Goal: Task Accomplishment & Management: Complete application form

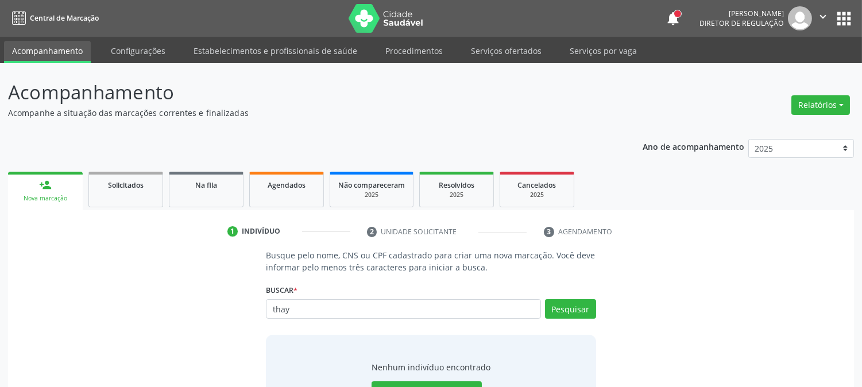
scroll to position [55, 0]
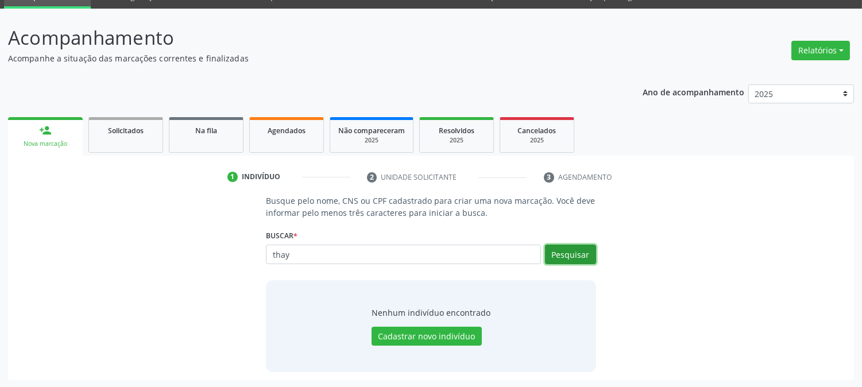
click at [567, 256] on button "Pesquisar" at bounding box center [570, 255] width 51 height 20
drag, startPoint x: 300, startPoint y: 253, endPoint x: 234, endPoint y: 254, distance: 66.1
click at [234, 254] on div "Busque pelo nome, CNS ou CPF cadastrado para criar uma nova marcação. Você deve…" at bounding box center [431, 283] width 830 height 177
type input "joao"
drag, startPoint x: 255, startPoint y: 252, endPoint x: 224, endPoint y: 252, distance: 31.0
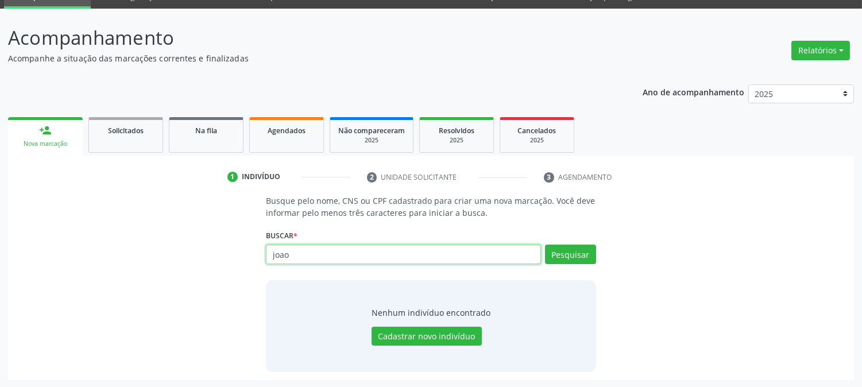
click at [226, 252] on div "Busque pelo nome, CNS ou CPF cadastrado para criar uma nova marcação. Você deve…" at bounding box center [431, 283] width 830 height 177
type input "700907930301199"
drag, startPoint x: 358, startPoint y: 258, endPoint x: 161, endPoint y: 269, distance: 197.3
click at [161, 269] on div "Busque pelo nome, CNS ou CPF cadastrado para criar uma nova marcação. Você deve…" at bounding box center [431, 283] width 830 height 177
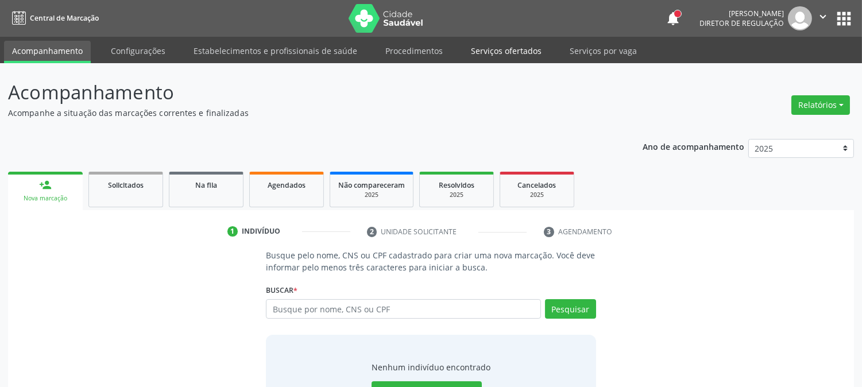
click at [496, 51] on link "Serviços ofertados" at bounding box center [506, 51] width 87 height 20
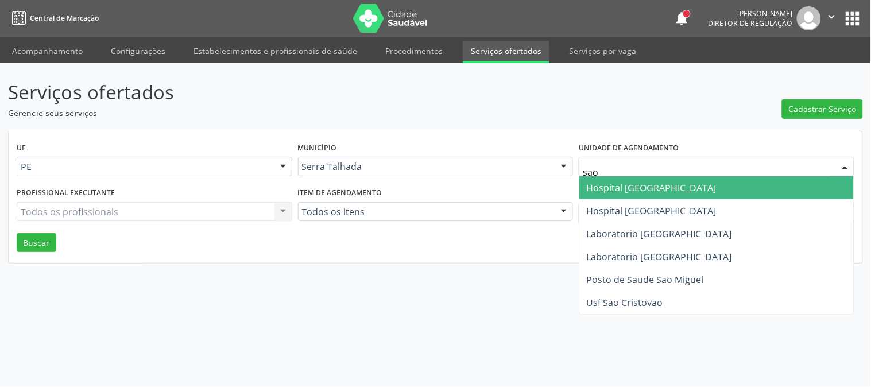
type input "sao f"
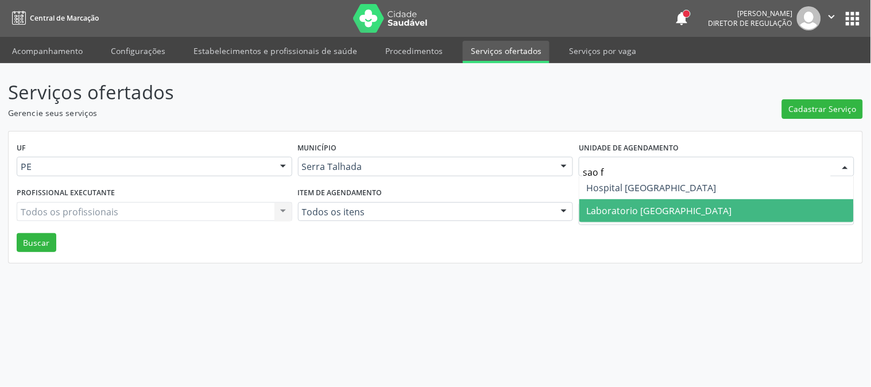
click at [630, 204] on span "Laboratorio [GEOGRAPHIC_DATA]" at bounding box center [658, 210] width 145 height 13
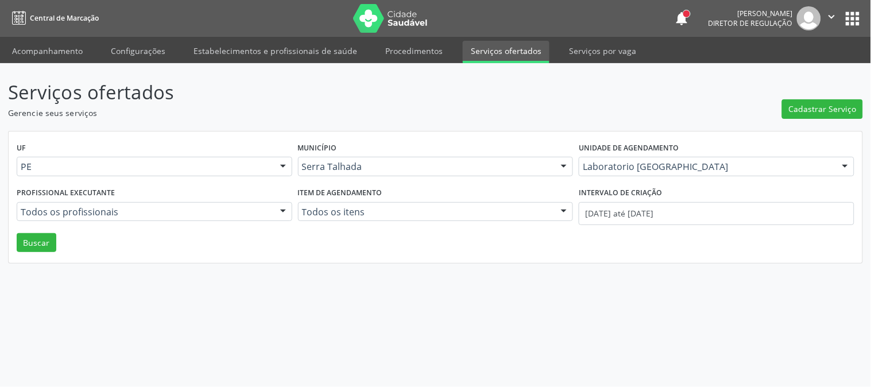
click at [34, 231] on div "Profissional executante Todos os profissionais Todos os profissionais Médico Ci…" at bounding box center [154, 208] width 281 height 49
click at [36, 243] on button "Buscar" at bounding box center [37, 243] width 40 height 20
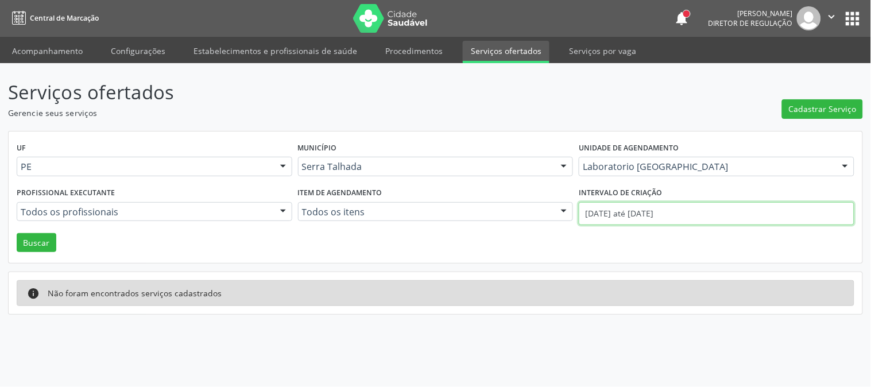
click at [621, 208] on input "0[DATE] até 0[DATE]" at bounding box center [717, 213] width 276 height 23
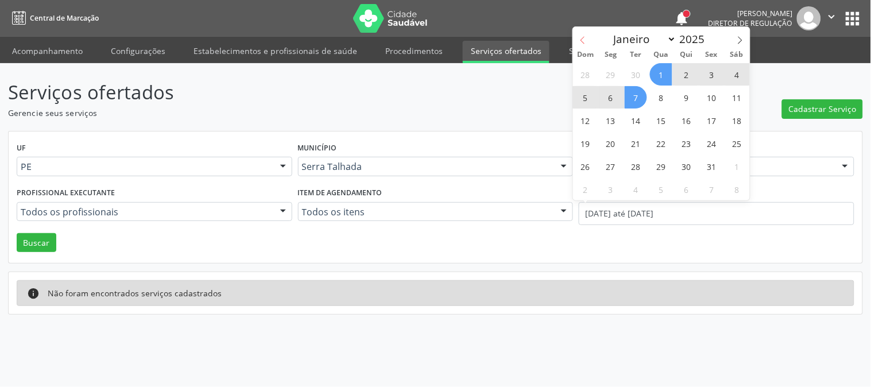
click at [584, 44] on span at bounding box center [583, 37] width 20 height 20
select select "8"
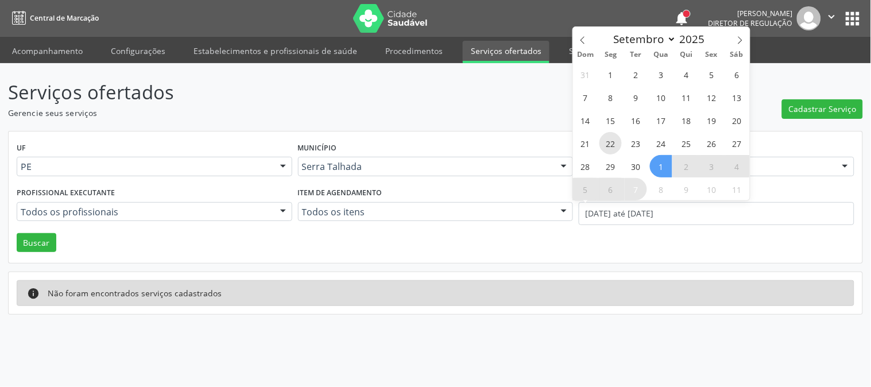
click at [616, 139] on span "22" at bounding box center [611, 143] width 22 height 22
type input "22/09/2025"
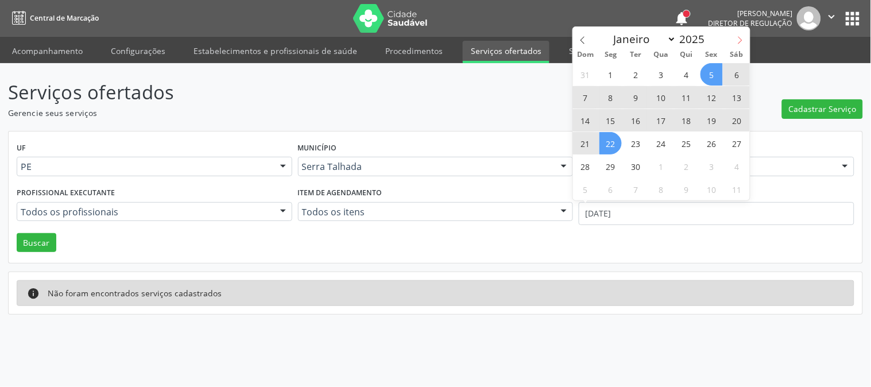
click at [739, 44] on icon at bounding box center [740, 40] width 8 height 8
select select "9"
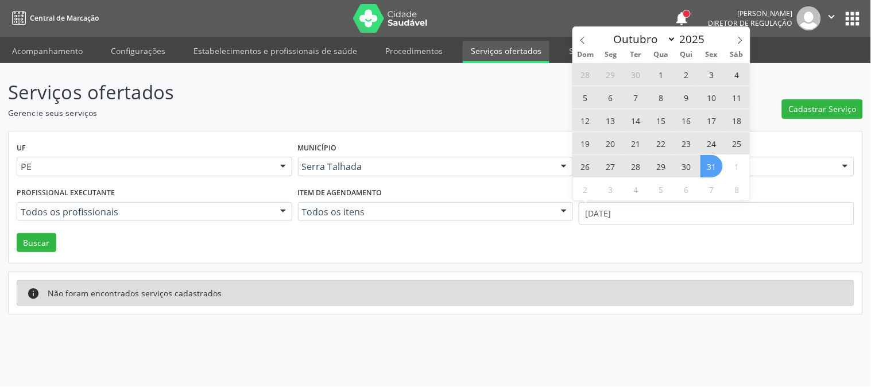
click at [703, 169] on span "31" at bounding box center [712, 166] width 22 height 22
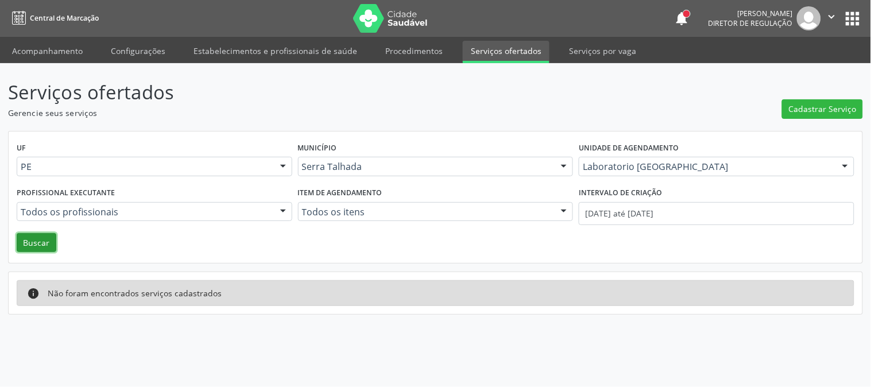
click at [40, 238] on button "Buscar" at bounding box center [37, 243] width 40 height 20
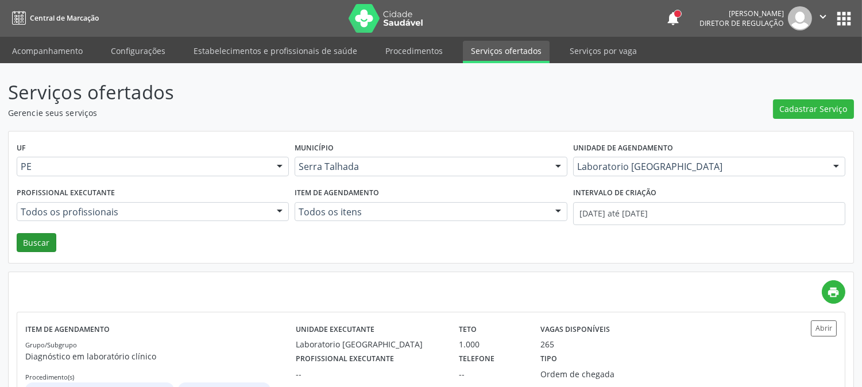
scroll to position [62, 0]
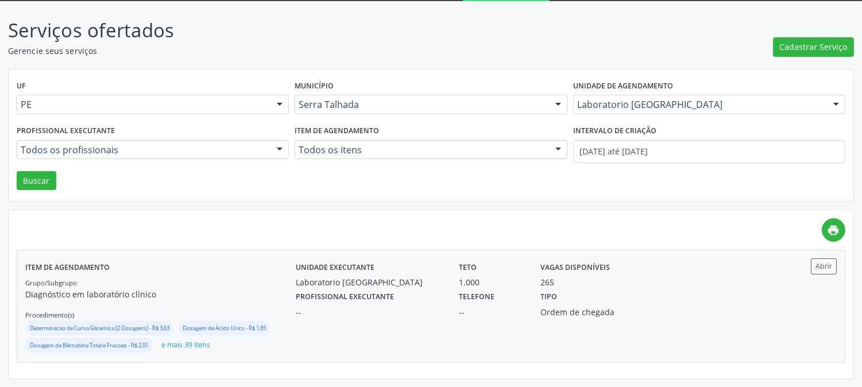
click at [136, 283] on div "Grupo/Subgrupo Diagnóstico em laboratório clínico Procedimento(s) Determinacao …" at bounding box center [160, 315] width 271 height 78
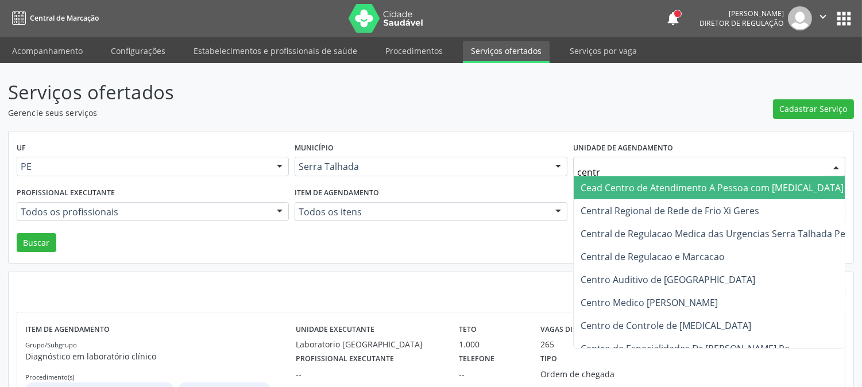
type input "centro"
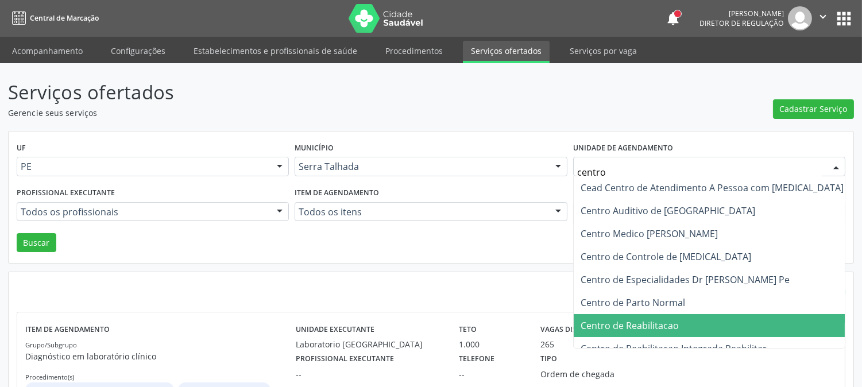
click at [623, 324] on span "Centro de Reabilitacao" at bounding box center [630, 325] width 98 height 13
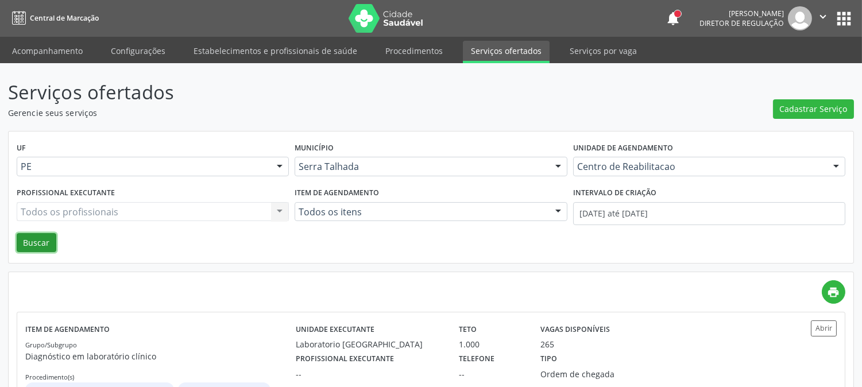
click at [24, 237] on button "Buscar" at bounding box center [37, 243] width 40 height 20
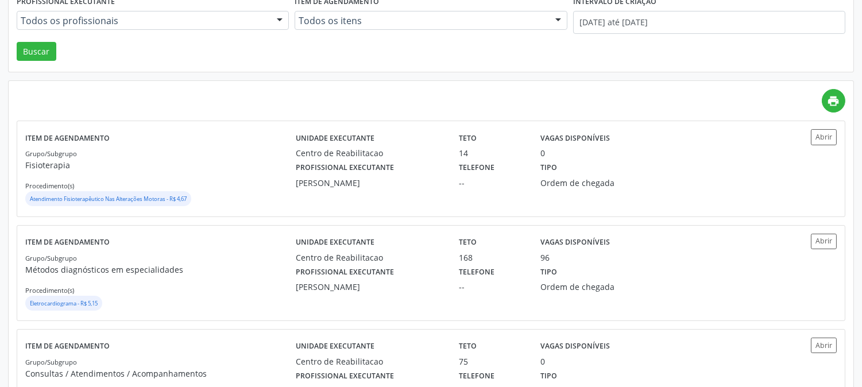
scroll to position [319, 0]
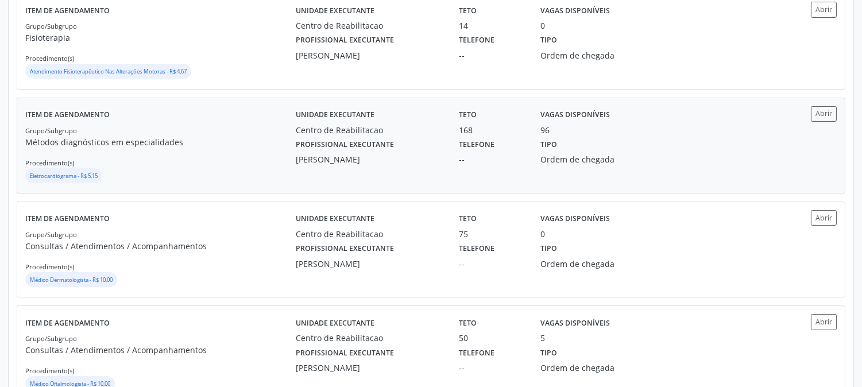
click at [146, 139] on p "Métodos diagnósticos em especialidades" at bounding box center [160, 142] width 271 height 12
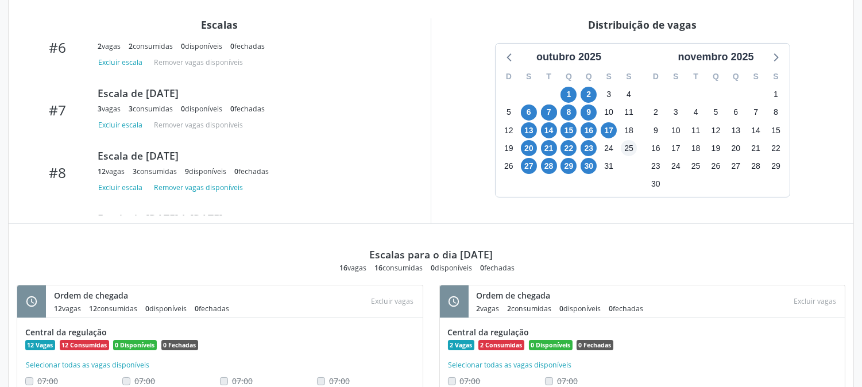
scroll to position [284, 0]
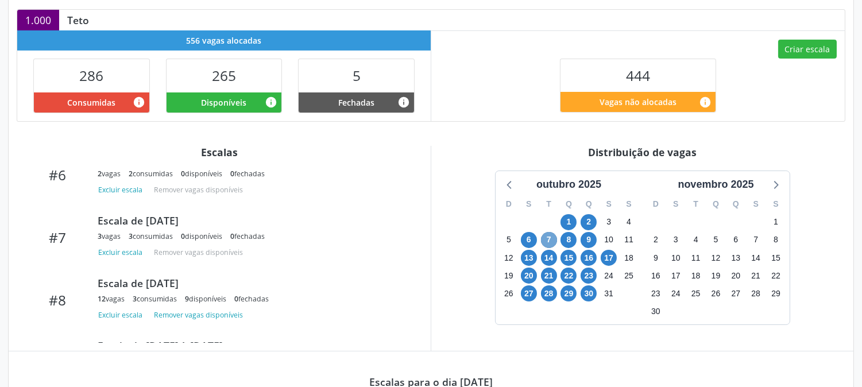
click at [543, 244] on span "7" at bounding box center [549, 240] width 16 height 16
click at [785, 50] on button "Criar escala" at bounding box center [807, 50] width 59 height 20
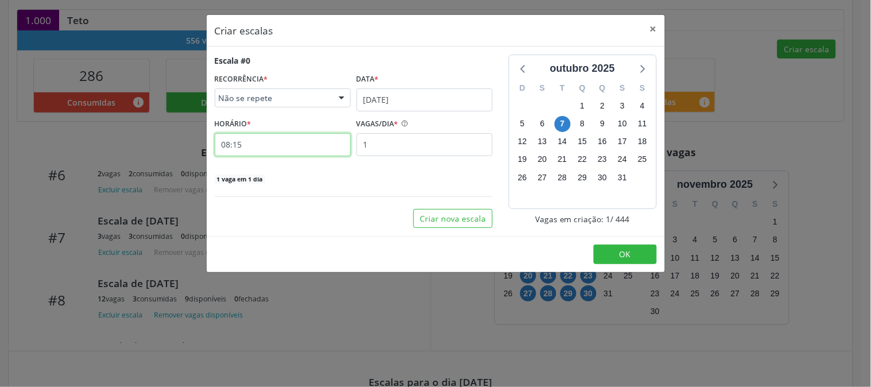
click at [303, 150] on input "08:15" at bounding box center [283, 144] width 136 height 23
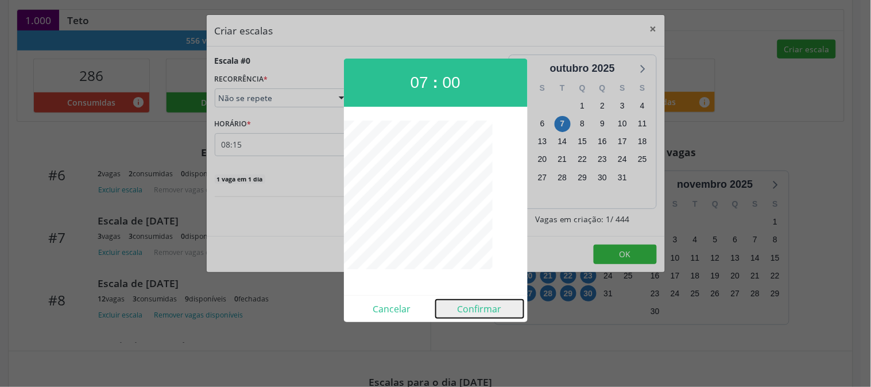
click at [494, 306] on button "Confirmar" at bounding box center [480, 309] width 88 height 18
type input "07:00"
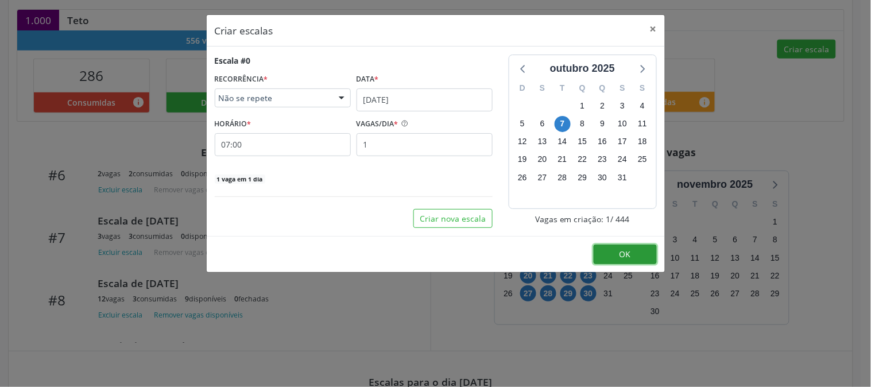
click at [611, 250] on button "OK" at bounding box center [625, 255] width 63 height 20
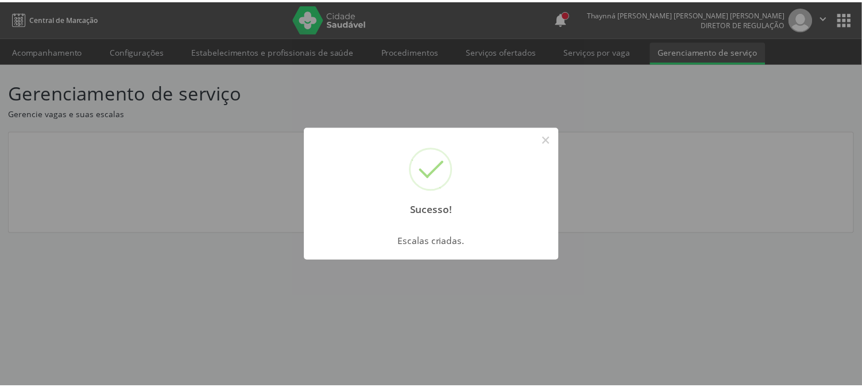
scroll to position [0, 0]
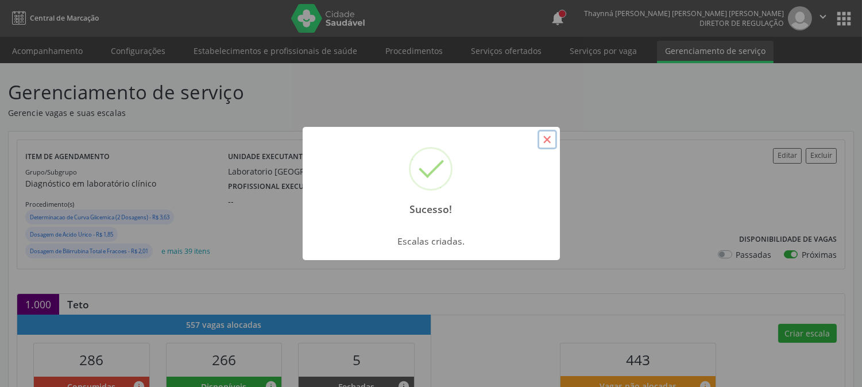
click at [544, 131] on button "×" at bounding box center [548, 140] width 20 height 20
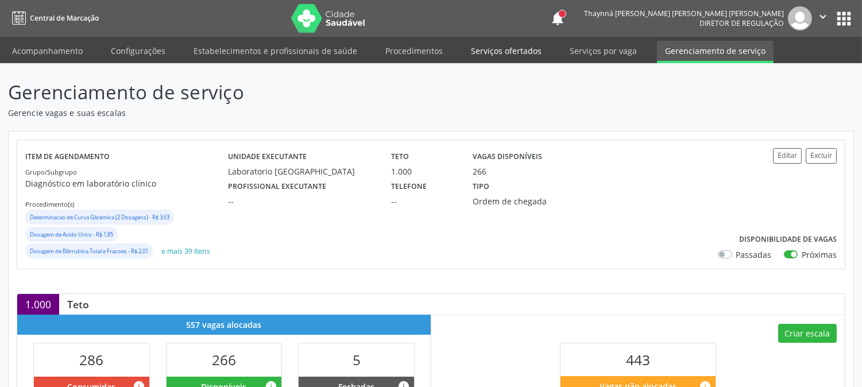
click at [524, 50] on link "Serviços ofertados" at bounding box center [506, 51] width 87 height 20
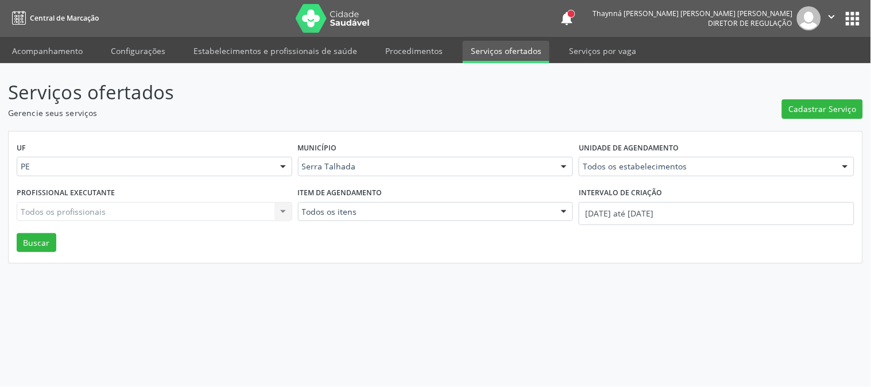
drag, startPoint x: 622, startPoint y: 167, endPoint x: 642, endPoint y: 156, distance: 23.2
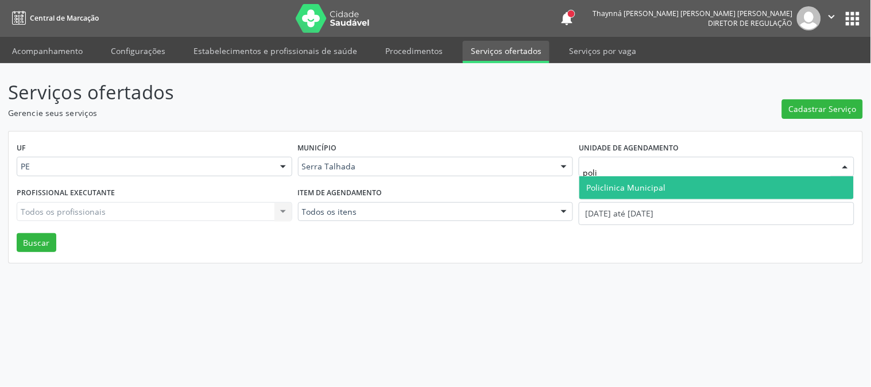
type input "polic"
click at [697, 180] on span "Policlinica Municipal" at bounding box center [717, 187] width 275 height 23
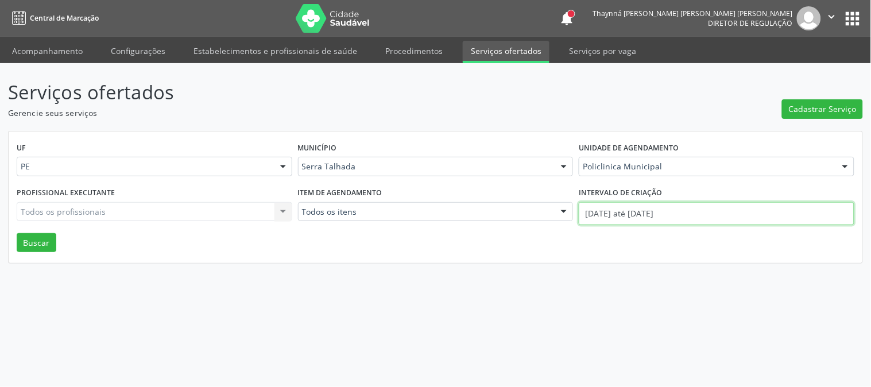
click at [687, 215] on input "01/10/2025 até 07/10/2025" at bounding box center [717, 213] width 276 height 23
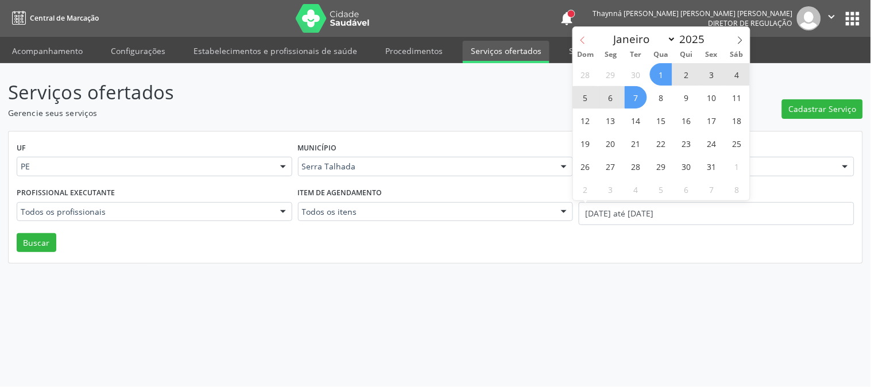
click at [579, 43] on icon at bounding box center [583, 40] width 8 height 8
select select "8"
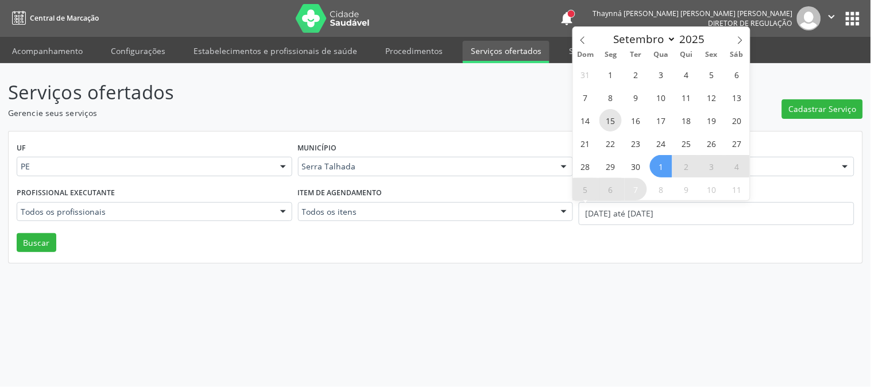
click at [610, 124] on span "15" at bounding box center [611, 120] width 22 height 22
type input "15/09/2025"
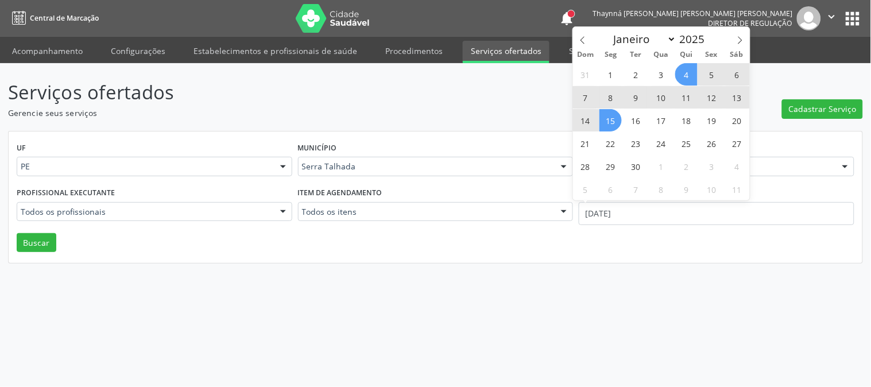
drag, startPoint x: 737, startPoint y: 39, endPoint x: 727, endPoint y: 43, distance: 10.6
click at [732, 37] on span at bounding box center [741, 37] width 20 height 20
select select "9"
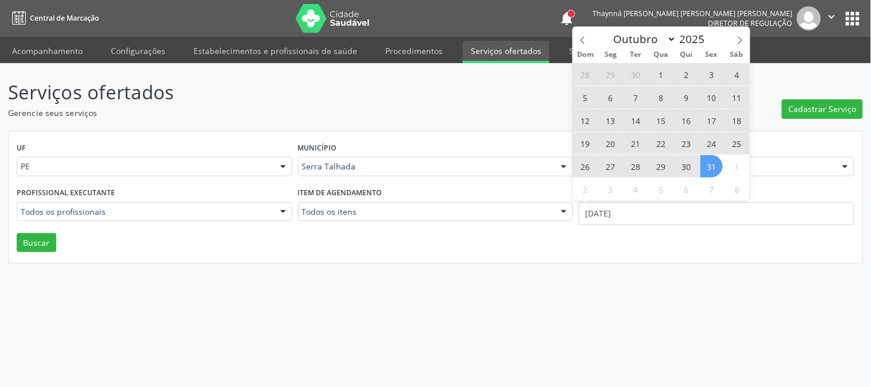
click at [717, 165] on span "31" at bounding box center [712, 166] width 22 height 22
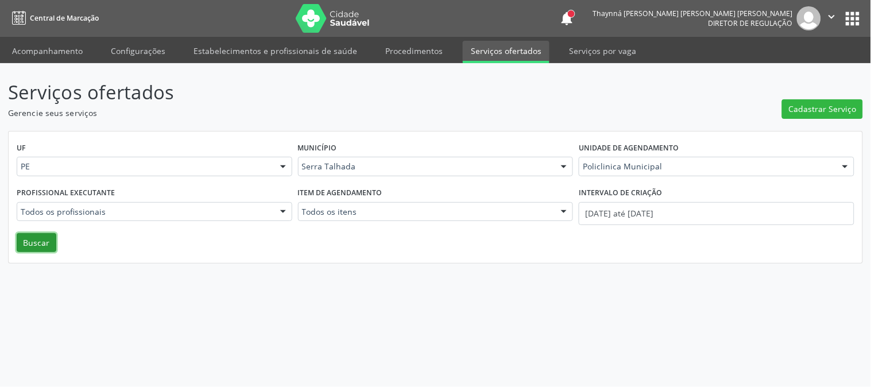
click at [37, 240] on button "Buscar" at bounding box center [37, 243] width 40 height 20
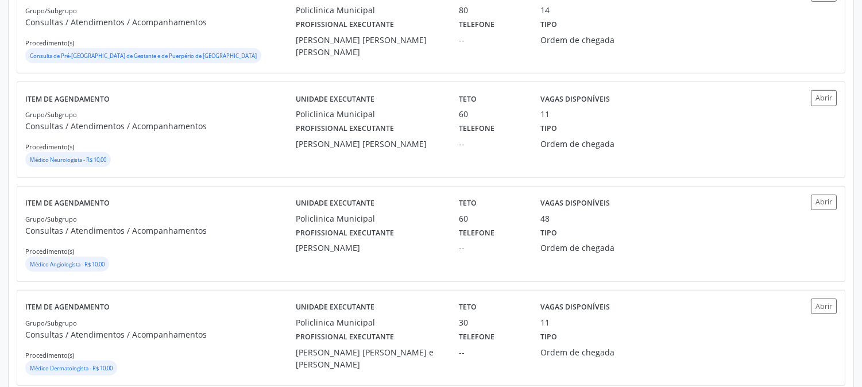
scroll to position [1630, 0]
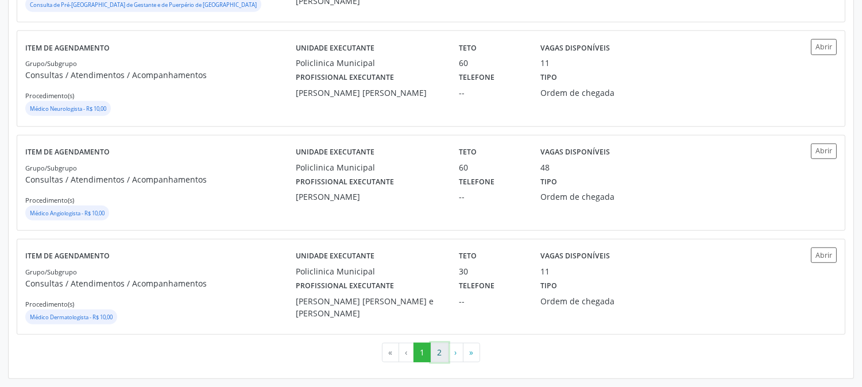
click at [435, 357] on button "2" at bounding box center [440, 353] width 18 height 20
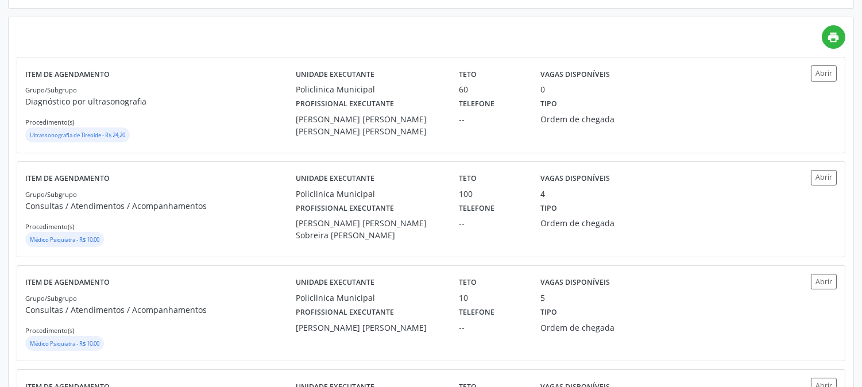
scroll to position [319, 0]
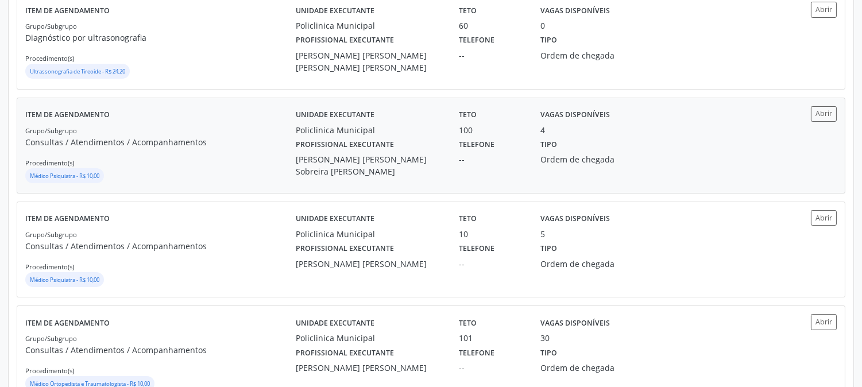
click at [339, 163] on div "Maria Augusta Soares Sobreira Machado" at bounding box center [369, 165] width 147 height 24
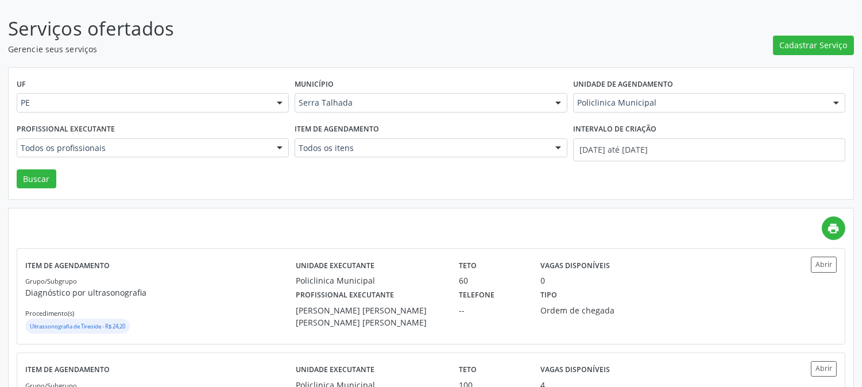
scroll to position [0, 0]
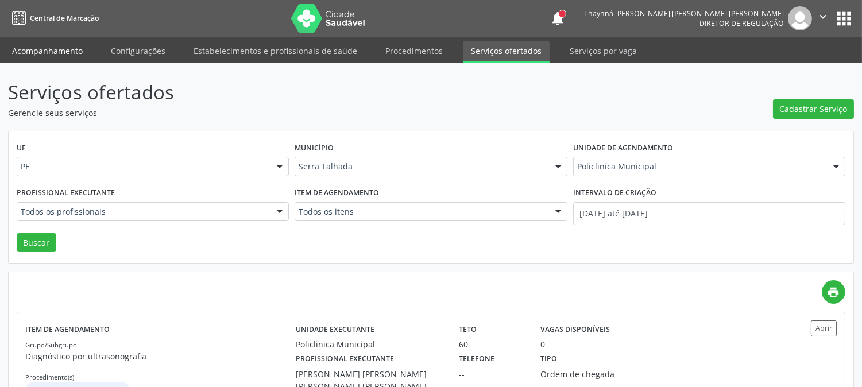
click at [51, 51] on link "Acompanhamento" at bounding box center [47, 51] width 87 height 20
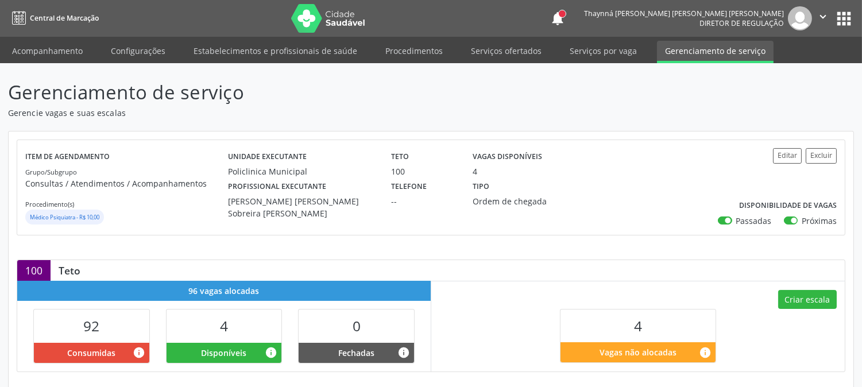
scroll to position [281, 0]
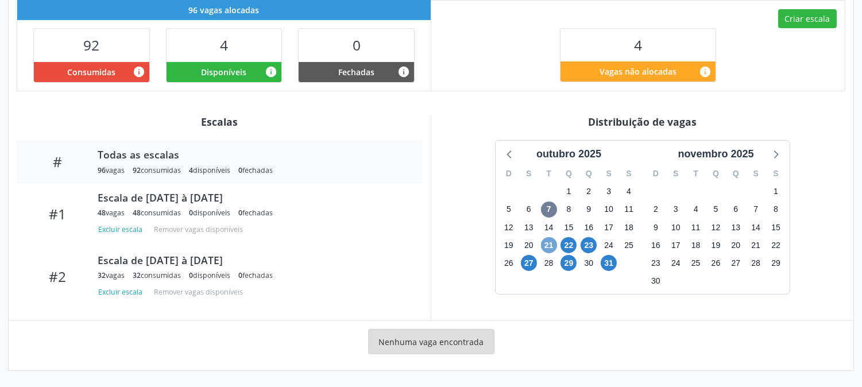
click at [555, 247] on span "21" at bounding box center [549, 245] width 16 height 16
click at [617, 261] on div "31" at bounding box center [609, 263] width 20 height 18
click at [612, 261] on span "31" at bounding box center [609, 263] width 16 height 16
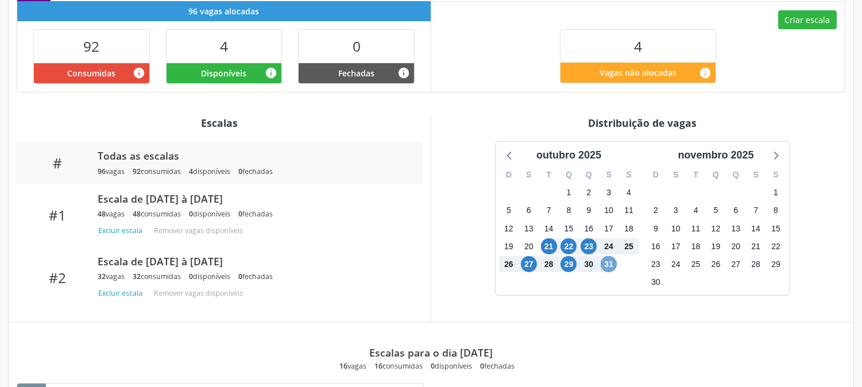
scroll to position [0, 0]
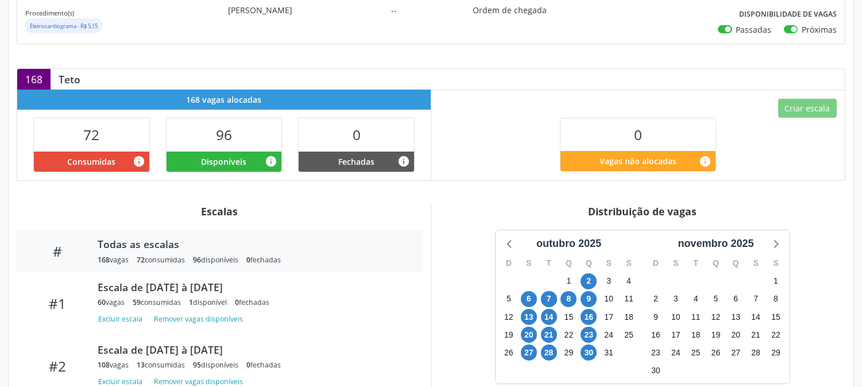
scroll to position [255, 0]
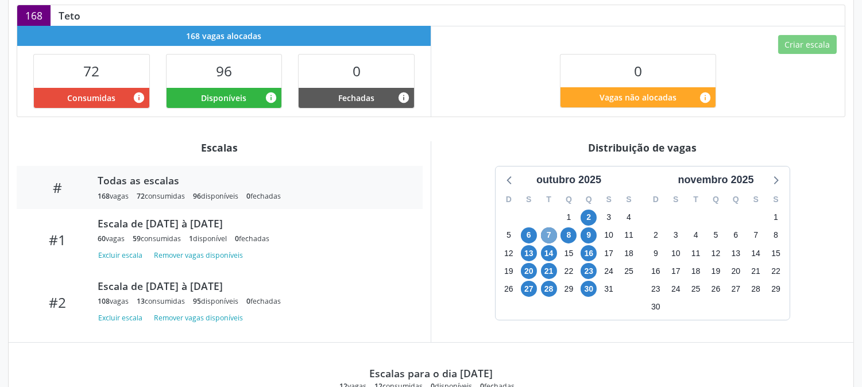
click at [551, 229] on span "7" at bounding box center [549, 235] width 16 height 16
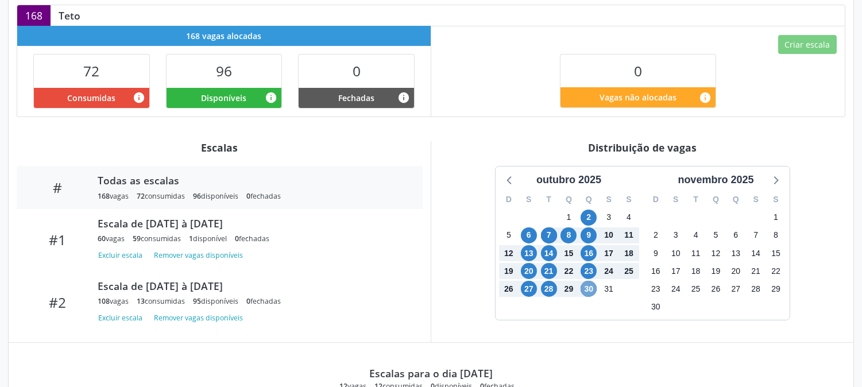
click at [589, 293] on span "30" at bounding box center [589, 289] width 16 height 16
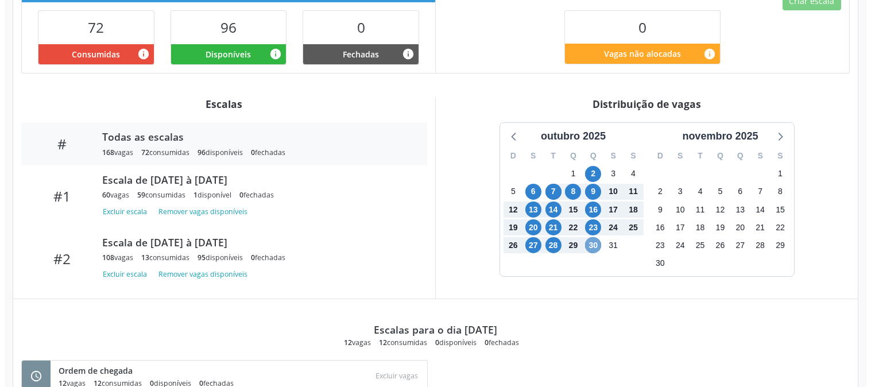
scroll to position [0, 0]
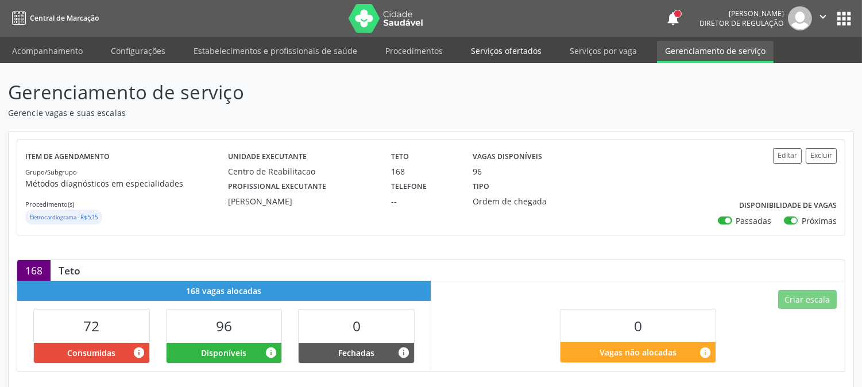
click at [478, 55] on link "Serviços ofertados" at bounding box center [506, 51] width 87 height 20
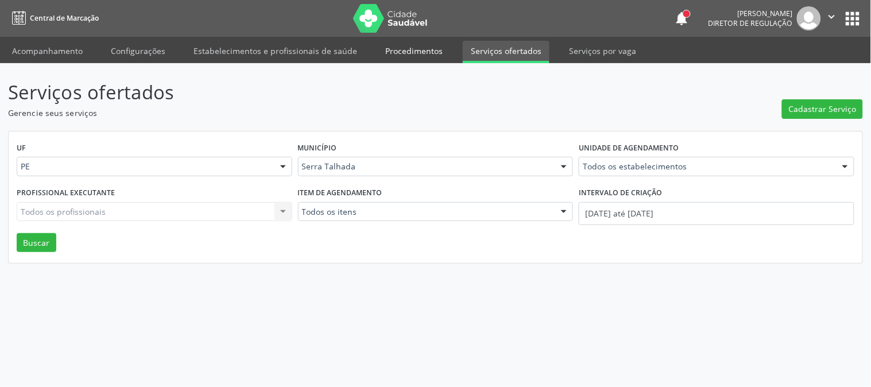
click at [399, 48] on link "Procedimentos" at bounding box center [414, 51] width 74 height 20
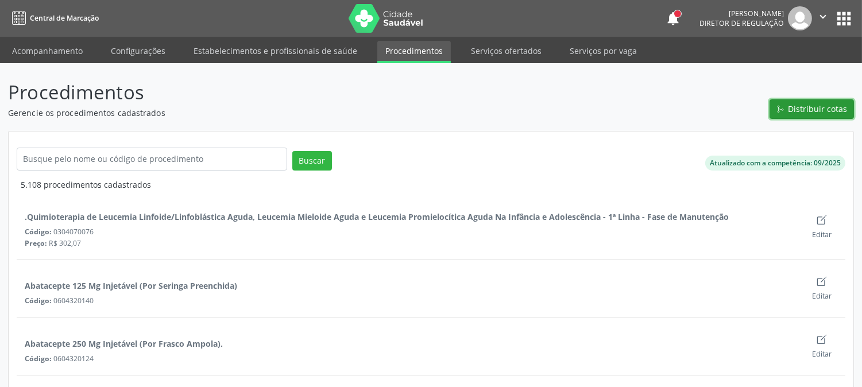
click at [790, 99] on button "Distribuir cotas" at bounding box center [812, 109] width 84 height 20
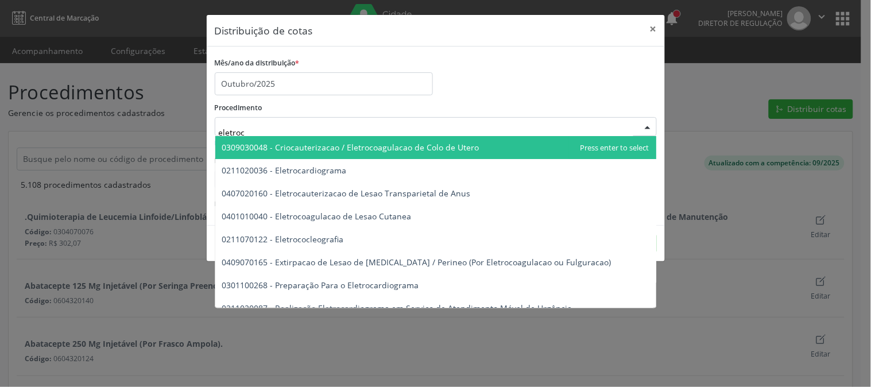
type input "eletroca"
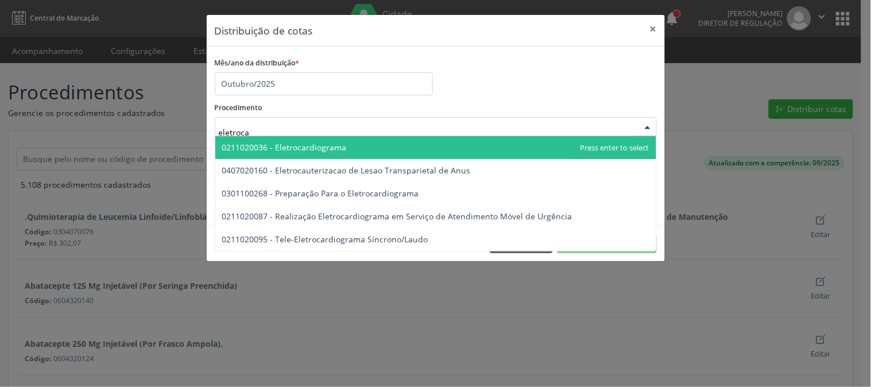
click at [325, 146] on span "0211020036 - Eletrocardiograma" at bounding box center [284, 147] width 125 height 11
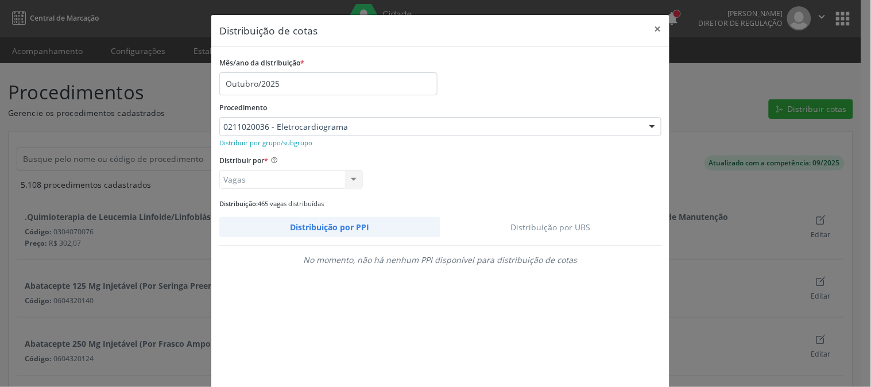
click at [550, 221] on link "Distribuição por UBS" at bounding box center [552, 227] width 222 height 20
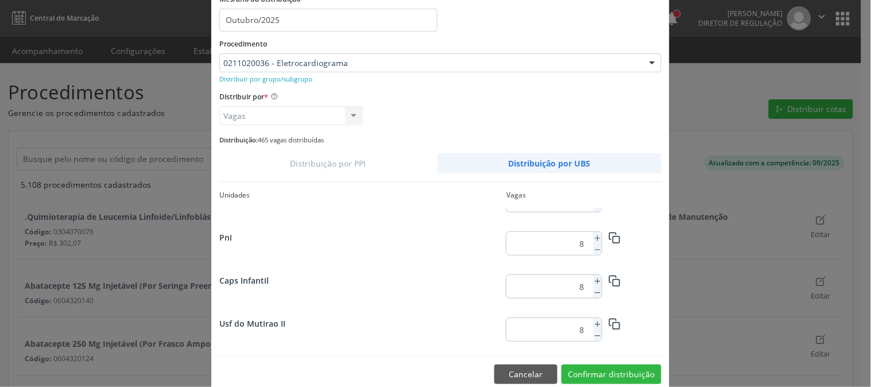
scroll to position [83, 0]
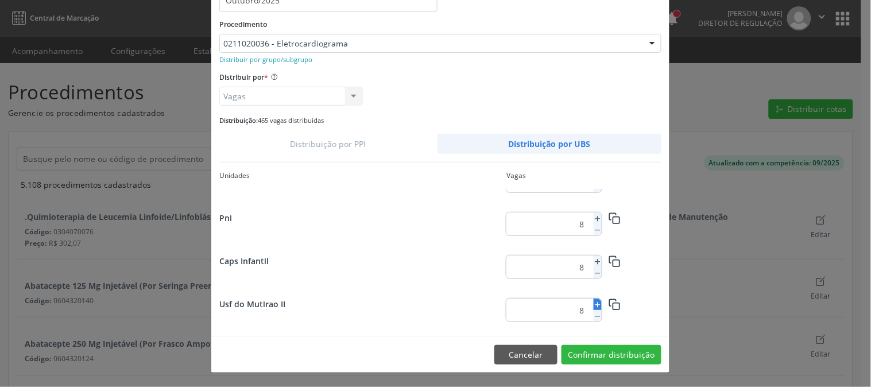
click at [594, 306] on icon at bounding box center [598, 305] width 8 height 8
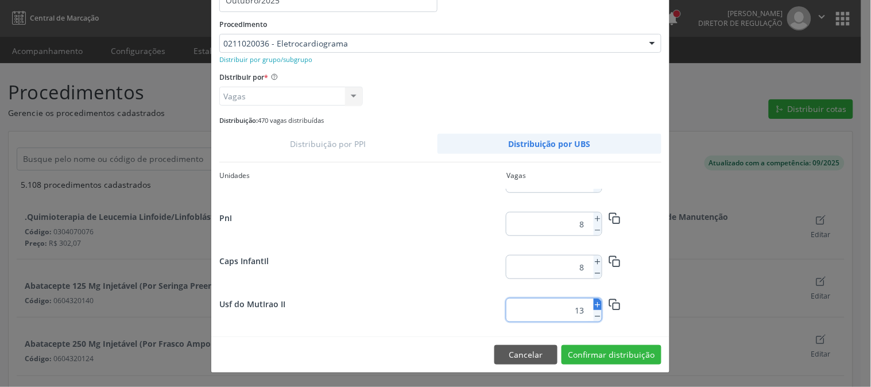
click at [594, 306] on icon at bounding box center [598, 305] width 8 height 8
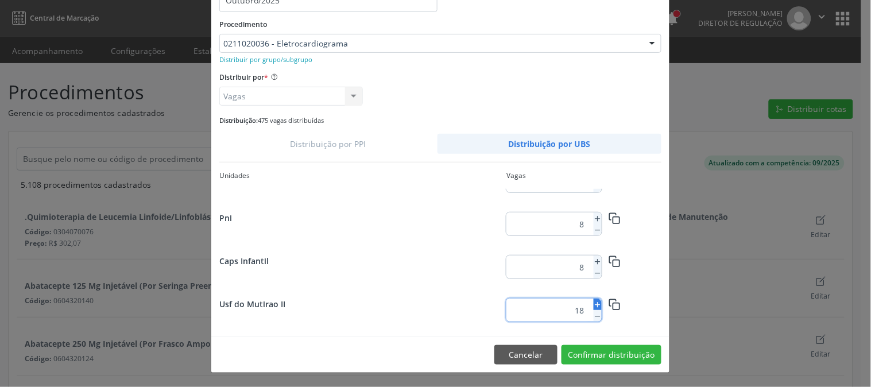
click at [594, 306] on icon at bounding box center [598, 305] width 8 height 8
type input "20"
click at [590, 357] on button "Confirmar distribuição" at bounding box center [612, 355] width 100 height 20
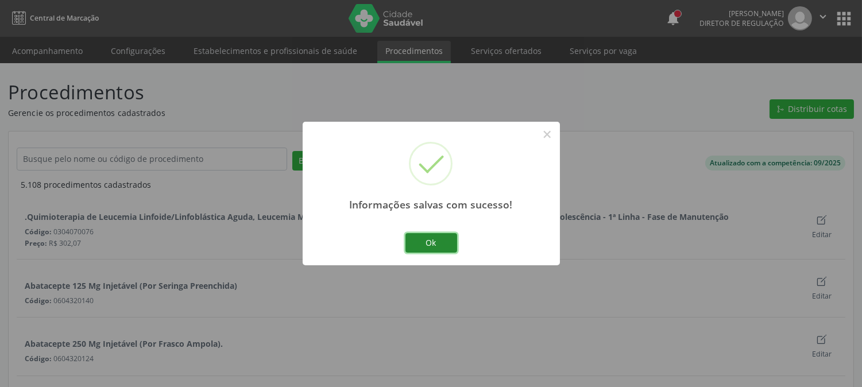
click at [430, 241] on button "Ok" at bounding box center [432, 243] width 52 height 20
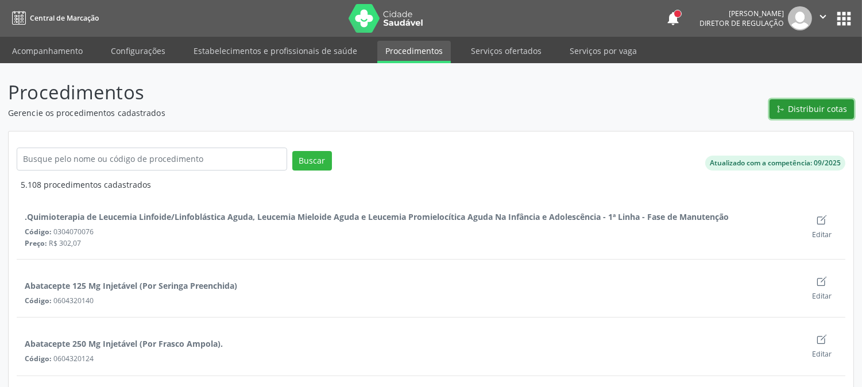
click at [829, 105] on span "Distribuir cotas" at bounding box center [818, 109] width 59 height 12
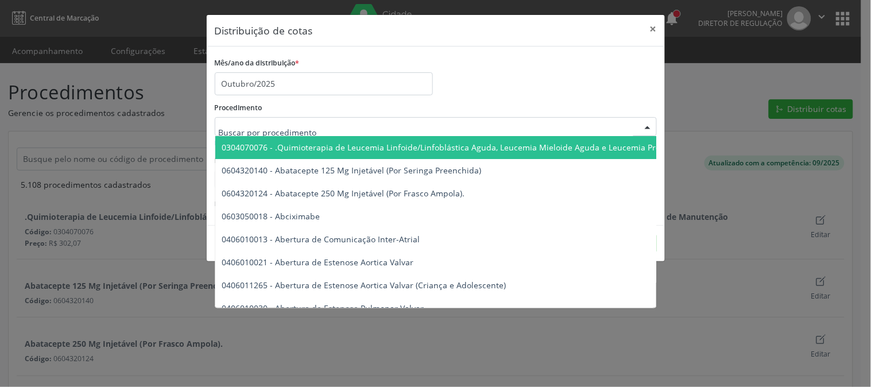
click at [361, 125] on div at bounding box center [436, 127] width 442 height 20
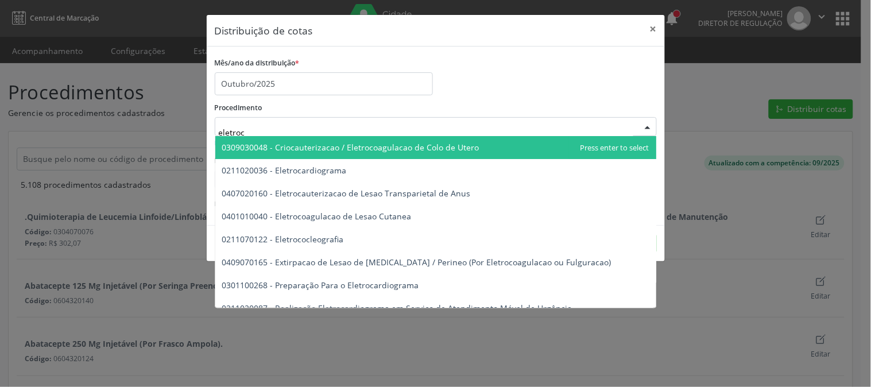
type input "eletroca"
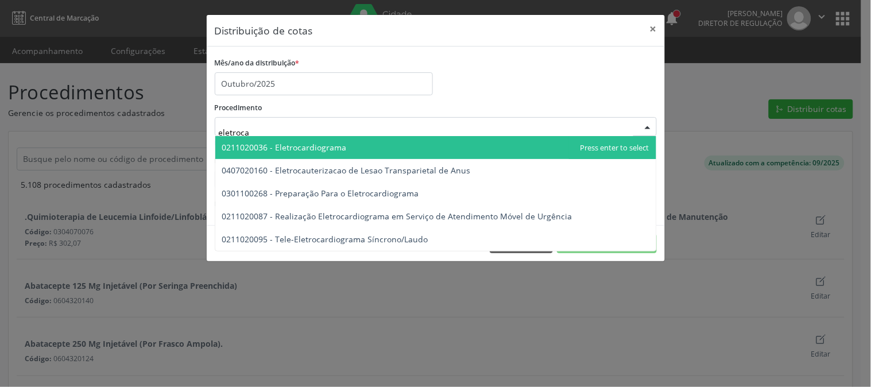
click at [361, 153] on span "0211020036 - Eletrocardiograma" at bounding box center [435, 147] width 441 height 23
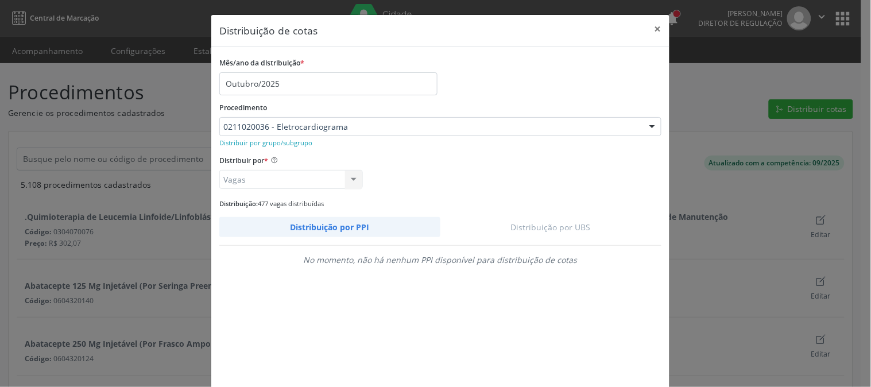
click at [521, 226] on link "Distribuição por UBS" at bounding box center [552, 227] width 222 height 20
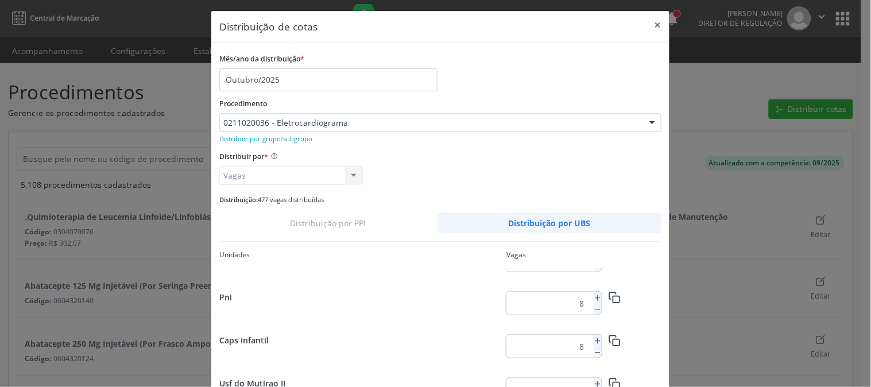
scroll to position [68, 0]
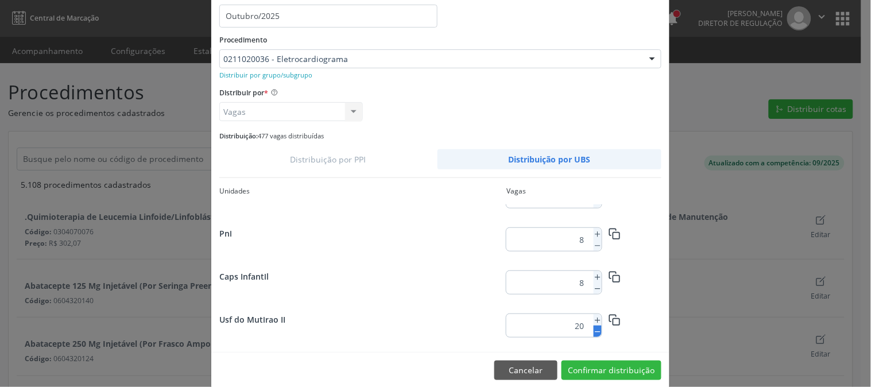
click at [594, 329] on icon at bounding box center [598, 332] width 8 height 8
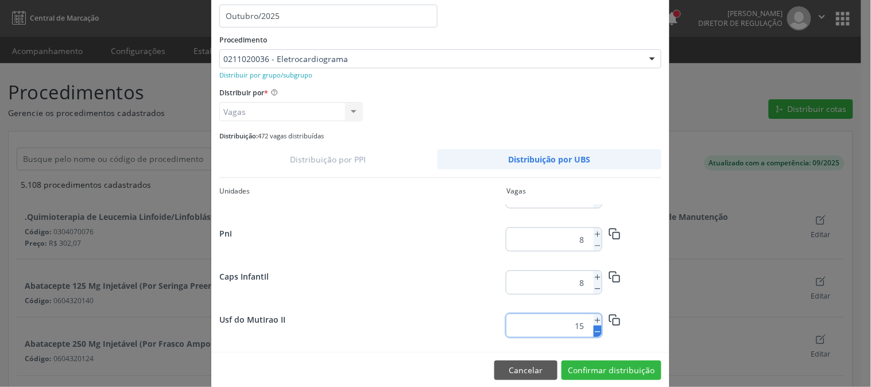
click at [594, 329] on icon at bounding box center [598, 332] width 8 height 8
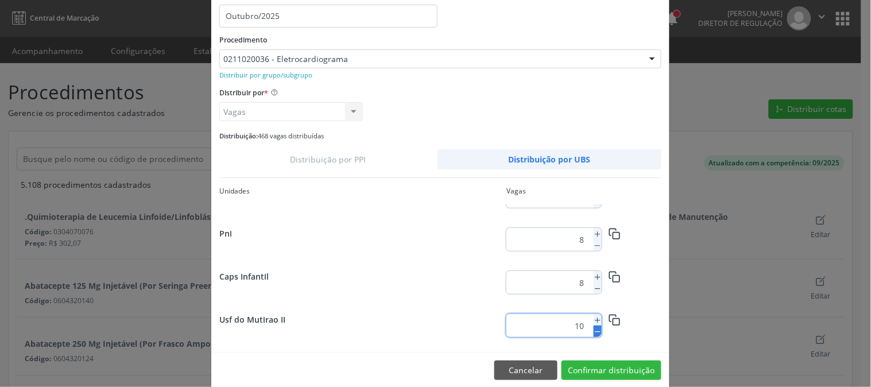
click at [594, 329] on icon at bounding box center [598, 332] width 8 height 8
type input "8"
click at [597, 371] on button "Confirmar distribuição" at bounding box center [612, 371] width 100 height 20
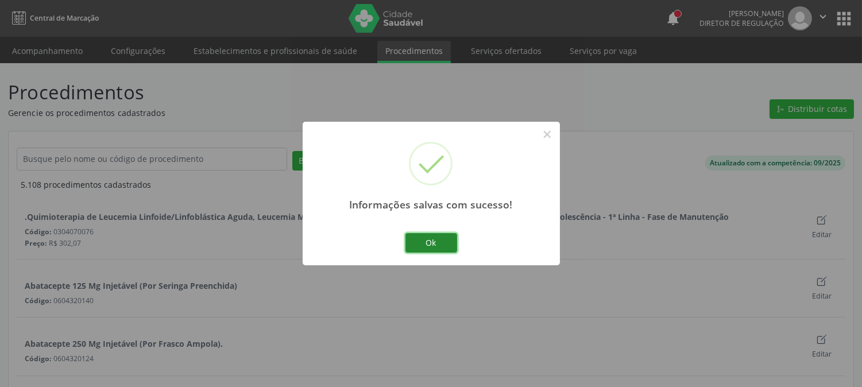
click at [440, 244] on button "Ok" at bounding box center [432, 243] width 52 height 20
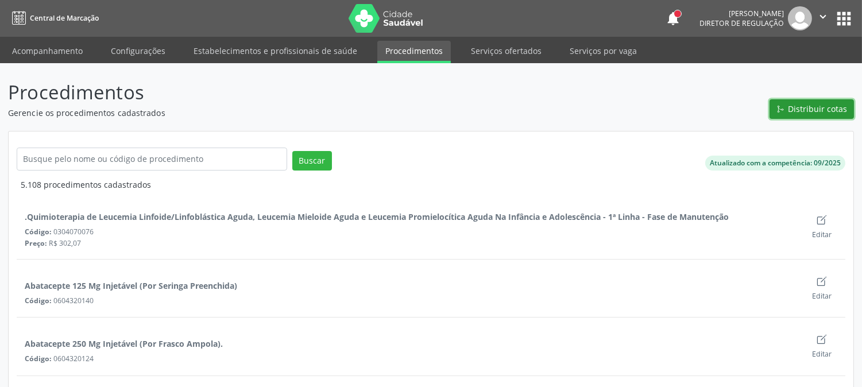
click at [804, 103] on span "Distribuir cotas" at bounding box center [818, 109] width 59 height 12
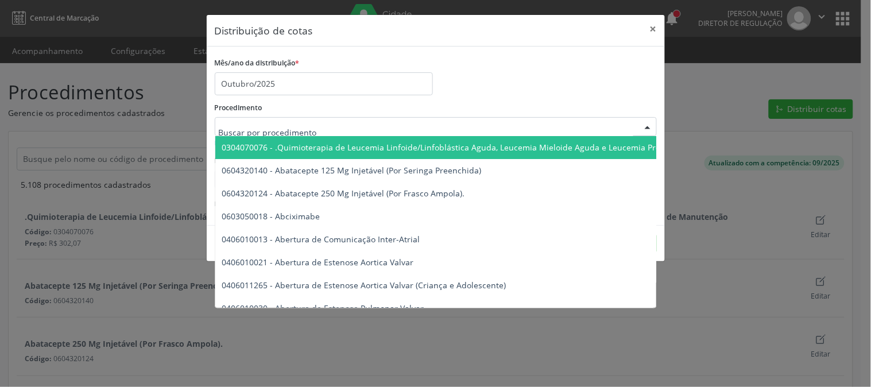
click at [357, 127] on div at bounding box center [436, 127] width 442 height 20
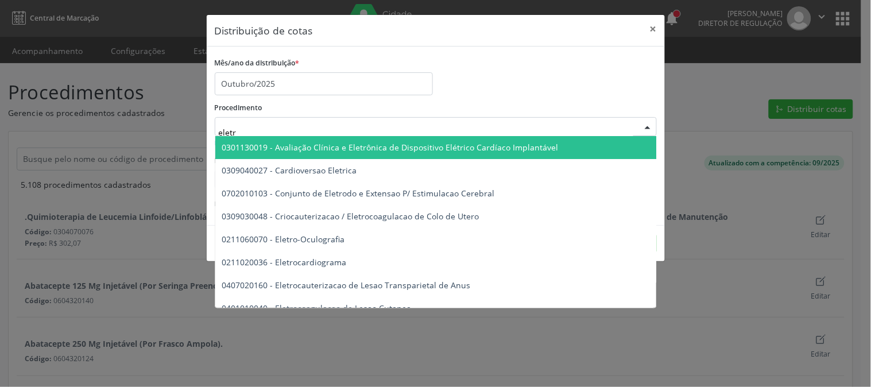
type input "eletro"
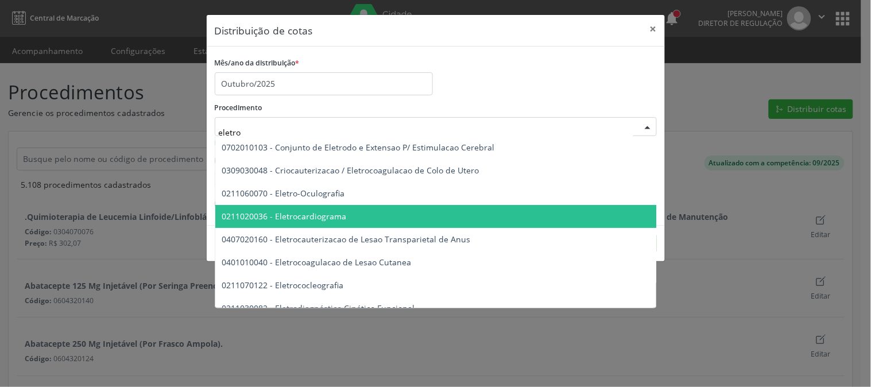
click at [346, 209] on span "0211020036 - Eletrocardiograma" at bounding box center [579, 216] width 729 height 23
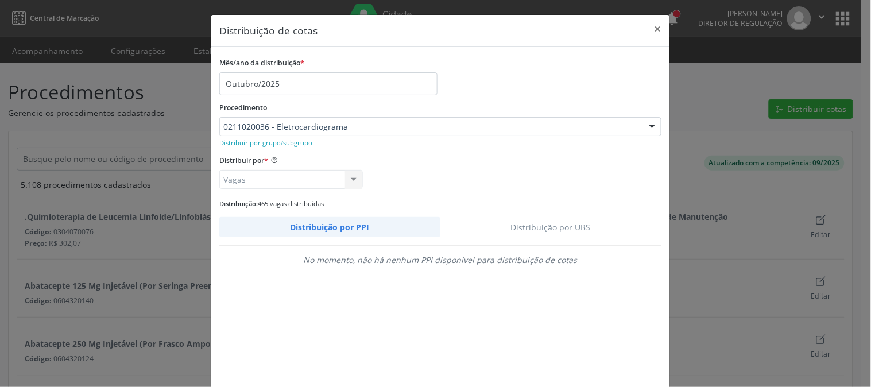
click at [559, 225] on link "Distribuição por UBS" at bounding box center [552, 227] width 222 height 20
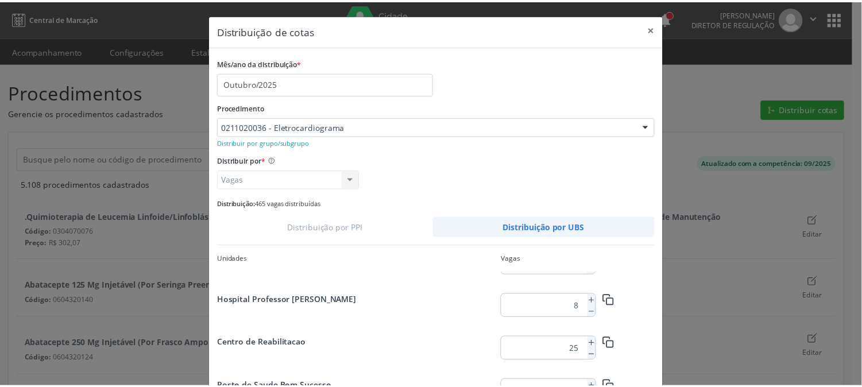
scroll to position [64, 0]
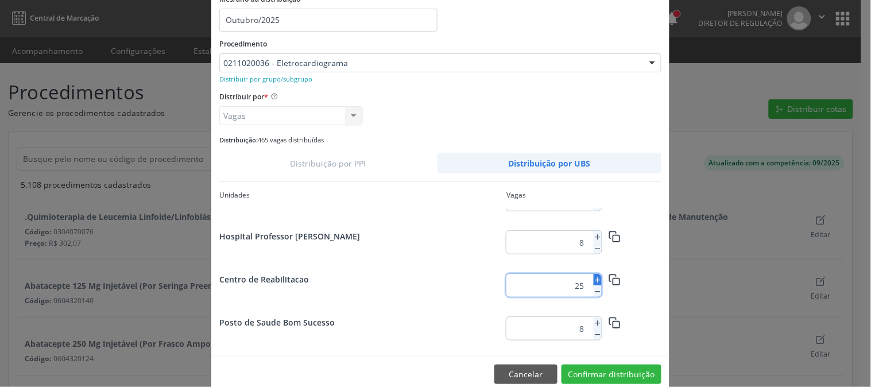
click at [594, 279] on icon at bounding box center [598, 280] width 8 height 8
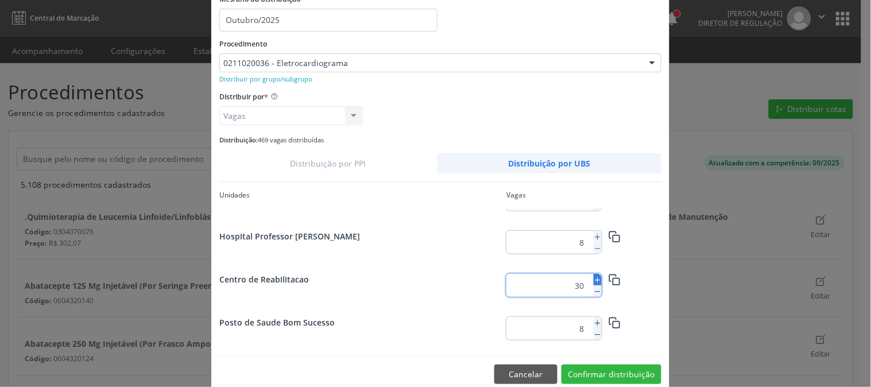
click at [594, 279] on icon at bounding box center [598, 280] width 8 height 8
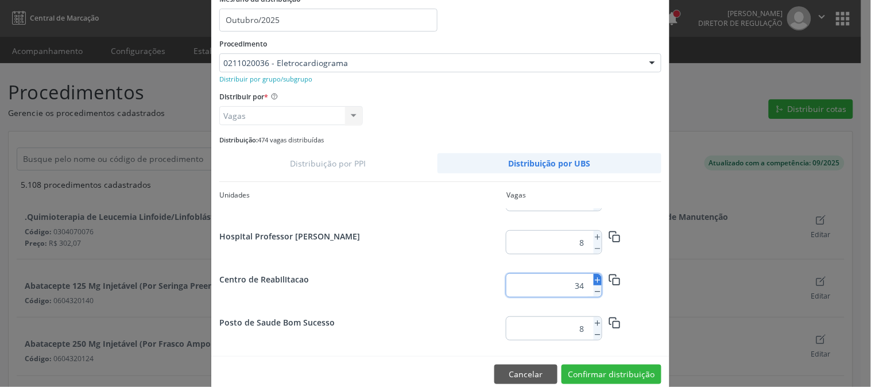
type input "35"
click at [588, 374] on button "Confirmar distribuição" at bounding box center [612, 375] width 100 height 20
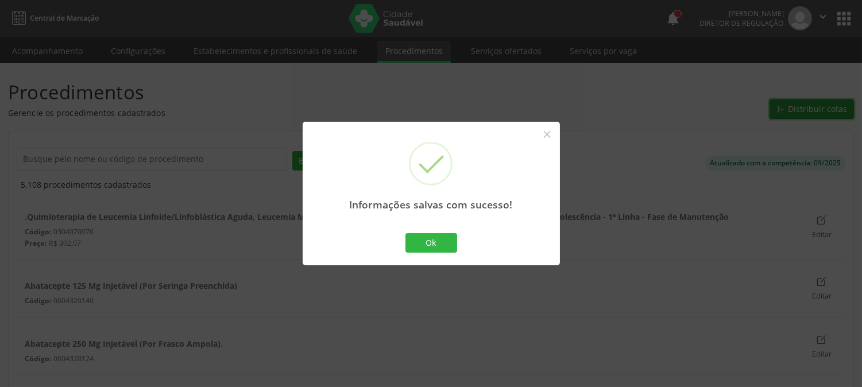
scroll to position [0, 0]
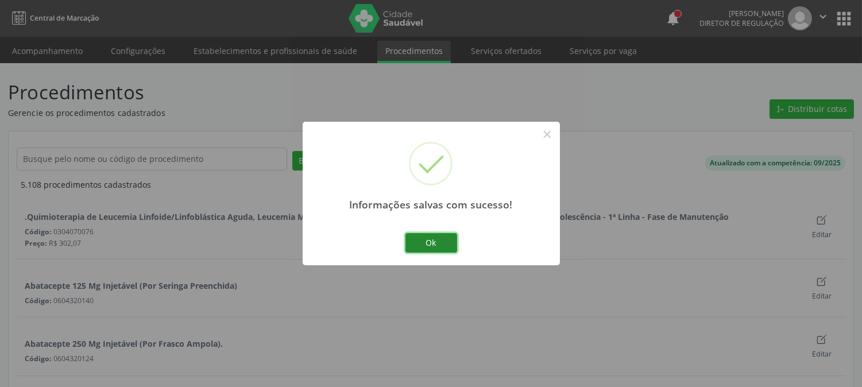
click at [426, 249] on button "Ok" at bounding box center [432, 243] width 52 height 20
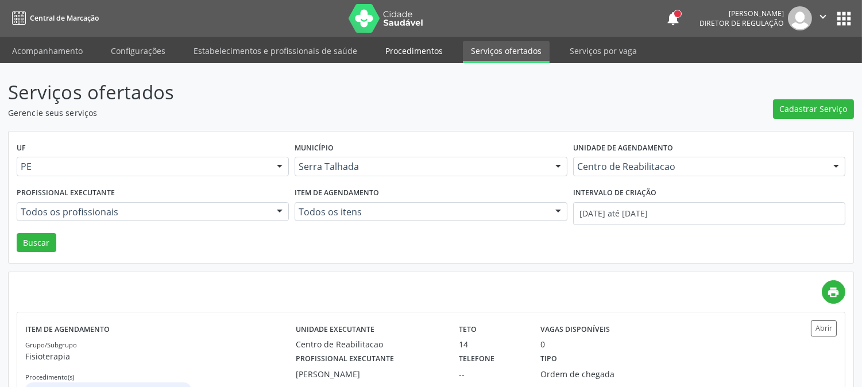
click at [391, 53] on link "Procedimentos" at bounding box center [414, 51] width 74 height 20
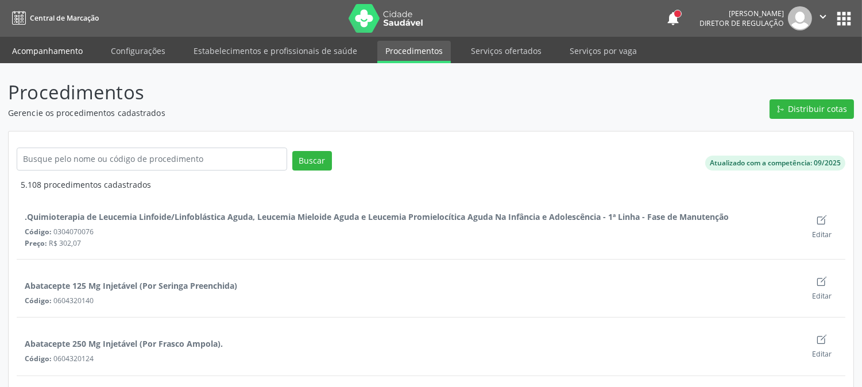
click at [49, 60] on link "Acompanhamento" at bounding box center [47, 51] width 87 height 20
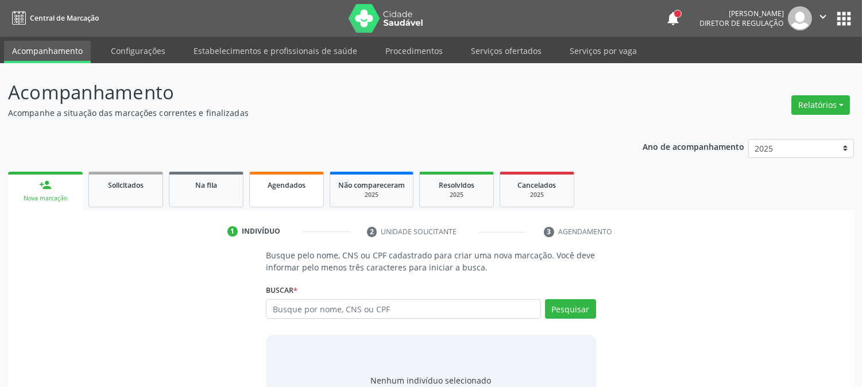
click at [295, 182] on span "Agendados" at bounding box center [287, 185] width 38 height 10
select select "9"
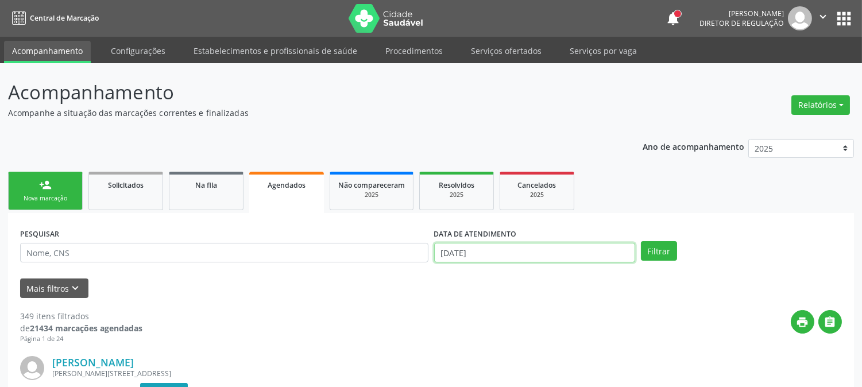
click at [485, 254] on input "[DATE]" at bounding box center [534, 253] width 201 height 20
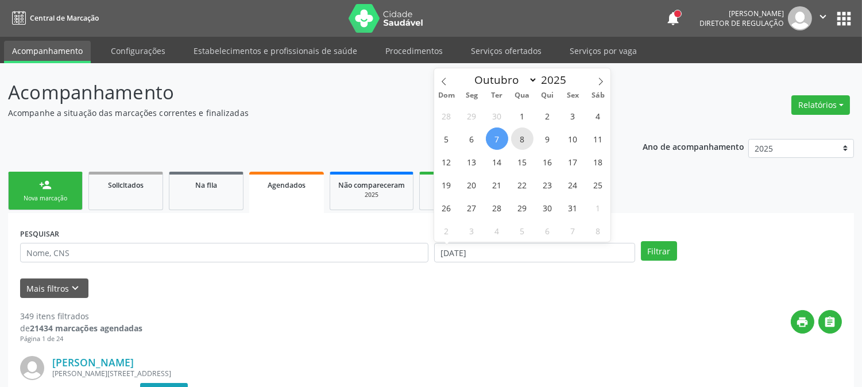
click at [517, 136] on span "8" at bounding box center [522, 139] width 22 height 22
type input "08/10/2025"
click at [521, 136] on span "8" at bounding box center [522, 139] width 22 height 22
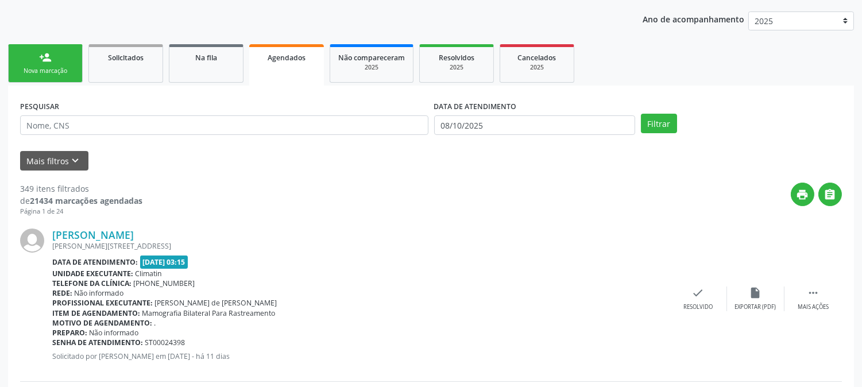
scroll to position [191, 0]
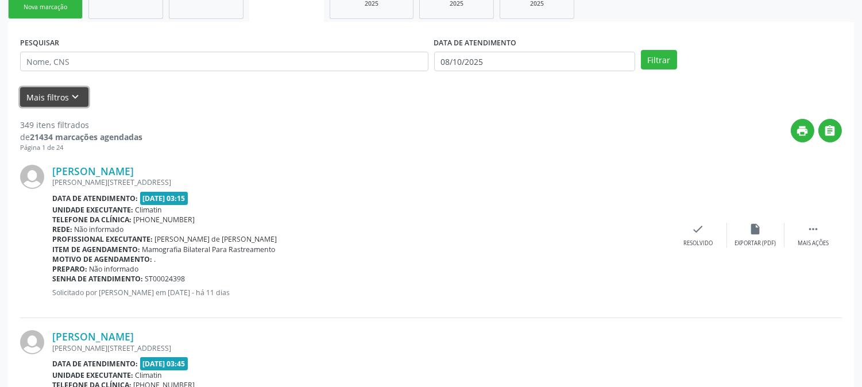
click at [62, 105] on button "Mais filtros keyboard_arrow_down" at bounding box center [54, 97] width 68 height 20
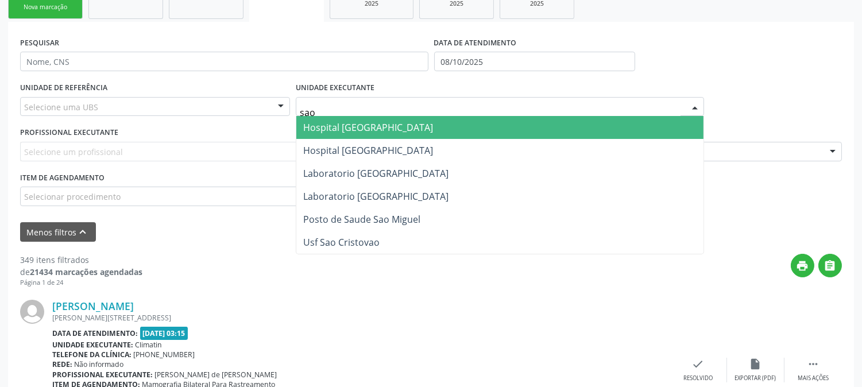
type input "sao f"
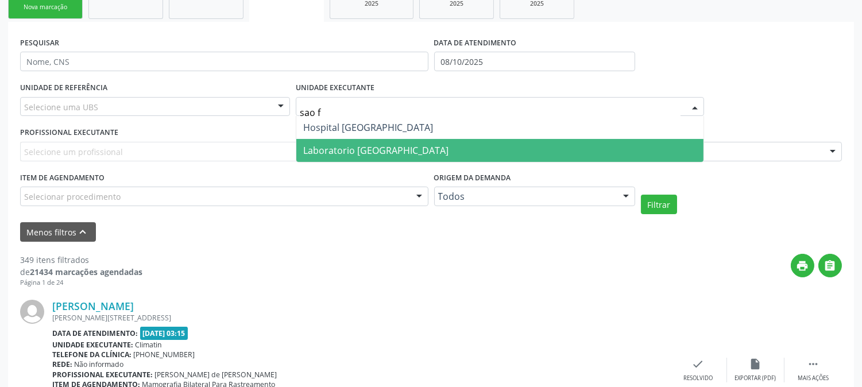
click at [386, 144] on span "Laboratorio [GEOGRAPHIC_DATA]" at bounding box center [375, 150] width 145 height 13
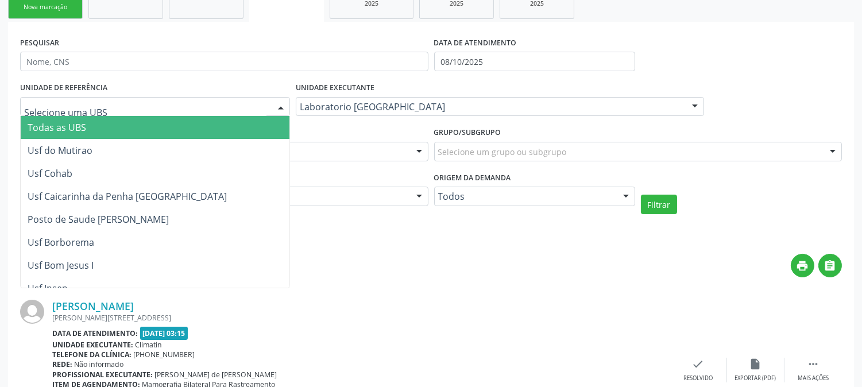
click at [141, 109] on div at bounding box center [155, 107] width 270 height 20
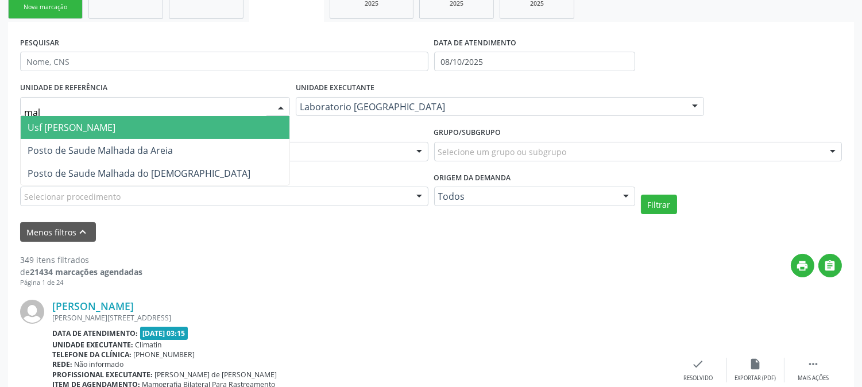
type input "malh"
click at [141, 124] on span "Usf [PERSON_NAME]" at bounding box center [155, 127] width 269 height 23
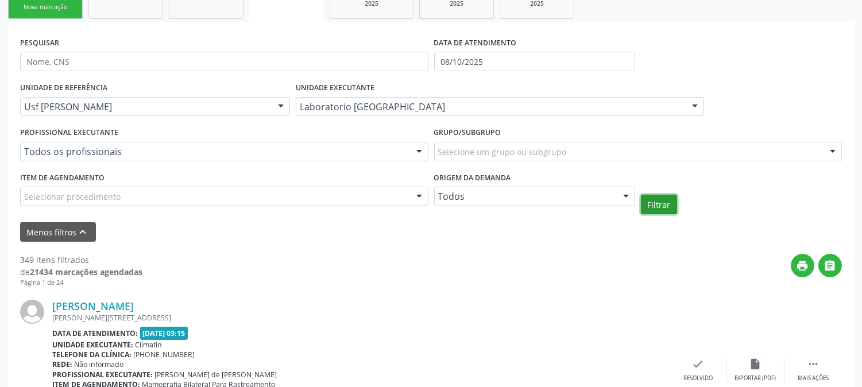
click at [658, 202] on button "Filtrar" at bounding box center [659, 205] width 36 height 20
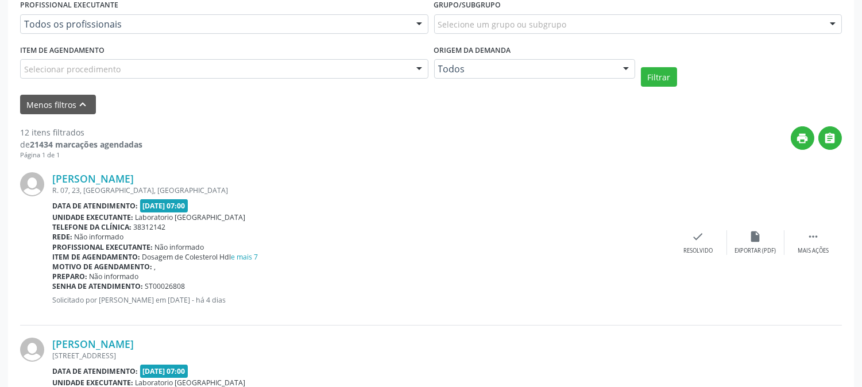
scroll to position [383, 0]
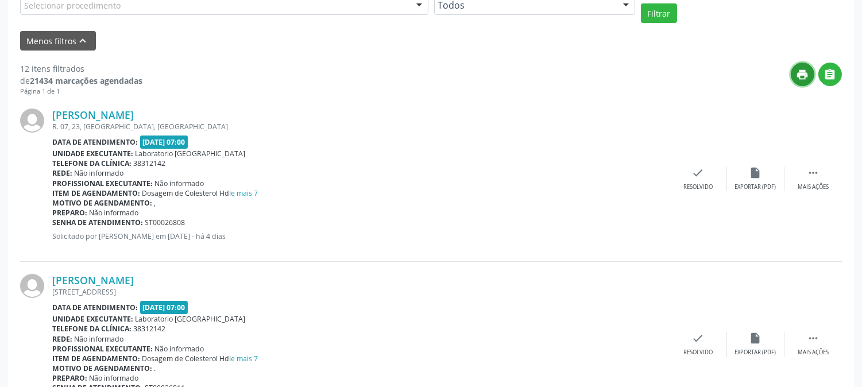
click at [800, 79] on icon "print" at bounding box center [803, 74] width 13 height 13
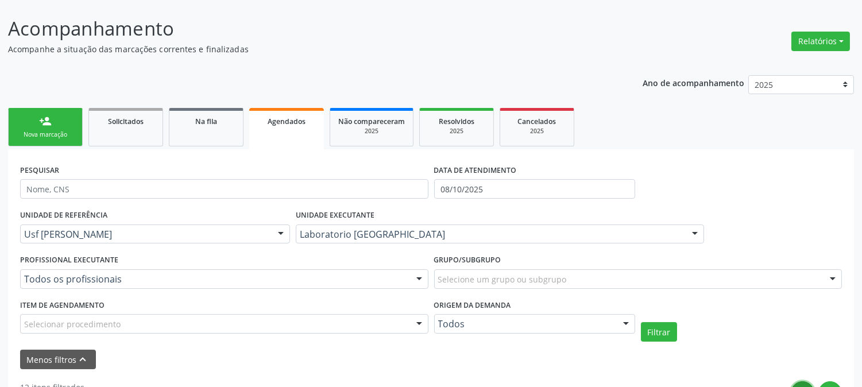
scroll to position [0, 0]
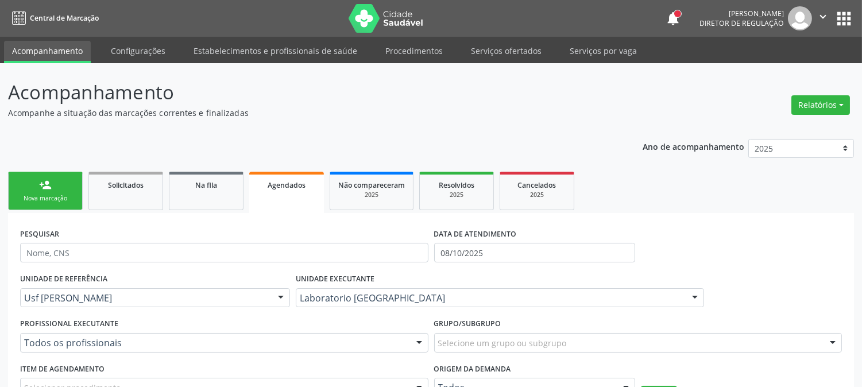
drag, startPoint x: 65, startPoint y: 186, endPoint x: 43, endPoint y: 184, distance: 23.0
click at [64, 186] on link "person_add Nova marcação" at bounding box center [45, 191] width 75 height 38
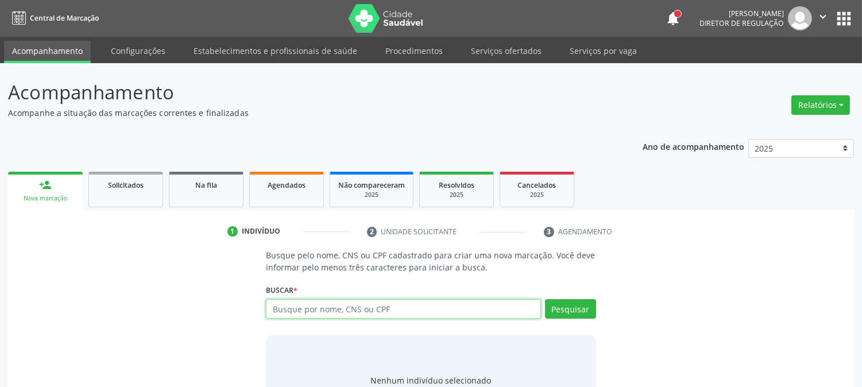
click at [312, 306] on input "text" at bounding box center [403, 309] width 275 height 20
type input "898003451648654"
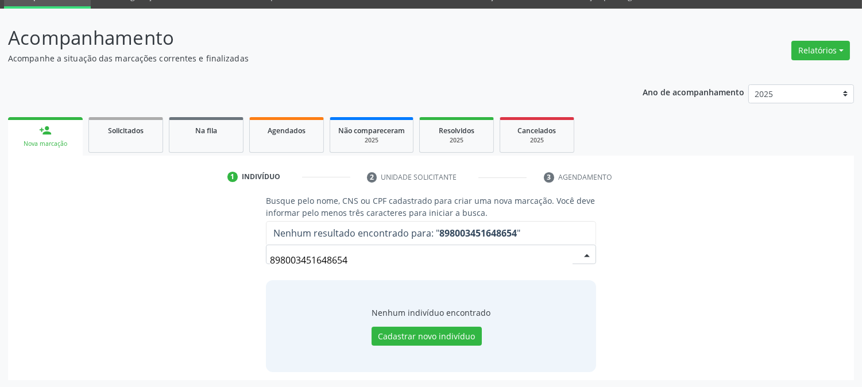
drag, startPoint x: 360, startPoint y: 265, endPoint x: 223, endPoint y: 254, distance: 137.7
click at [223, 254] on div "Busque pelo nome, CNS ou CPF cadastrado para criar uma nova marcação. Você deve…" at bounding box center [431, 283] width 830 height 177
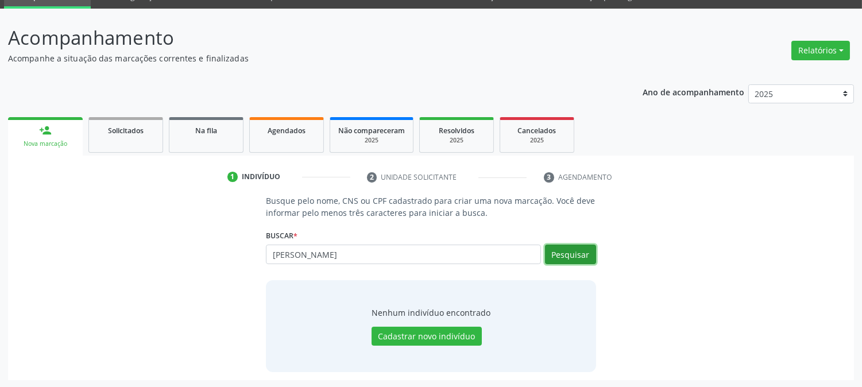
click at [588, 254] on button "Pesquisar" at bounding box center [570, 255] width 51 height 20
drag, startPoint x: 361, startPoint y: 256, endPoint x: 222, endPoint y: 260, distance: 138.5
click at [222, 260] on div "Busque pelo nome, CNS ou CPF cadastrado para criar uma nova marcação. Você deve…" at bounding box center [431, 283] width 830 height 177
type input "898003451648654"
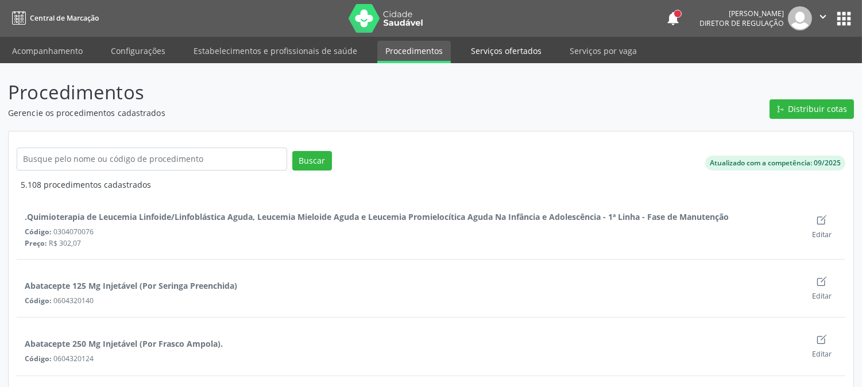
click at [504, 53] on link "Serviços ofertados" at bounding box center [506, 51] width 87 height 20
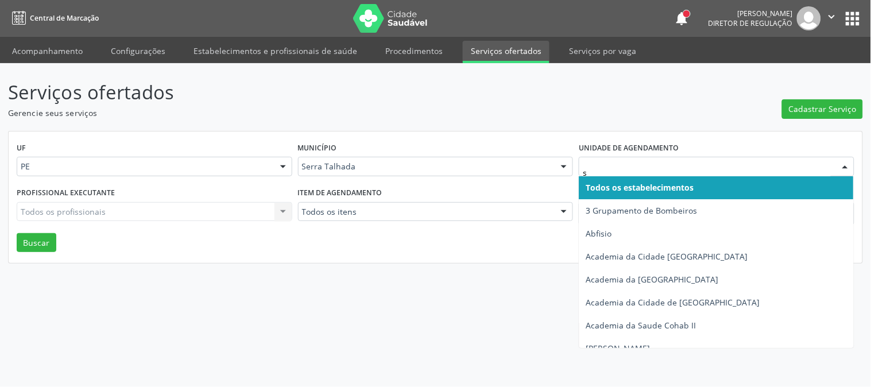
type input "s b"
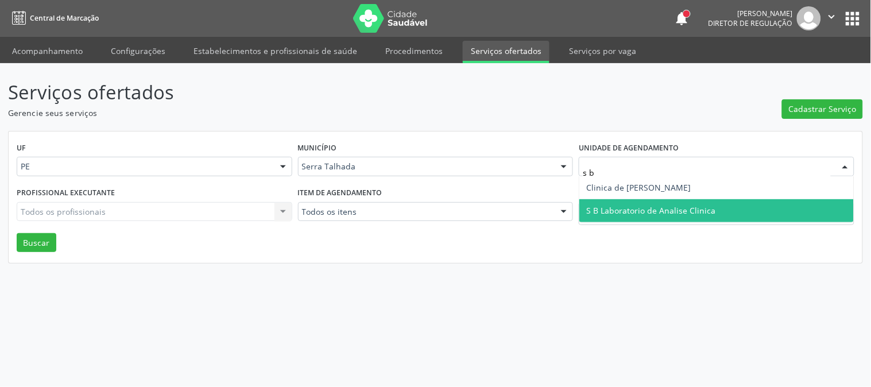
click at [626, 200] on span "S B Laboratorio de Analise Clinica" at bounding box center [717, 210] width 275 height 23
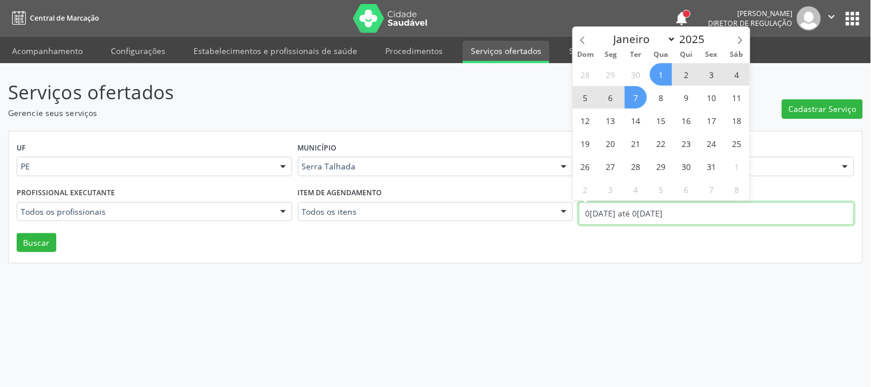
click at [632, 209] on input "0[DATE] até 0[DATE]" at bounding box center [717, 213] width 276 height 23
click at [581, 41] on icon at bounding box center [583, 40] width 8 height 8
select select "8"
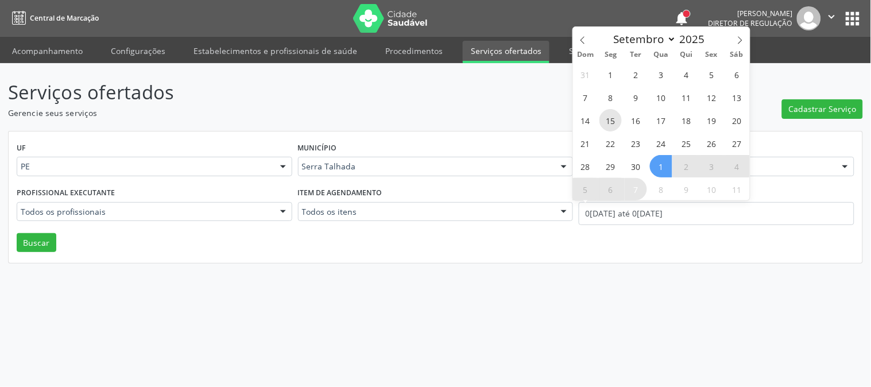
click at [611, 113] on span "15" at bounding box center [611, 120] width 22 height 22
type input "[DATE]"
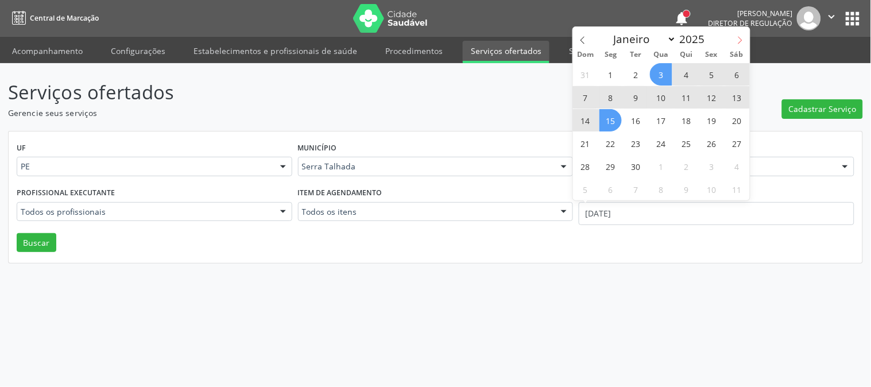
click at [738, 38] on icon at bounding box center [740, 40] width 8 height 8
select select "9"
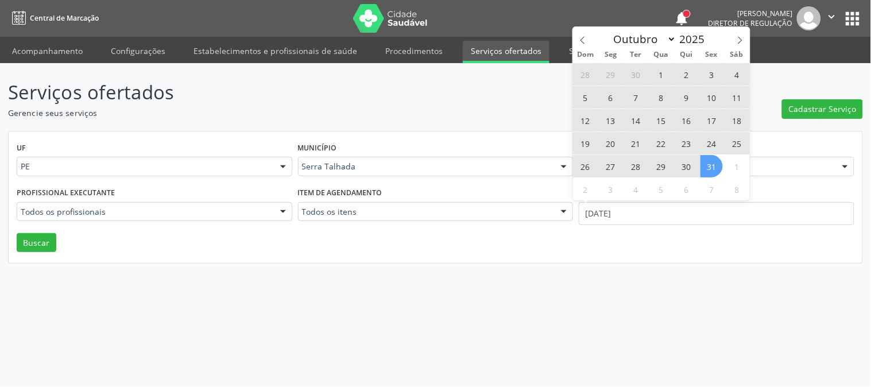
click at [717, 164] on span "31" at bounding box center [712, 166] width 22 height 22
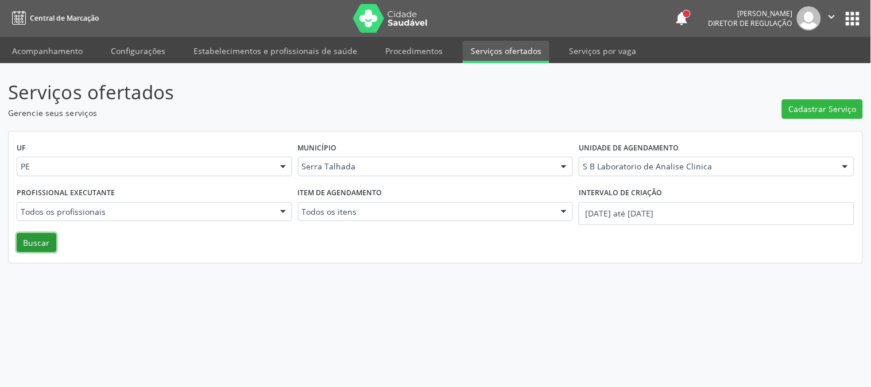
click at [43, 244] on button "Buscar" at bounding box center [37, 243] width 40 height 20
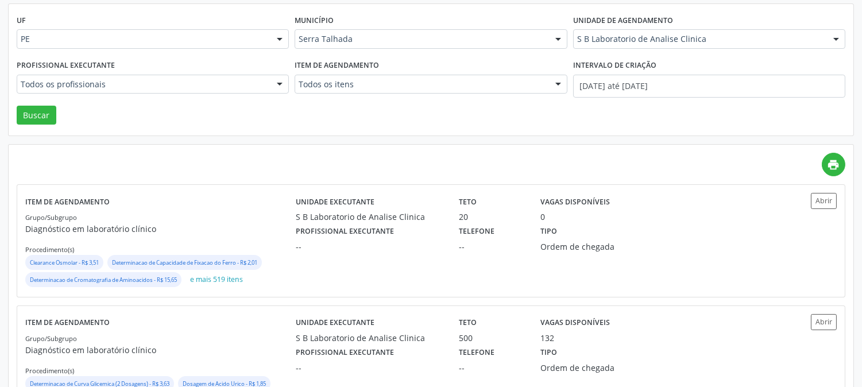
scroll to position [305, 0]
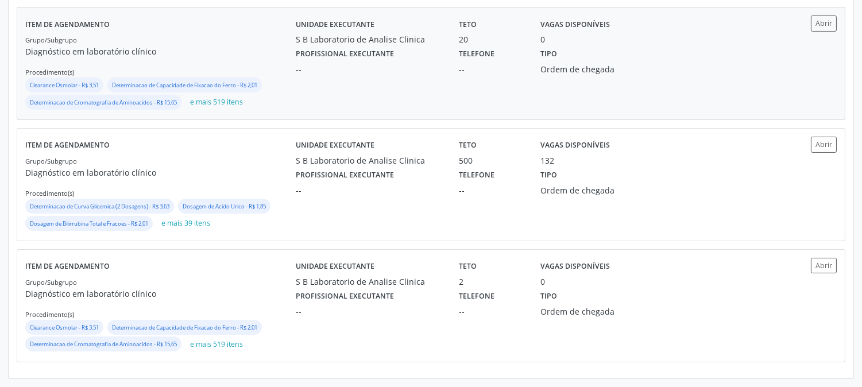
click at [218, 43] on div "Grupo/Subgrupo Diagnóstico em laboratório clínico Procedimento(s) Clearance Osm…" at bounding box center [160, 72] width 271 height 78
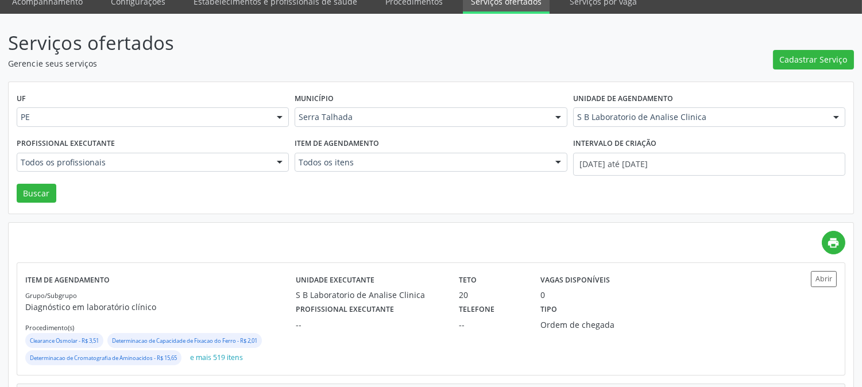
scroll to position [0, 0]
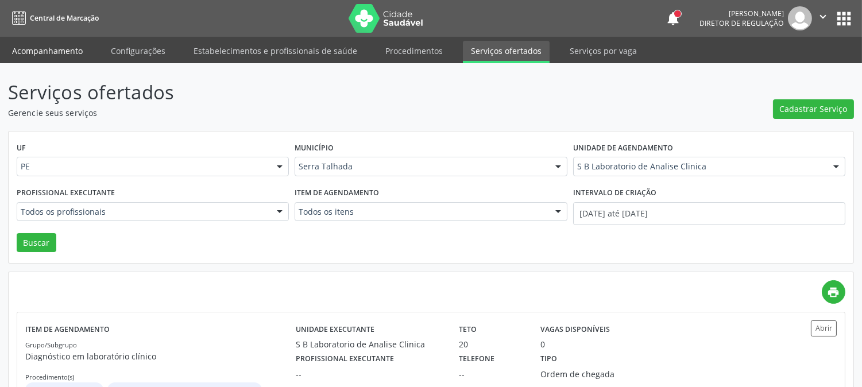
click at [64, 56] on link "Acompanhamento" at bounding box center [47, 51] width 87 height 20
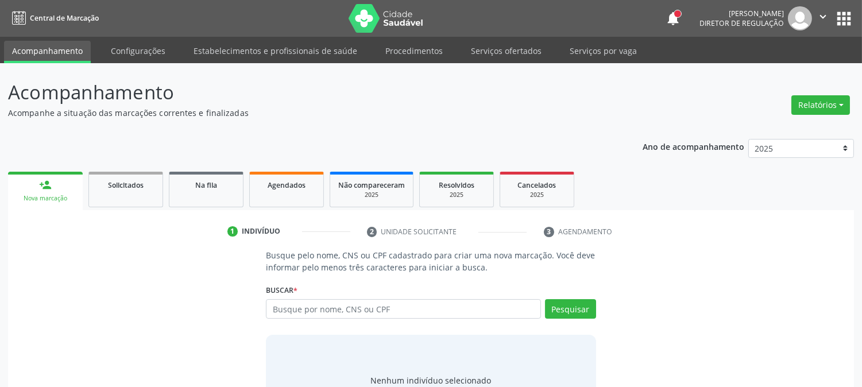
click at [294, 150] on div "Ano de acompanhamento 2025 2024 person_add Nova marcação Solicitados Na fila Ag…" at bounding box center [431, 283] width 846 height 304
click at [281, 180] on span "Agendados" at bounding box center [287, 185] width 38 height 10
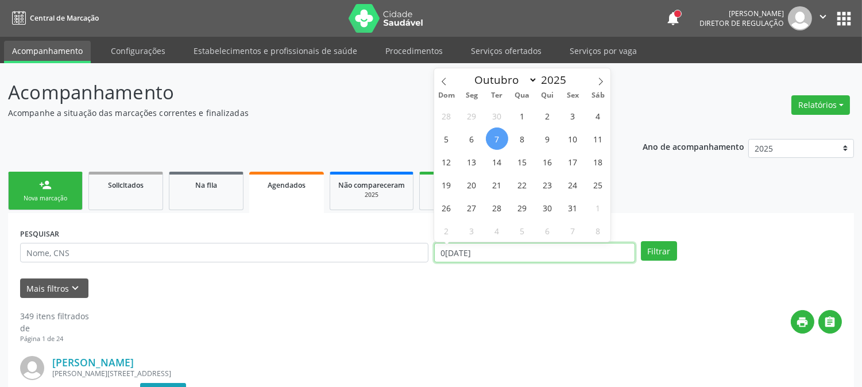
click at [469, 254] on input "0[DATE]" at bounding box center [534, 253] width 201 height 20
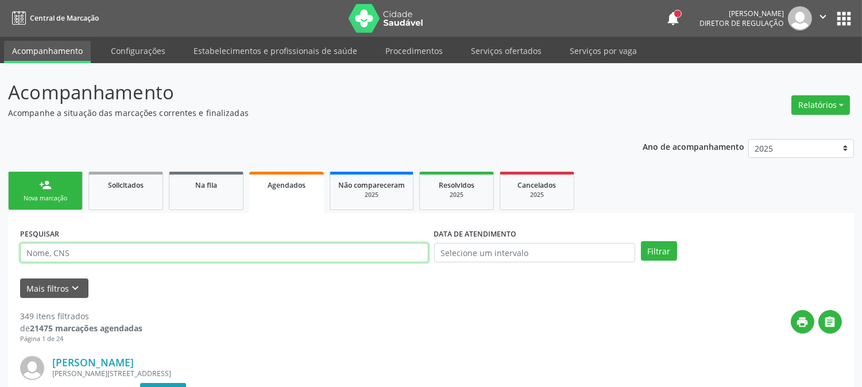
click at [376, 251] on input "text" at bounding box center [224, 253] width 408 height 20
type input "JOBERVAL DE [PERSON_NAME]"
click at [641, 241] on button "Filtrar" at bounding box center [659, 251] width 36 height 20
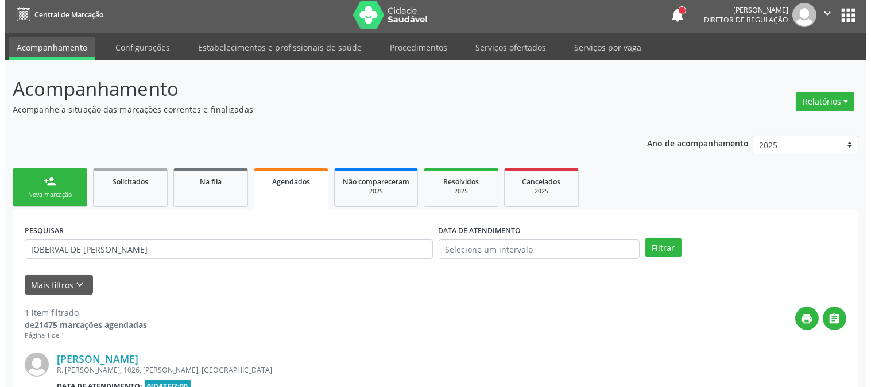
scroll to position [141, 0]
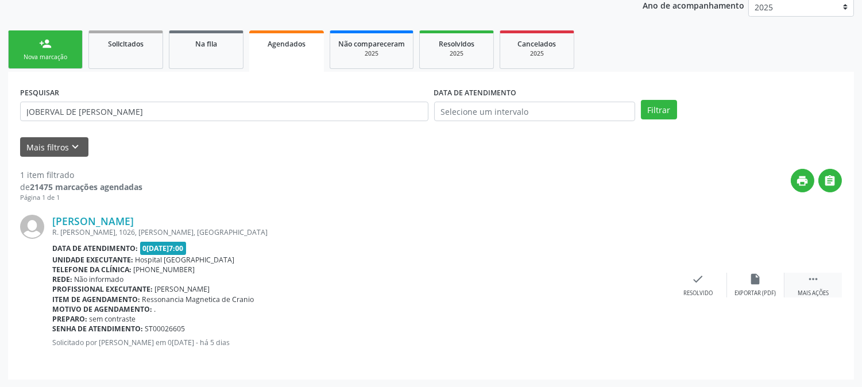
click at [809, 295] on div "Mais ações" at bounding box center [813, 293] width 31 height 8
click at [639, 294] on div "Cancelar" at bounding box center [640, 293] width 27 height 8
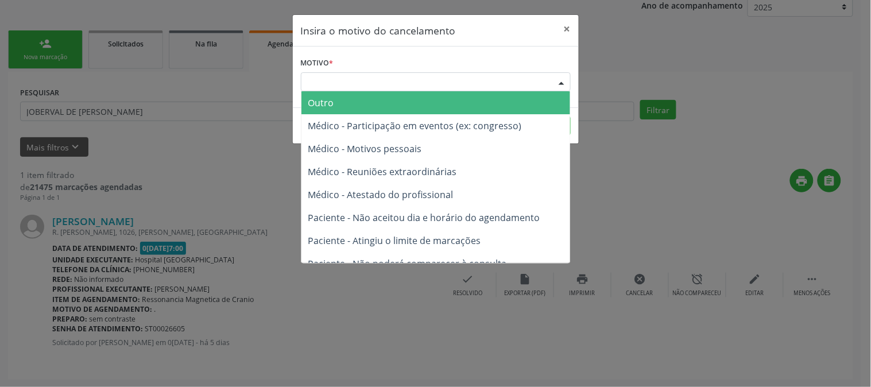
click at [482, 91] on div "Escolha o motivo Outro Médico - Participação em eventos (ex: congresso) Médico …" at bounding box center [436, 82] width 270 height 20
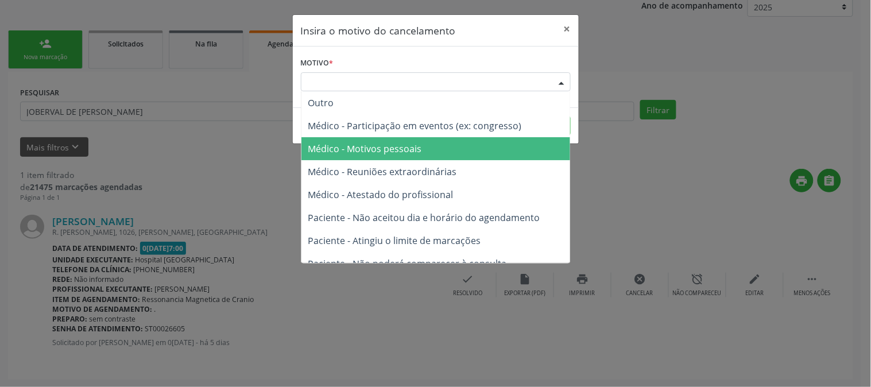
click at [457, 141] on span "Médico - Motivos pessoais" at bounding box center [436, 148] width 269 height 23
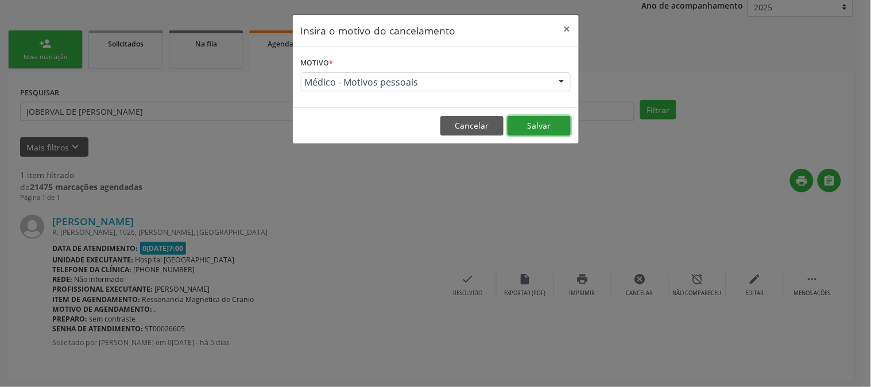
click at [516, 122] on button "Salvar" at bounding box center [539, 126] width 63 height 20
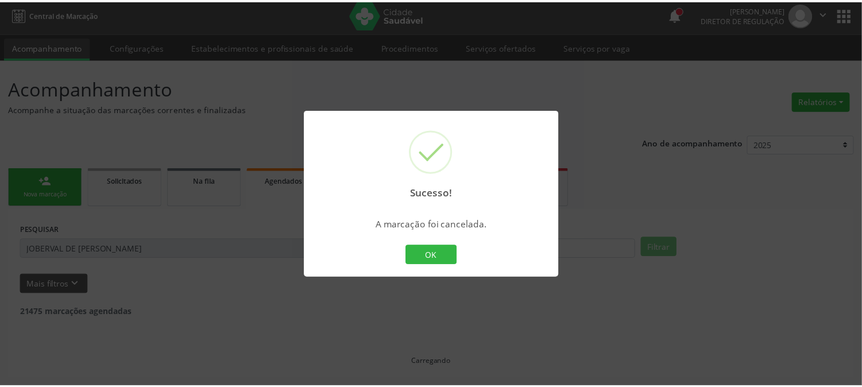
scroll to position [3, 0]
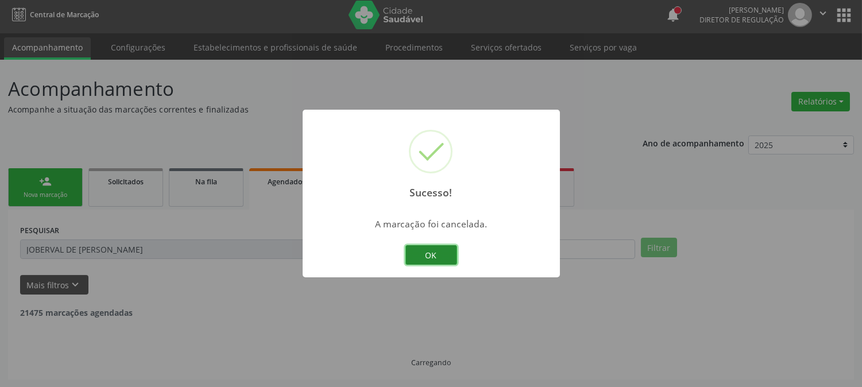
click at [434, 253] on button "OK" at bounding box center [432, 255] width 52 height 20
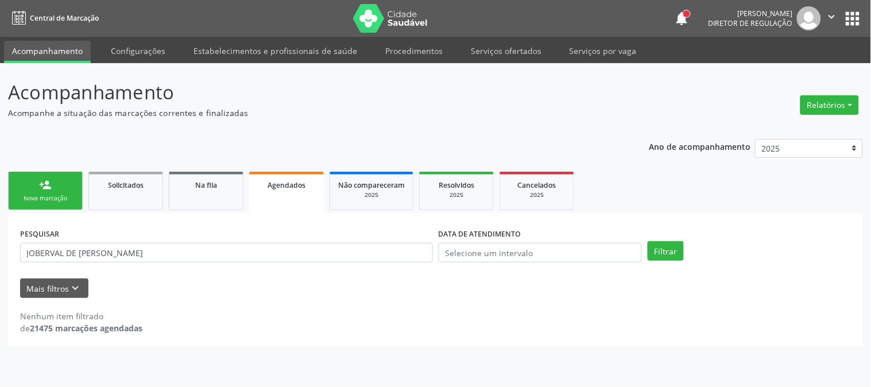
click at [55, 199] on div "Nova marcação" at bounding box center [45, 198] width 57 height 9
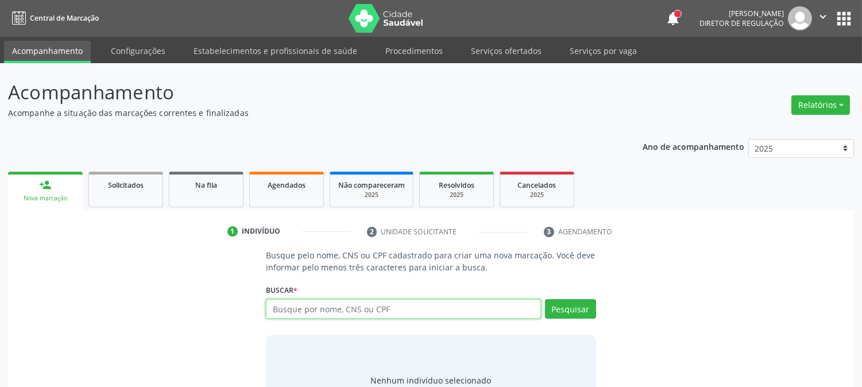
click at [351, 308] on input "text" at bounding box center [403, 309] width 275 height 20
type input "898003450939825"
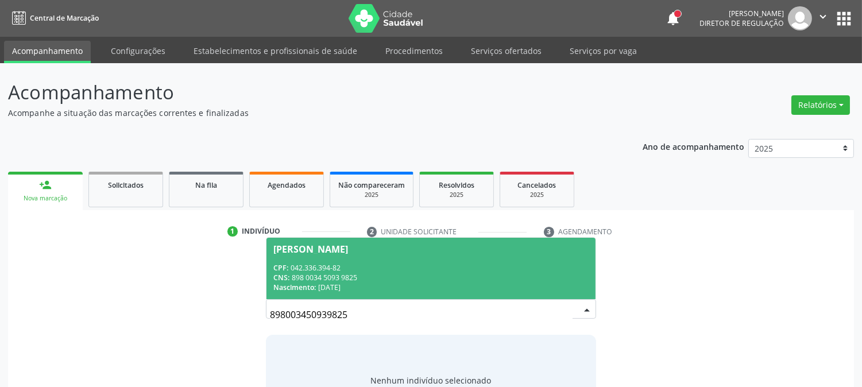
click at [360, 275] on div "CNS: 898 0034 5093 9825" at bounding box center [430, 278] width 315 height 10
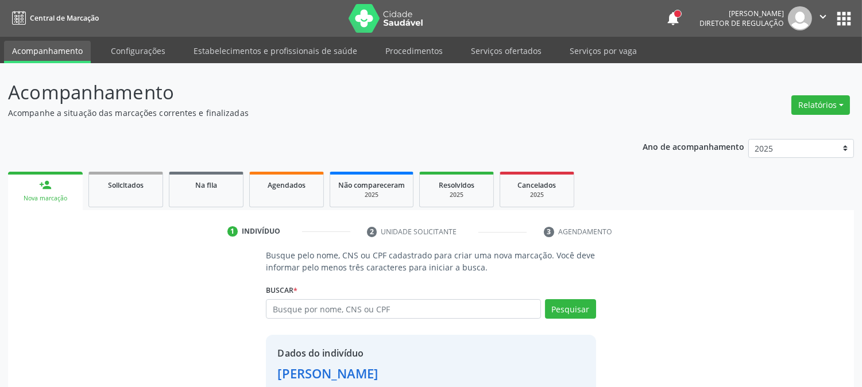
scroll to position [72, 0]
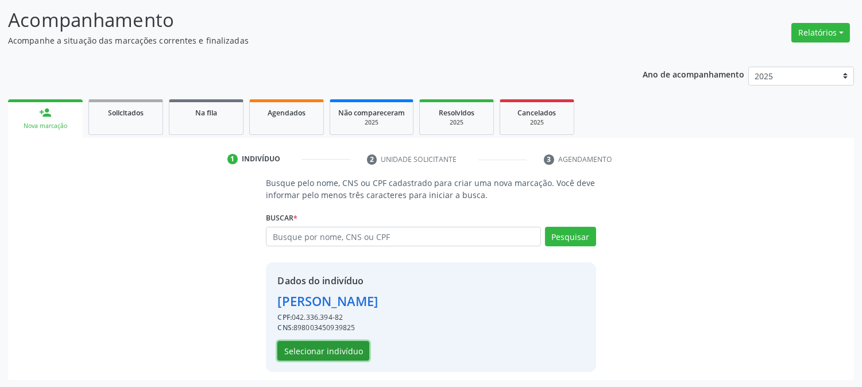
click at [345, 342] on button "Selecionar indivíduo" at bounding box center [323, 351] width 92 height 20
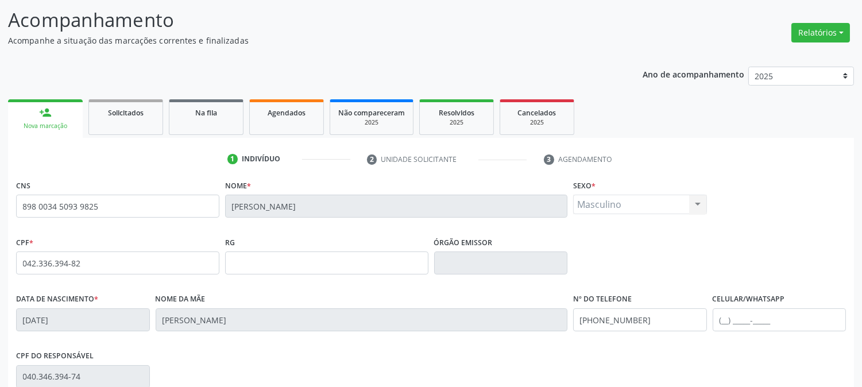
scroll to position [234, 0]
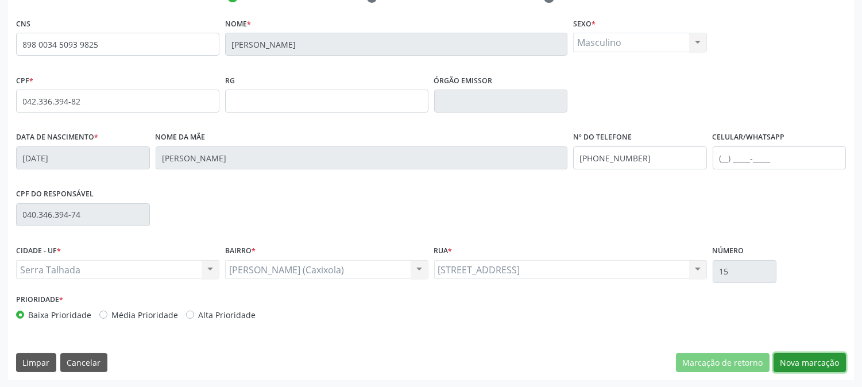
click at [805, 358] on button "Nova marcação" at bounding box center [810, 363] width 72 height 20
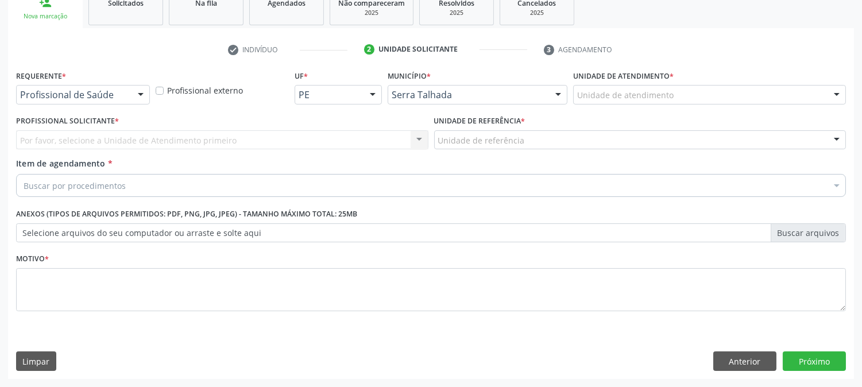
scroll to position [182, 0]
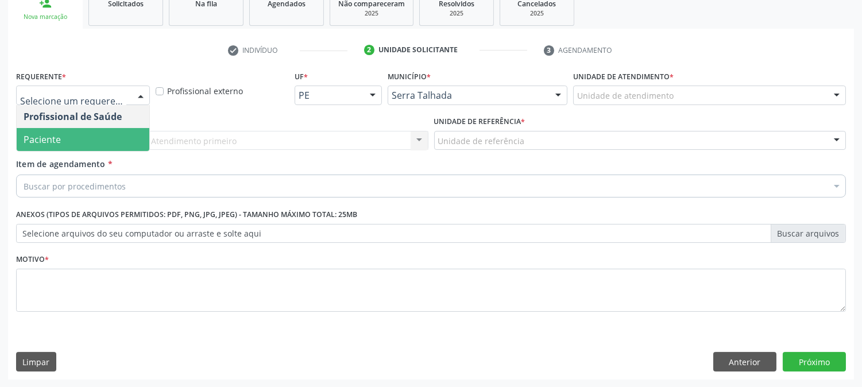
click at [105, 140] on span "Paciente" at bounding box center [83, 139] width 133 height 23
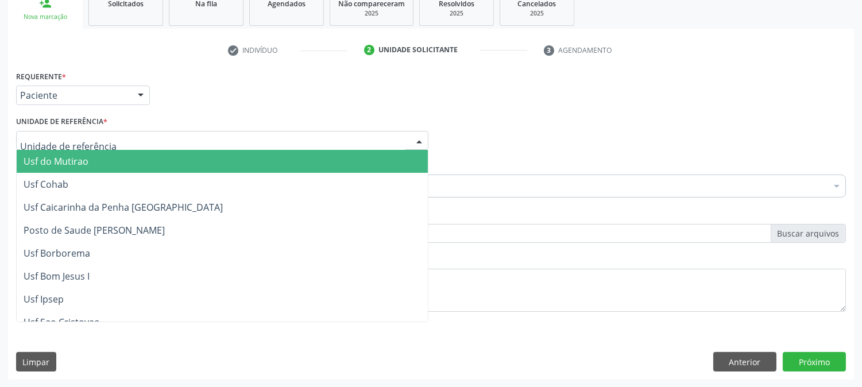
click at [105, 140] on div at bounding box center [222, 141] width 412 height 20
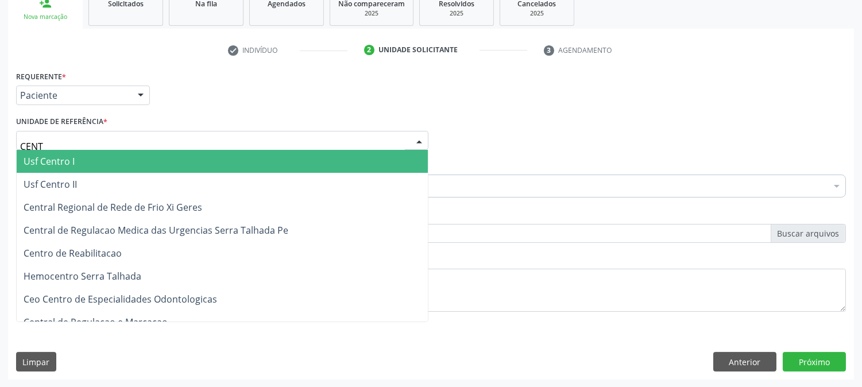
type input "CENTR"
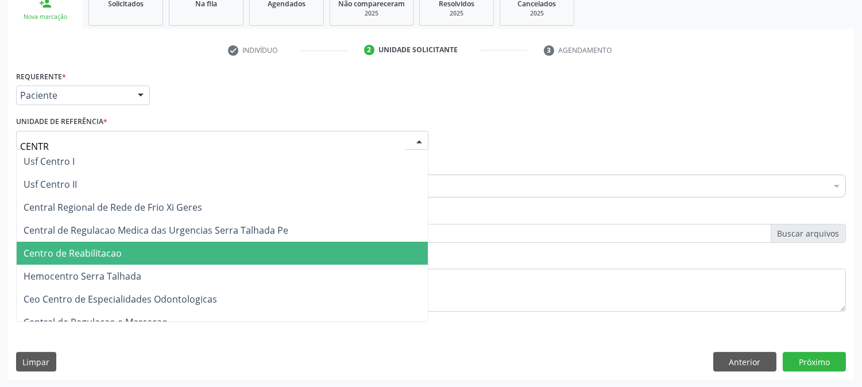
click at [115, 254] on span "Centro de Reabilitacao" at bounding box center [73, 253] width 98 height 13
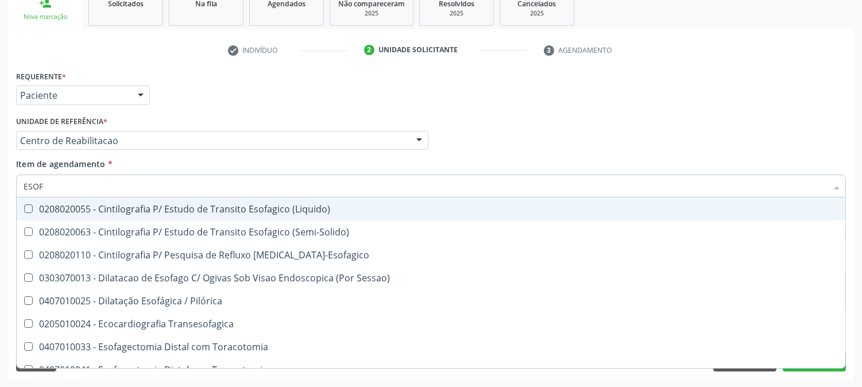
type input "ESOFA"
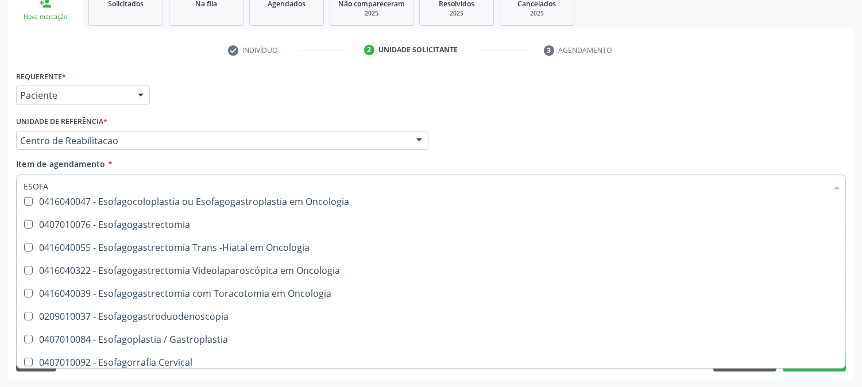
scroll to position [255, 0]
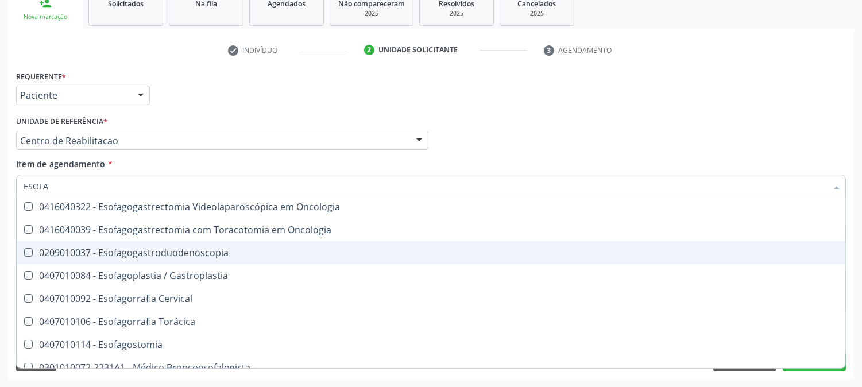
click at [130, 248] on div "0209010037 - Esofagogastroduodenoscopia" at bounding box center [431, 252] width 815 height 9
checkbox Esofagogastroduodenoscopia "true"
click at [0, 240] on div "Acompanhamento Acompanhe a situação das marcações correntes e finalizadas Relat…" at bounding box center [431, 135] width 862 height 506
checkbox \(Semi-Solido\) "true"
checkbox Esofagogastroduodenoscopia "false"
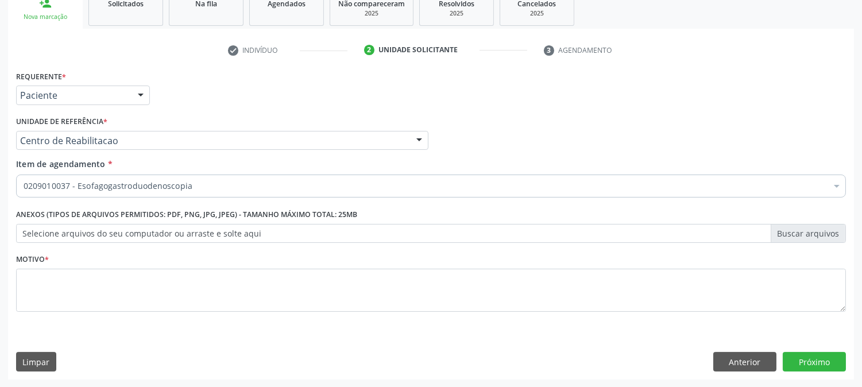
scroll to position [0, 0]
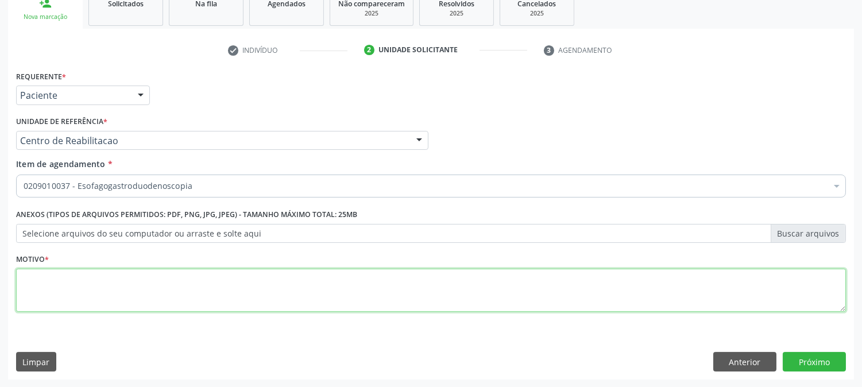
click at [79, 272] on textarea at bounding box center [431, 291] width 830 height 44
type textarea "."
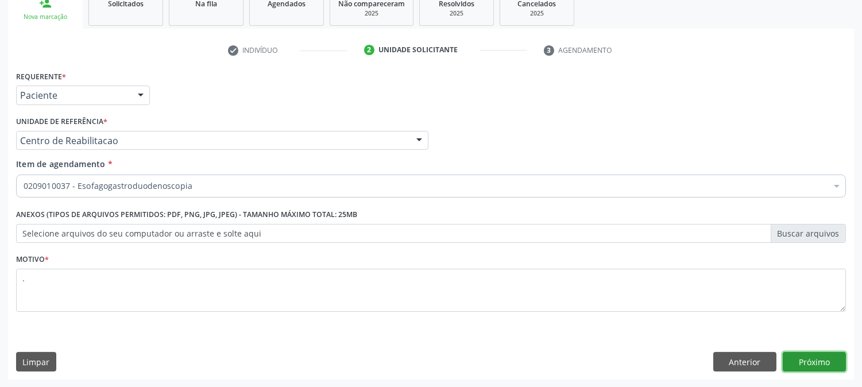
click at [799, 364] on button "Próximo" at bounding box center [814, 362] width 63 height 20
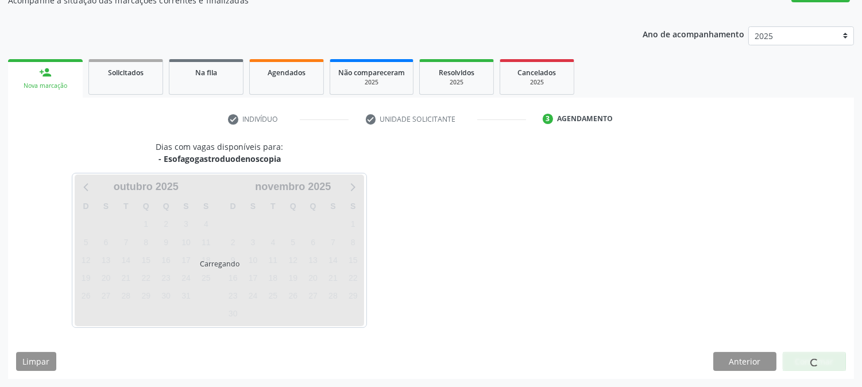
scroll to position [112, 0]
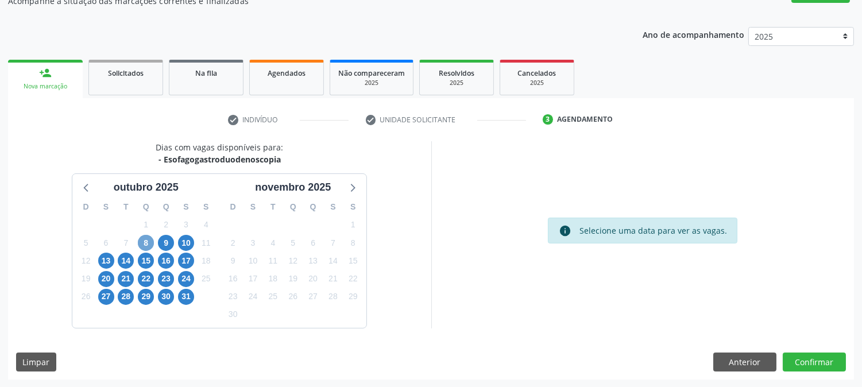
click at [147, 248] on span "8" at bounding box center [146, 243] width 16 height 16
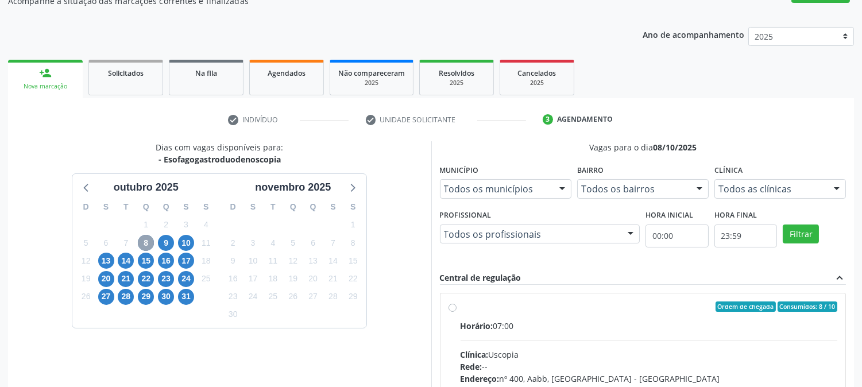
scroll to position [278, 0]
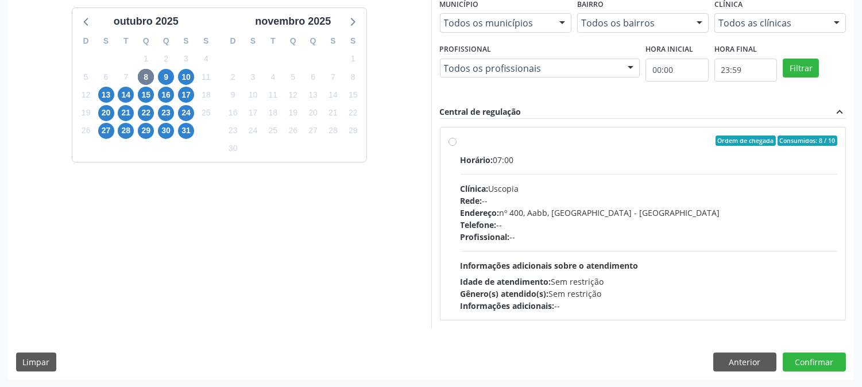
click at [753, 249] on div "Horário: 07:00 Clínica: Uscopia Rede: -- Endereço: nº 400, Aabb, Serra Talhada …" at bounding box center [649, 233] width 377 height 158
click at [457, 146] on input "Ordem de chegada Consumidos: 8 / 10 Horário: 07:00 Clínica: Uscopia Rede: -- En…" at bounding box center [453, 141] width 8 height 10
radio input "true"
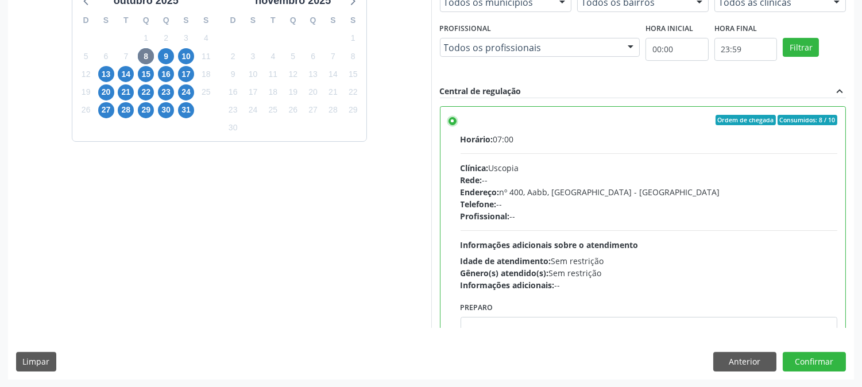
scroll to position [56, 0]
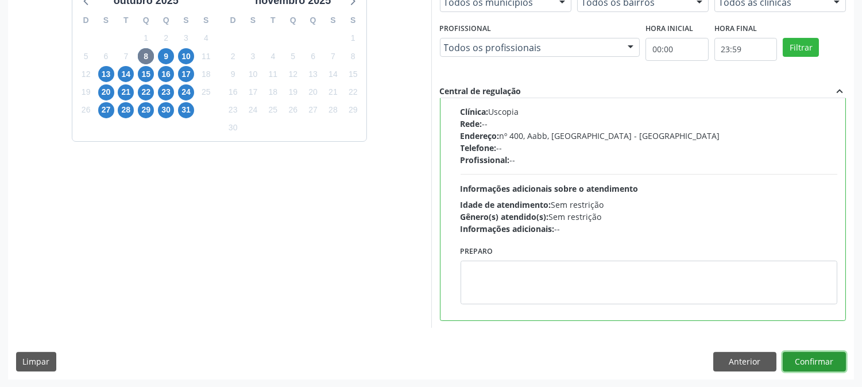
click at [805, 368] on button "Confirmar" at bounding box center [814, 362] width 63 height 20
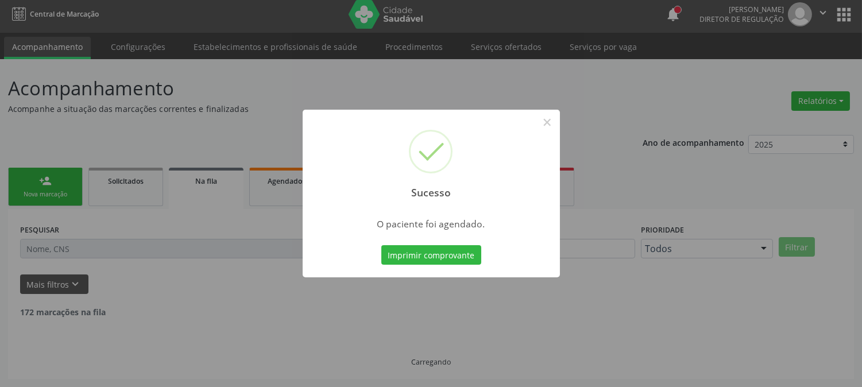
scroll to position [0, 0]
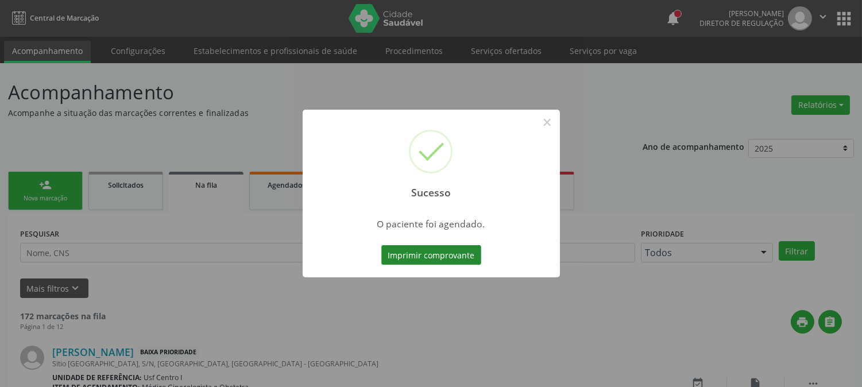
click at [395, 259] on button "Imprimir comprovante" at bounding box center [431, 255] width 100 height 20
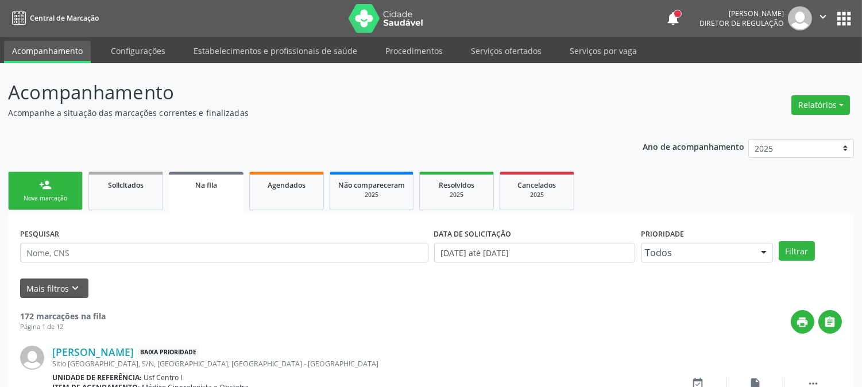
click at [68, 186] on link "person_add Nova marcação" at bounding box center [45, 191] width 75 height 38
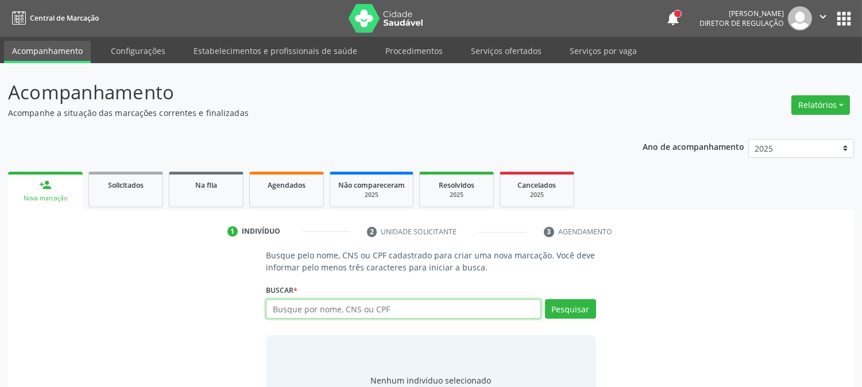
click at [318, 315] on input "text" at bounding box center [403, 309] width 275 height 20
paste input "898 0034 5093 9825"
type input "898 0034 5093 9825"
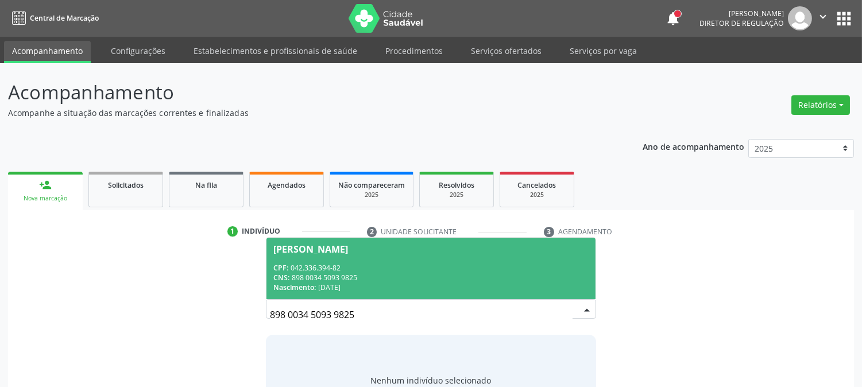
click at [403, 271] on div "CPF: 042.336.394-82" at bounding box center [430, 268] width 315 height 10
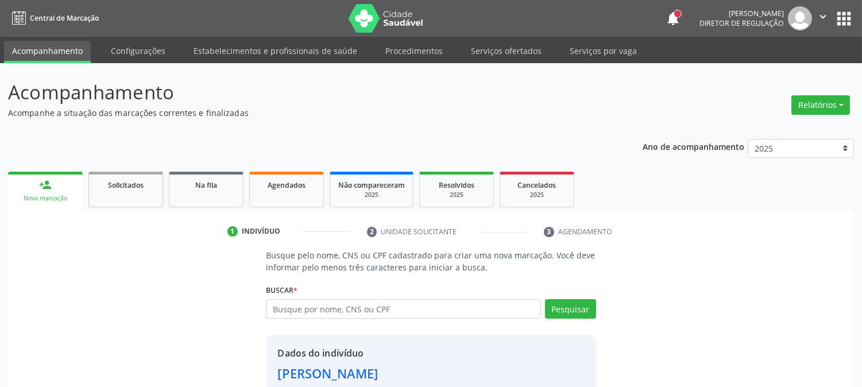
scroll to position [72, 0]
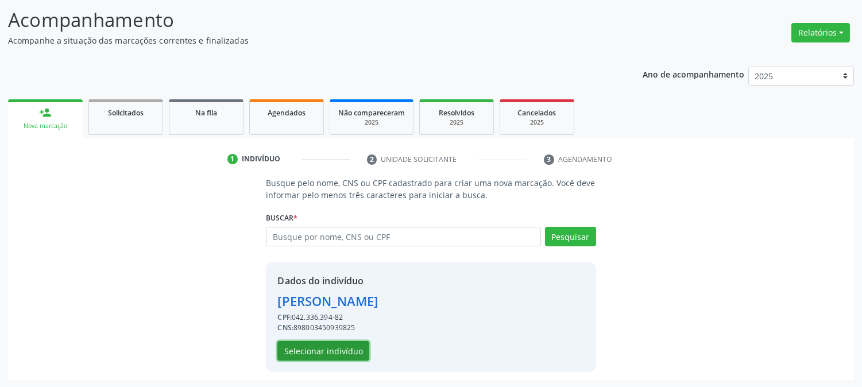
click at [363, 346] on button "Selecionar indivíduo" at bounding box center [323, 351] width 92 height 20
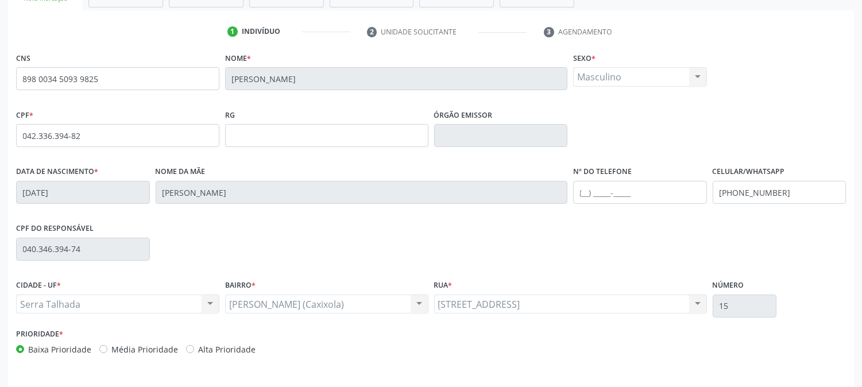
scroll to position [234, 0]
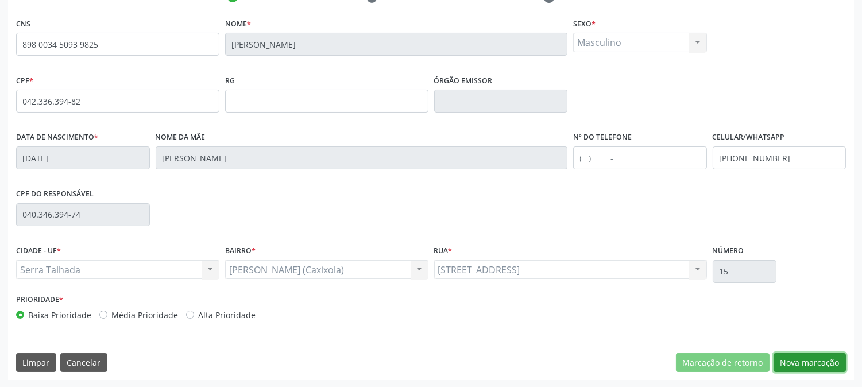
click at [812, 357] on button "Nova marcação" at bounding box center [810, 363] width 72 height 20
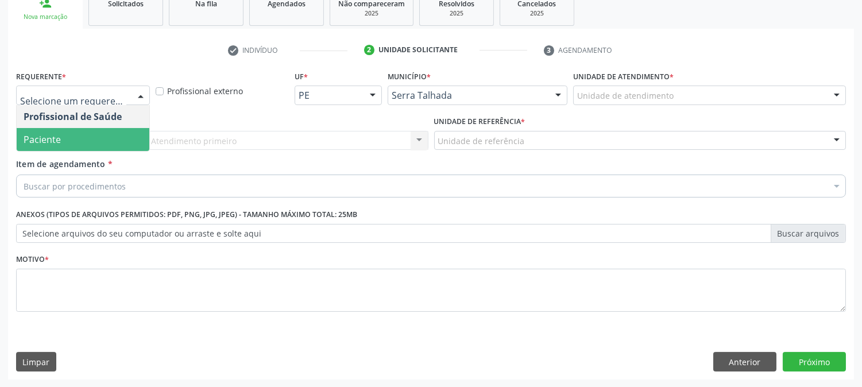
click at [93, 142] on span "Paciente" at bounding box center [83, 139] width 133 height 23
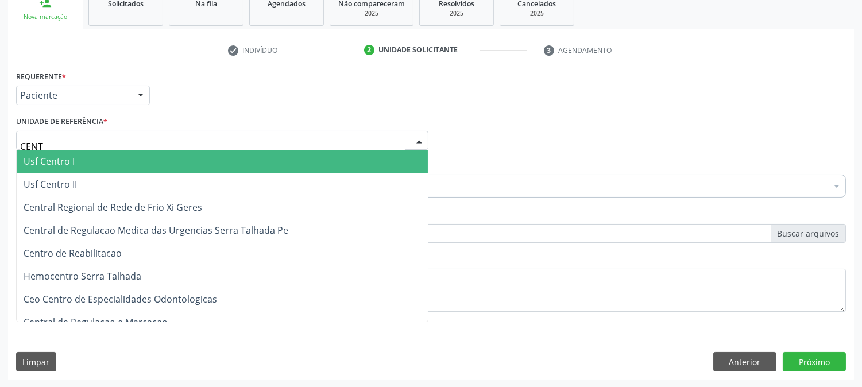
type input "CENTR"
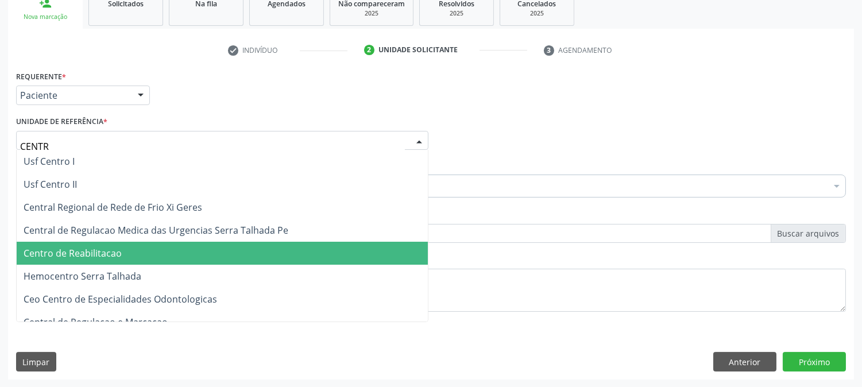
click at [99, 251] on span "Centro de Reabilitacao" at bounding box center [73, 253] width 98 height 13
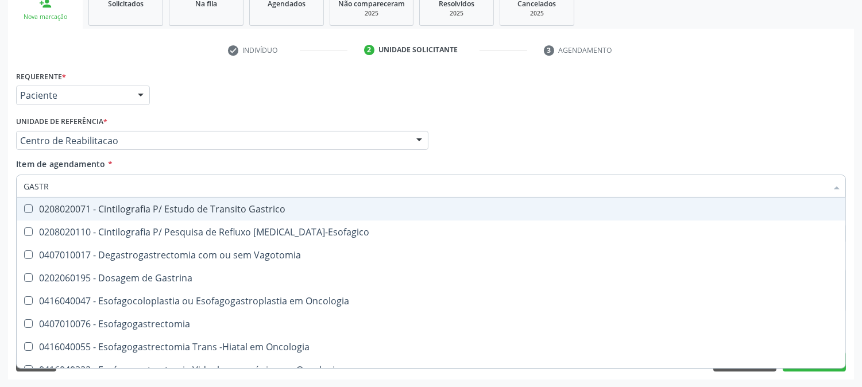
type input "GASTRO"
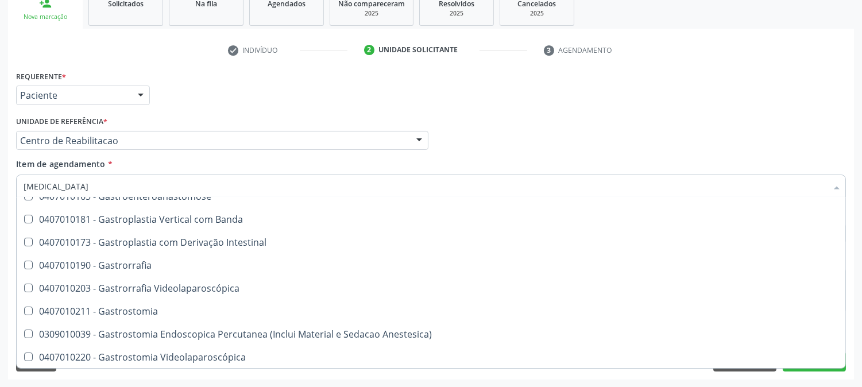
scroll to position [191, 0]
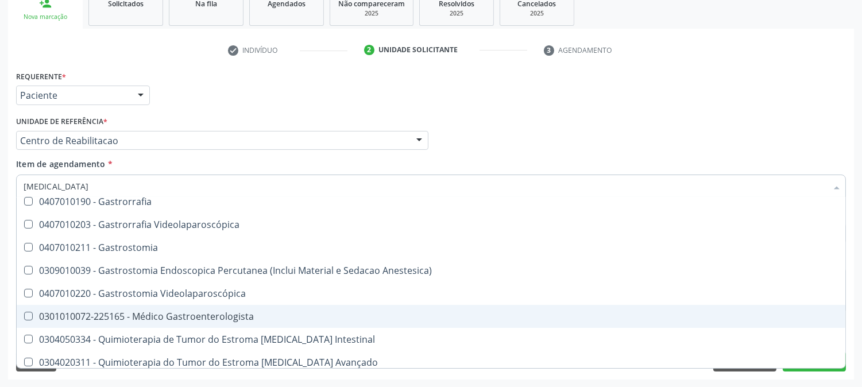
click at [288, 313] on div "0301010072-225165 - Médico Gastroenterologista" at bounding box center [431, 316] width 815 height 9
checkbox Gastroenterologista "true"
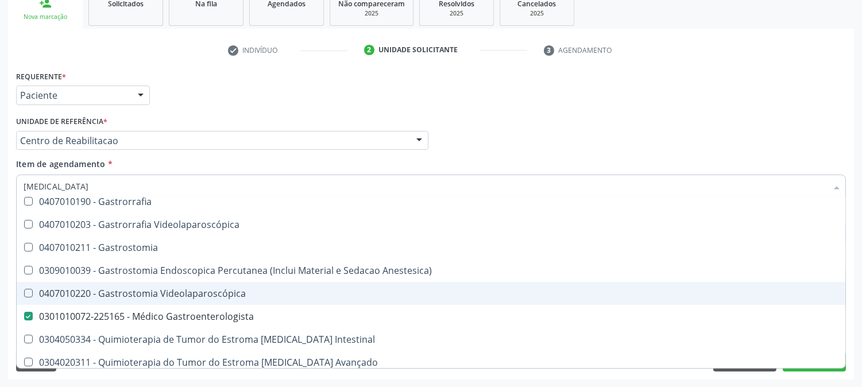
click at [0, 272] on div "Acompanhamento Acompanhe a situação das marcações correntes e finalizadas Relat…" at bounding box center [431, 135] width 862 height 506
checkbox Vagotomia "true"
checkbox Gastroenterologista "false"
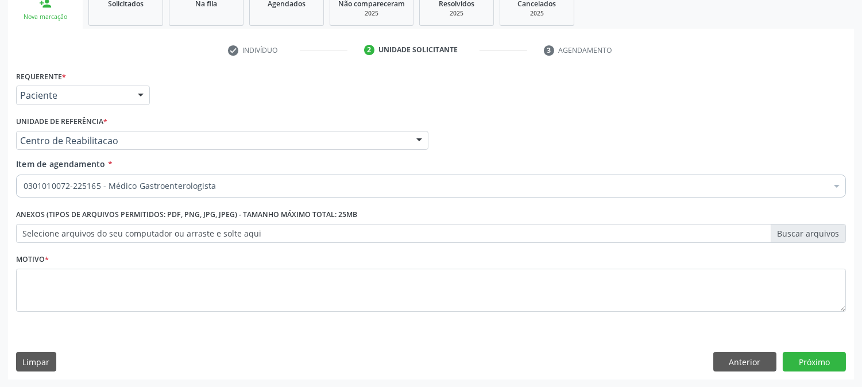
scroll to position [0, 0]
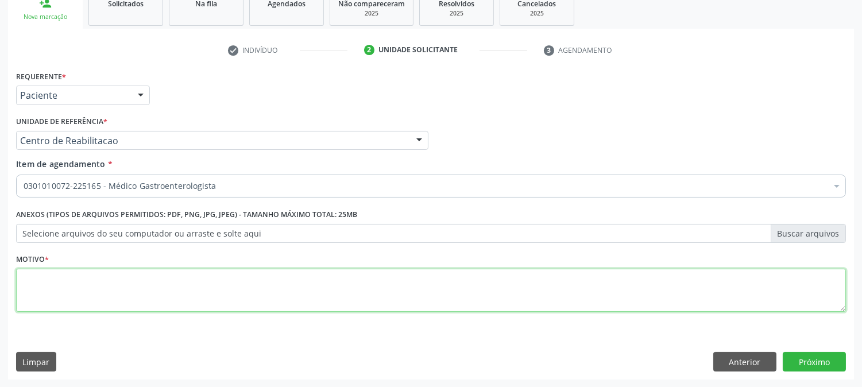
click at [45, 289] on textarea at bounding box center [431, 291] width 830 height 44
type textarea "."
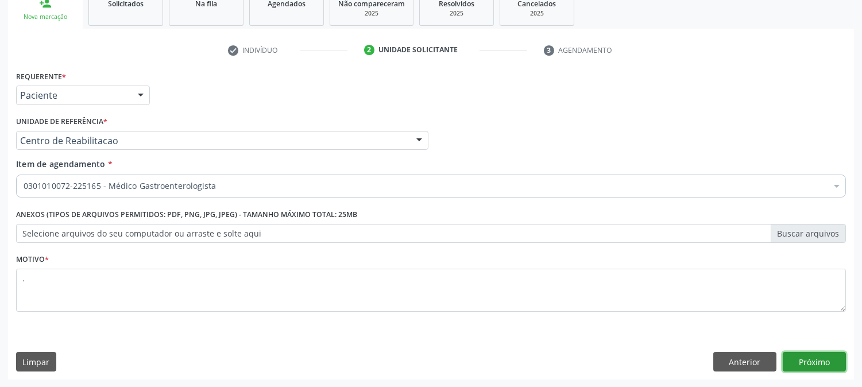
click at [832, 353] on button "Próximo" at bounding box center [814, 362] width 63 height 20
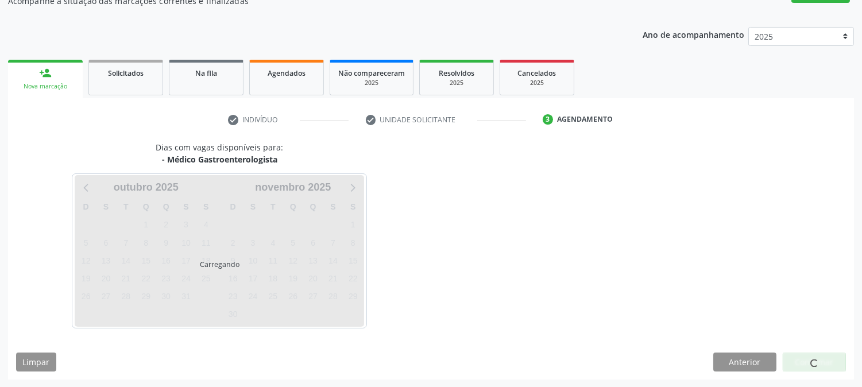
scroll to position [146, 0]
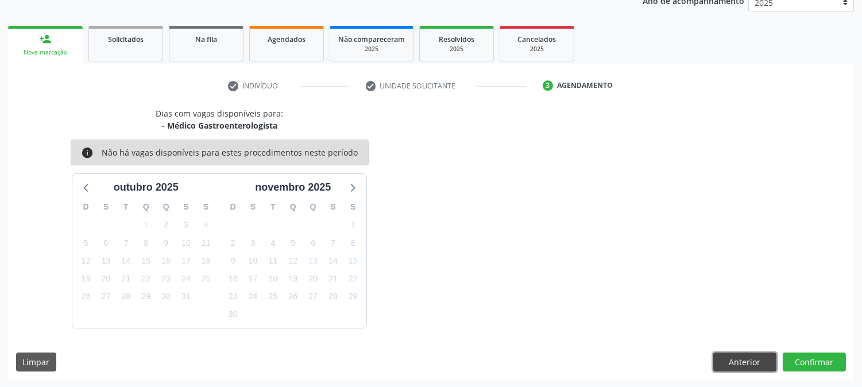
click at [753, 360] on button "Anterior" at bounding box center [744, 363] width 63 height 20
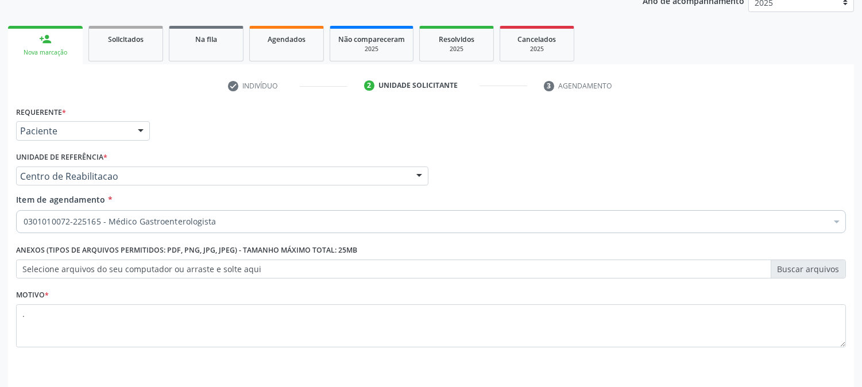
scroll to position [182, 0]
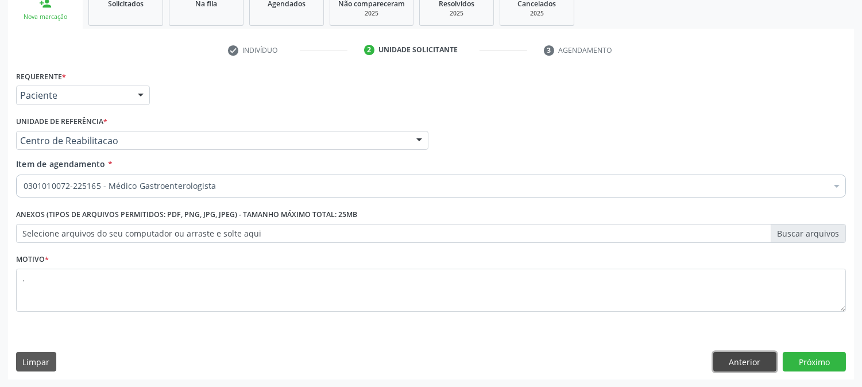
click at [752, 362] on button "Anterior" at bounding box center [744, 362] width 63 height 20
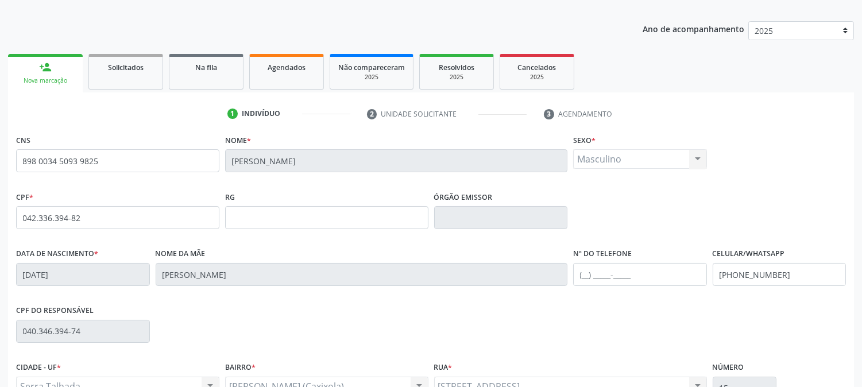
scroll to position [0, 0]
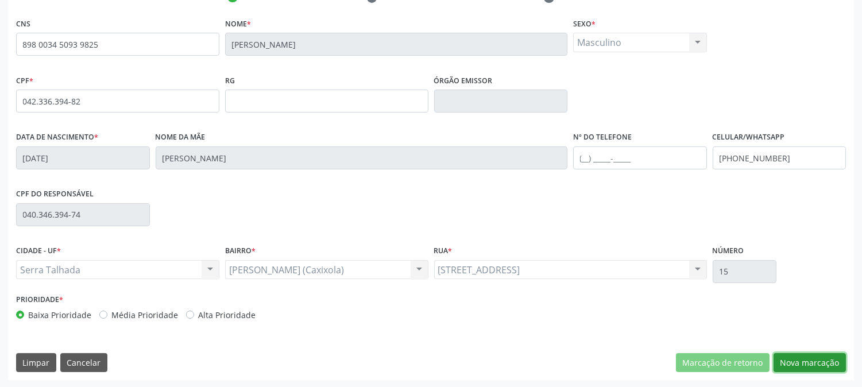
click at [802, 364] on button "Nova marcação" at bounding box center [810, 363] width 72 height 20
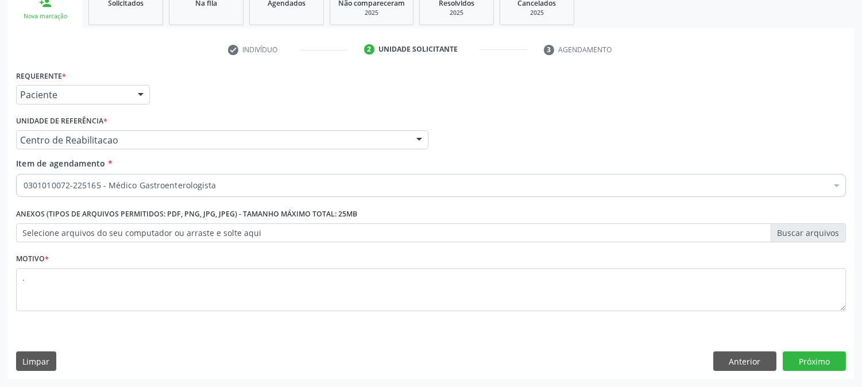
scroll to position [182, 0]
click at [805, 357] on button "Próximo" at bounding box center [814, 362] width 63 height 20
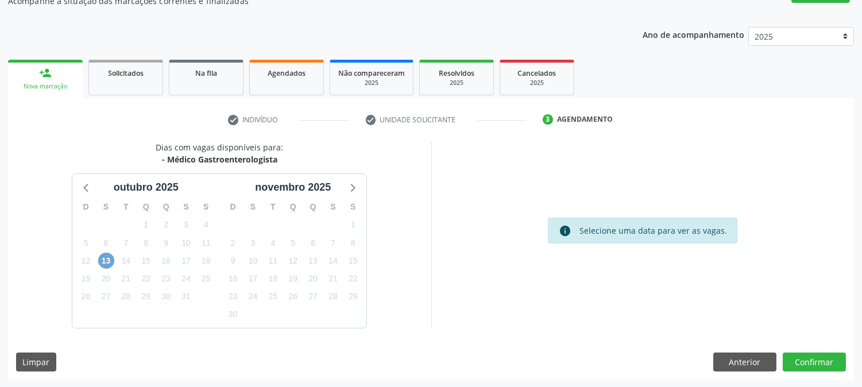
click at [106, 263] on span "13" at bounding box center [106, 261] width 16 height 16
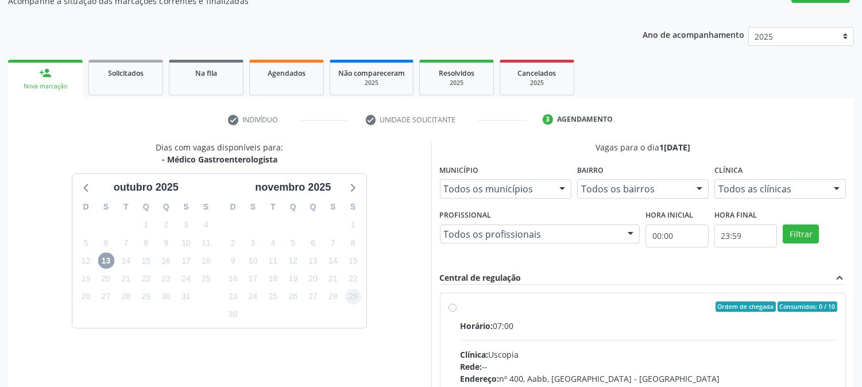
scroll to position [278, 0]
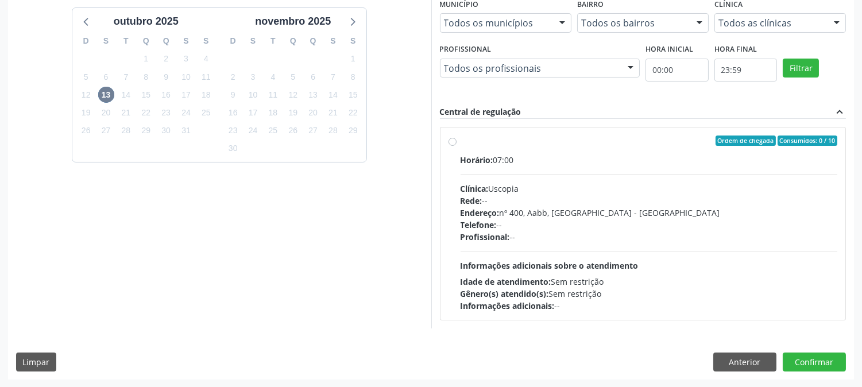
click at [573, 241] on div "Profissional: --" at bounding box center [649, 237] width 377 height 12
click at [457, 146] on input "Ordem de chegada Consumidos: 0 / 10 Horário: 07:00 Clínica: Uscopia Rede: -- En…" at bounding box center [453, 141] width 8 height 10
radio input "true"
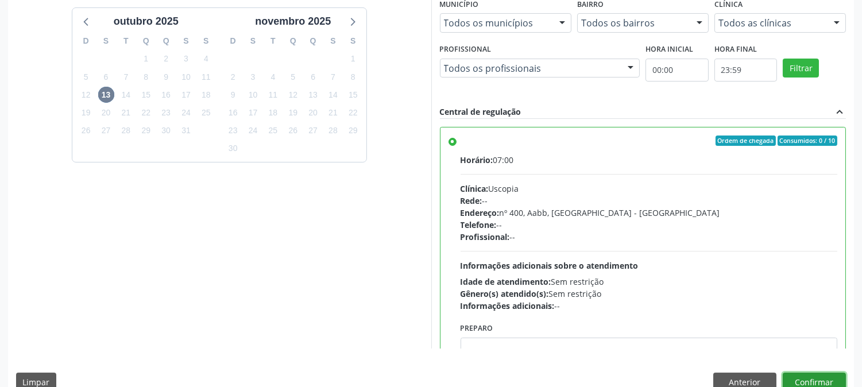
click at [816, 375] on button "Confirmar" at bounding box center [814, 383] width 63 height 20
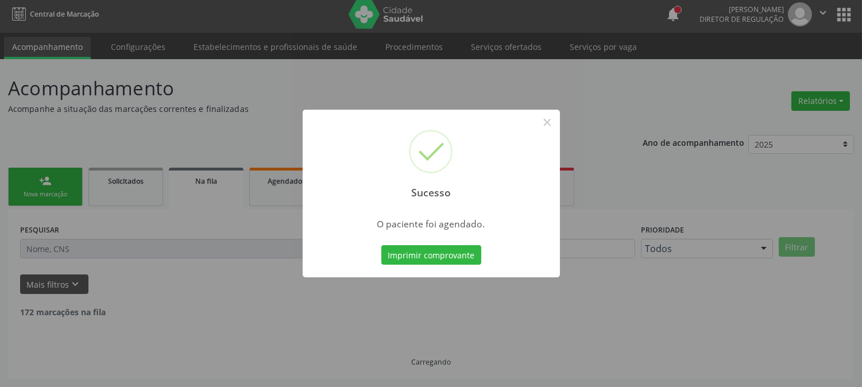
scroll to position [0, 0]
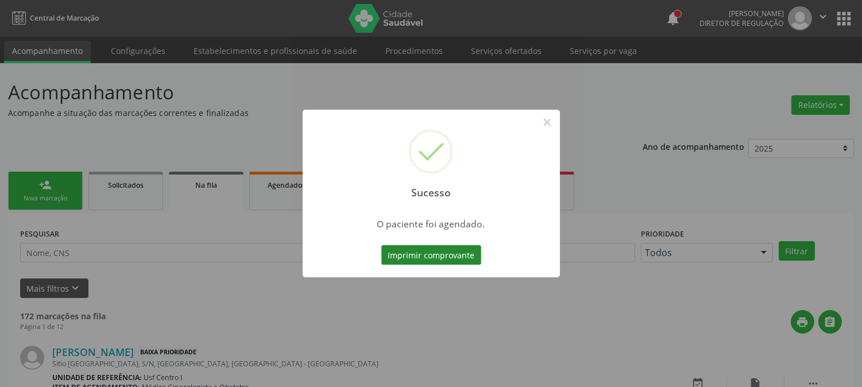
click at [430, 256] on button "Imprimir comprovante" at bounding box center [431, 255] width 100 height 20
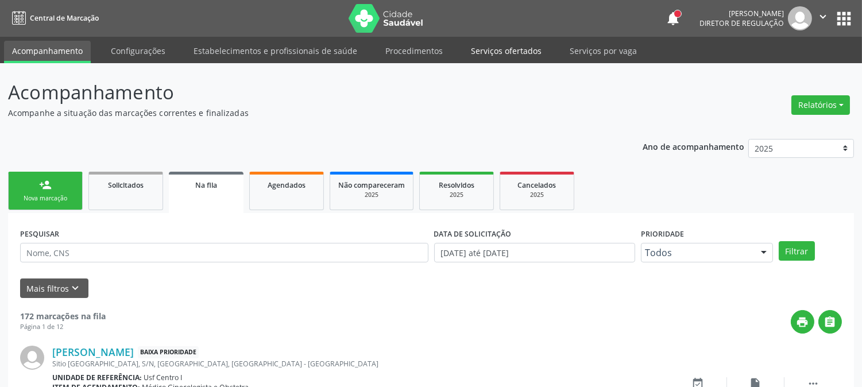
click at [488, 56] on link "Serviços ofertados" at bounding box center [506, 51] width 87 height 20
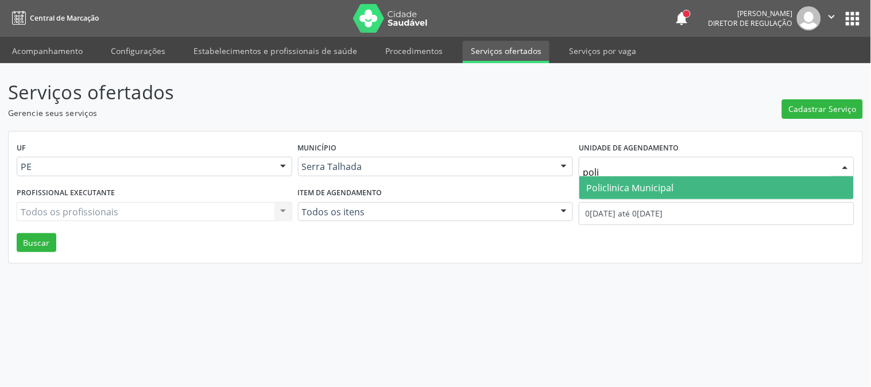
type input "polic"
click at [607, 182] on span "Policlinica Municipal" at bounding box center [629, 188] width 87 height 13
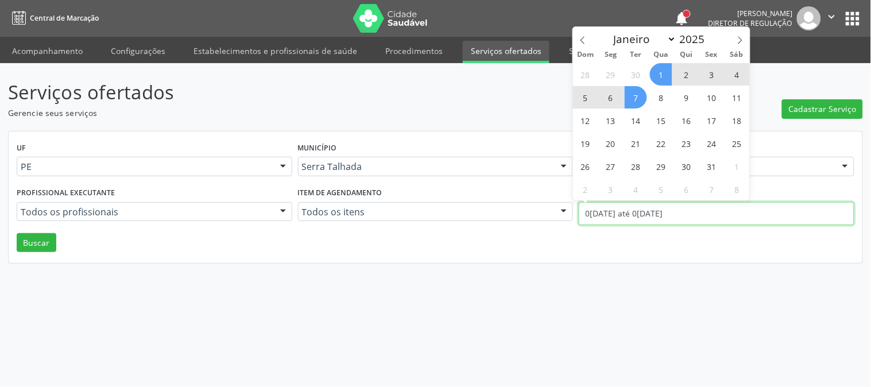
click at [669, 205] on input "01/10/2025 até 07/10/2025" at bounding box center [717, 213] width 276 height 23
click at [577, 38] on span at bounding box center [583, 37] width 20 height 20
select select "8"
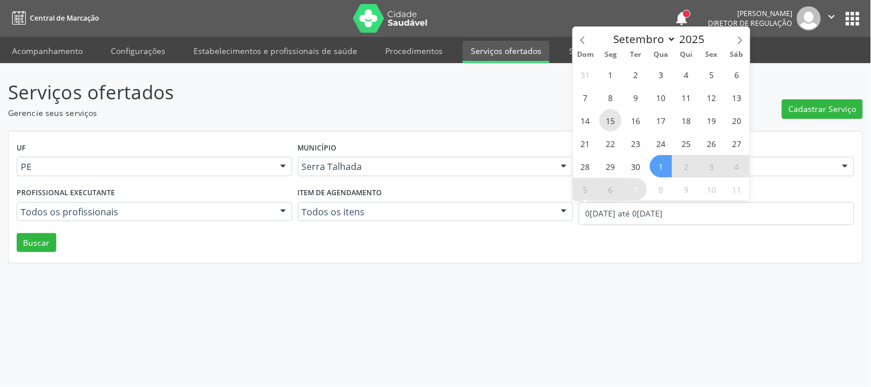
click at [611, 121] on span "15" at bounding box center [611, 120] width 22 height 22
type input "15/09/2025"
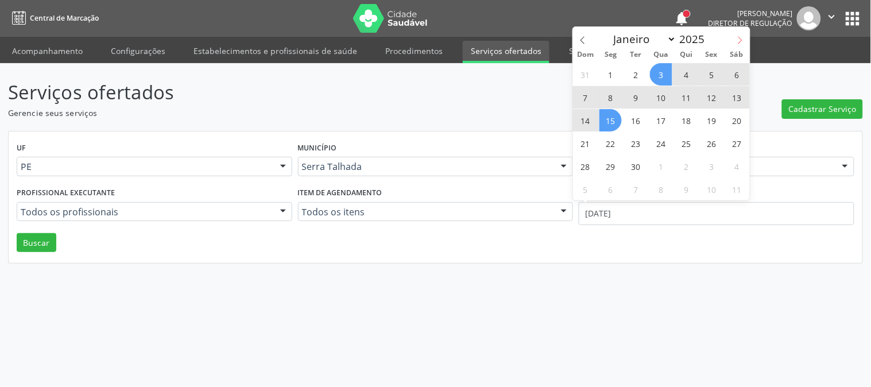
click at [744, 38] on icon at bounding box center [740, 40] width 8 height 8
select select "9"
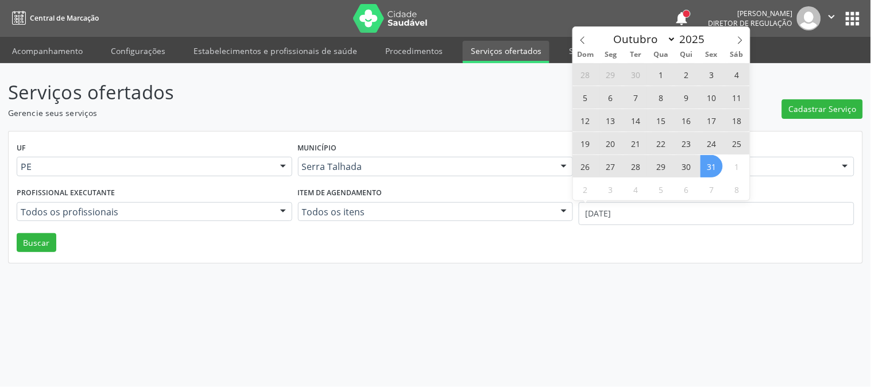
click at [713, 161] on span "31" at bounding box center [712, 166] width 22 height 22
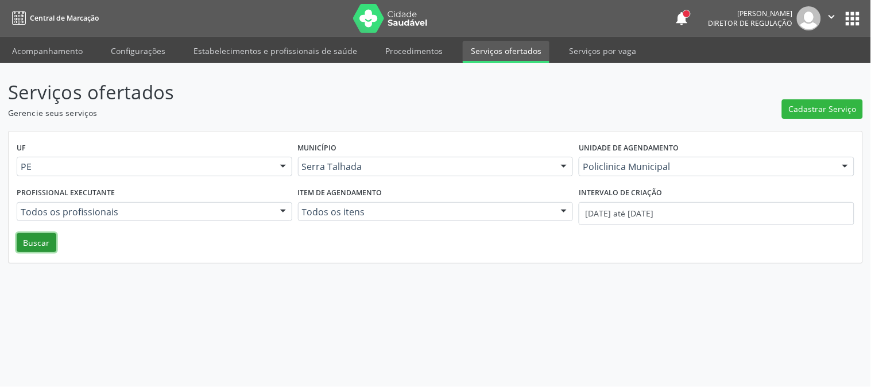
click at [45, 240] on button "Buscar" at bounding box center [37, 243] width 40 height 20
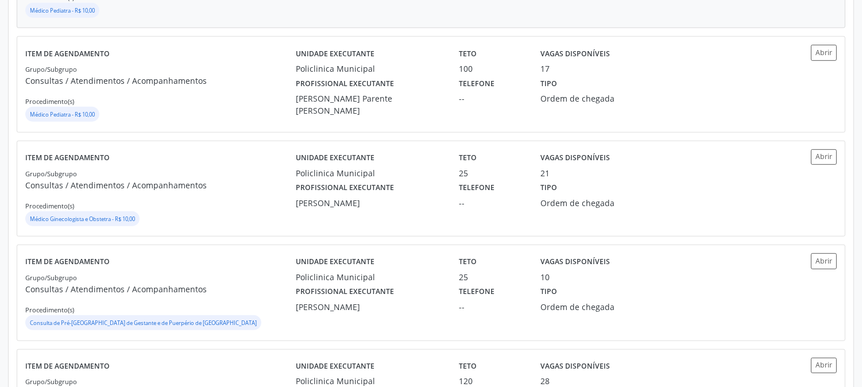
scroll to position [992, 0]
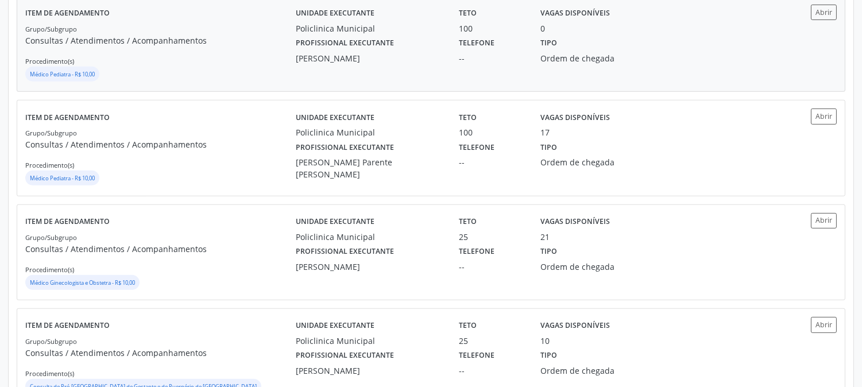
click at [354, 52] on label "Profissional executante" at bounding box center [345, 43] width 98 height 18
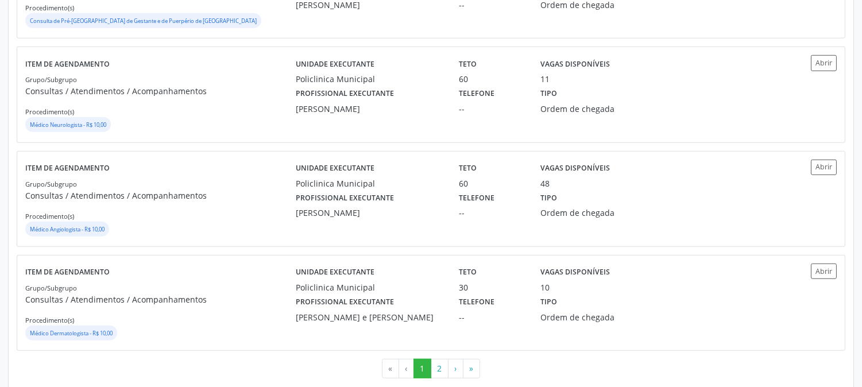
scroll to position [1630, 0]
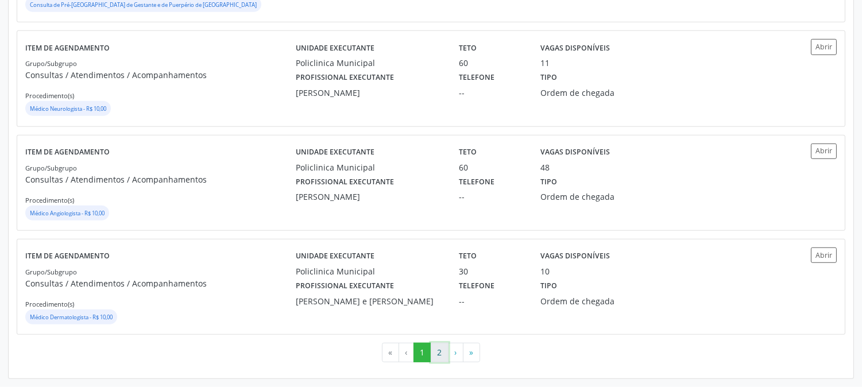
click at [445, 348] on button "2" at bounding box center [440, 353] width 18 height 20
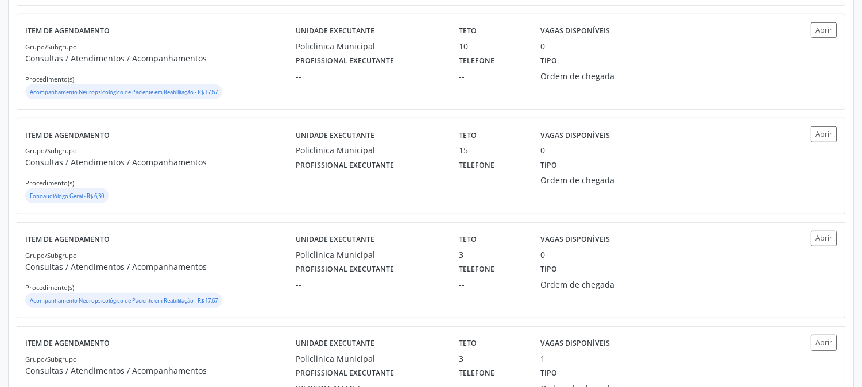
scroll to position [1428, 0]
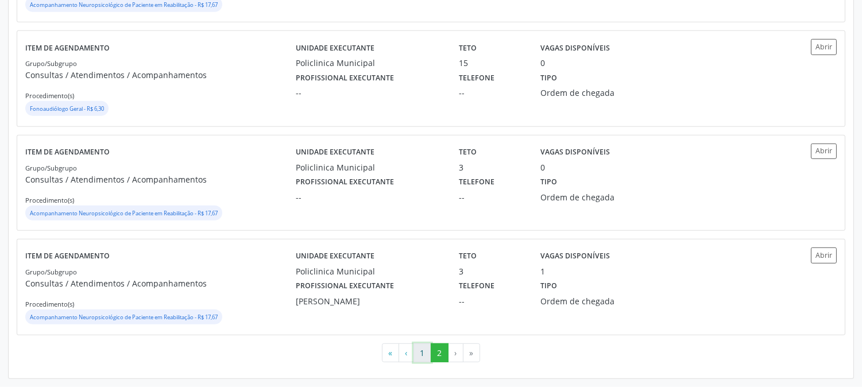
click at [418, 349] on button "1" at bounding box center [423, 353] width 18 height 20
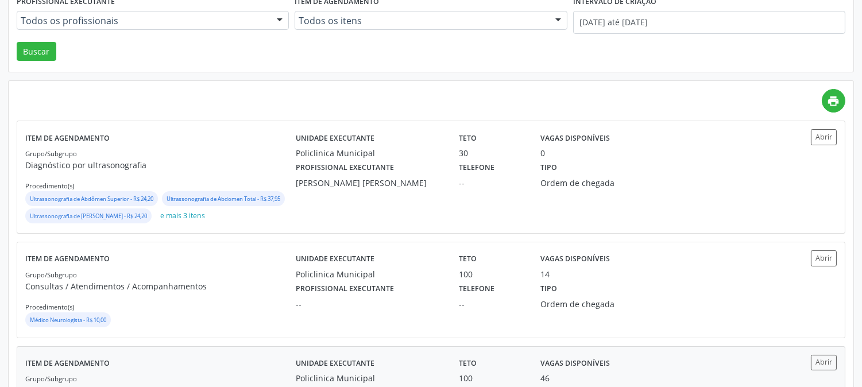
scroll to position [319, 0]
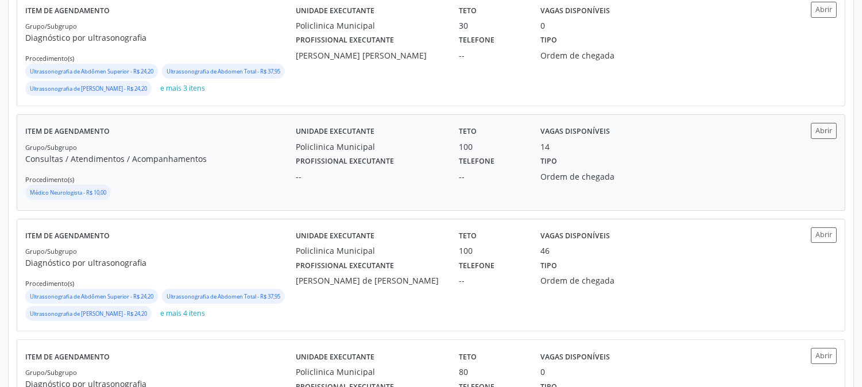
click at [383, 183] on div "--" at bounding box center [369, 177] width 147 height 12
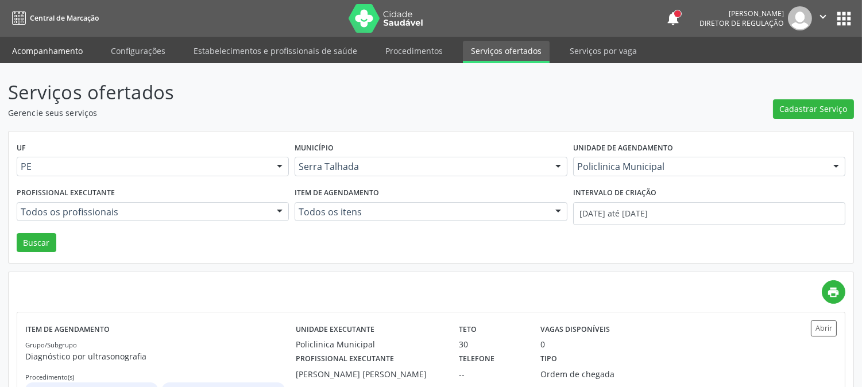
click at [43, 46] on link "Acompanhamento" at bounding box center [47, 51] width 87 height 20
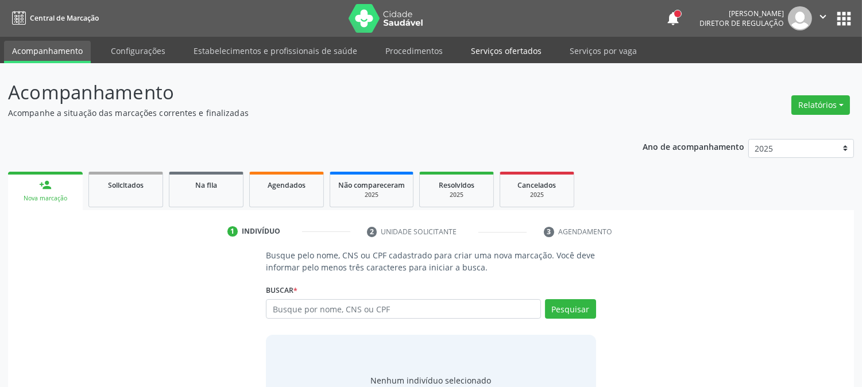
click at [495, 49] on link "Serviços ofertados" at bounding box center [506, 51] width 87 height 20
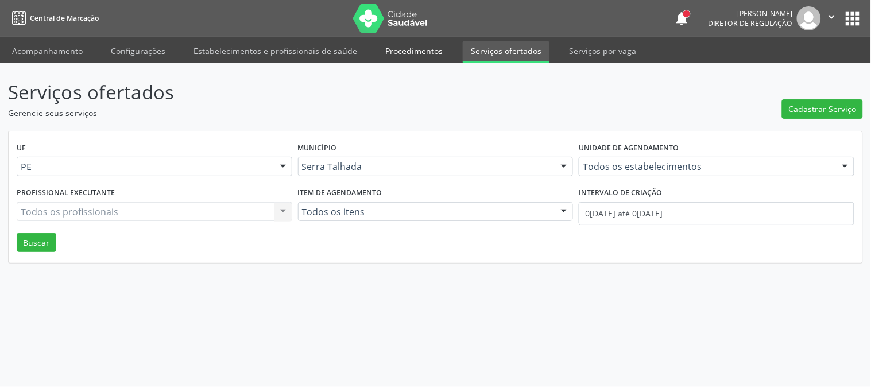
click at [434, 52] on link "Procedimentos" at bounding box center [414, 51] width 74 height 20
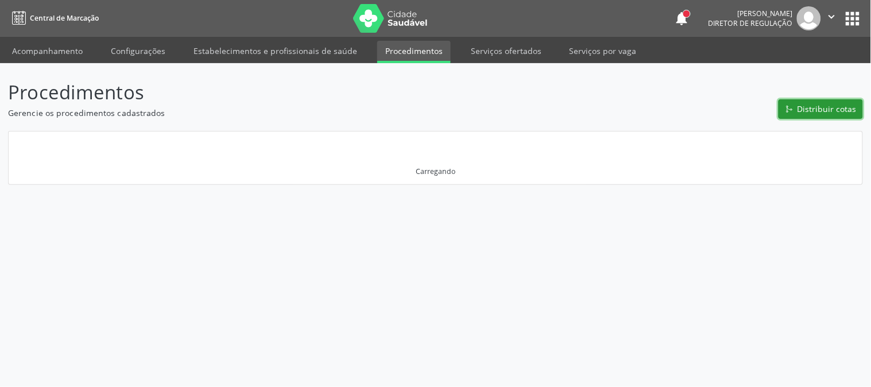
click at [842, 109] on span "Distribuir cotas" at bounding box center [827, 109] width 59 height 12
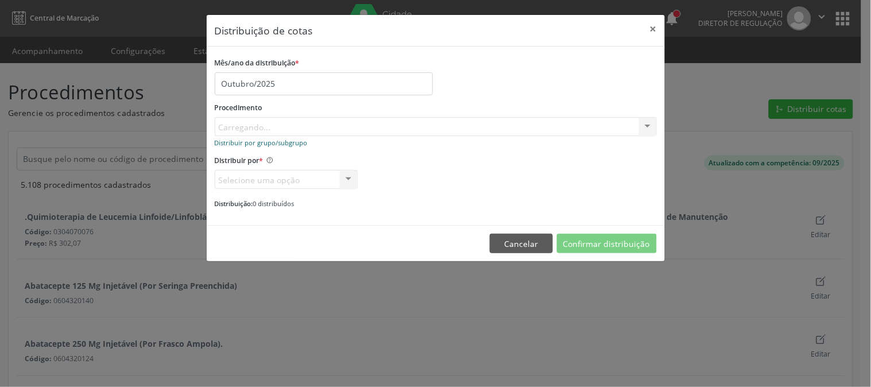
click at [285, 141] on small "Distribuir por grupo/subgrupo" at bounding box center [261, 142] width 93 height 9
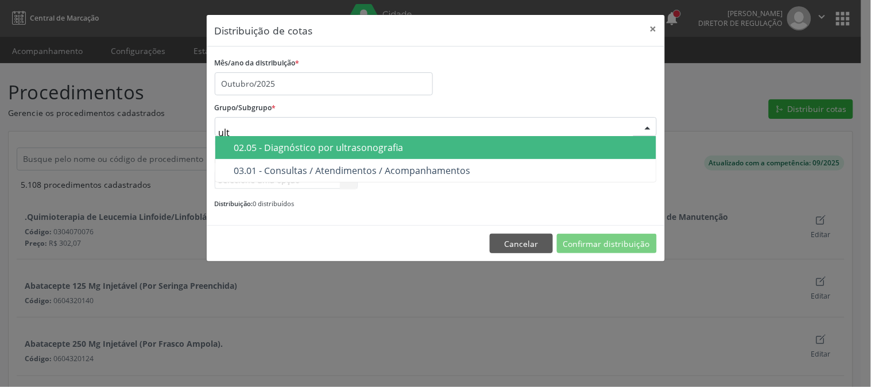
type input "ultr"
click at [385, 149] on div "02.05 - Diagnóstico por ultrasonografia" at bounding box center [441, 147] width 415 height 9
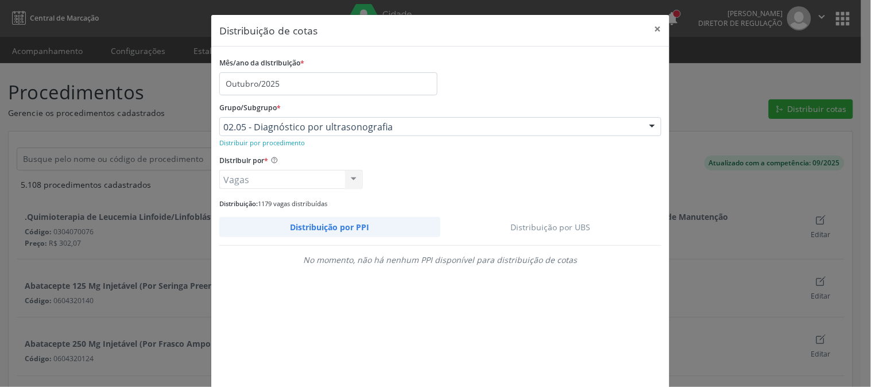
click at [539, 222] on link "Distribuição por UBS" at bounding box center [552, 227] width 222 height 20
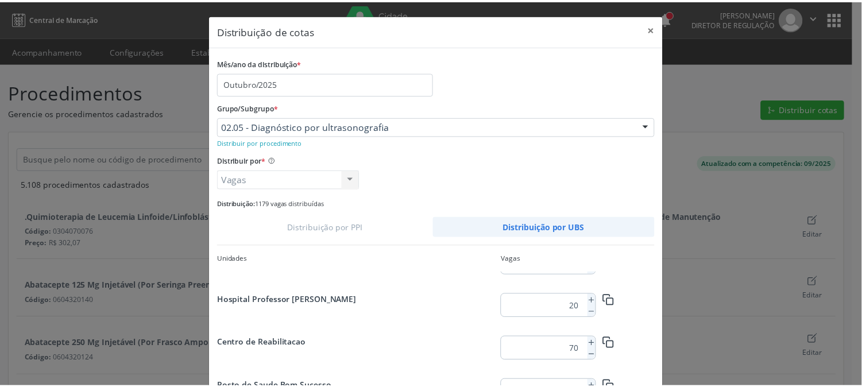
scroll to position [83, 0]
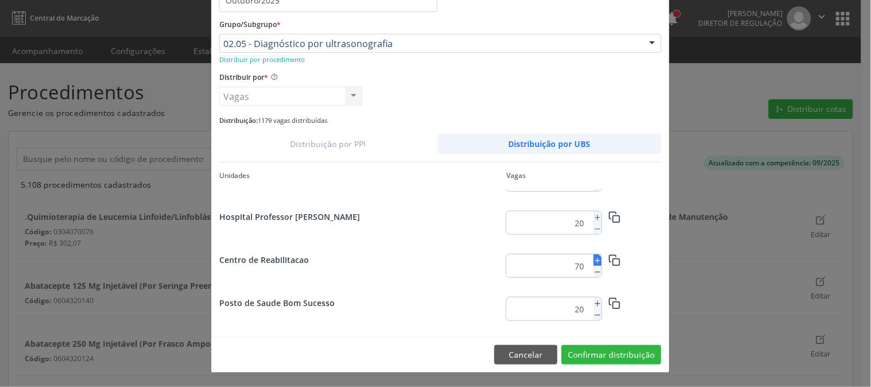
click at [596, 257] on icon at bounding box center [598, 261] width 8 height 8
type input "73"
click at [585, 348] on button "Confirmar distribuição" at bounding box center [612, 355] width 100 height 20
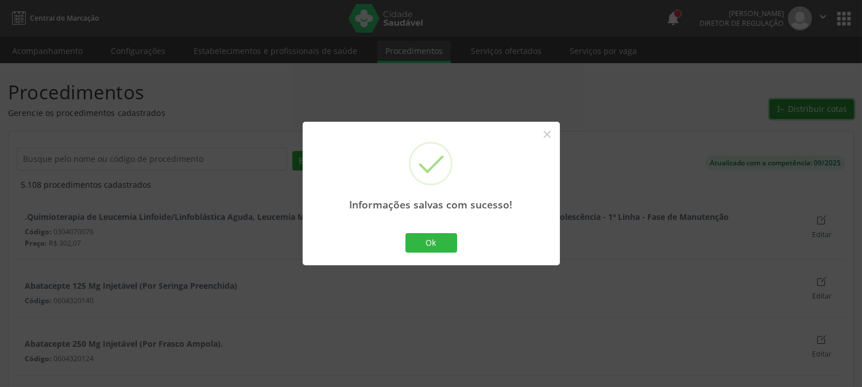
scroll to position [0, 0]
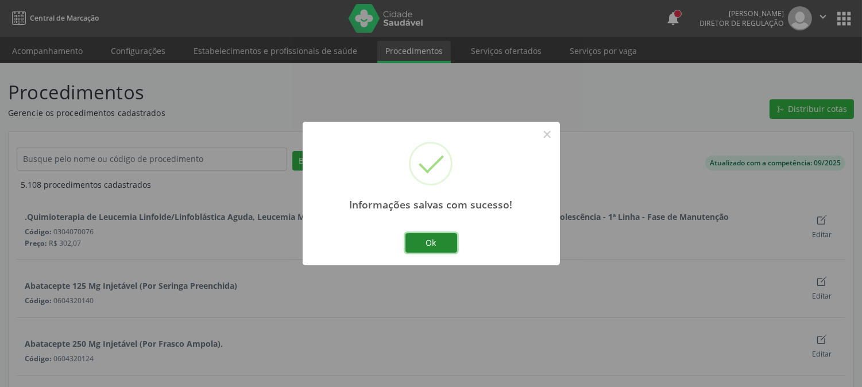
click at [426, 246] on button "Ok" at bounding box center [432, 243] width 52 height 20
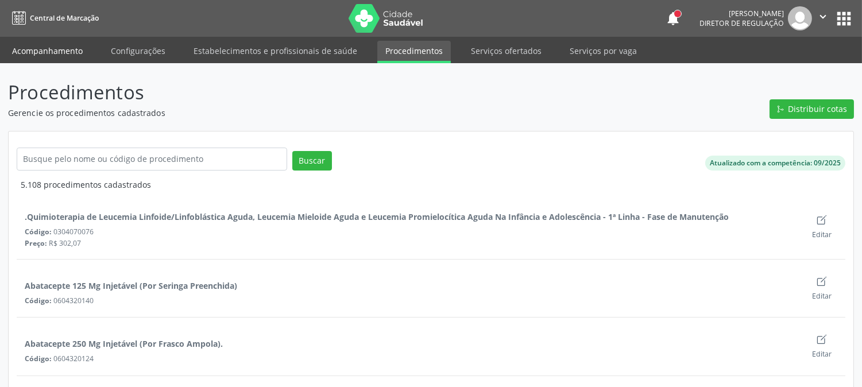
click at [70, 48] on link "Acompanhamento" at bounding box center [47, 51] width 87 height 20
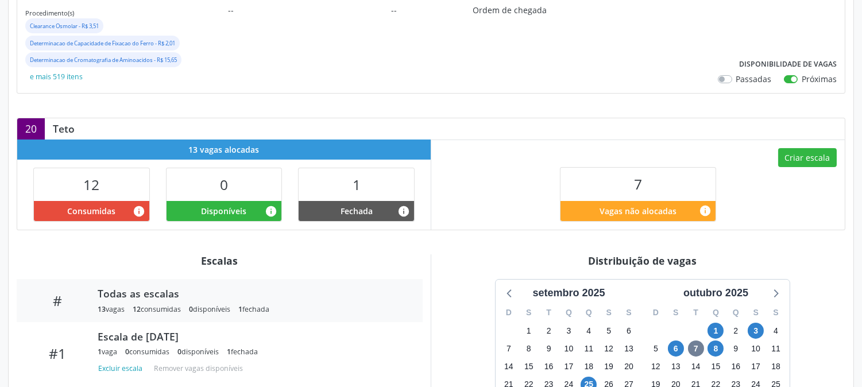
scroll to position [331, 0]
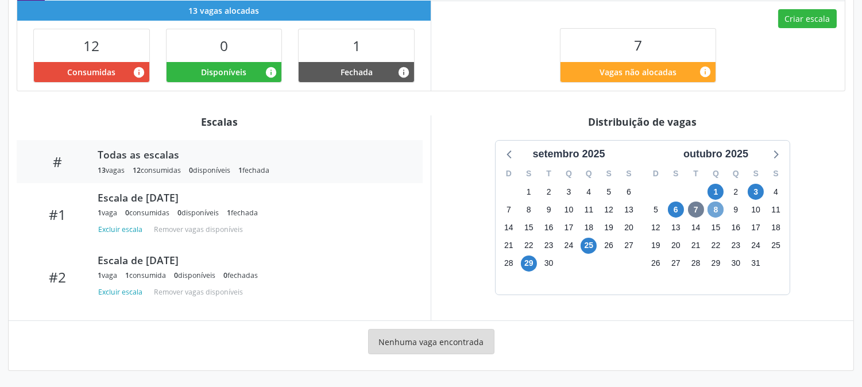
click at [715, 214] on span "8" at bounding box center [716, 210] width 16 height 16
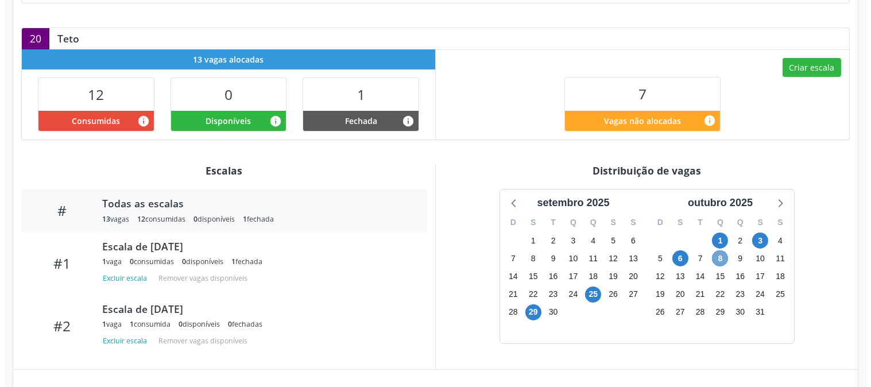
scroll to position [217, 0]
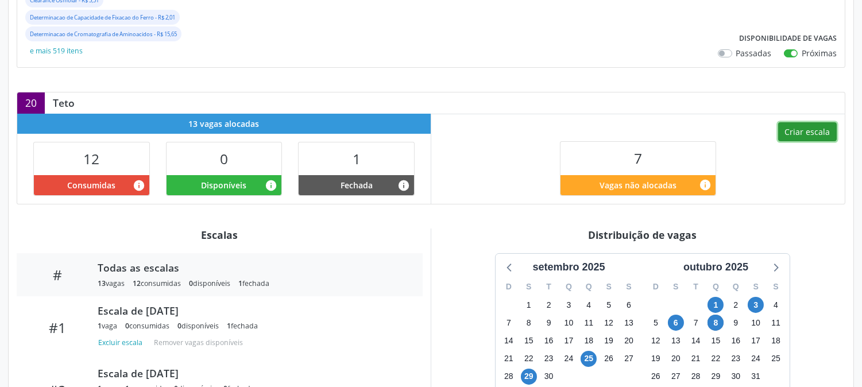
click at [806, 130] on button "Criar escala" at bounding box center [807, 132] width 59 height 20
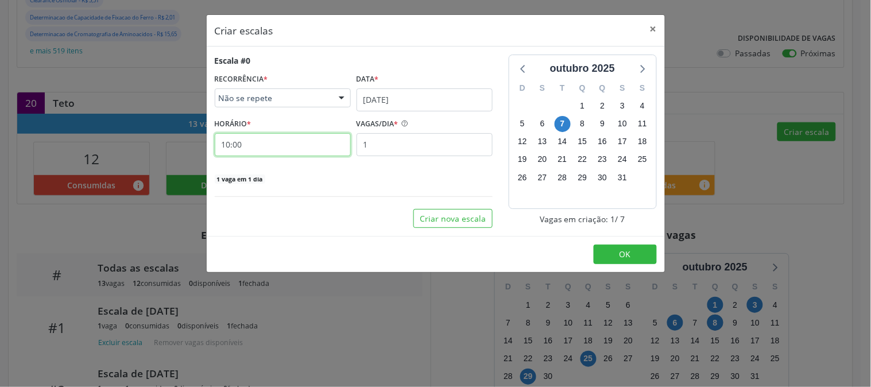
click at [295, 153] on input "10:00" at bounding box center [283, 144] width 136 height 23
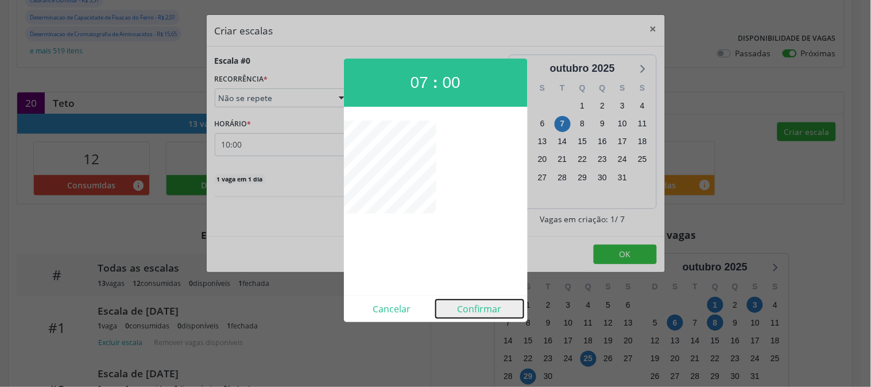
click at [469, 312] on button "Confirmar" at bounding box center [480, 309] width 88 height 18
type input "07:00"
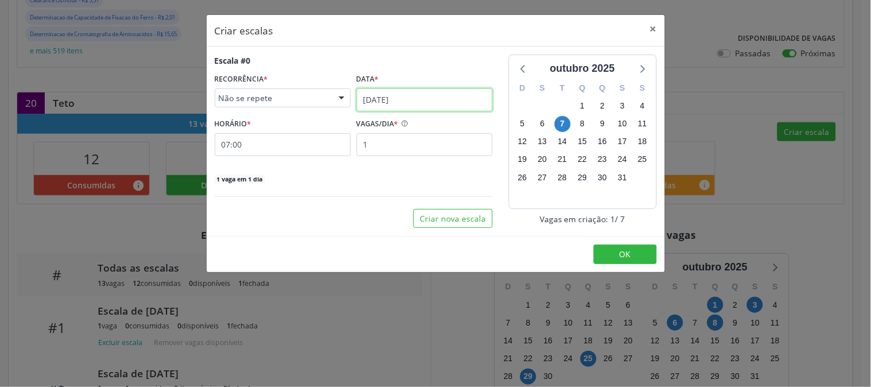
click at [423, 98] on input "07/10/2025" at bounding box center [425, 99] width 136 height 23
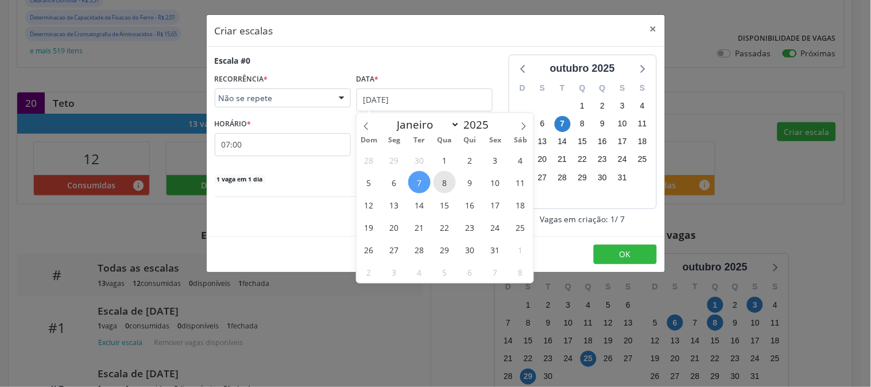
click at [442, 183] on span "8" at bounding box center [445, 182] width 22 height 22
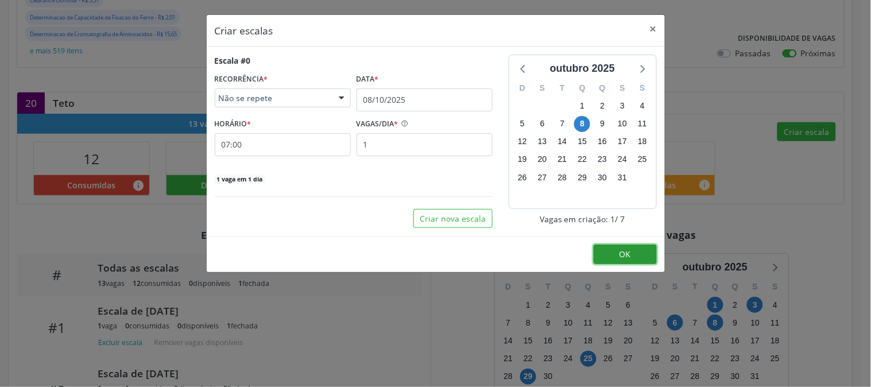
click at [616, 254] on button "OK" at bounding box center [625, 255] width 63 height 20
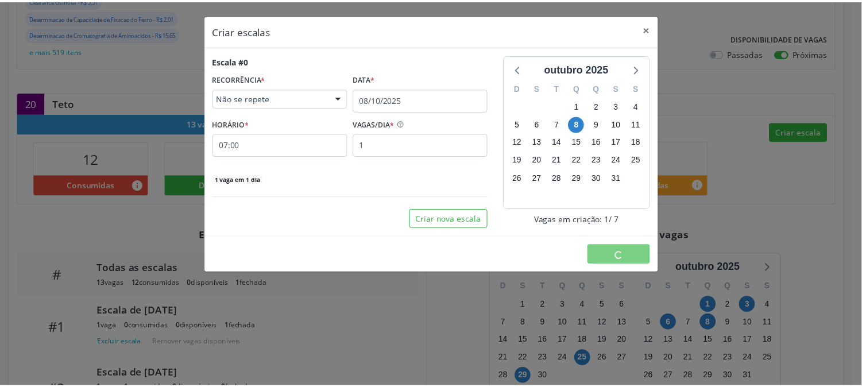
scroll to position [0, 0]
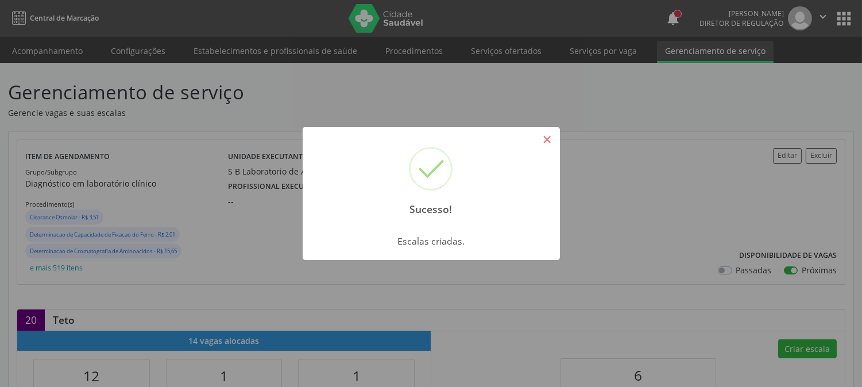
click at [549, 146] on button "×" at bounding box center [548, 140] width 20 height 20
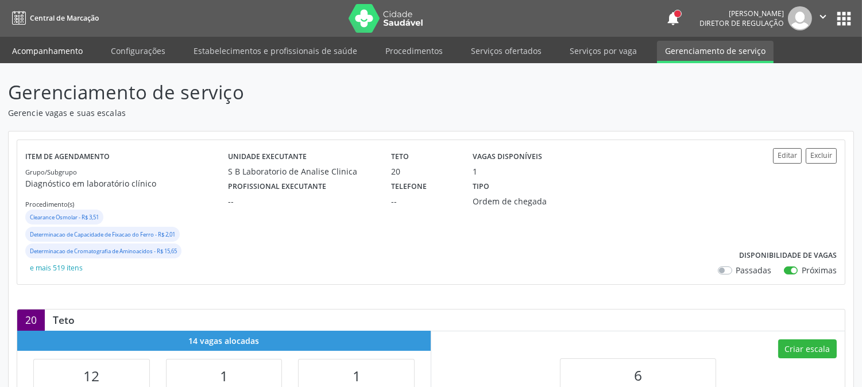
click at [42, 42] on link "Acompanhamento" at bounding box center [47, 51] width 87 height 20
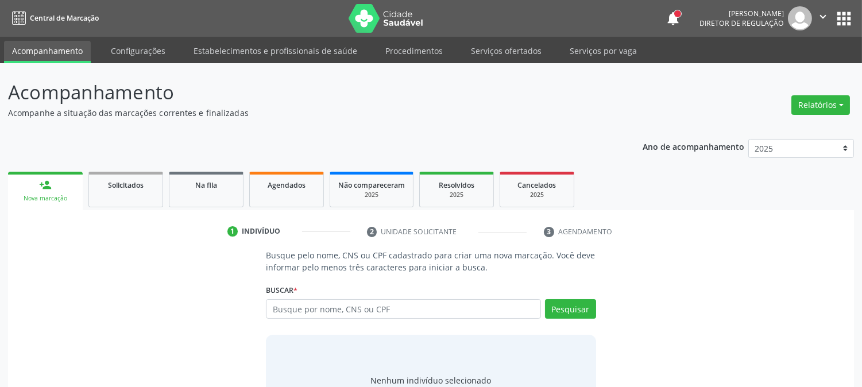
click at [823, 17] on icon "" at bounding box center [823, 16] width 13 height 13
click at [773, 61] on ul "Configurações Sair" at bounding box center [794, 58] width 80 height 50
type input "700603454359162"
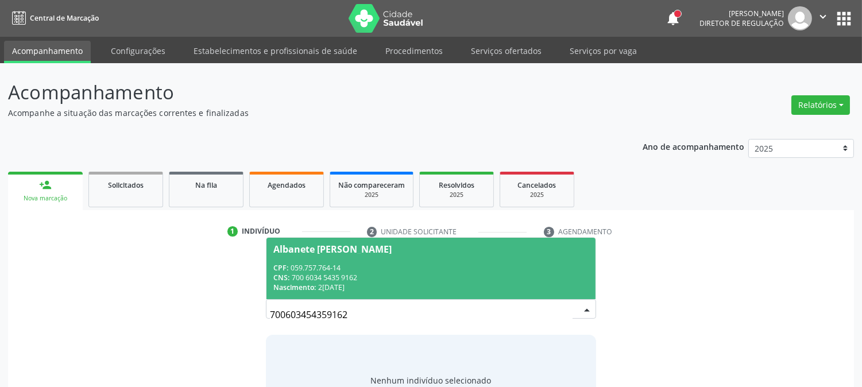
click at [350, 270] on div "CPF: 059.757.764-14" at bounding box center [430, 268] width 315 height 10
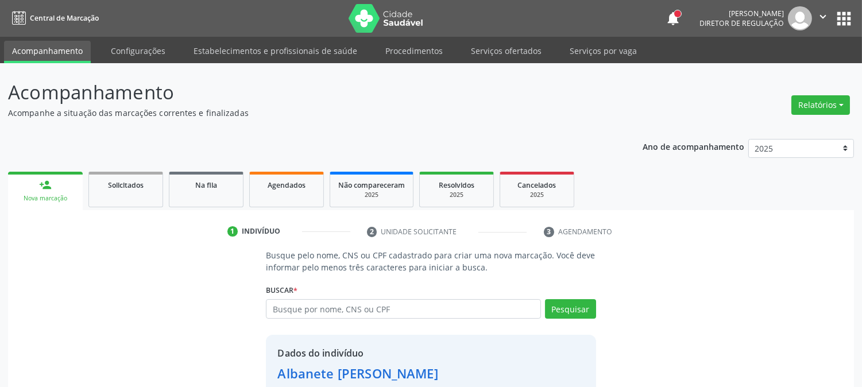
scroll to position [64, 0]
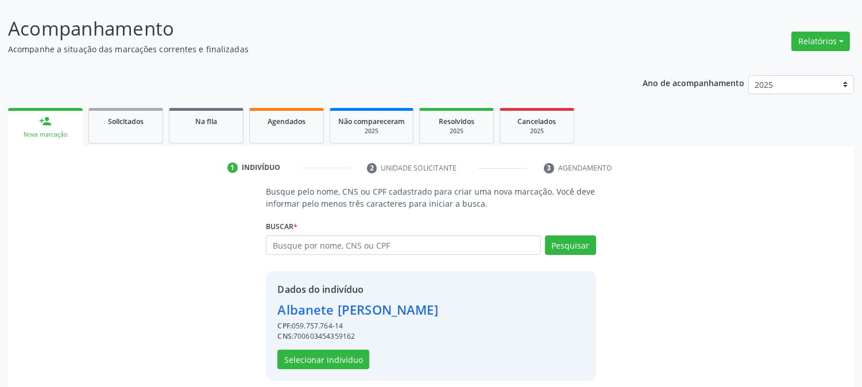
drag, startPoint x: 295, startPoint y: 335, endPoint x: 360, endPoint y: 338, distance: 65.5
click at [360, 338] on div "CNS: 700603454359162" at bounding box center [357, 336] width 160 height 10
copy div "700603454359162"
click at [340, 359] on button "Selecionar indivíduo" at bounding box center [323, 360] width 92 height 20
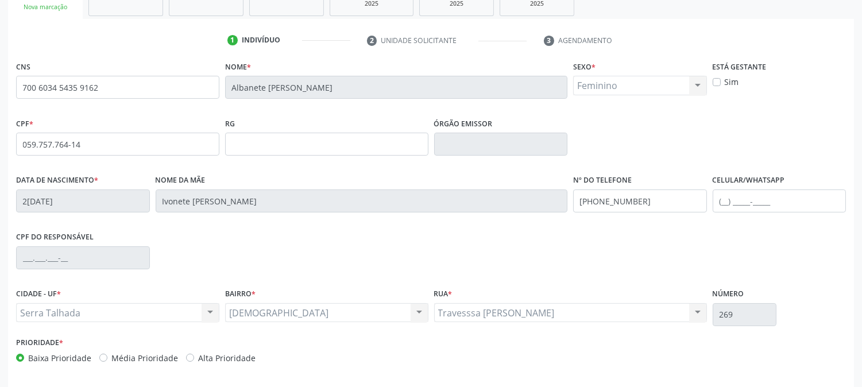
scroll to position [234, 0]
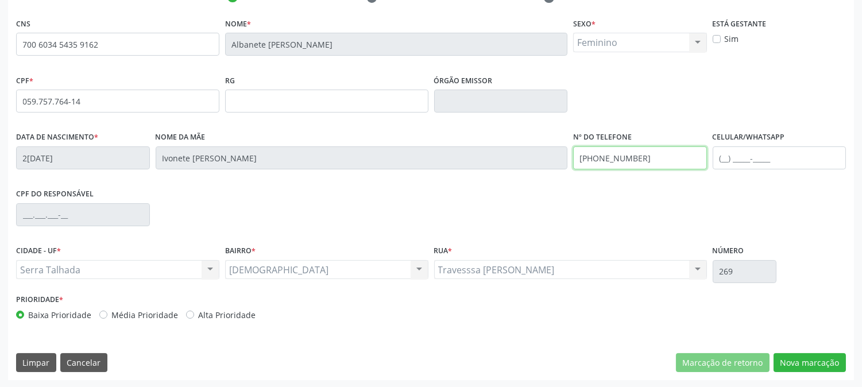
drag, startPoint x: 650, startPoint y: 157, endPoint x: 484, endPoint y: 184, distance: 168.8
click at [484, 184] on div "Data de nascimento * 28/06/1985 Nome da mãe Ivonete Ana do Nascimento Nº do Tel…" at bounding box center [431, 157] width 836 height 57
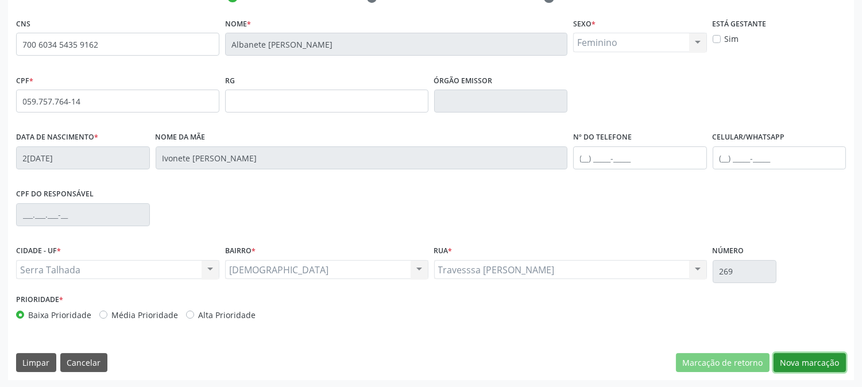
click at [824, 366] on button "Nova marcação" at bounding box center [810, 363] width 72 height 20
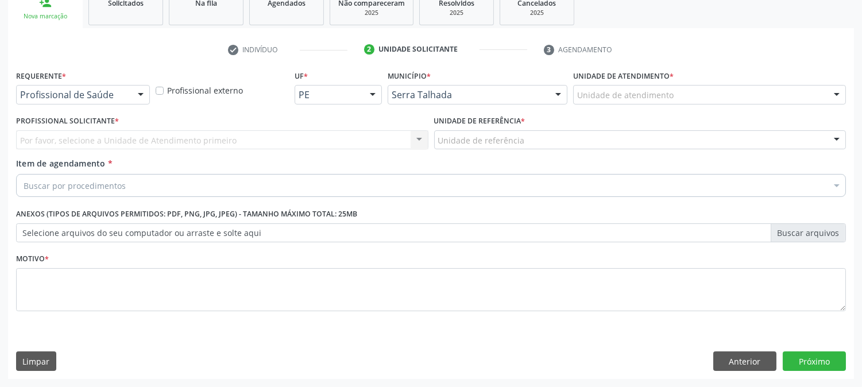
scroll to position [182, 0]
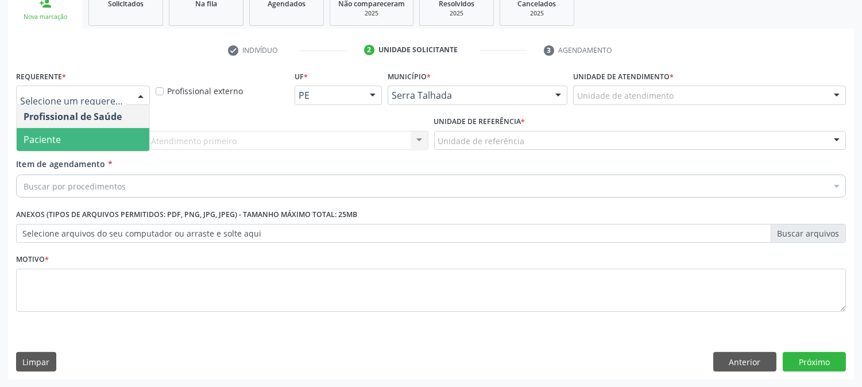
click at [84, 138] on span "Paciente" at bounding box center [83, 139] width 133 height 23
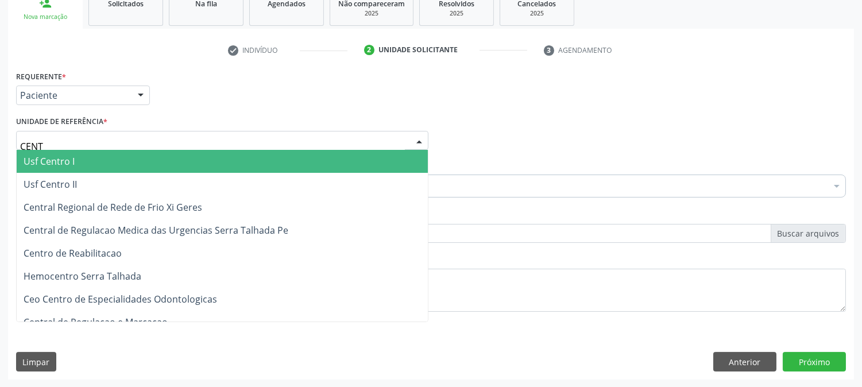
type input "CENTR"
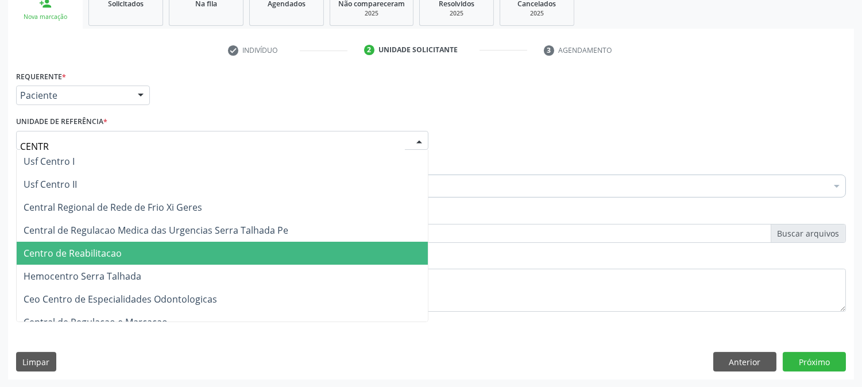
click at [101, 249] on span "Centro de Reabilitacao" at bounding box center [73, 253] width 98 height 13
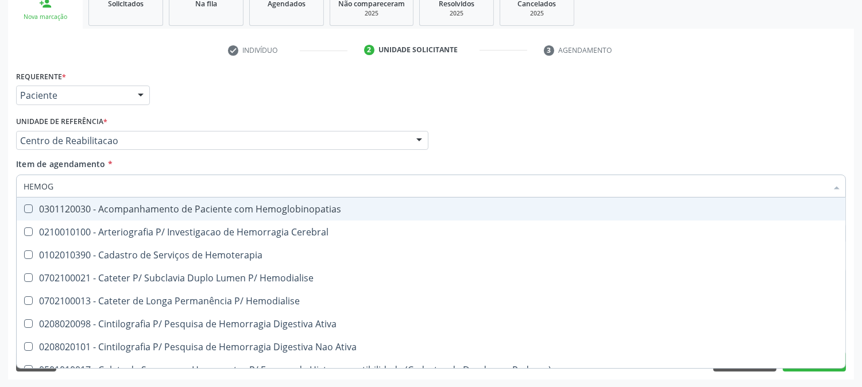
type input "HEMOGR"
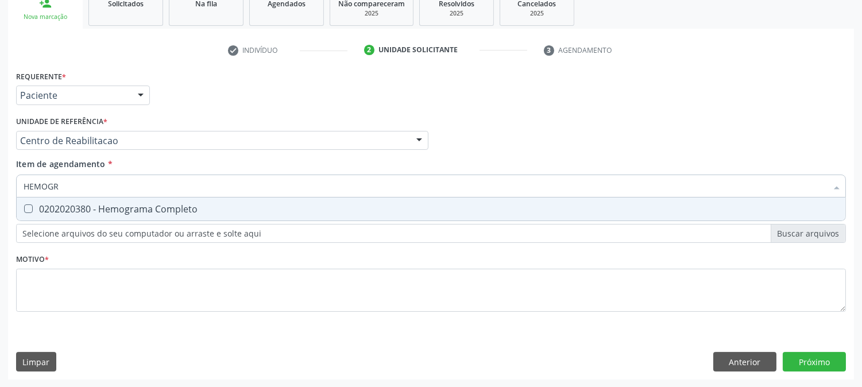
click at [108, 214] on span "0202020380 - Hemograma Completo" at bounding box center [431, 209] width 829 height 23
checkbox Completo "true"
drag, startPoint x: 64, startPoint y: 184, endPoint x: 0, endPoint y: 184, distance: 64.3
click at [0, 184] on div "Acompanhamento Acompanhe a situação das marcações correntes e finalizadas Relat…" at bounding box center [431, 135] width 862 height 506
checkbox Completo "false"
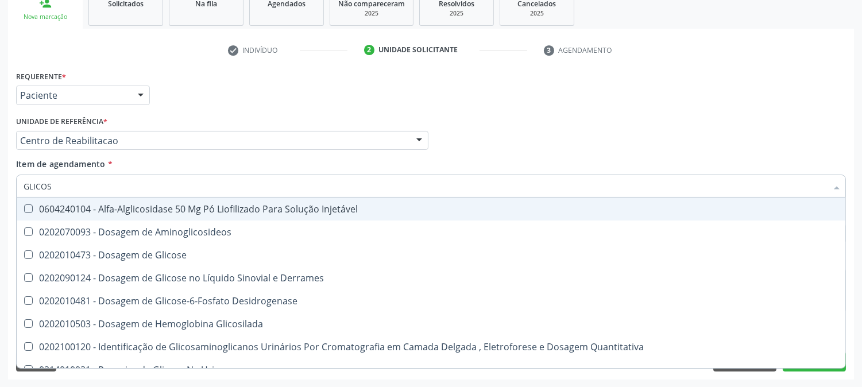
type input "GLICOSE"
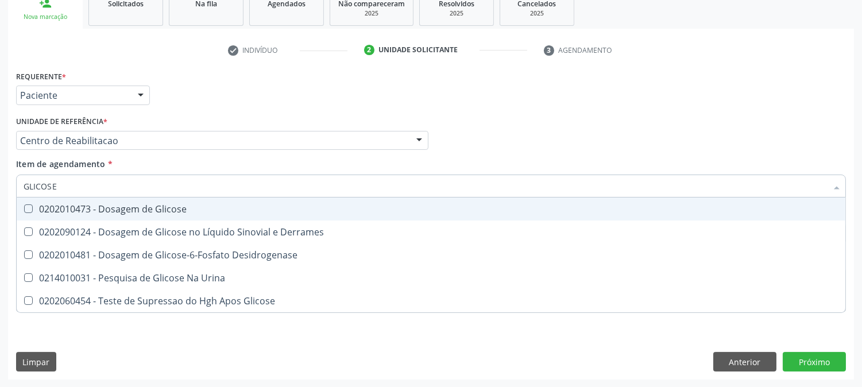
click at [27, 202] on span "0202010473 - Dosagem de Glicose" at bounding box center [431, 209] width 829 height 23
checkbox Glicose "true"
drag, startPoint x: 42, startPoint y: 186, endPoint x: 0, endPoint y: 194, distance: 42.8
click at [0, 194] on div "Acompanhamento Acompanhe a situação das marcações correntes e finalizadas Relat…" at bounding box center [431, 135] width 862 height 506
type input "AC"
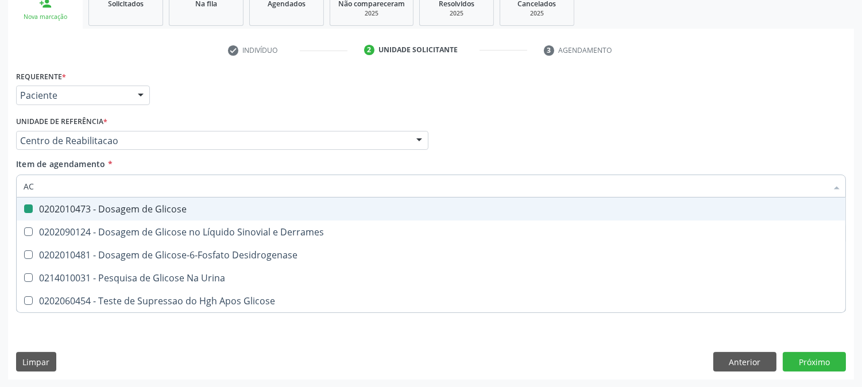
checkbox Glicose "false"
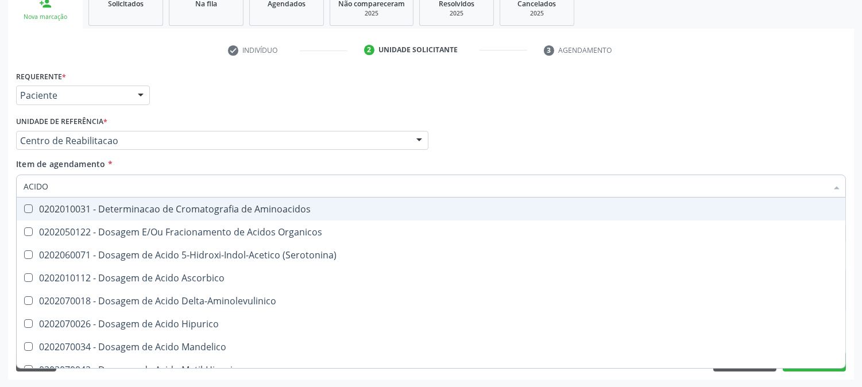
type input "ACIDO U"
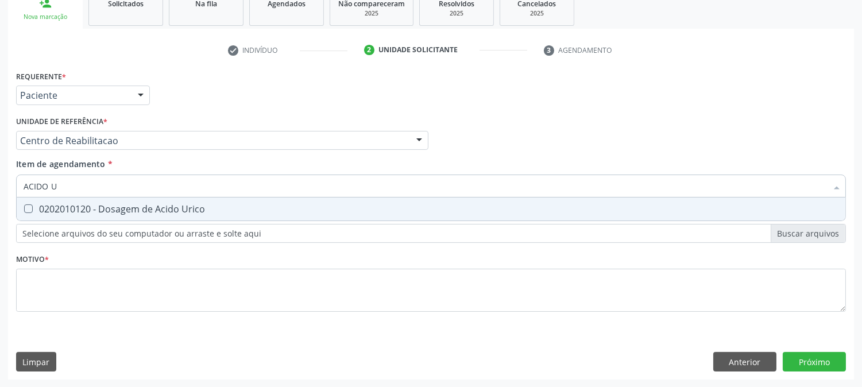
click at [36, 208] on div "0202010120 - Dosagem de Acido Urico" at bounding box center [431, 208] width 815 height 9
checkbox Urico "true"
drag, startPoint x: 61, startPoint y: 187, endPoint x: 0, endPoint y: 185, distance: 61.5
click at [0, 185] on div "Acompanhamento Acompanhe a situação das marcações correntes e finalizadas Relat…" at bounding box center [431, 135] width 862 height 506
type input "BET"
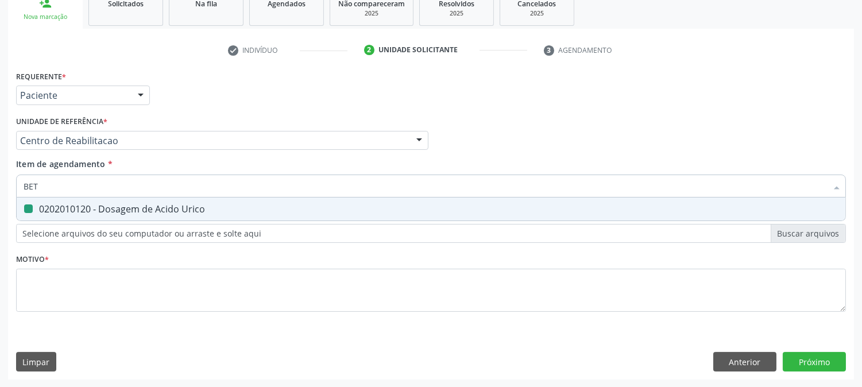
checkbox Urico "false"
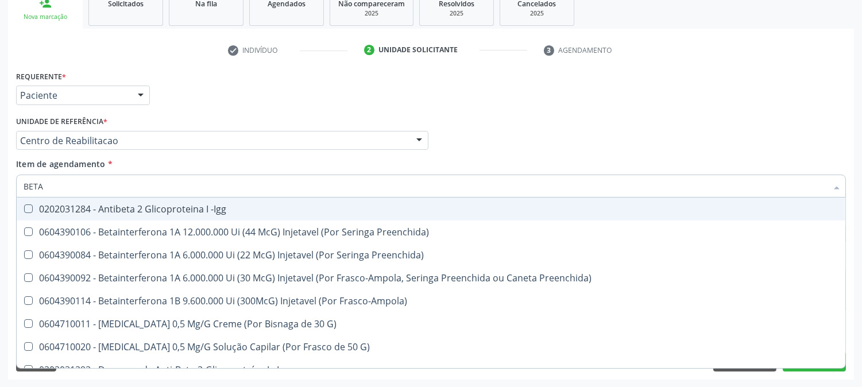
type input "BETA H"
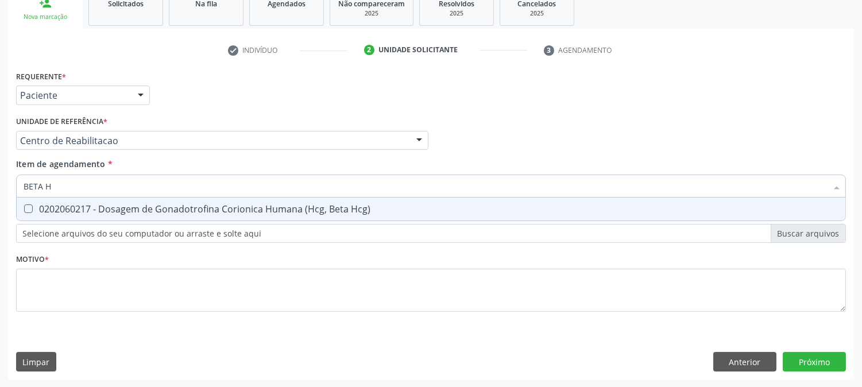
click at [83, 204] on div "0202060217 - Dosagem de Gonadotrofina Corionica Humana (Hcg, Beta Hcg)" at bounding box center [431, 208] width 815 height 9
checkbox Hcg\) "true"
drag, startPoint x: 65, startPoint y: 186, endPoint x: 0, endPoint y: 199, distance: 66.2
click at [0, 199] on div "Acompanhamento Acompanhe a situação das marcações correntes e finalizadas Relat…" at bounding box center [431, 135] width 862 height 506
checkbox Hcg\) "false"
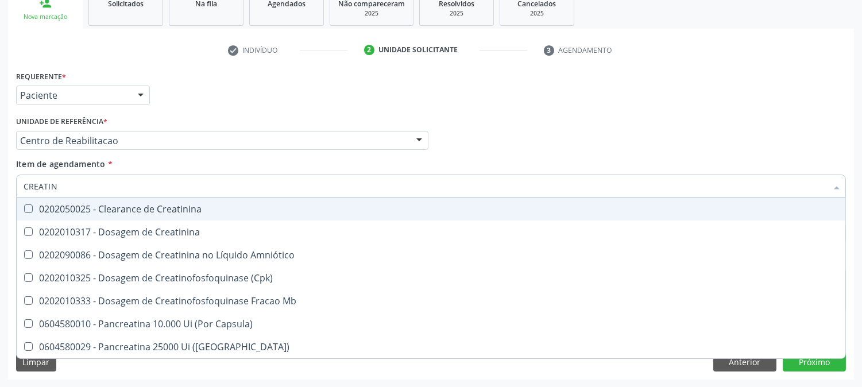
type input "CREATINI"
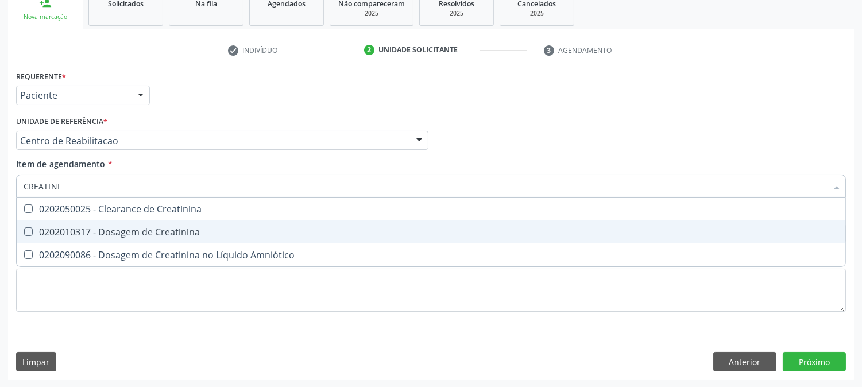
click at [65, 233] on div "0202010317 - Dosagem de Creatinina" at bounding box center [431, 231] width 815 height 9
checkbox Creatinina "true"
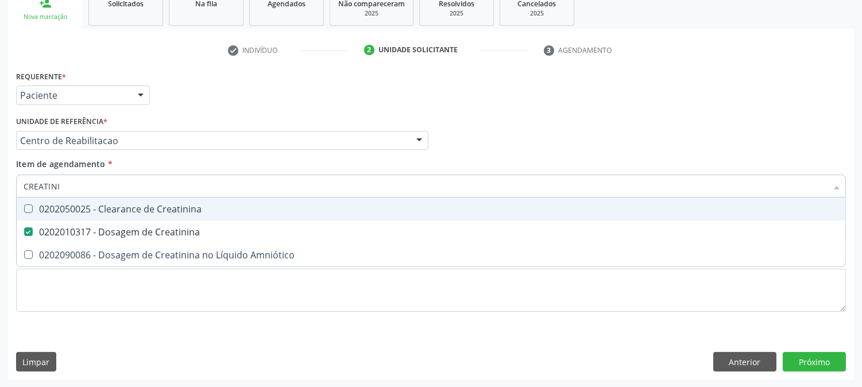
drag, startPoint x: 70, startPoint y: 188, endPoint x: 7, endPoint y: 199, distance: 63.5
click at [7, 199] on div "Acompanhamento Acompanhe a situação das marcações correntes e finalizadas Relat…" at bounding box center [431, 135] width 862 height 506
type input "UREI"
checkbox Creatinina "false"
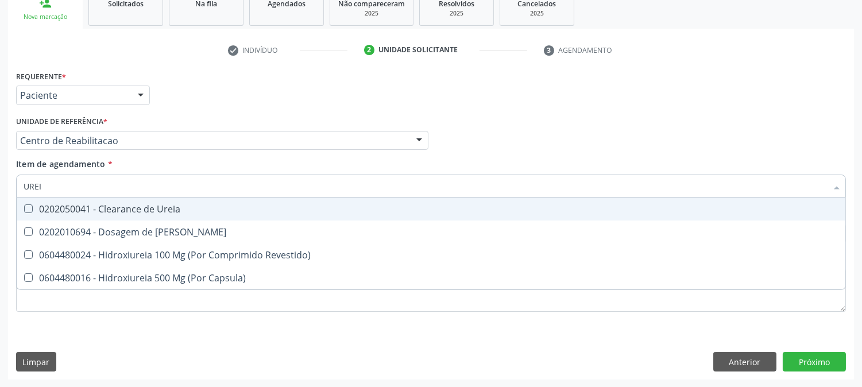
type input "UREIA"
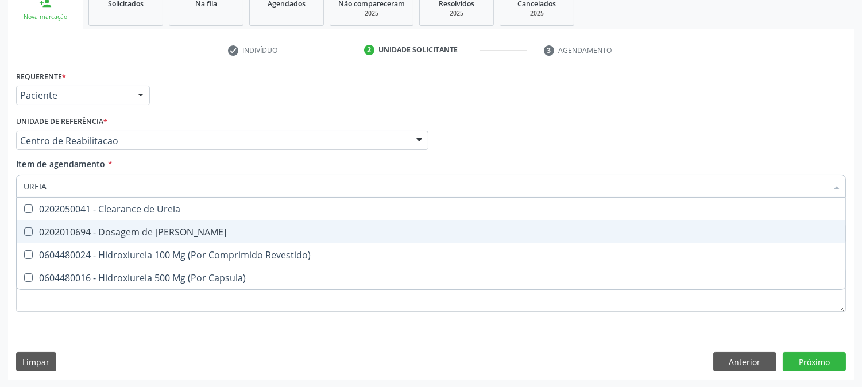
click at [87, 222] on span "0202010694 - Dosagem de [PERSON_NAME]" at bounding box center [431, 232] width 829 height 23
checkbox Ureia "true"
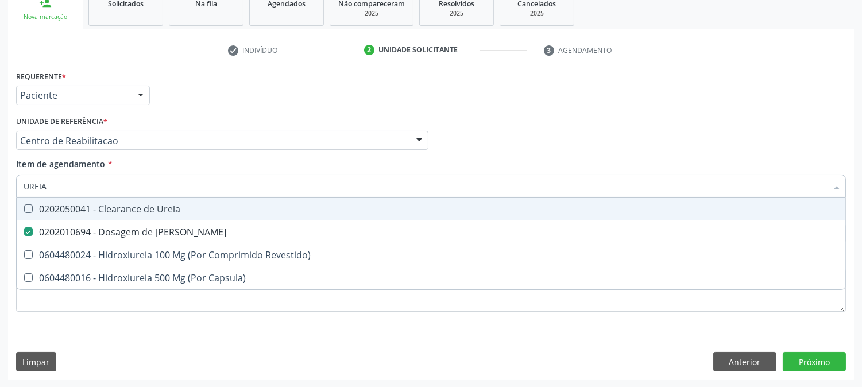
drag, startPoint x: 9, startPoint y: 185, endPoint x: 0, endPoint y: 191, distance: 11.2
click at [0, 191] on div "Acompanhamento Acompanhe a situação das marcações correntes e finalizadas Relat…" at bounding box center [431, 135] width 862 height 506
type input "CO"
checkbox Ureia "false"
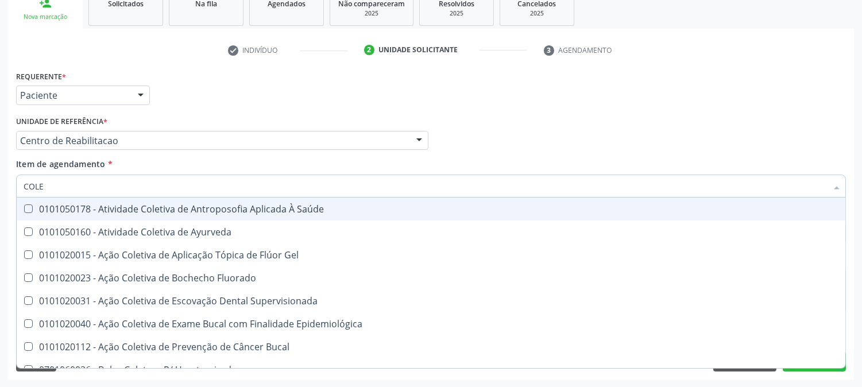
type input "COLES"
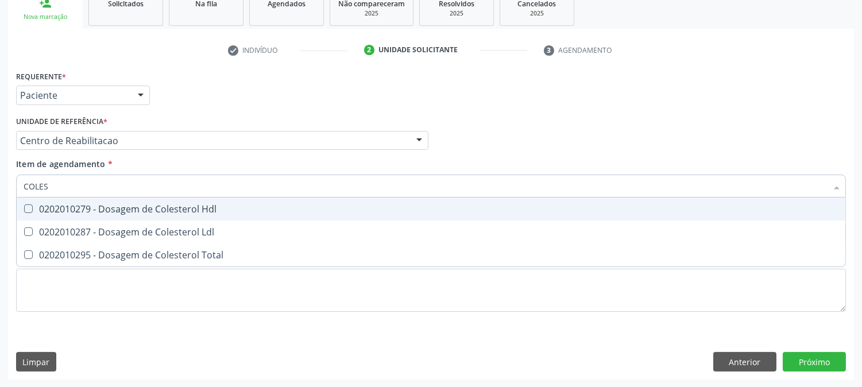
click at [32, 210] on Hdl at bounding box center [28, 208] width 9 height 9
click at [24, 210] on Hdl "checkbox" at bounding box center [20, 208] width 7 height 7
checkbox Hdl "true"
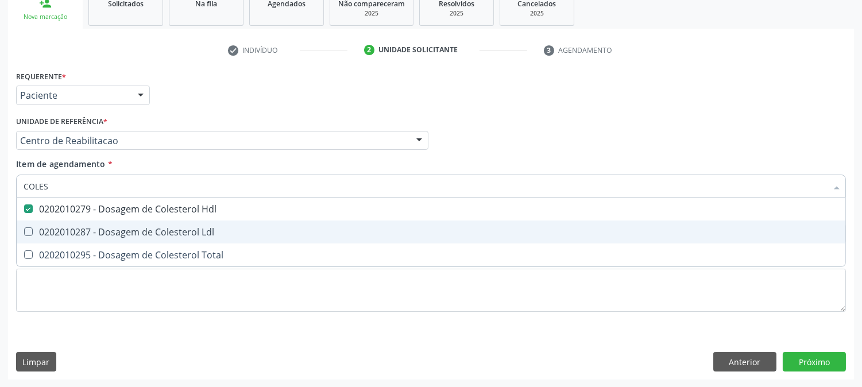
click at [33, 227] on div "0202010287 - Dosagem de Colesterol Ldl" at bounding box center [431, 231] width 815 height 9
checkbox Ldl "true"
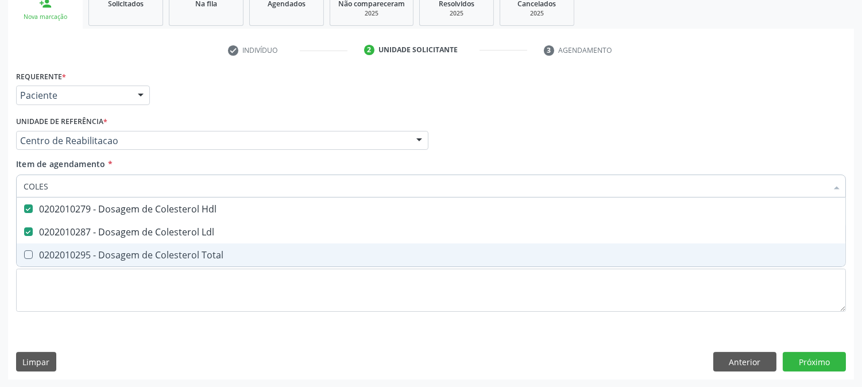
click at [38, 248] on span "0202010295 - Dosagem de Colesterol Total" at bounding box center [431, 255] width 829 height 23
checkbox Total "true"
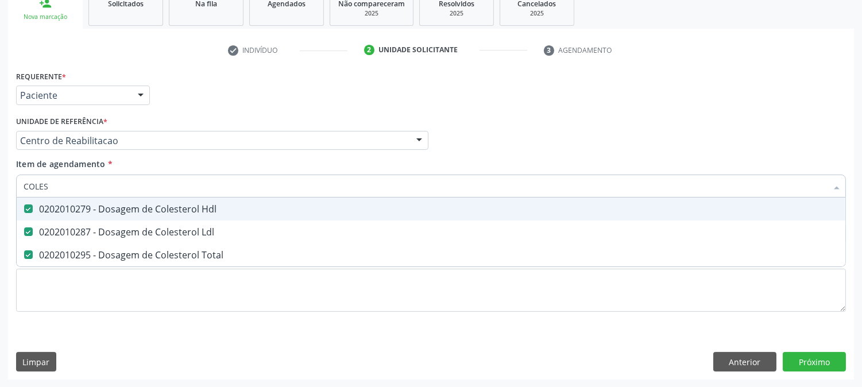
drag, startPoint x: 70, startPoint y: 181, endPoint x: 0, endPoint y: 182, distance: 69.5
click at [0, 182] on div "Acompanhamento Acompanhe a situação das marcações correntes e finalizadas Relat…" at bounding box center [431, 135] width 862 height 506
type input "TG"
checkbox Hdl "false"
checkbox Ldl "false"
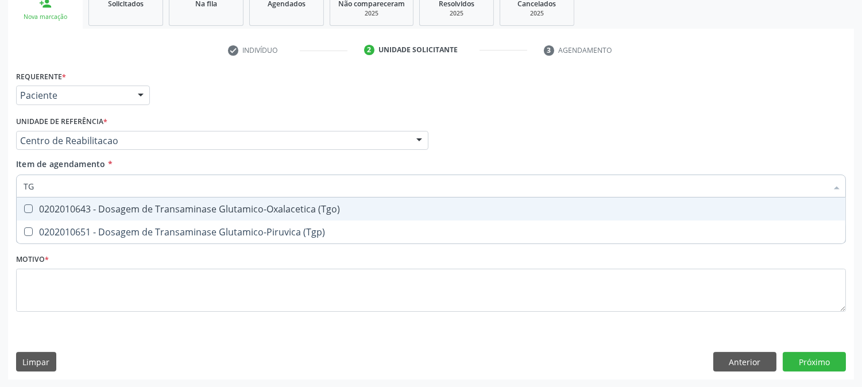
click at [65, 204] on div "0202010643 - Dosagem de Transaminase Glutamico-Oxalacetica (Tgo)" at bounding box center [431, 208] width 815 height 9
checkbox \(Tgo\) "true"
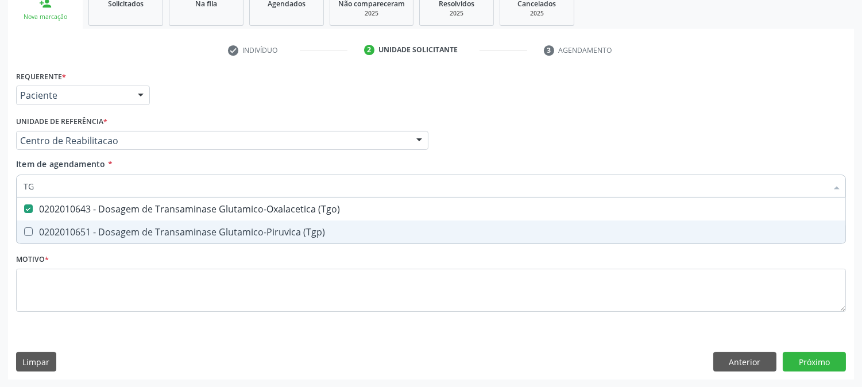
click at [57, 227] on div "0202010651 - Dosagem de Transaminase Glutamico-Piruvica (Tgp)" at bounding box center [431, 231] width 815 height 9
checkbox \(Tgp\) "true"
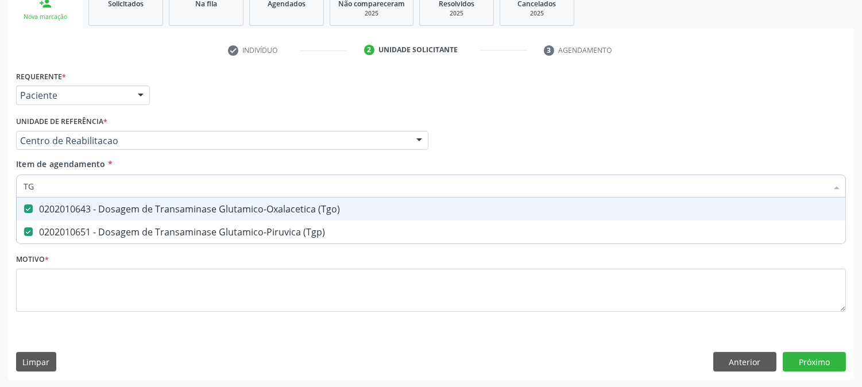
drag, startPoint x: 49, startPoint y: 188, endPoint x: 0, endPoint y: 188, distance: 49.4
click at [0, 188] on div "Acompanhamento Acompanhe a situação das marcações correntes e finalizadas Relat…" at bounding box center [431, 135] width 862 height 506
type input "TR"
checkbox \(Tgo\) "false"
checkbox \(Tgp\) "false"
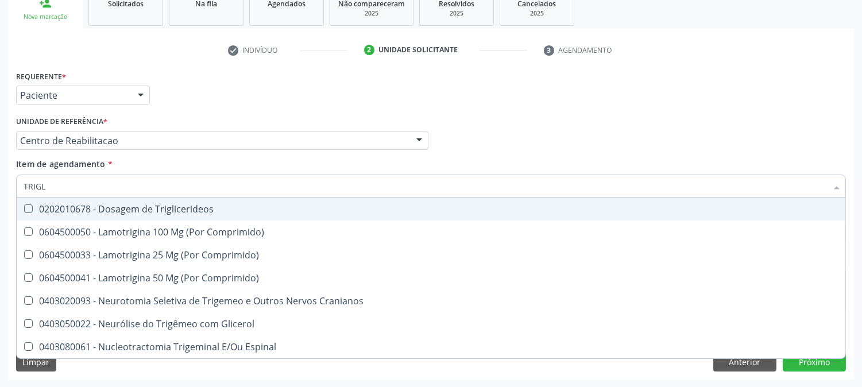
type input "TRIGLI"
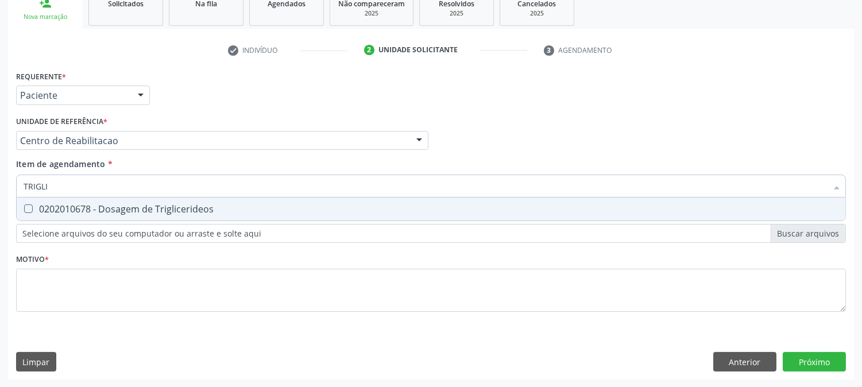
click at [43, 208] on div "0202010678 - Dosagem de Triglicerideos" at bounding box center [431, 208] width 815 height 9
checkbox Triglicerideos "true"
drag, startPoint x: 70, startPoint y: 176, endPoint x: 13, endPoint y: 192, distance: 59.8
click at [13, 192] on div "Item de agendamento * TRIGLI Desfazer seleção 0202010678 - Dosagem de Triglicer…" at bounding box center [431, 180] width 836 height 44
type input "HEM"
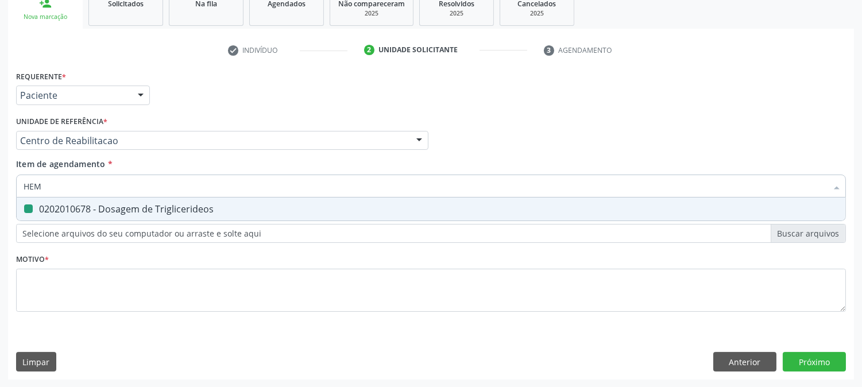
checkbox Triglicerideos "false"
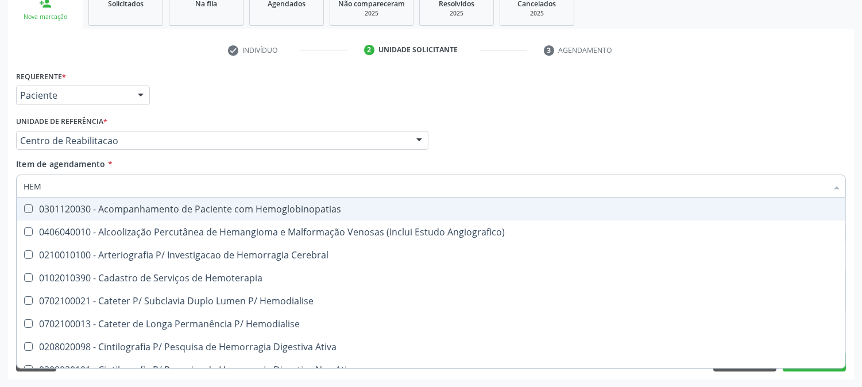
type input "HEMO"
checkbox Retro-Retal "true"
checkbox Completo "false"
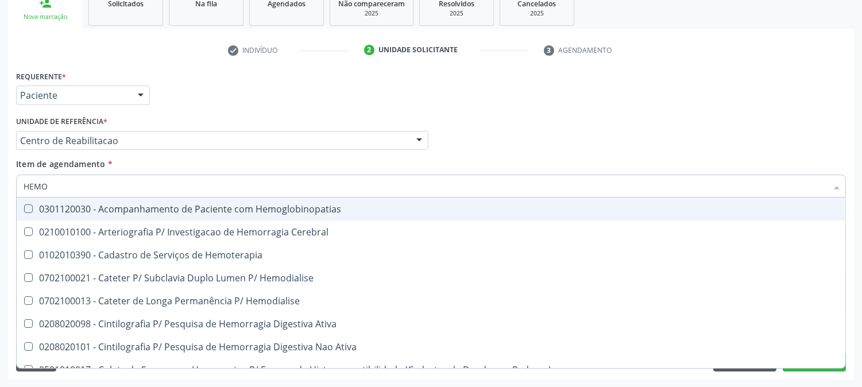
type input "HEMOG"
checkbox Carboxi-Hemoglobina "true"
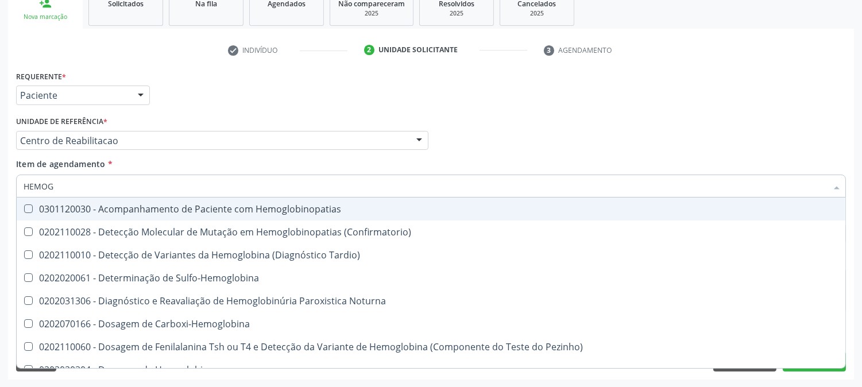
type input "HEMOGL"
checkbox Completo "false"
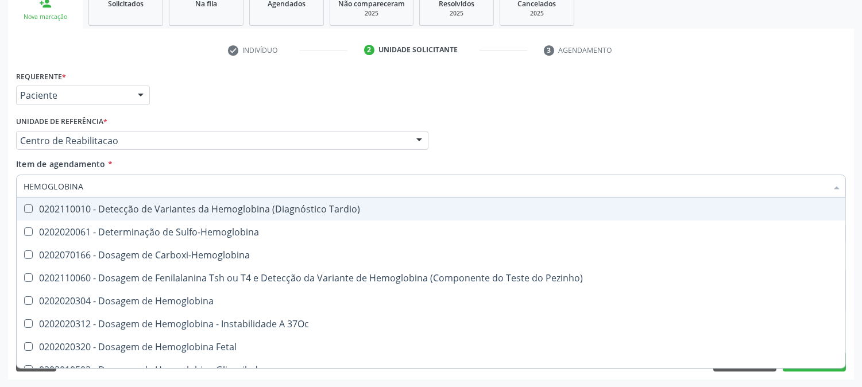
type input "HEMOGLOBINA G"
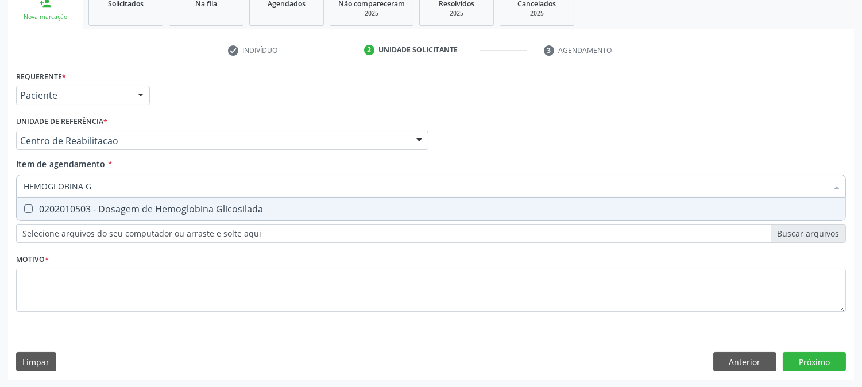
click at [54, 204] on div "0202010503 - Dosagem de Hemoglobina Glicosilada" at bounding box center [431, 208] width 815 height 9
checkbox Glicosilada "true"
drag, startPoint x: 108, startPoint y: 182, endPoint x: 0, endPoint y: 190, distance: 108.3
click at [0, 190] on div "Acompanhamento Acompanhe a situação das marcações correntes e finalizadas Relat…" at bounding box center [431, 135] width 862 height 506
type input "HE"
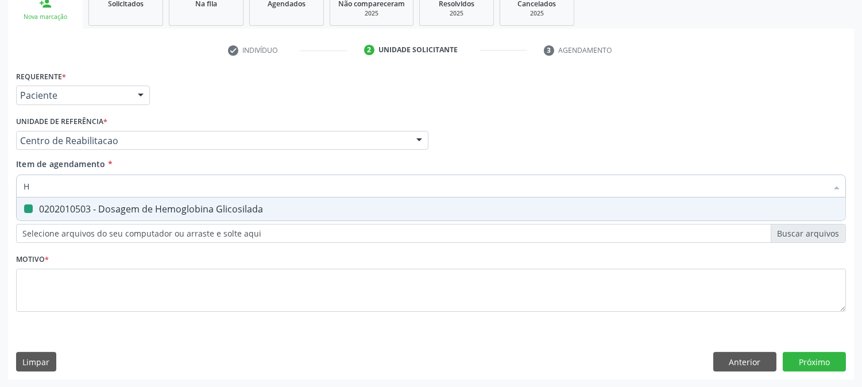
checkbox Glicosilada "false"
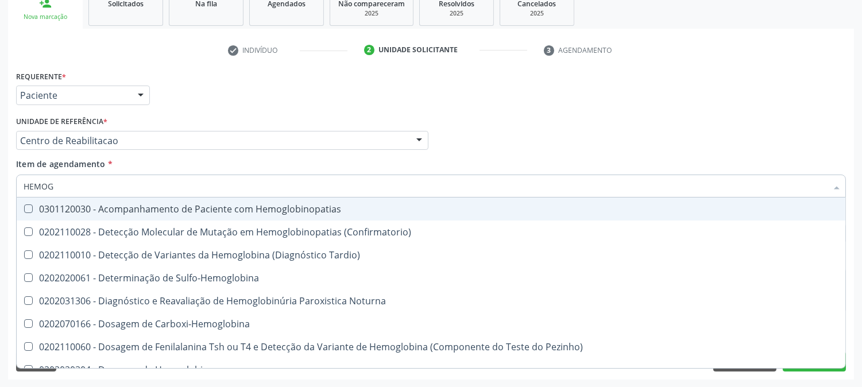
type input "HEMOGR"
checkbox Hemoglobinopatias "true"
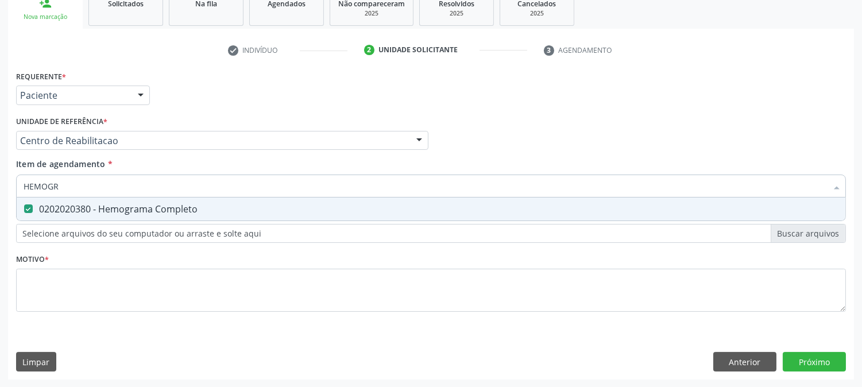
type input "HEMOG"
checkbox Completo "false"
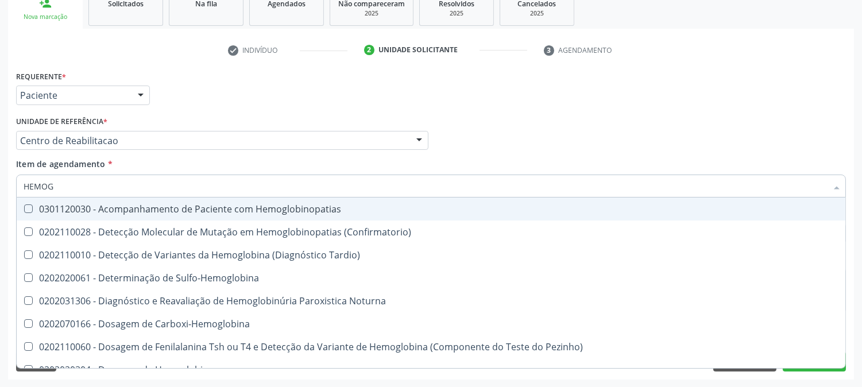
type input "HEMO"
checkbox Glicosilada "false"
checkbox Completo "false"
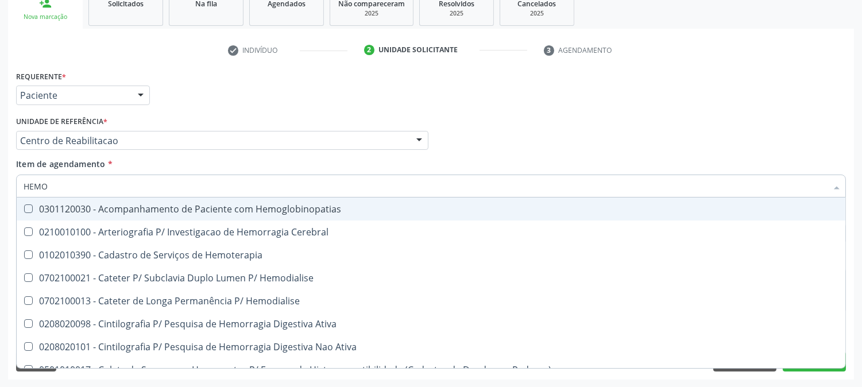
type input "HEM"
checkbox Glicosilada "false"
checkbox Semana\) "true"
checkbox Completo "false"
checkbox Elástica "true"
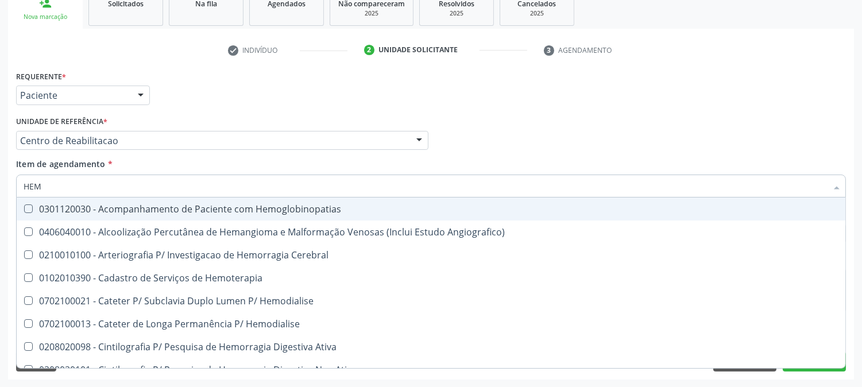
type input "HE"
checkbox Glicosilada "false"
checkbox Hematocrito "true"
checkbox Completo "false"
checkbox Orgaos "true"
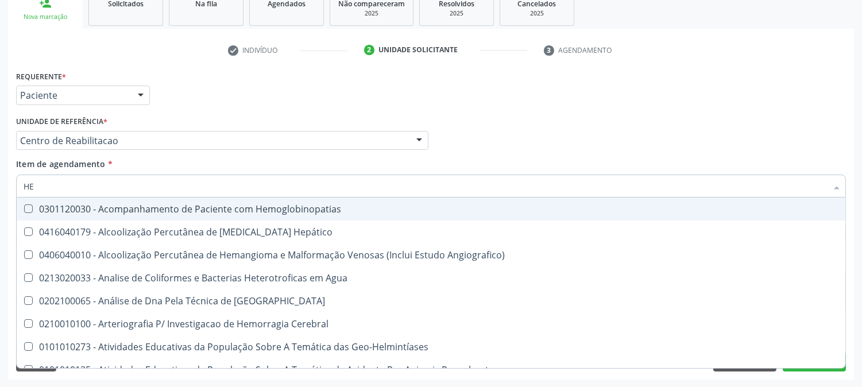
type input "H"
checkbox Glicosilada "false"
checkbox Completo "false"
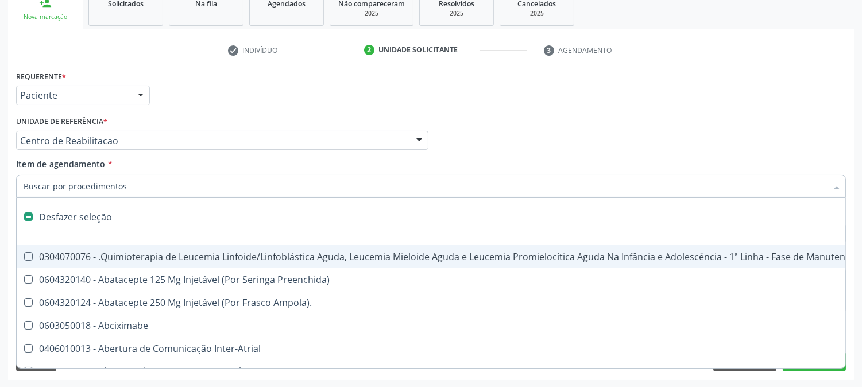
checkbox A "false"
checkbox Sessão\) "false"
checkbox Coagulação\ "false"
checkbox Queimados\) "false"
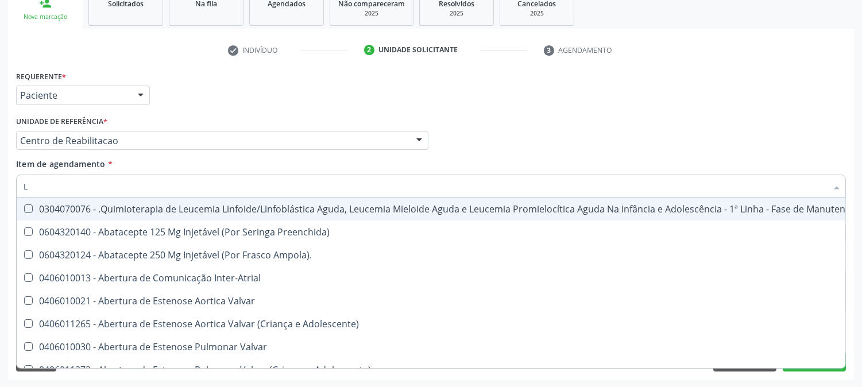
type input "LA"
checkbox Articulada "true"
checkbox Olho "true"
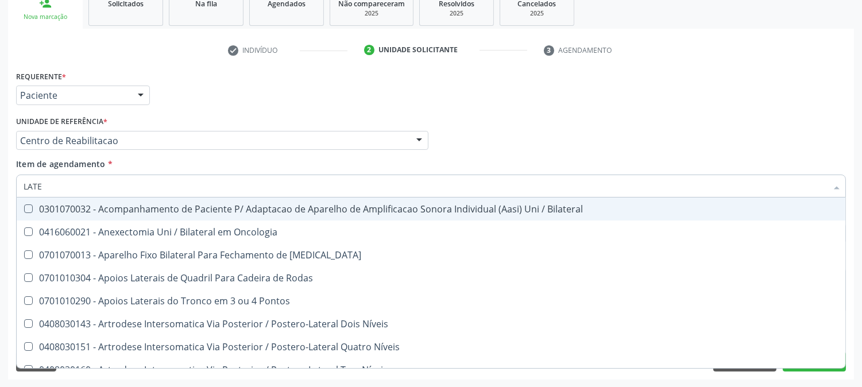
type input "LATEX"
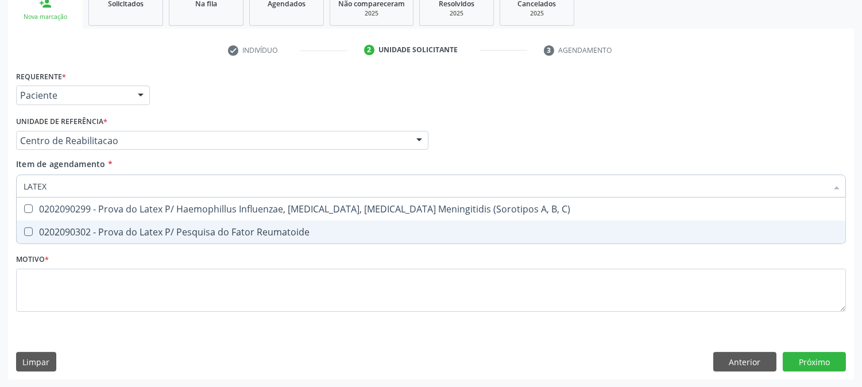
click at [117, 227] on div "0202090302 - Prova do Latex P/ Pesquisa do Fator Reumatoide" at bounding box center [431, 231] width 815 height 9
checkbox Reumatoide "true"
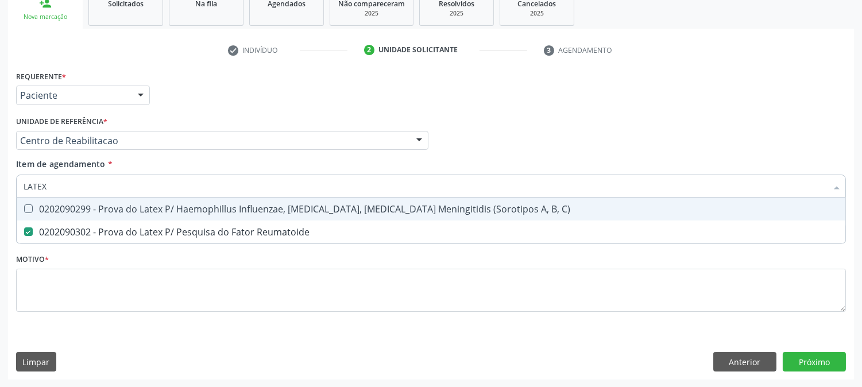
drag, startPoint x: 43, startPoint y: 183, endPoint x: 0, endPoint y: 185, distance: 43.1
click at [0, 185] on div "Acompanhamento Acompanhe a situação das marcações correntes e finalizadas Relat…" at bounding box center [431, 135] width 862 height 506
click at [49, 181] on input "LATEX" at bounding box center [426, 186] width 804 height 23
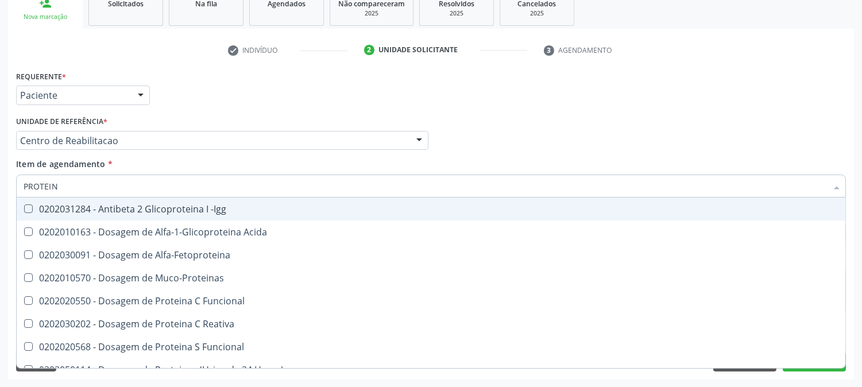
type input "PROTEINA"
checkbox Acida "false"
type input "PROTEINA"
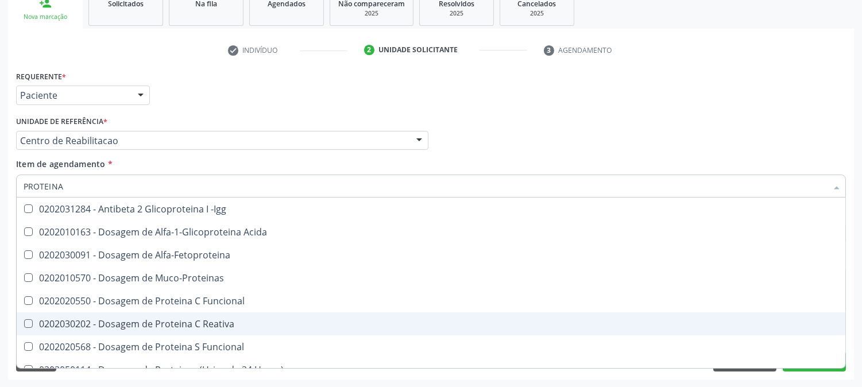
click at [216, 319] on div "0202030202 - Dosagem de Proteina C Reativa" at bounding box center [431, 323] width 815 height 9
checkbox Reativa "true"
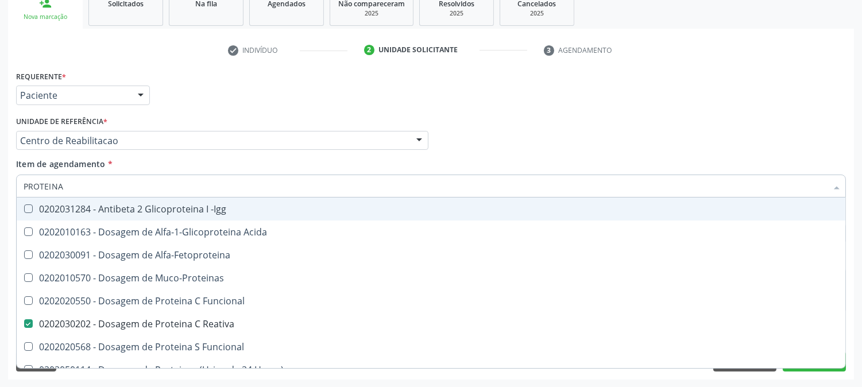
drag, startPoint x: 75, startPoint y: 177, endPoint x: 32, endPoint y: 141, distance: 55.8
click at [0, 186] on div "Acompanhamento Acompanhe a situação das marcações correntes e finalizadas Relat…" at bounding box center [431, 135] width 862 height 506
type input "URINA"
checkbox Reativa "false"
click at [111, 209] on div "0202050017 - Analise de Caracteres Fisicos, Elementos e Sedimento da Urina" at bounding box center [431, 208] width 815 height 9
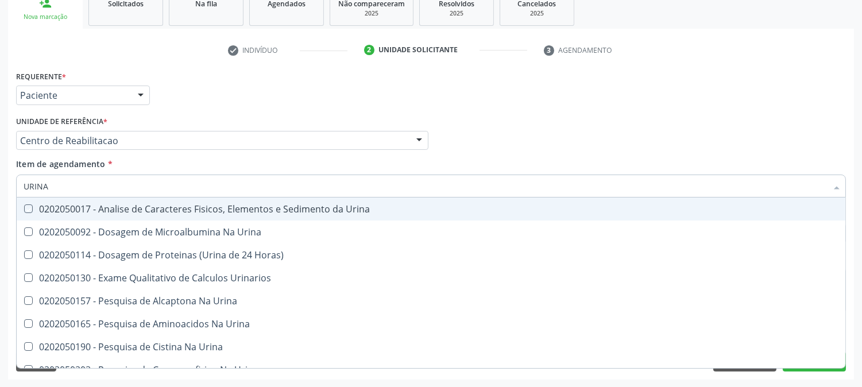
checkbox Urina "true"
drag, startPoint x: 52, startPoint y: 188, endPoint x: 0, endPoint y: 187, distance: 51.7
click at [0, 187] on div "Acompanhamento Acompanhe a situação das marcações correntes e finalizadas Relat…" at bounding box center [431, 135] width 862 height 506
type input "T"
checkbox Urina "false"
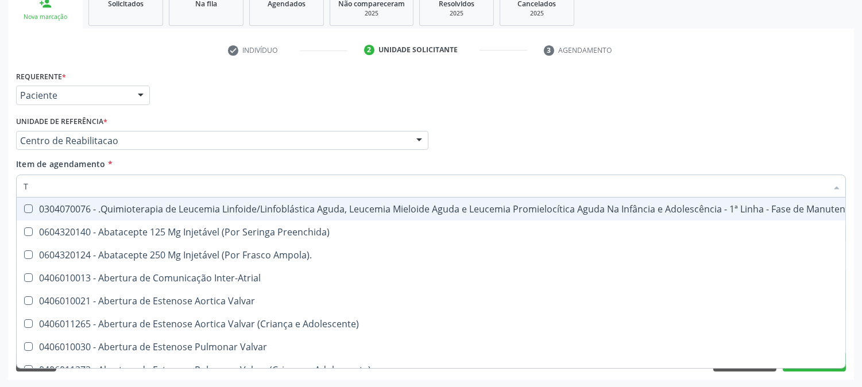
type input "T3"
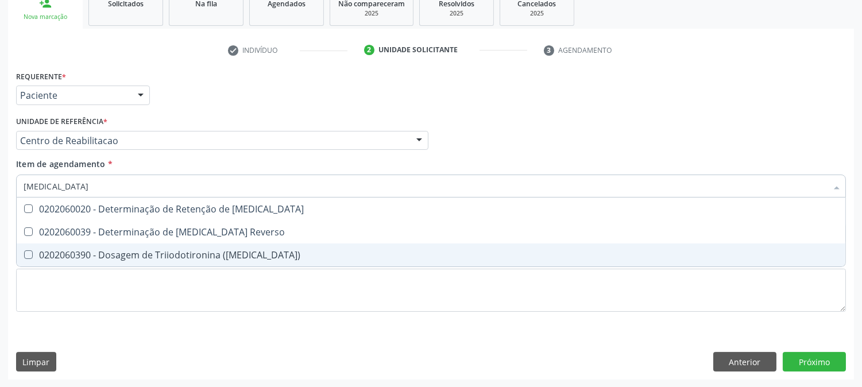
click at [146, 254] on div "0202060390 - Dosagem de Triiodotironina (T3)" at bounding box center [431, 254] width 815 height 9
checkbox \(T3\) "true"
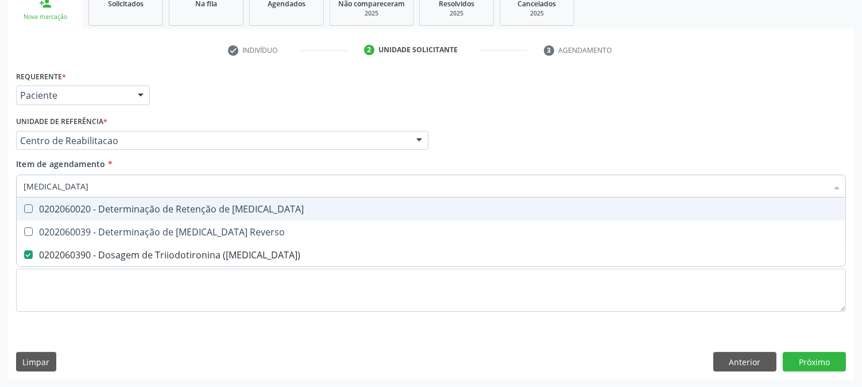
drag, startPoint x: 60, startPoint y: 188, endPoint x: 0, endPoint y: 188, distance: 59.7
click at [0, 188] on div "Acompanhamento Acompanhe a situação das marcações correntes e finalizadas Relat…" at bounding box center [431, 135] width 862 height 506
type input "T"
checkbox \(T3\) "false"
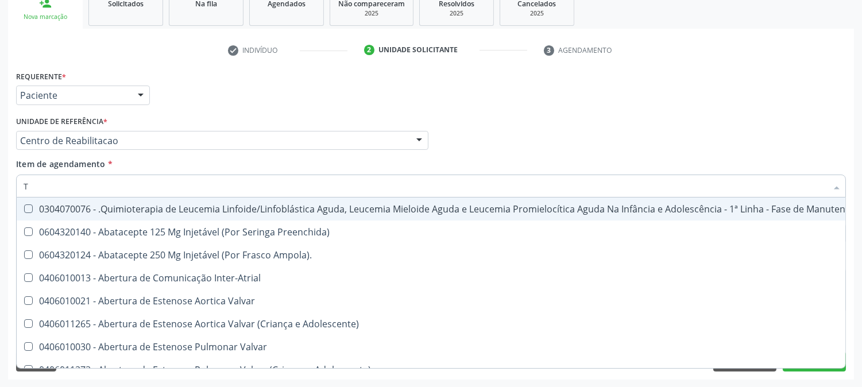
type input "T4"
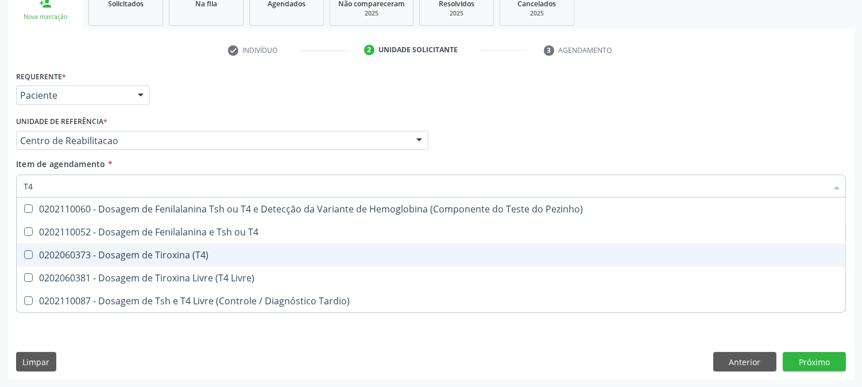
click at [116, 255] on div "0202060373 - Dosagem de Tiroxina (T4)" at bounding box center [431, 254] width 815 height 9
checkbox \(T4\) "true"
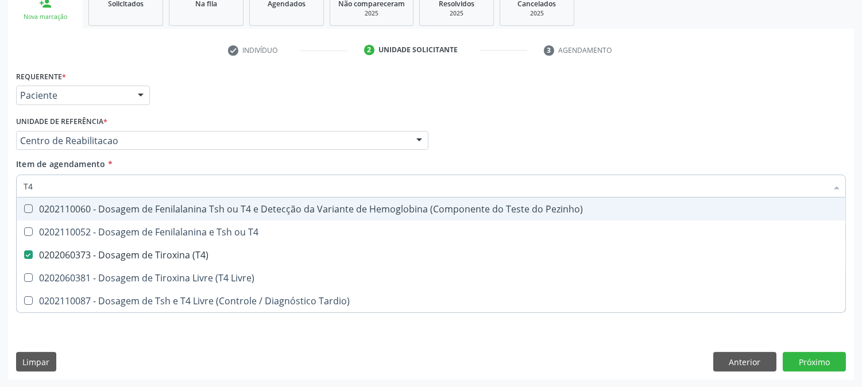
drag, startPoint x: 58, startPoint y: 181, endPoint x: 0, endPoint y: 191, distance: 58.8
click at [0, 191] on div "Acompanhamento Acompanhe a situação das marcações correntes e finalizadas Relat…" at bounding box center [431, 135] width 862 height 506
type input "T"
checkbox \(T4\) "false"
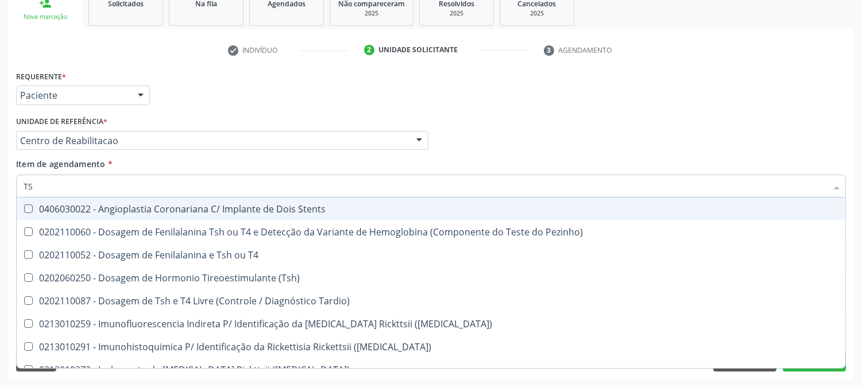
type input "TSH"
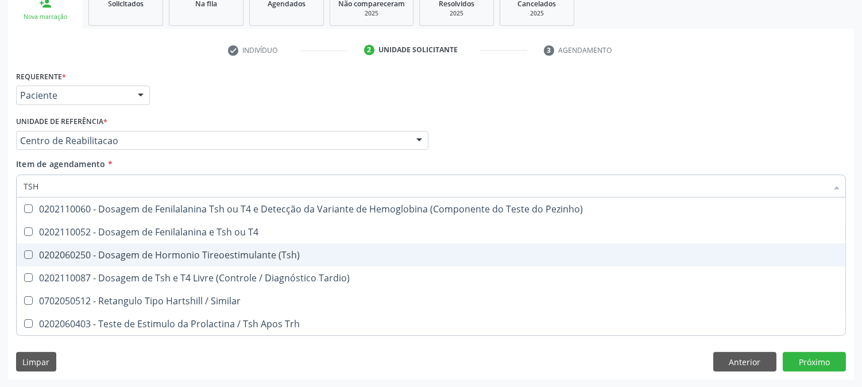
click at [256, 263] on span "0202060250 - Dosagem de Hormonio Tireoestimulante (Tsh)" at bounding box center [431, 255] width 829 height 23
checkbox \(Tsh\) "true"
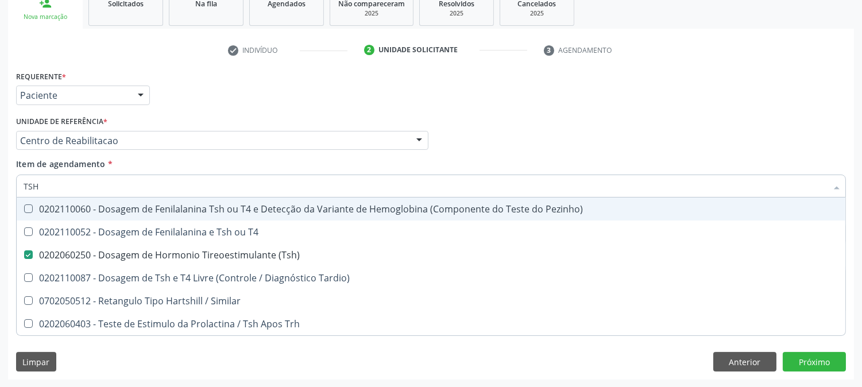
click at [9, 199] on div "Requerente * Paciente Profissional de Saúde Paciente Nenhum resultado encontrad…" at bounding box center [431, 224] width 846 height 312
click at [0, 224] on div "Acompanhamento Acompanhe a situação das marcações correntes e finalizadas Relat…" at bounding box center [431, 135] width 862 height 506
checkbox T4 "true"
checkbox Tardio\) "true"
checkbox Similar "true"
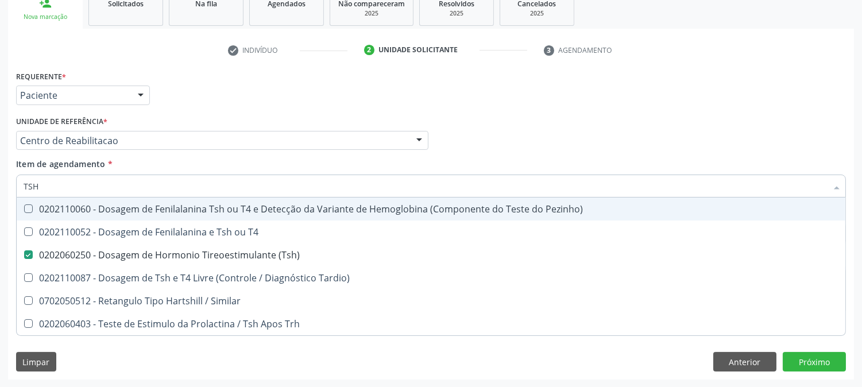
checkbox Trh "true"
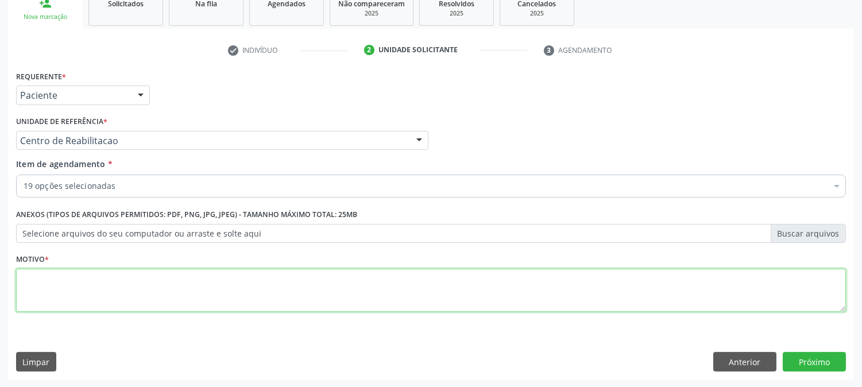
click at [158, 280] on textarea at bounding box center [431, 291] width 830 height 44
type textarea "."
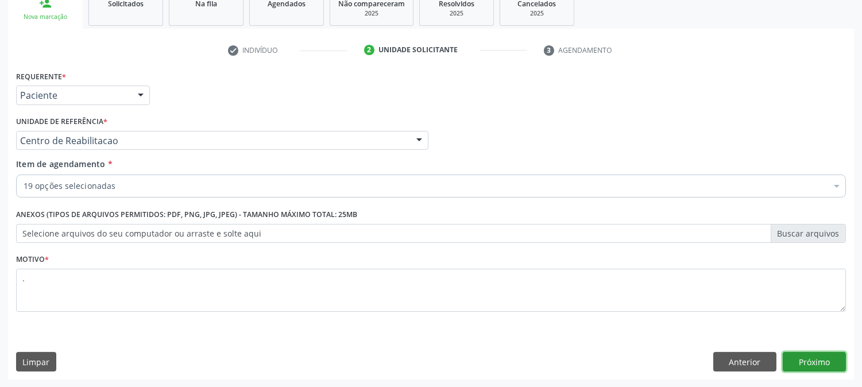
click at [798, 360] on button "Próximo" at bounding box center [814, 362] width 63 height 20
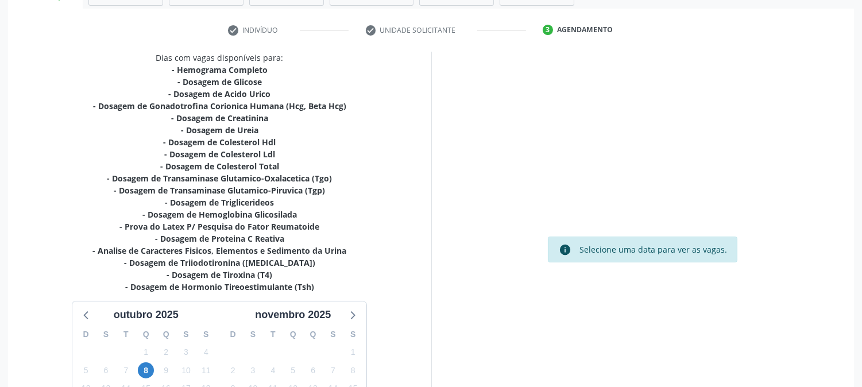
scroll to position [329, 0]
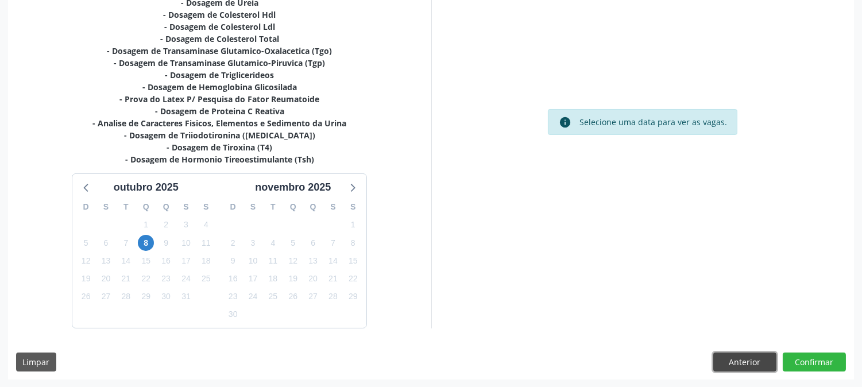
click at [721, 355] on button "Anterior" at bounding box center [744, 363] width 63 height 20
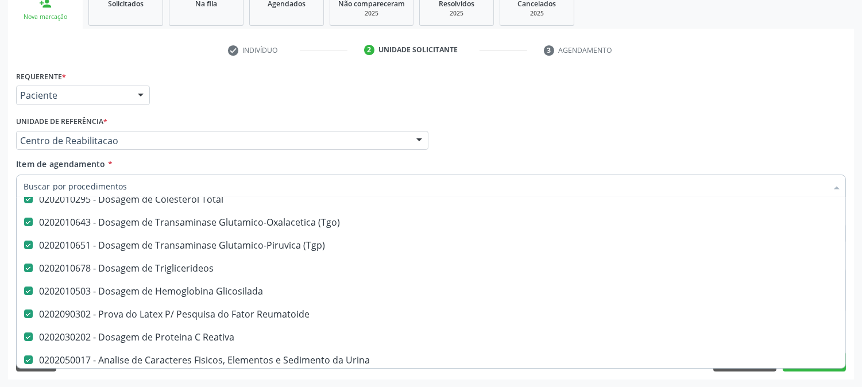
scroll to position [319, 0]
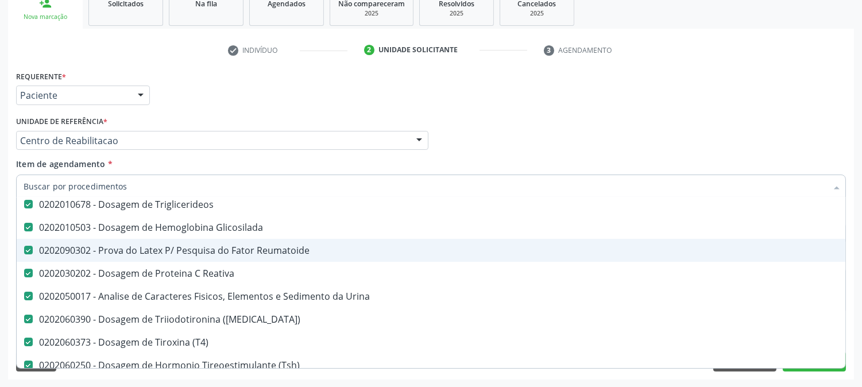
click at [226, 246] on div "0202090302 - Prova do Latex P/ Pesquisa do Fator Reumatoide" at bounding box center [471, 250] width 894 height 9
checkbox Reumatoide "false"
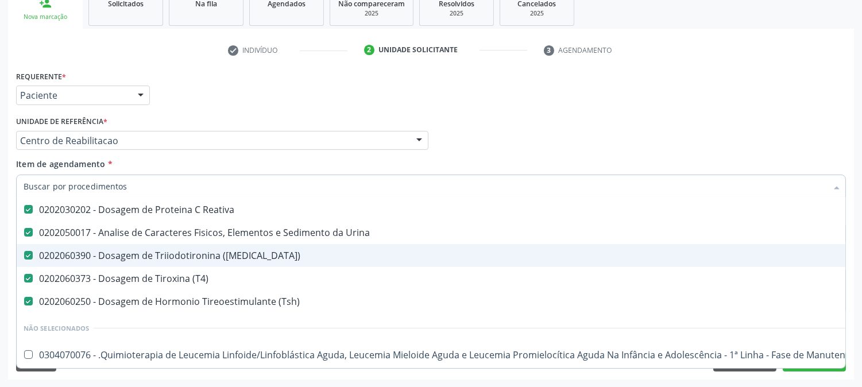
click at [0, 245] on div "Acompanhamento Acompanhe a situação das marcações correntes e finalizadas Relat…" at bounding box center [431, 135] width 862 height 506
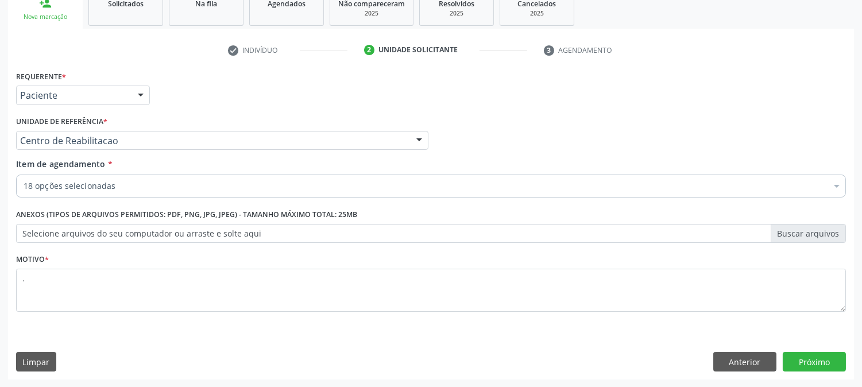
scroll to position [0, 0]
click at [802, 361] on button "Próximo" at bounding box center [814, 362] width 63 height 20
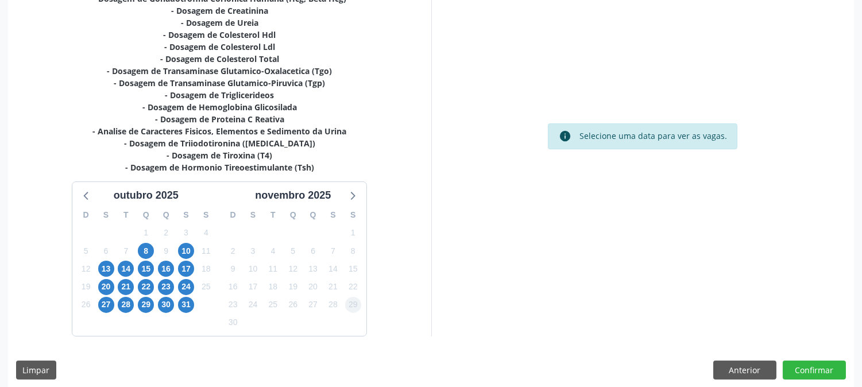
scroll to position [317, 0]
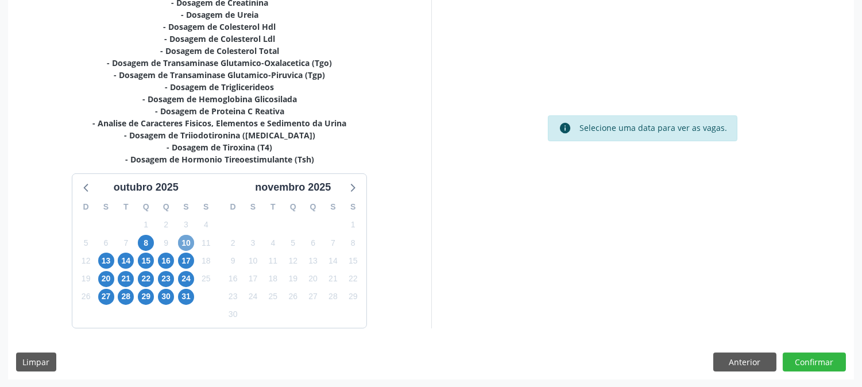
click at [188, 246] on span "10" at bounding box center [186, 243] width 16 height 16
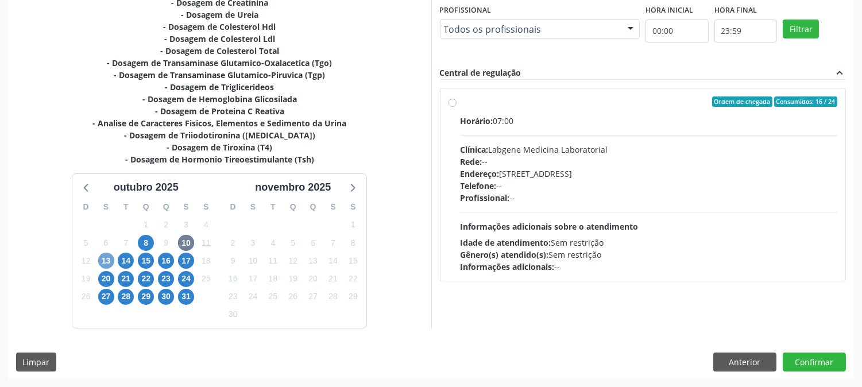
click at [106, 262] on span "13" at bounding box center [106, 261] width 16 height 16
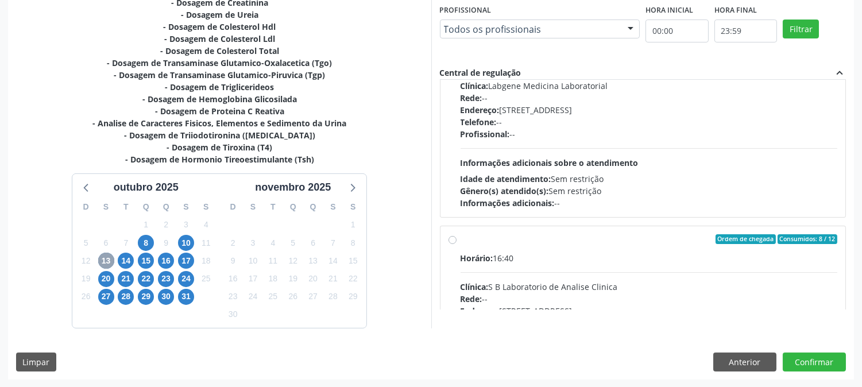
scroll to position [128, 0]
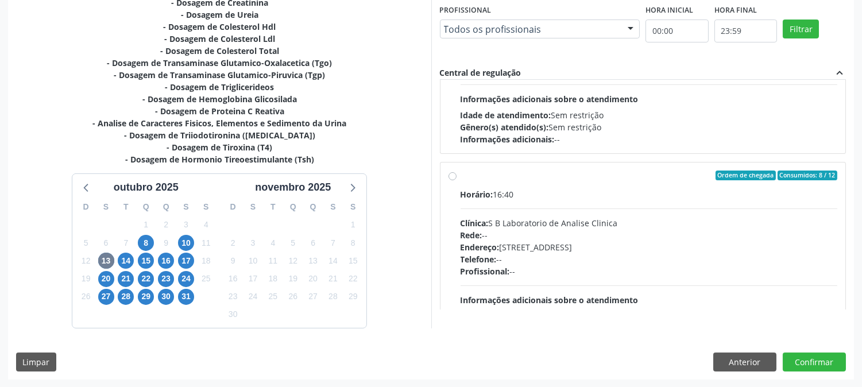
click at [519, 203] on div "Horário: 16:40 Clínica: S B Laboratorio de Analise Clinica Rede: -- Endereço: C…" at bounding box center [649, 267] width 377 height 158
click at [457, 181] on input "Ordem de chegada Consumidos: 8 / 12 Horário: 16:40 Clínica: S B Laboratorio de …" at bounding box center [453, 176] width 8 height 10
radio input "true"
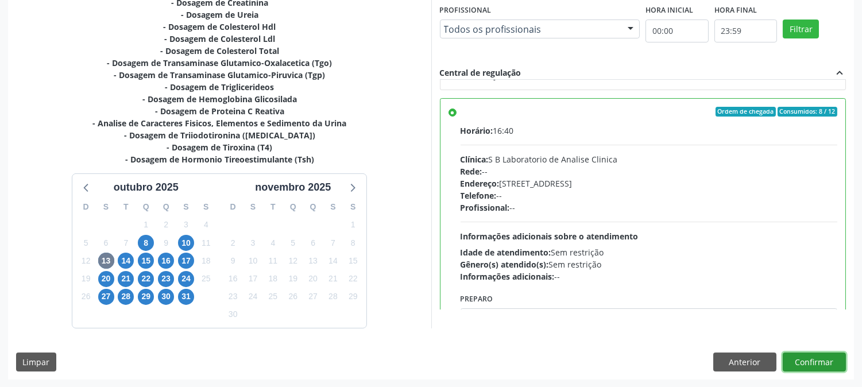
click at [808, 363] on button "Confirmar" at bounding box center [814, 363] width 63 height 20
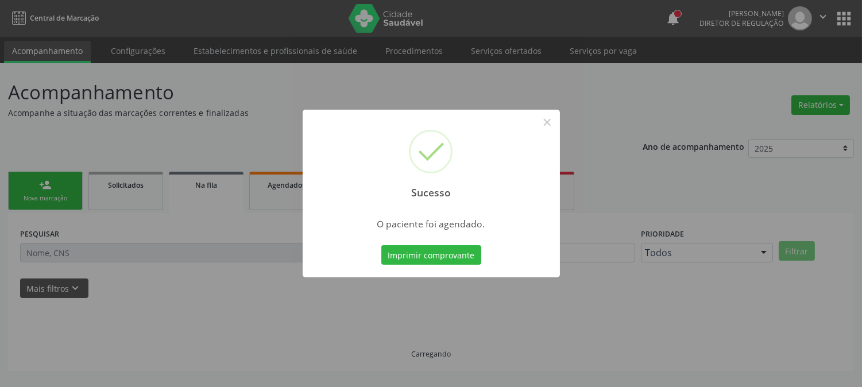
scroll to position [0, 0]
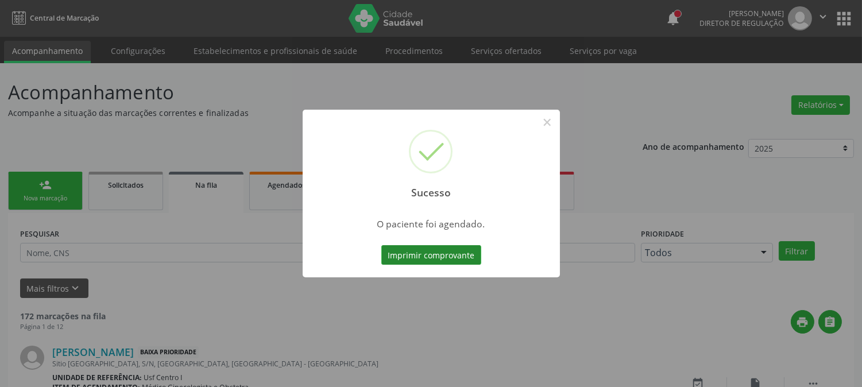
click at [448, 257] on button "Imprimir comprovante" at bounding box center [431, 255] width 100 height 20
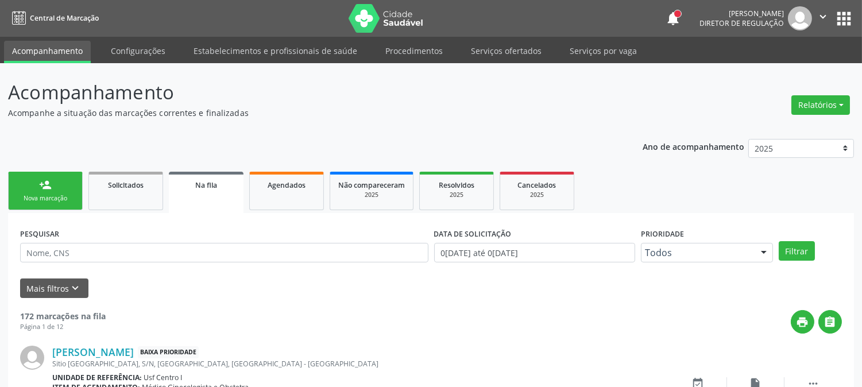
click at [36, 196] on div "Nova marcação" at bounding box center [45, 198] width 57 height 9
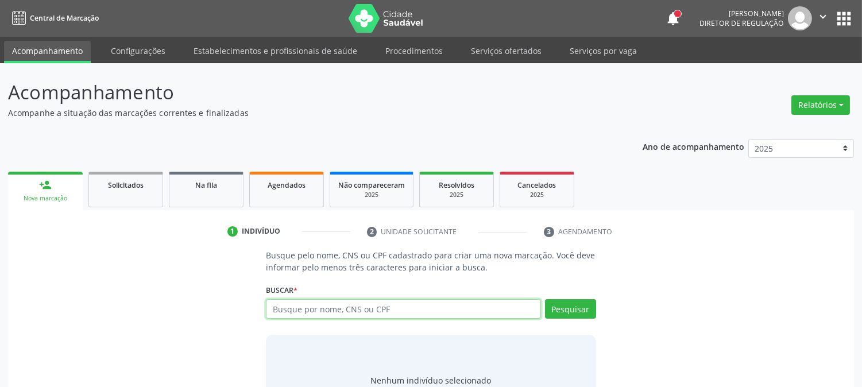
click at [293, 306] on input "text" at bounding box center [403, 309] width 275 height 20
paste input "700603454359162"
type input "700603454359162"
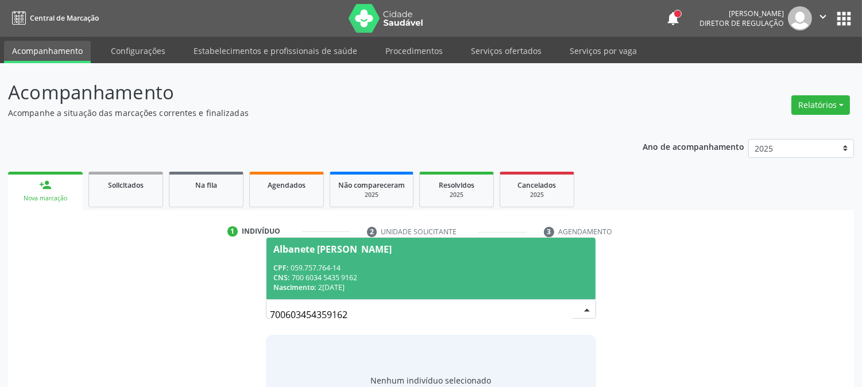
click at [301, 275] on div "CNS: 700 6034 5435 9162" at bounding box center [430, 278] width 315 height 10
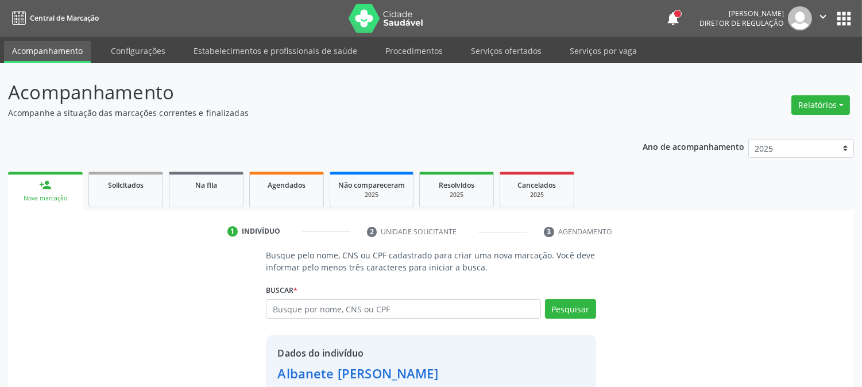
scroll to position [72, 0]
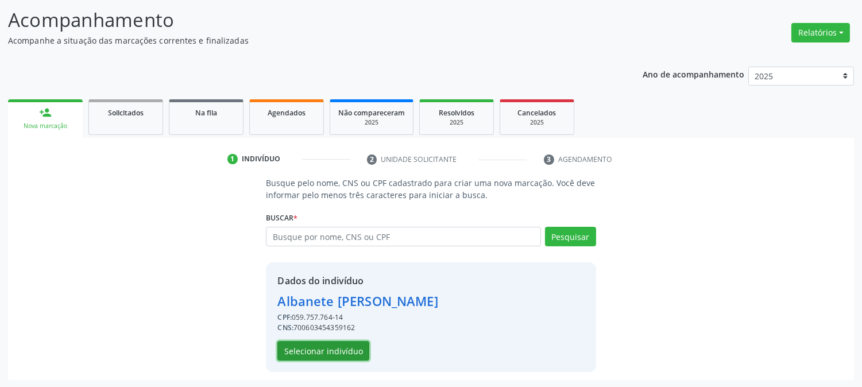
click at [327, 343] on button "Selecionar indivíduo" at bounding box center [323, 351] width 92 height 20
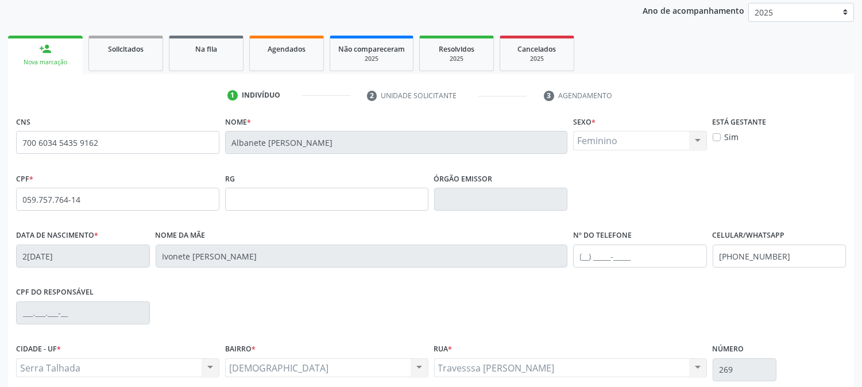
scroll to position [234, 0]
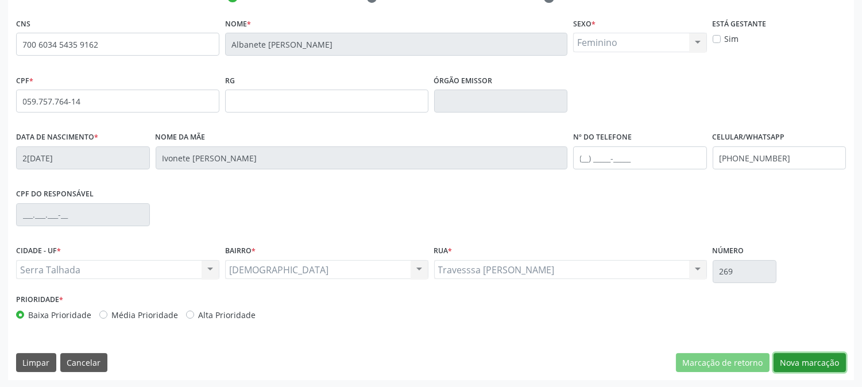
click at [824, 360] on button "Nova marcação" at bounding box center [810, 363] width 72 height 20
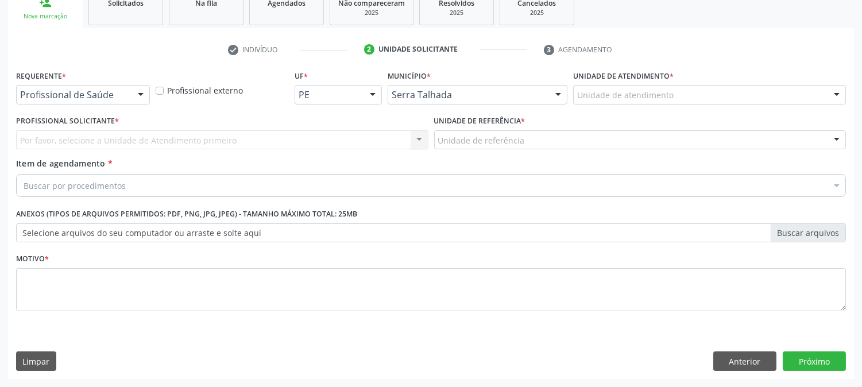
scroll to position [182, 0]
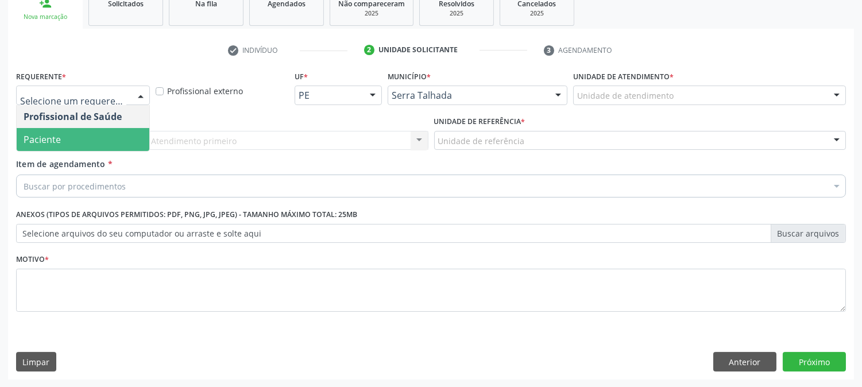
click at [88, 145] on span "Paciente" at bounding box center [83, 139] width 133 height 23
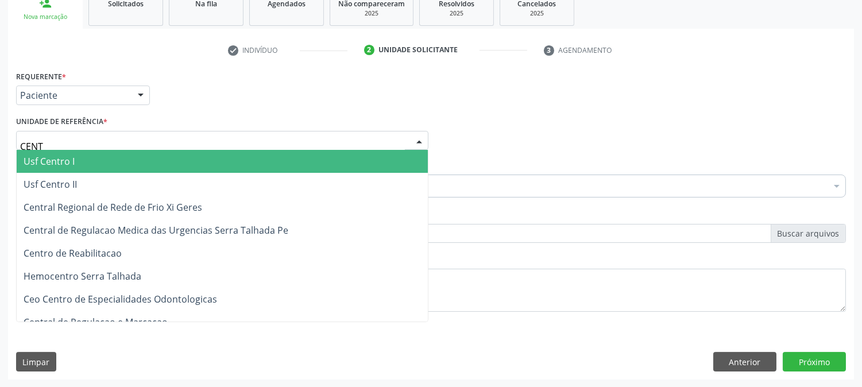
type input "CENTR"
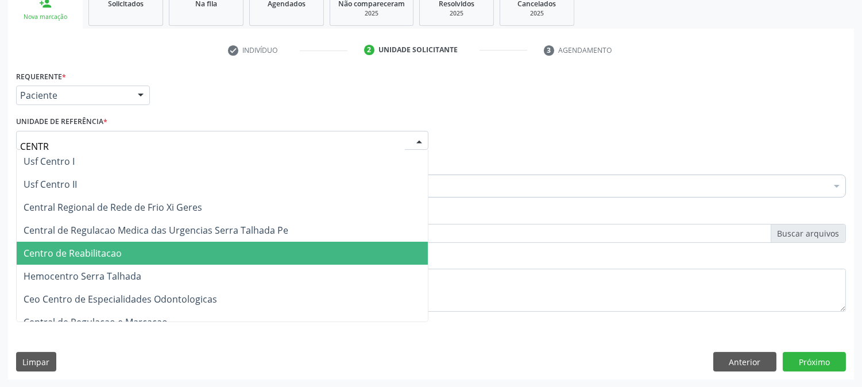
click at [98, 245] on span "Centro de Reabilitacao" at bounding box center [222, 253] width 411 height 23
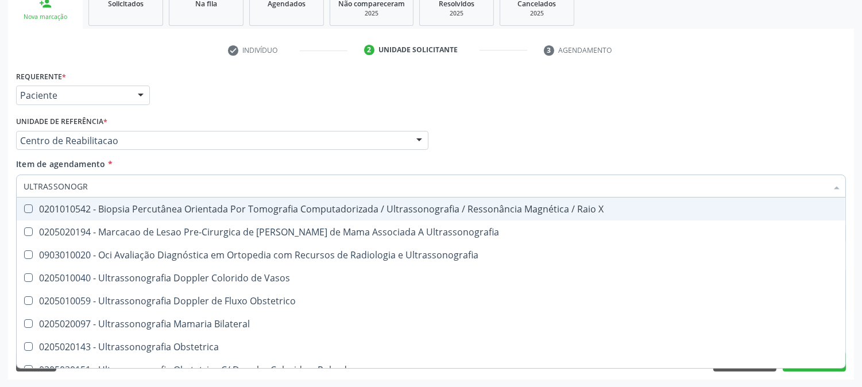
type input "ULTRASSONOGRA"
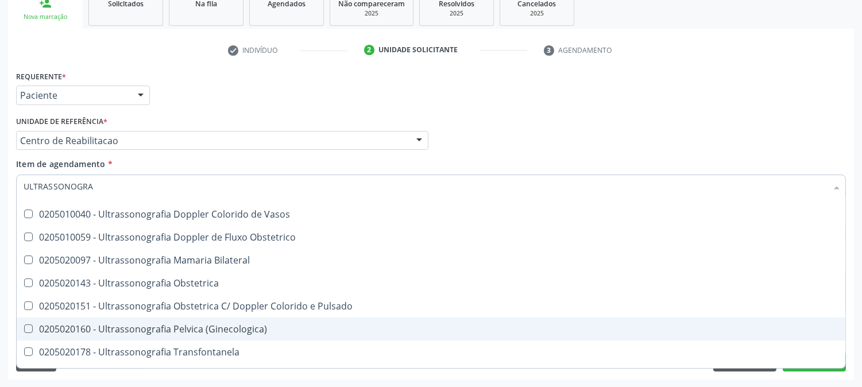
scroll to position [128, 0]
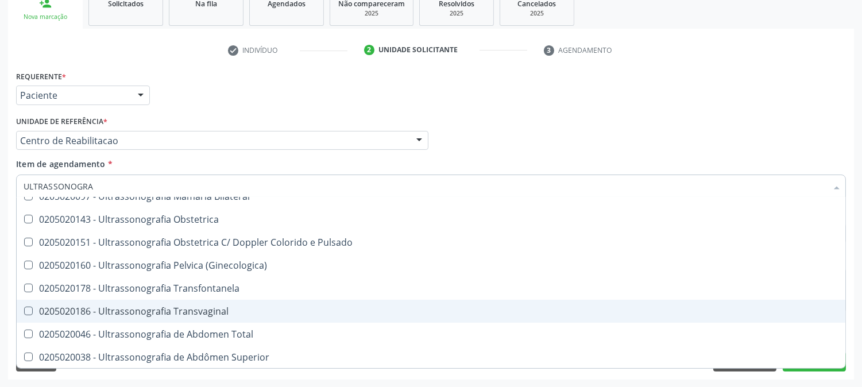
click at [117, 314] on div "0205020186 - Ultrassonografia Transvaginal" at bounding box center [431, 311] width 815 height 9
checkbox Transvaginal "true"
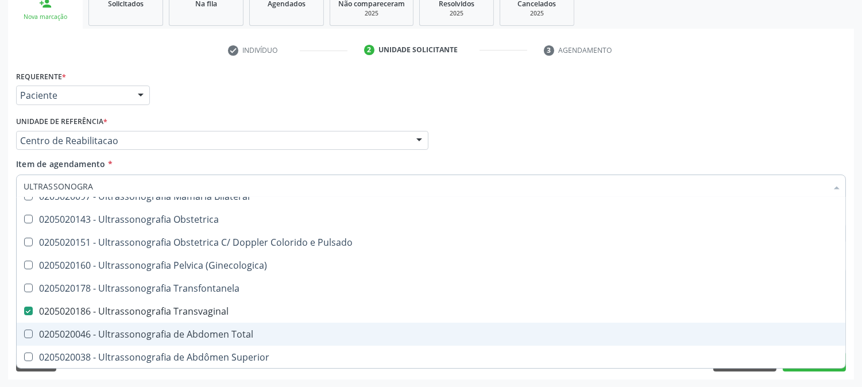
click at [124, 330] on div "0205020046 - Ultrassonografia de Abdomen Total" at bounding box center [431, 334] width 815 height 9
checkbox Total "true"
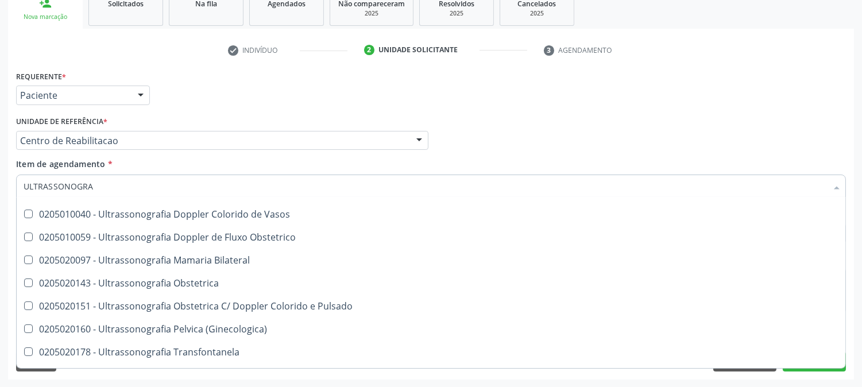
scroll to position [0, 0]
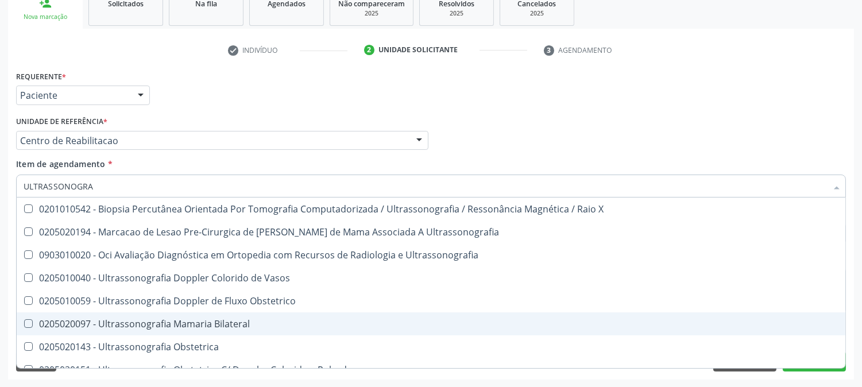
click at [0, 290] on div "Acompanhamento Acompanhe a situação das marcações correntes e finalizadas Relat…" at bounding box center [431, 135] width 862 height 506
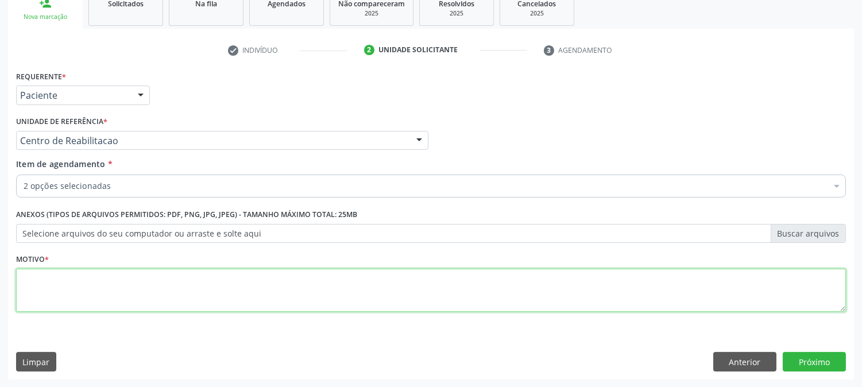
click at [178, 295] on textarea at bounding box center [431, 291] width 830 height 44
type textarea "."
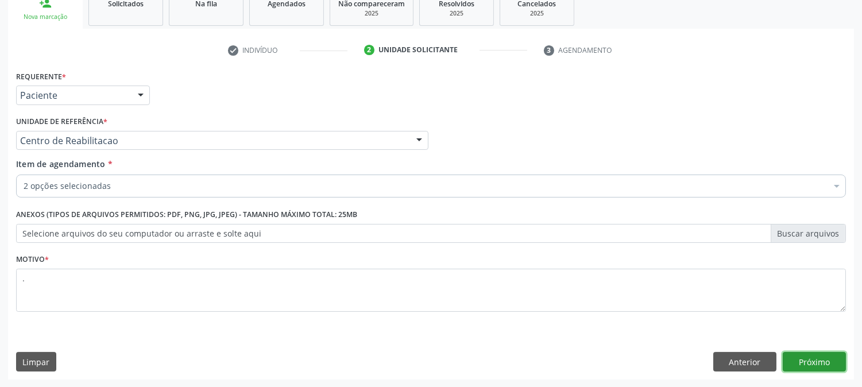
click at [808, 369] on button "Próximo" at bounding box center [814, 362] width 63 height 20
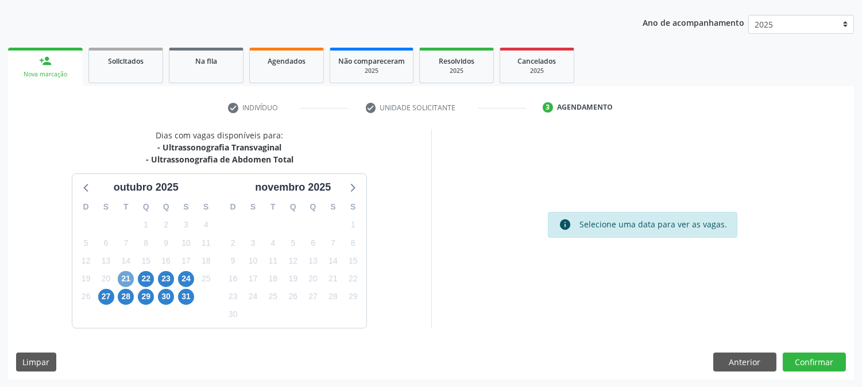
click at [124, 282] on span "21" at bounding box center [126, 279] width 16 height 16
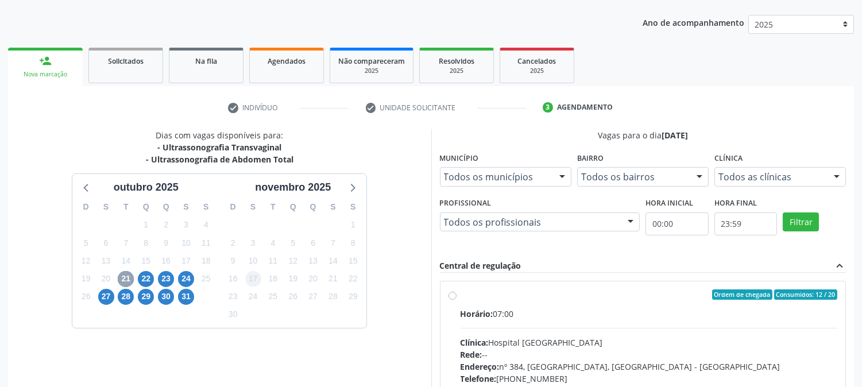
scroll to position [252, 0]
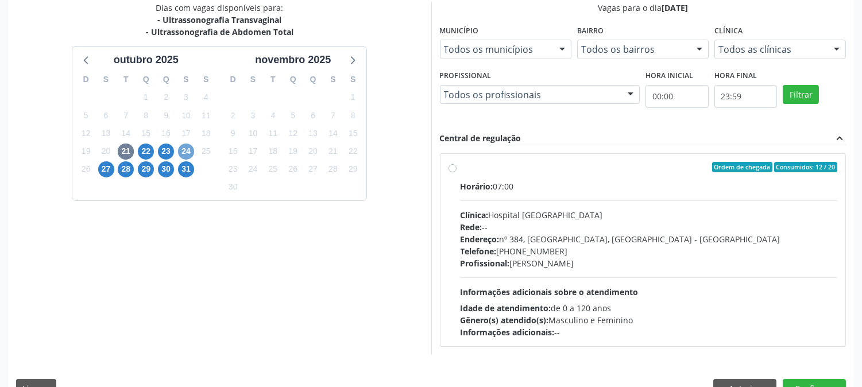
click at [187, 153] on span "24" at bounding box center [186, 152] width 16 height 16
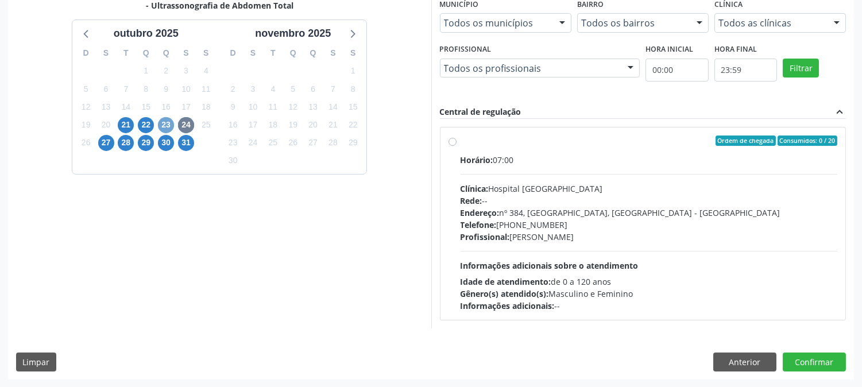
click at [168, 122] on span "23" at bounding box center [166, 125] width 16 height 16
click at [144, 126] on span "22" at bounding box center [146, 125] width 16 height 16
click at [118, 128] on span "21" at bounding box center [126, 125] width 16 height 16
click at [100, 142] on span "27" at bounding box center [106, 143] width 16 height 16
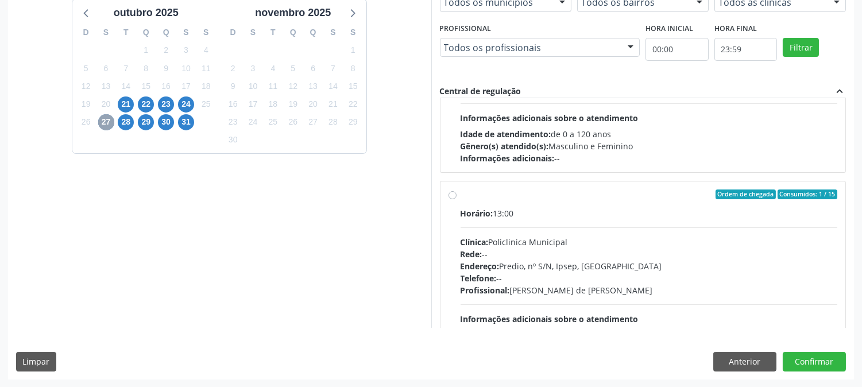
scroll to position [191, 0]
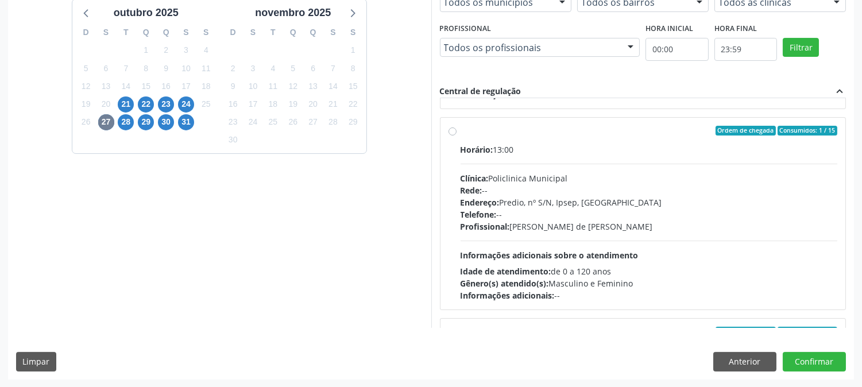
click at [256, 336] on div "Dias com vagas disponíveis para: - Ultrassonografia Transvaginal - Ultrassonogr…" at bounding box center [431, 167] width 846 height 424
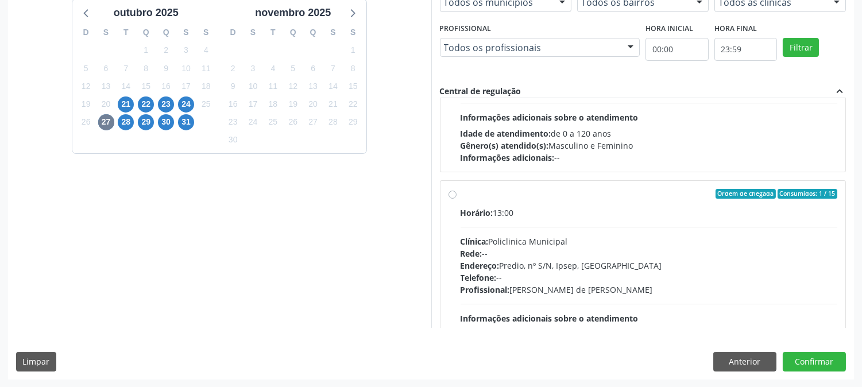
scroll to position [191, 0]
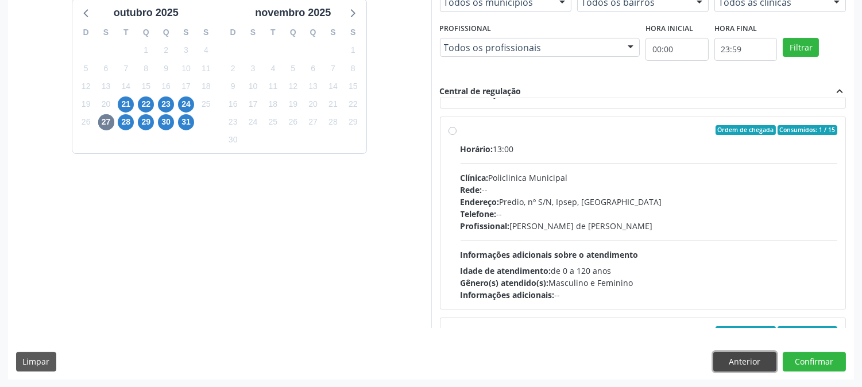
click at [747, 361] on button "Anterior" at bounding box center [744, 362] width 63 height 20
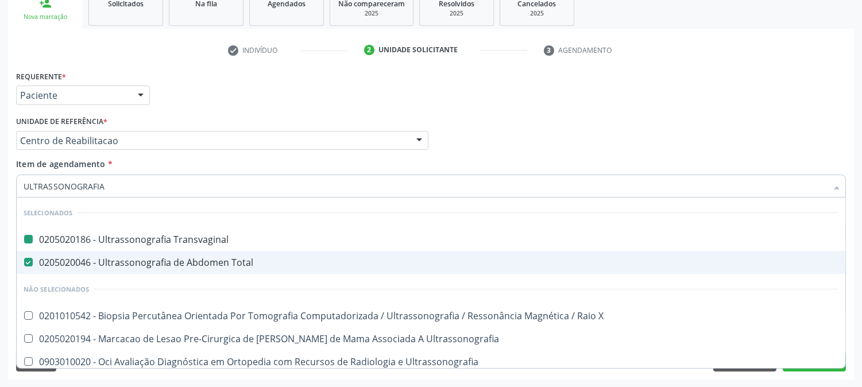
type input "ULTRASSONOGRAFIA M"
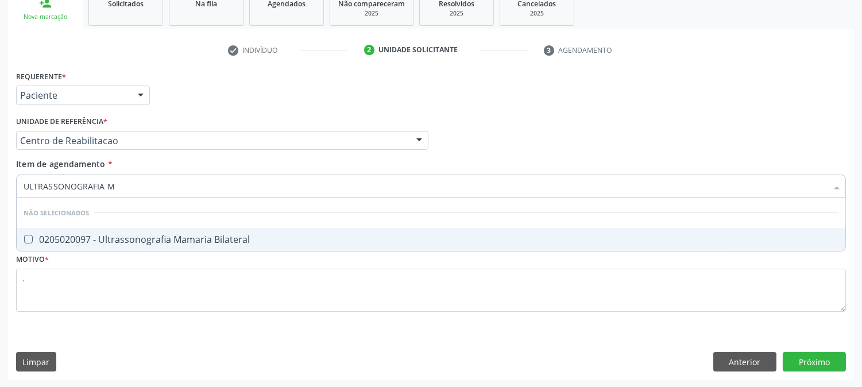
click at [81, 241] on div "0205020097 - Ultrassonografia Mamaria Bilateral" at bounding box center [431, 239] width 815 height 9
checkbox Bilateral "true"
click at [810, 358] on div "Requerente * Paciente Profissional de Saúde Paciente Nenhum resultado encontrad…" at bounding box center [431, 224] width 846 height 312
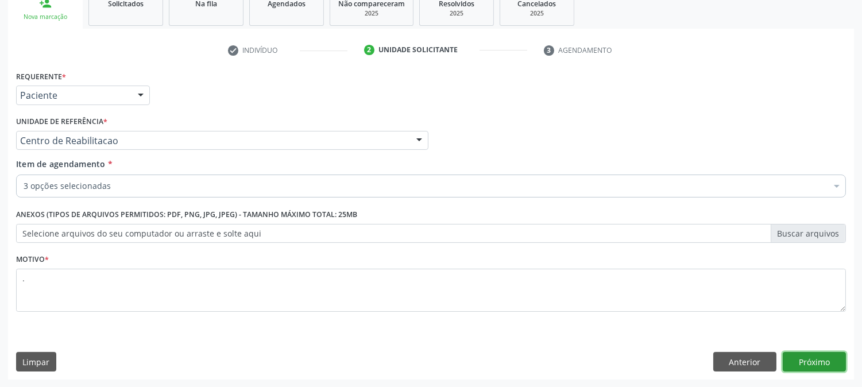
click at [813, 368] on button "Próximo" at bounding box center [814, 362] width 63 height 20
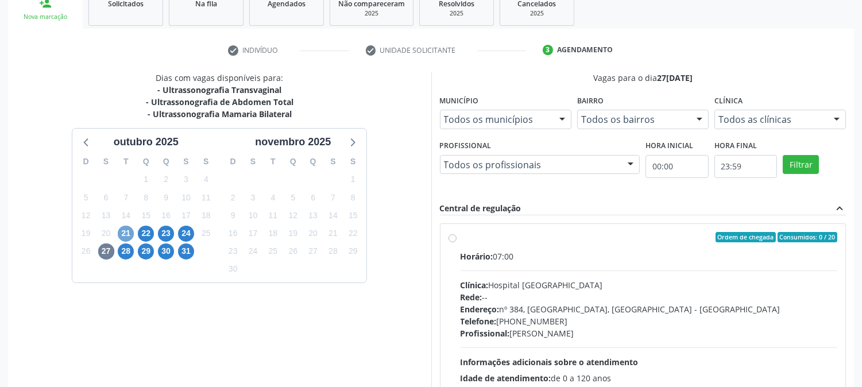
click at [126, 236] on span "21" at bounding box center [126, 234] width 16 height 16
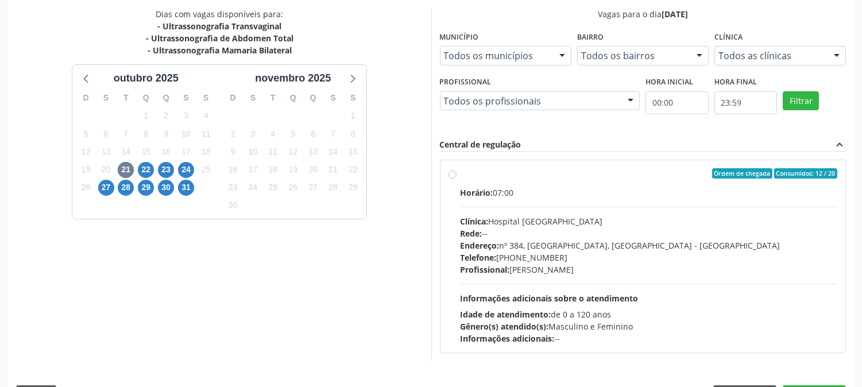
click at [534, 217] on div "Clínica: Hospital [GEOGRAPHIC_DATA]" at bounding box center [649, 221] width 377 height 12
click at [457, 179] on input "Ordem de chegada Consumidos: 12 / 20 Horário: 07:00 Clínica: Hospital Sao Franc…" at bounding box center [453, 173] width 8 height 10
radio input "true"
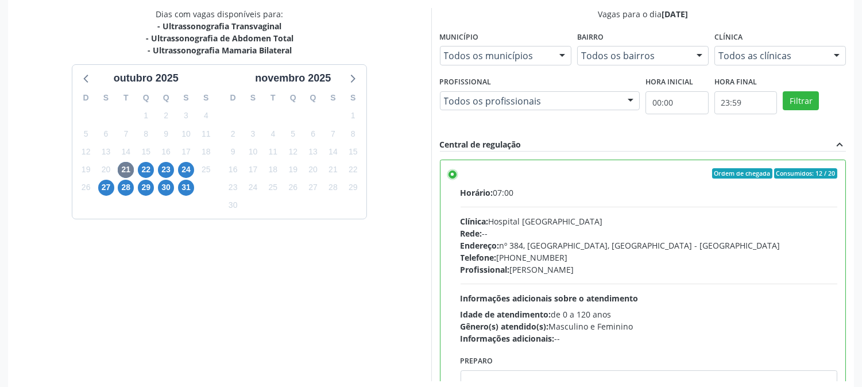
scroll to position [299, 0]
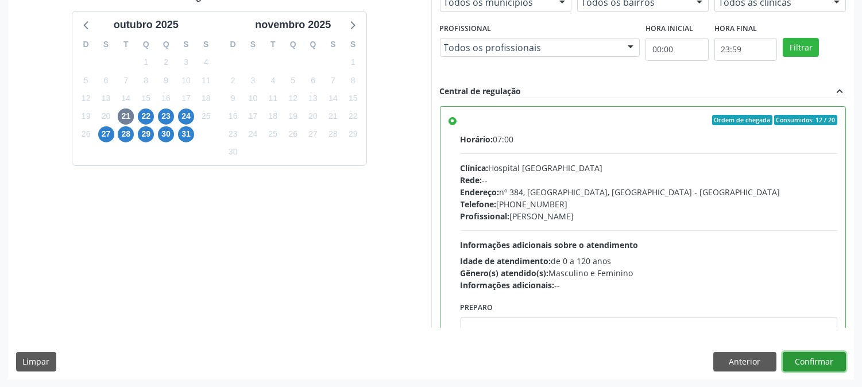
click at [821, 366] on button "Confirmar" at bounding box center [814, 362] width 63 height 20
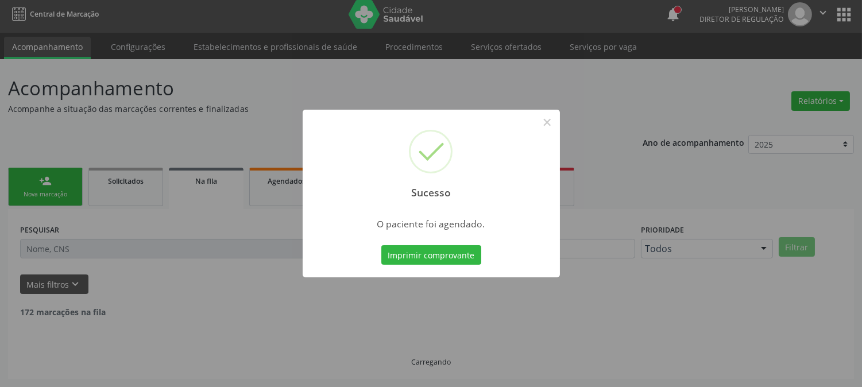
scroll to position [0, 0]
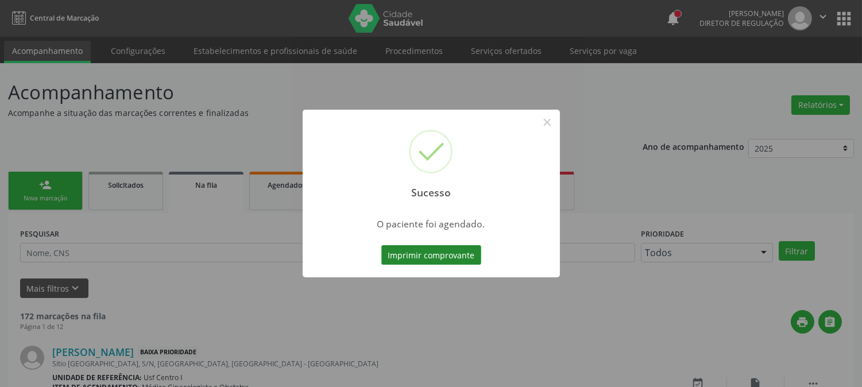
click at [409, 259] on button "Imprimir comprovante" at bounding box center [431, 255] width 100 height 20
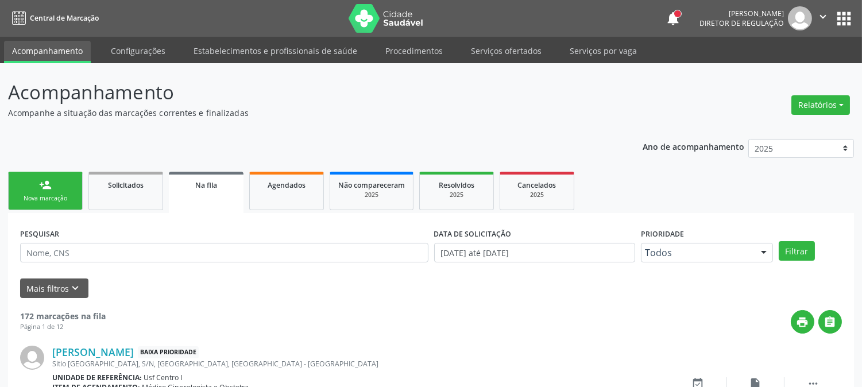
click at [47, 197] on div "Nova marcação" at bounding box center [45, 198] width 57 height 9
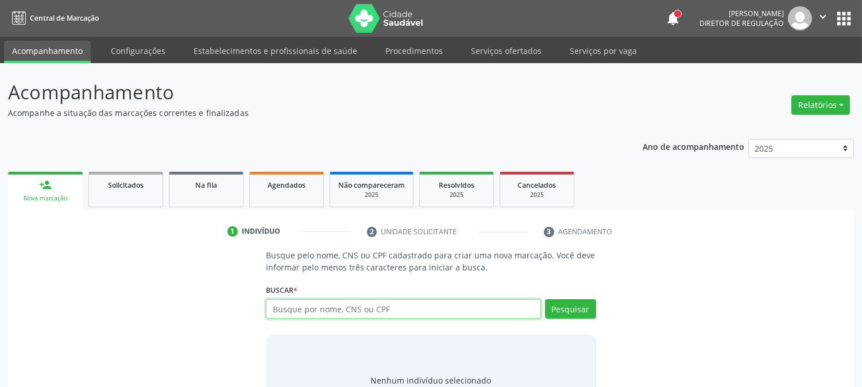
click at [426, 312] on input "text" at bounding box center [403, 309] width 275 height 20
type input "700907982097193"
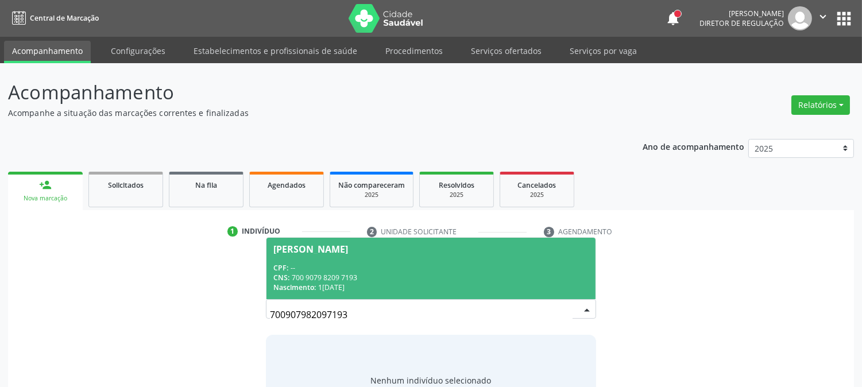
click at [383, 283] on div "Nascimento: [DATE]" at bounding box center [430, 288] width 315 height 10
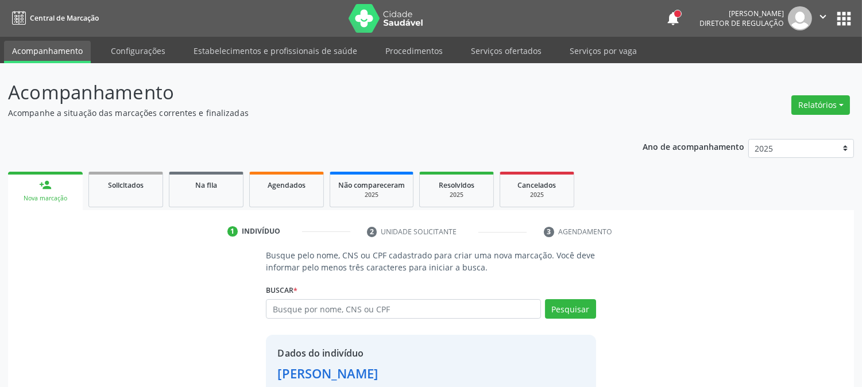
scroll to position [72, 0]
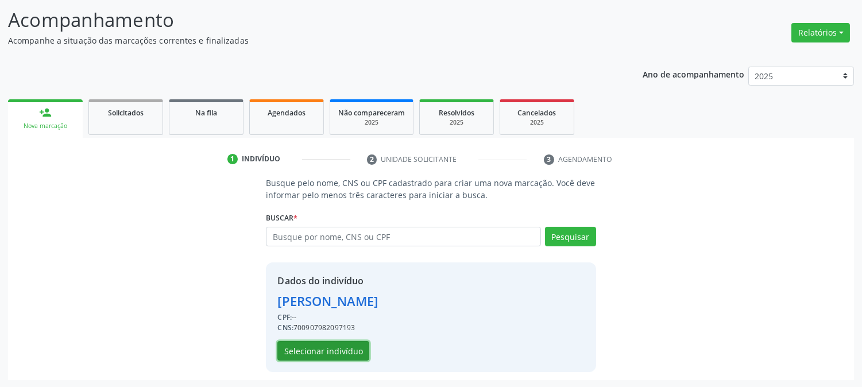
click at [352, 348] on button "Selecionar indivíduo" at bounding box center [323, 351] width 92 height 20
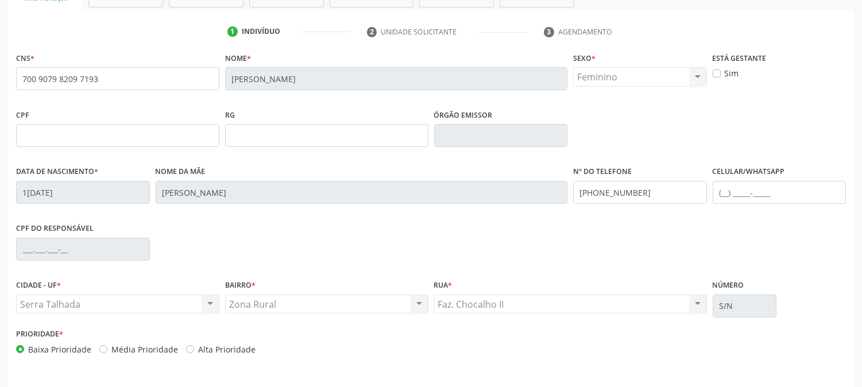
scroll to position [234, 0]
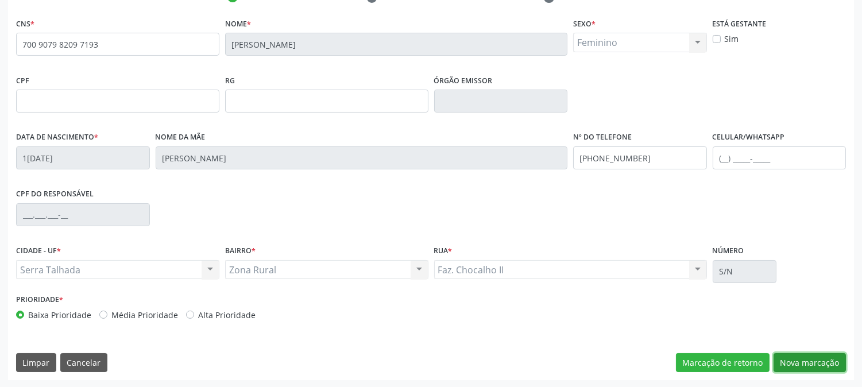
click at [790, 362] on button "Nova marcação" at bounding box center [810, 363] width 72 height 20
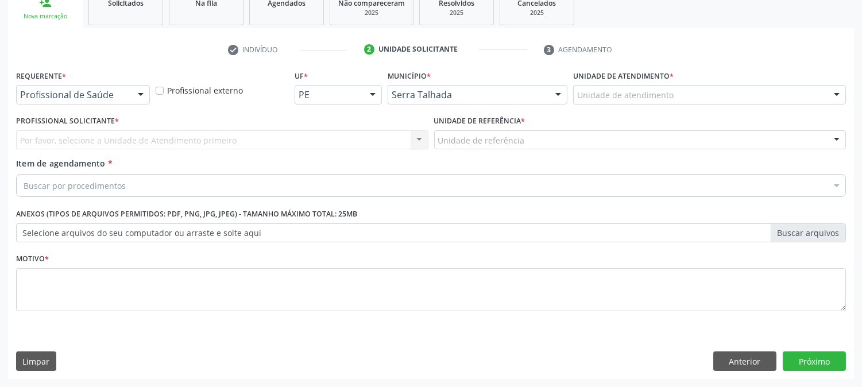
scroll to position [182, 0]
click at [139, 98] on div at bounding box center [140, 96] width 17 height 20
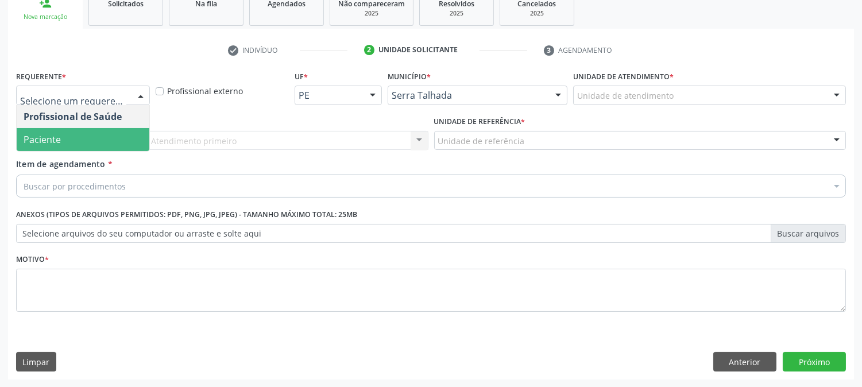
click at [129, 134] on span "Paciente" at bounding box center [83, 139] width 133 height 23
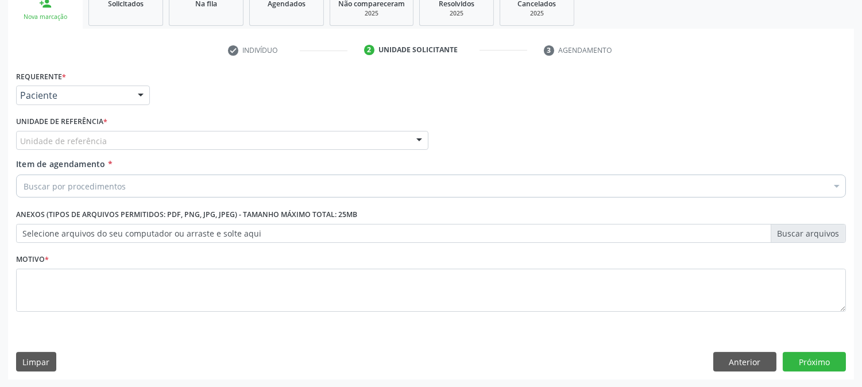
click at [129, 134] on div "Unidade de referência" at bounding box center [222, 141] width 412 height 20
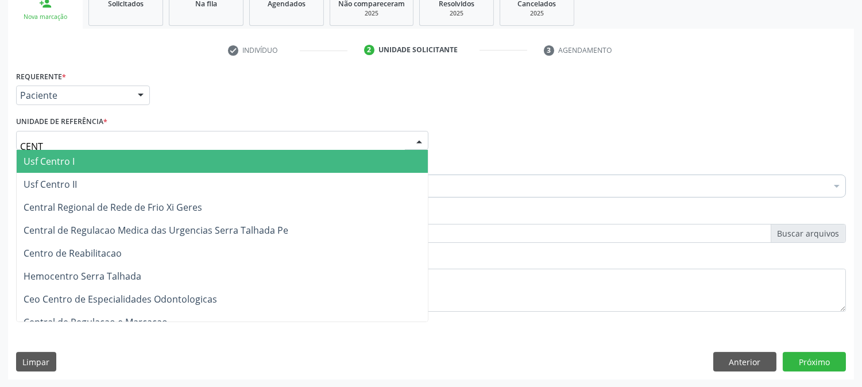
type input "CENTR"
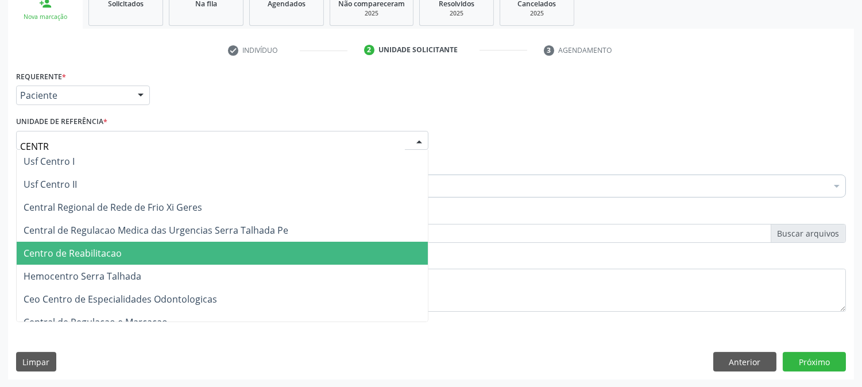
click at [151, 247] on span "Centro de Reabilitacao" at bounding box center [222, 253] width 411 height 23
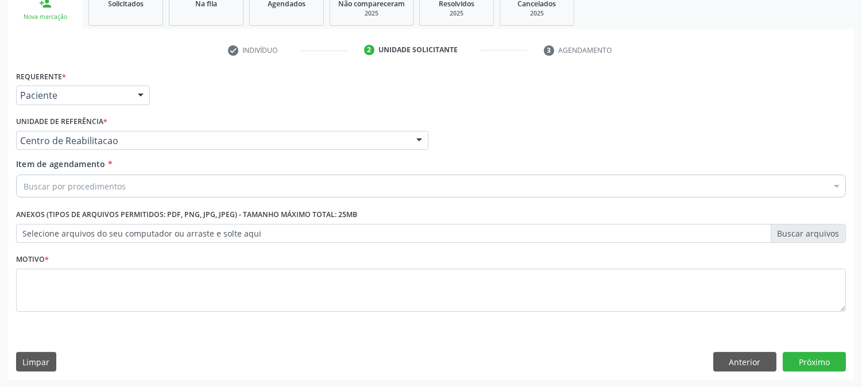
click at [133, 190] on div "Buscar por procedimentos" at bounding box center [431, 186] width 830 height 23
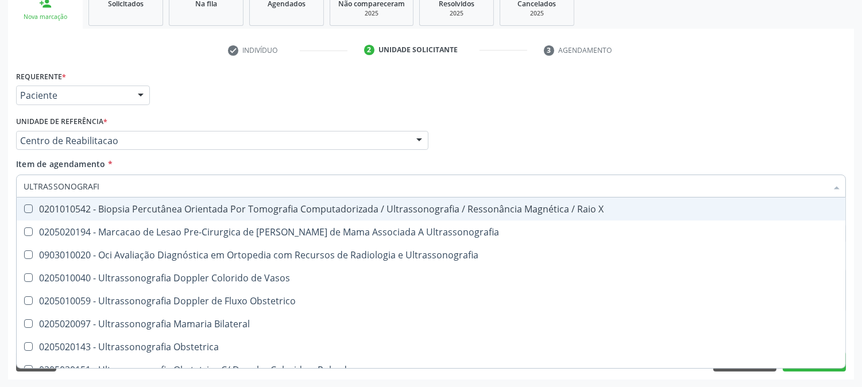
type input "ULTRASSONOGRAFIA"
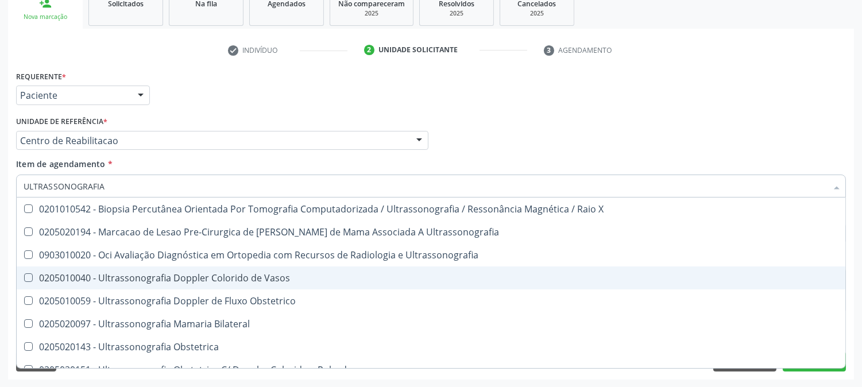
scroll to position [64, 0]
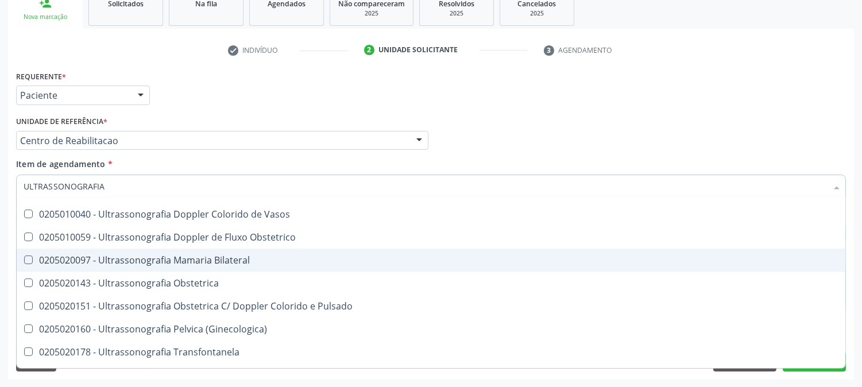
click at [243, 260] on div "0205020097 - Ultrassonografia Mamaria Bilateral" at bounding box center [431, 260] width 815 height 9
checkbox Bilateral "true"
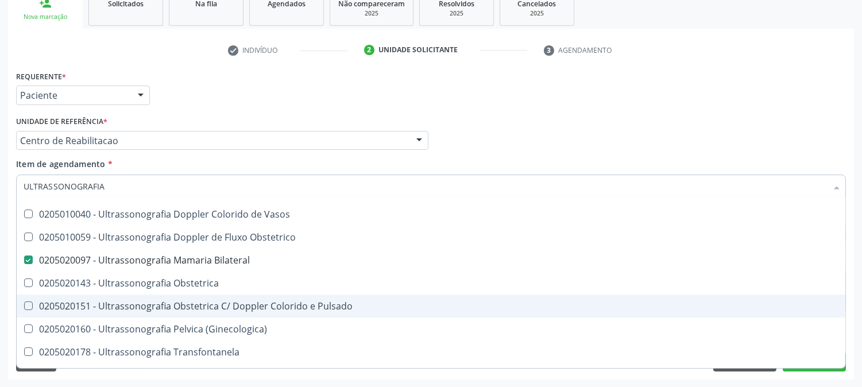
scroll to position [128, 0]
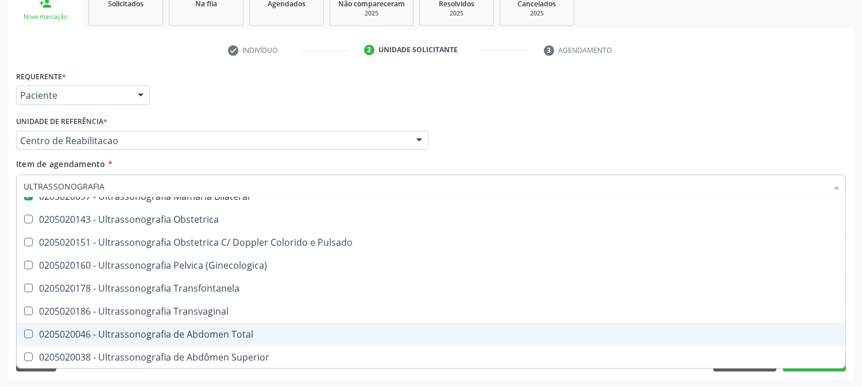
click at [236, 330] on div "0205020046 - Ultrassonografia de Abdomen Total" at bounding box center [431, 334] width 815 height 9
checkbox Total "true"
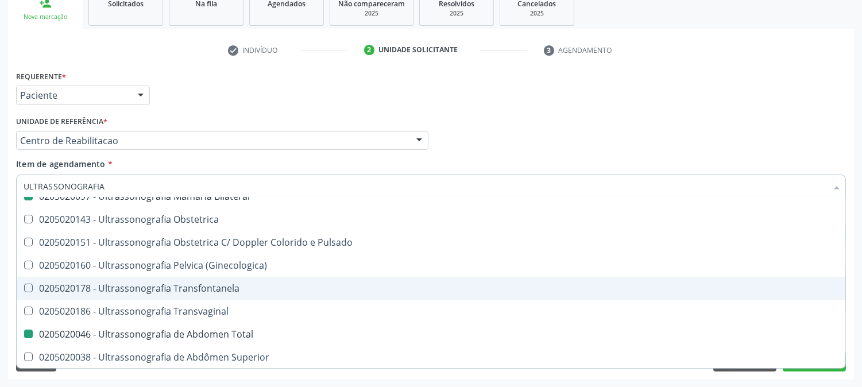
click at [0, 251] on div "Acompanhamento Acompanhe a situação das marcações correntes e finalizadas Relat…" at bounding box center [431, 135] width 862 height 506
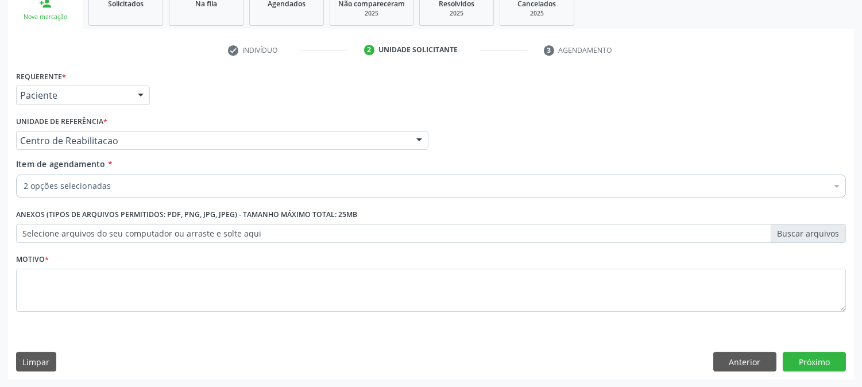
scroll to position [0, 0]
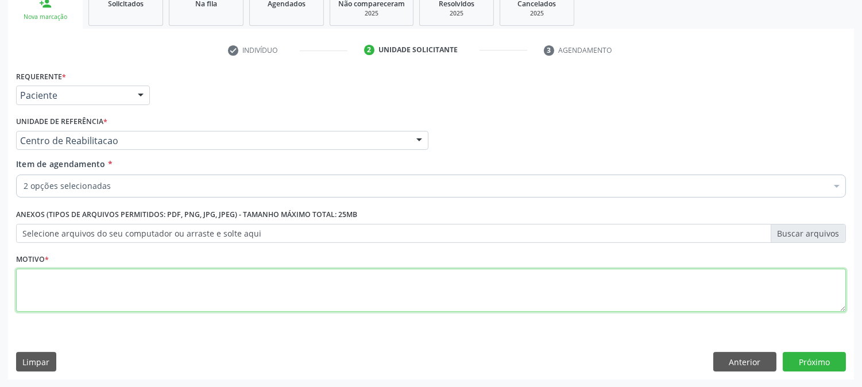
click at [298, 283] on textarea at bounding box center [431, 291] width 830 height 44
type textarea "."
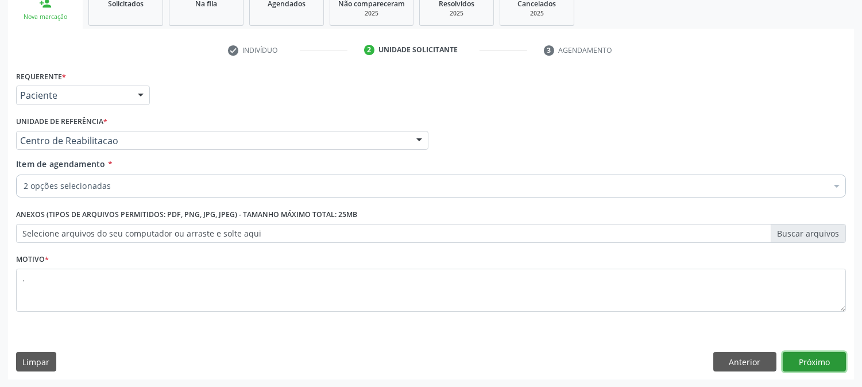
click at [823, 368] on button "Próximo" at bounding box center [814, 362] width 63 height 20
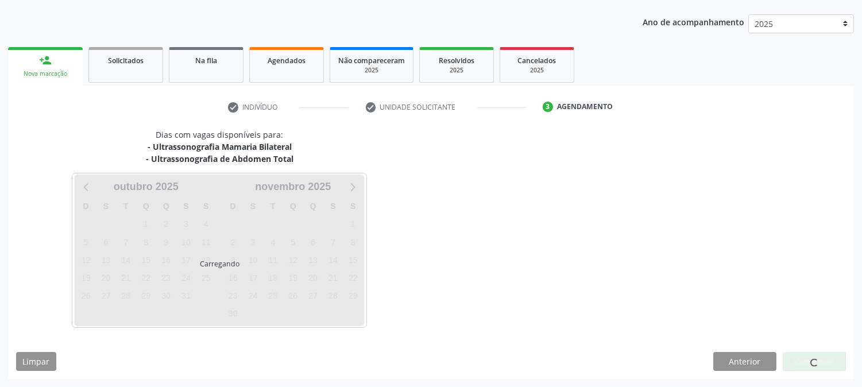
scroll to position [124, 0]
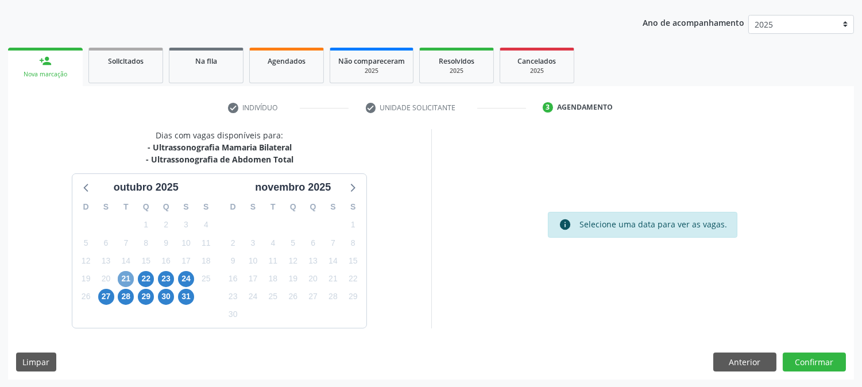
click at [132, 273] on span "21" at bounding box center [126, 279] width 16 height 16
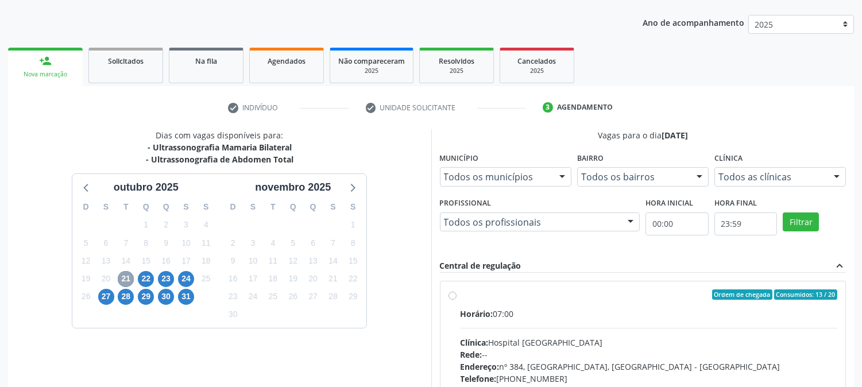
scroll to position [278, 0]
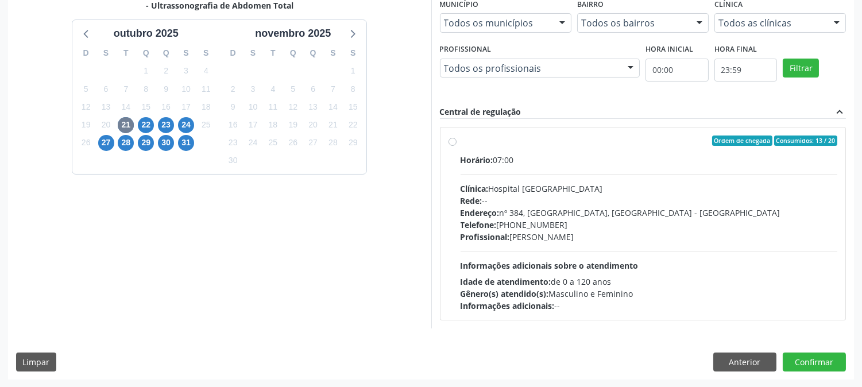
click at [650, 190] on div "Clínica: Hospital [GEOGRAPHIC_DATA]" at bounding box center [649, 189] width 377 height 12
click at [457, 146] on input "Ordem de chegada Consumidos: 13 / 20 Horário: 07:00 Clínica: Hospital [GEOGRAPH…" at bounding box center [453, 141] width 8 height 10
radio input "true"
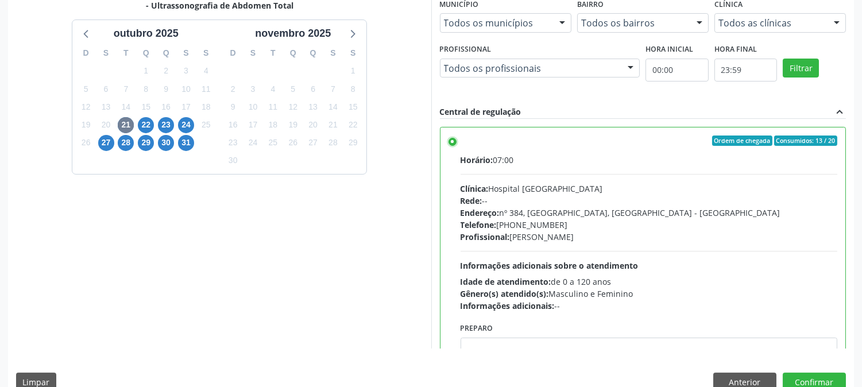
scroll to position [299, 0]
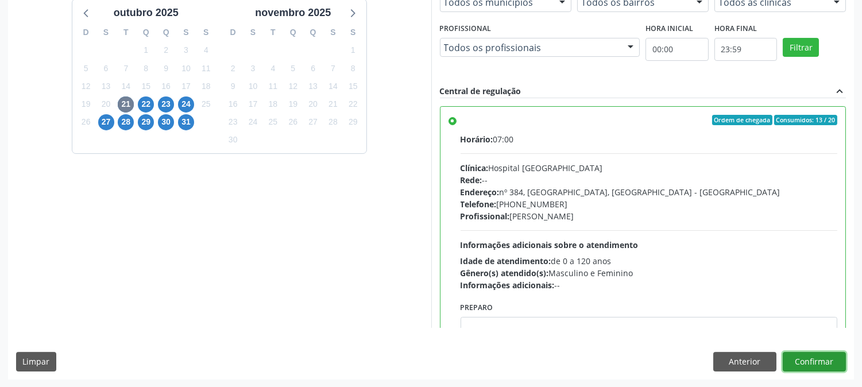
click at [817, 364] on button "Confirmar" at bounding box center [814, 362] width 63 height 20
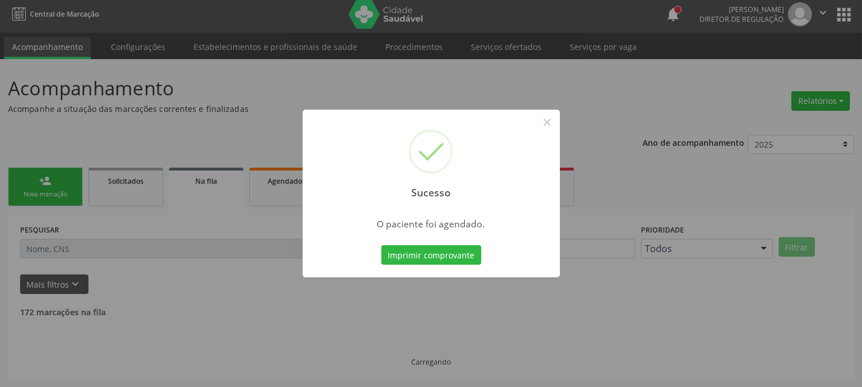
scroll to position [0, 0]
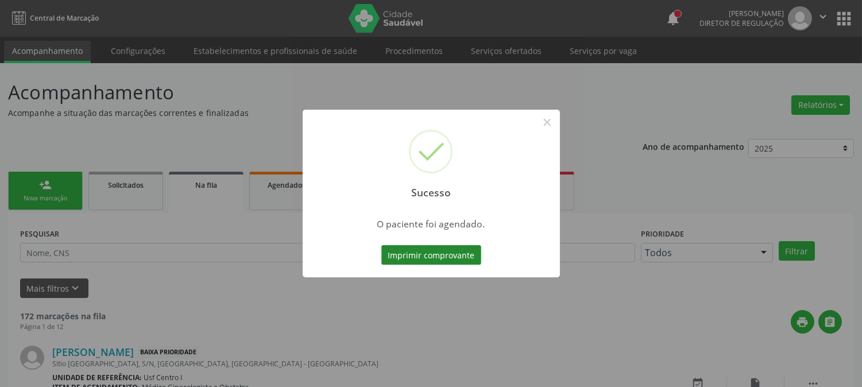
click at [431, 257] on button "Imprimir comprovante" at bounding box center [431, 255] width 100 height 20
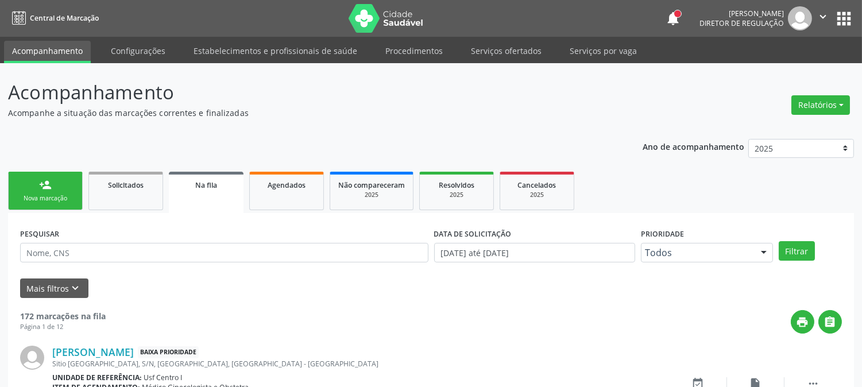
click at [59, 196] on div "Nova marcação" at bounding box center [45, 198] width 57 height 9
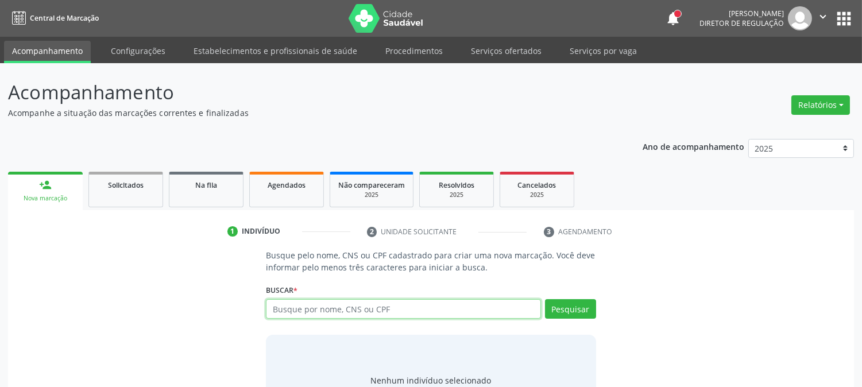
click at [342, 308] on input "text" at bounding box center [403, 309] width 275 height 20
type input "IDALICE TARGINO DE SOU"
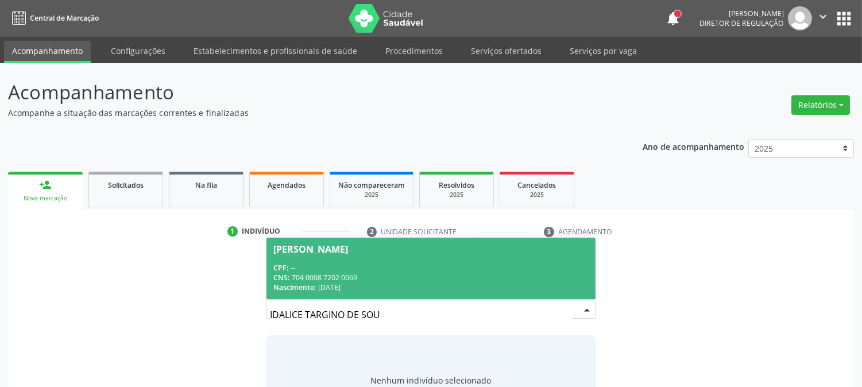
scroll to position [55, 0]
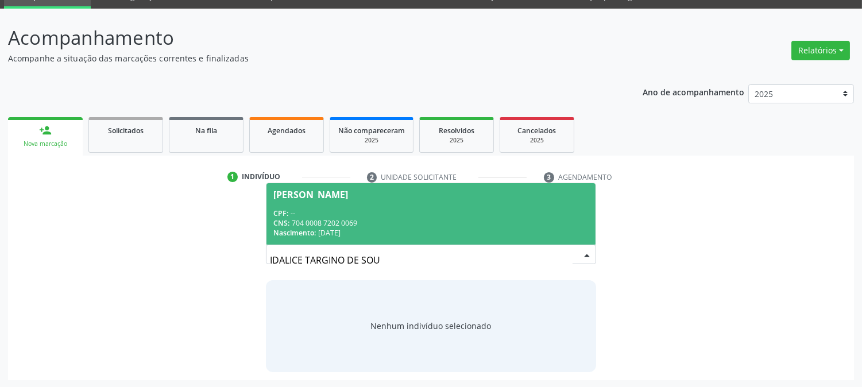
click at [352, 228] on div "Nascimento: [DATE]" at bounding box center [430, 233] width 315 height 10
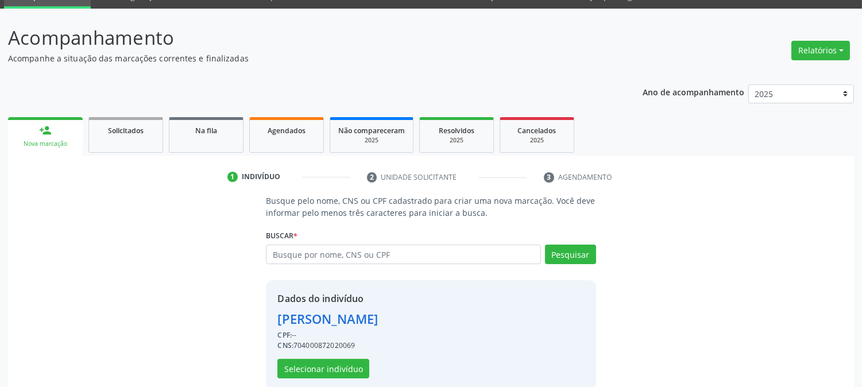
scroll to position [72, 0]
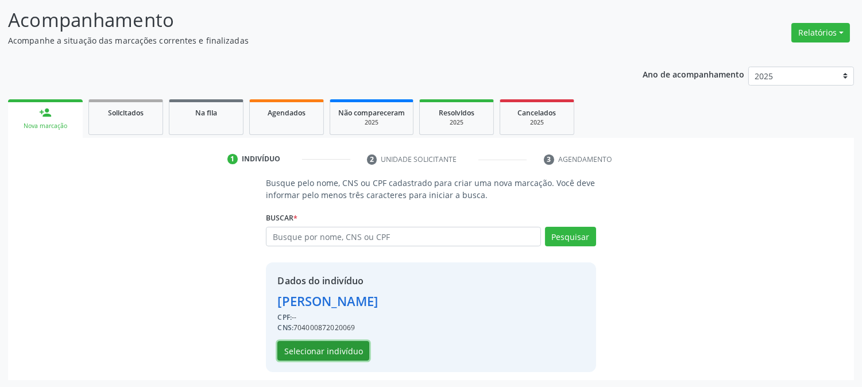
click at [308, 346] on button "Selecionar indivíduo" at bounding box center [323, 351] width 92 height 20
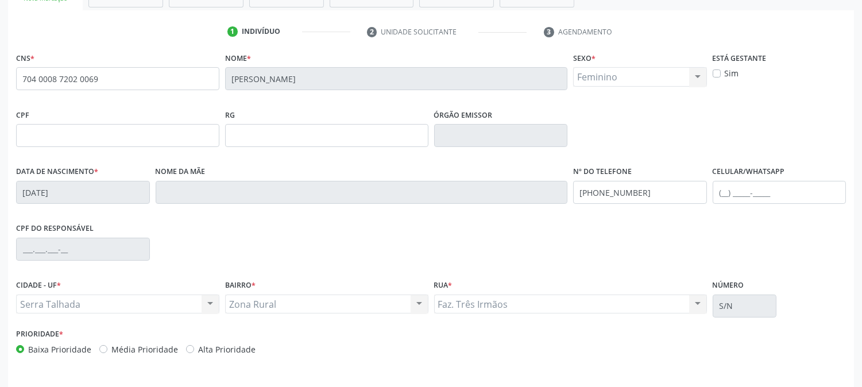
scroll to position [234, 0]
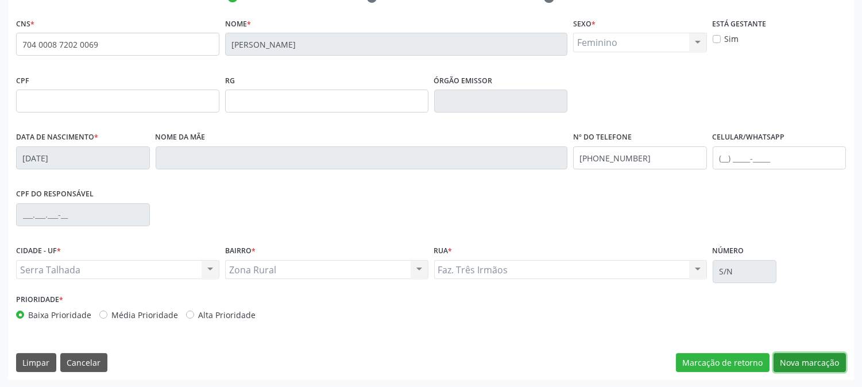
click at [784, 357] on button "Nova marcação" at bounding box center [810, 363] width 72 height 20
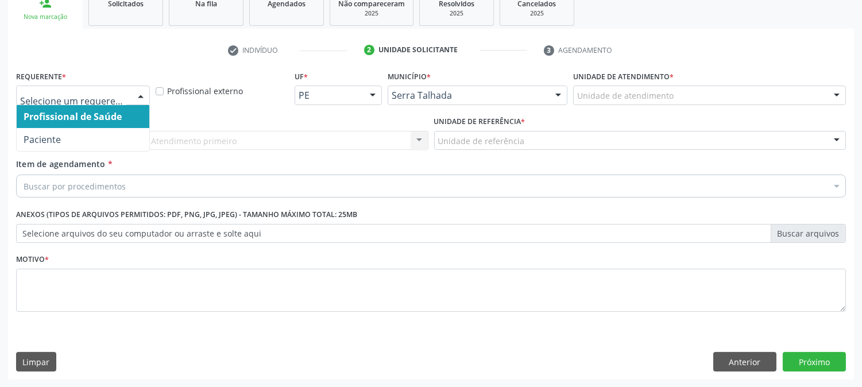
click at [134, 95] on div at bounding box center [140, 96] width 17 height 20
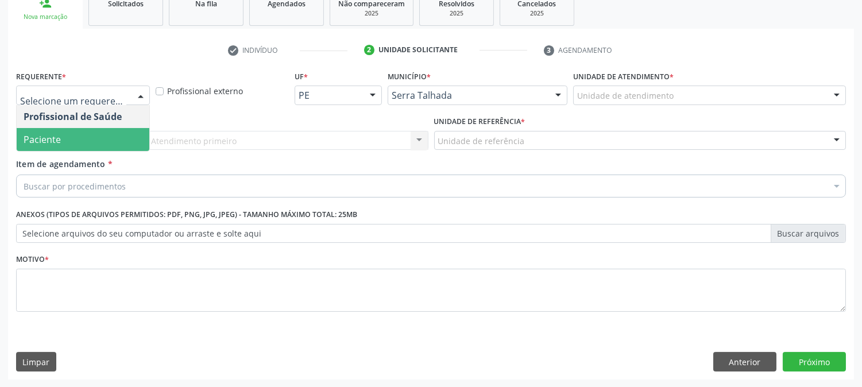
click at [123, 129] on span "Paciente" at bounding box center [83, 139] width 133 height 23
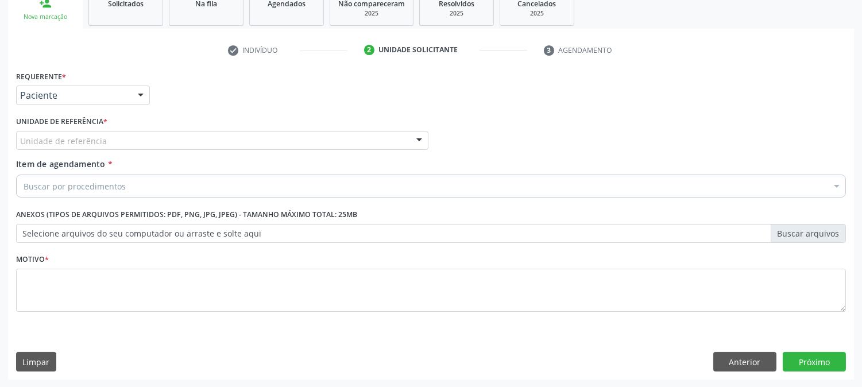
click at [130, 139] on div "Unidade de referência" at bounding box center [222, 141] width 412 height 20
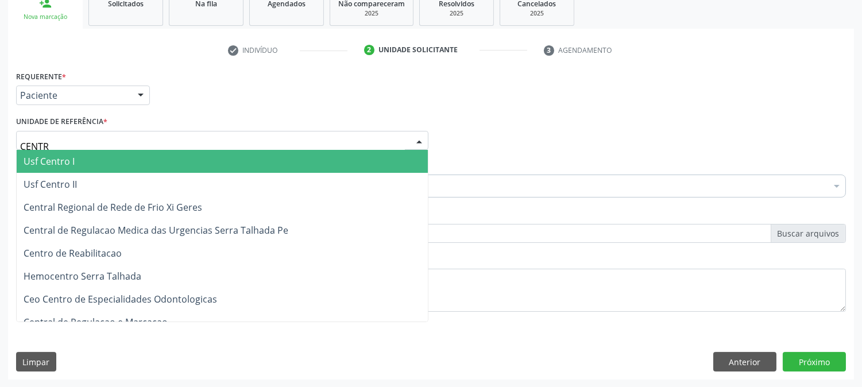
type input "CENTRO"
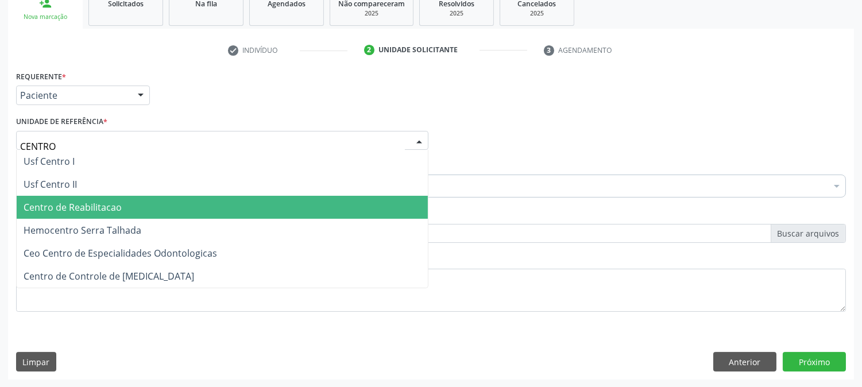
click at [125, 199] on span "Centro de Reabilitacao" at bounding box center [222, 207] width 411 height 23
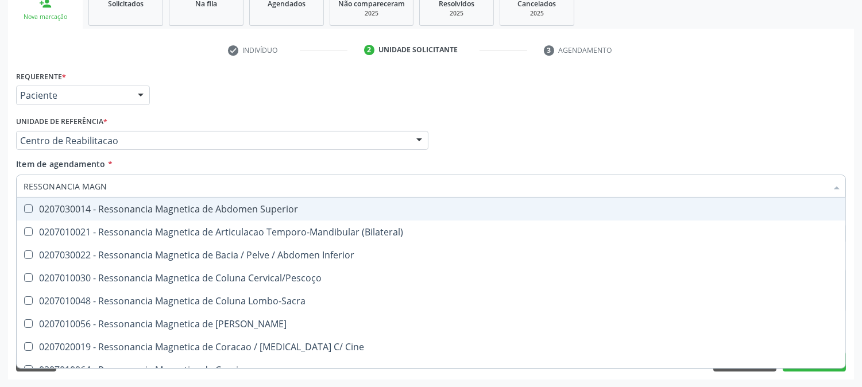
type input "RESSONANCIA MAGNE"
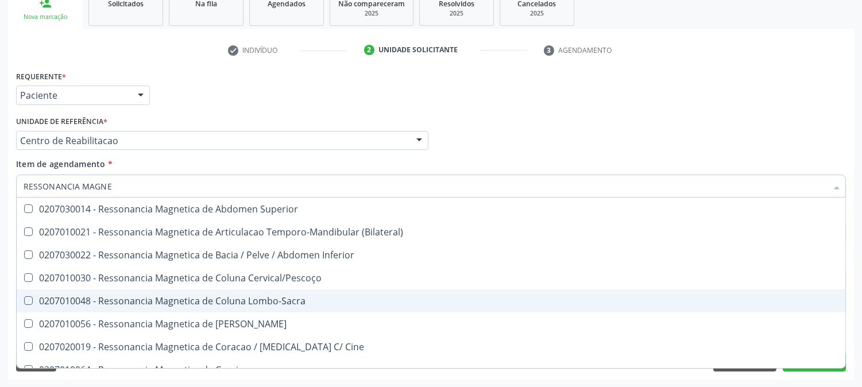
scroll to position [64, 0]
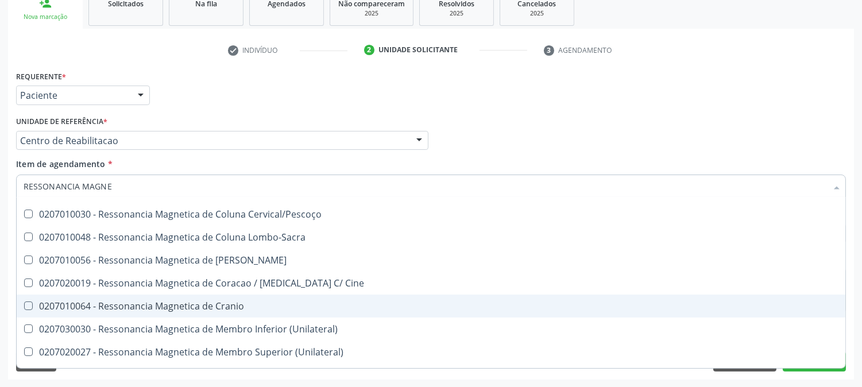
click at [325, 308] on div "0207010064 - Ressonancia Magnetica de Cranio" at bounding box center [431, 306] width 815 height 9
checkbox Cranio "true"
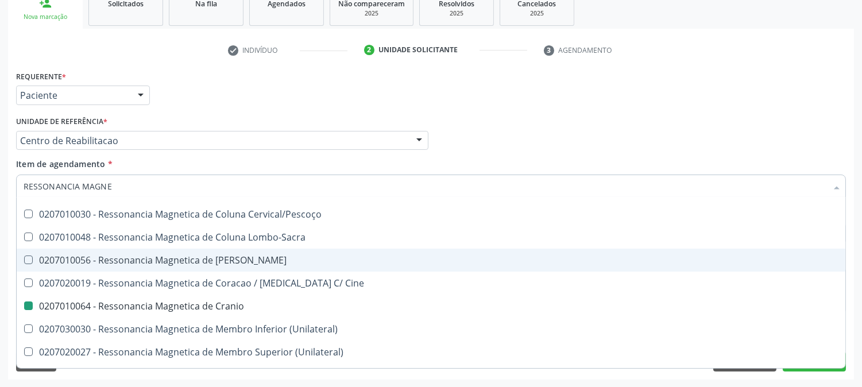
click at [0, 184] on div "Acompanhamento Acompanhe a situação das marcações correntes e finalizadas Relat…" at bounding box center [431, 135] width 862 height 506
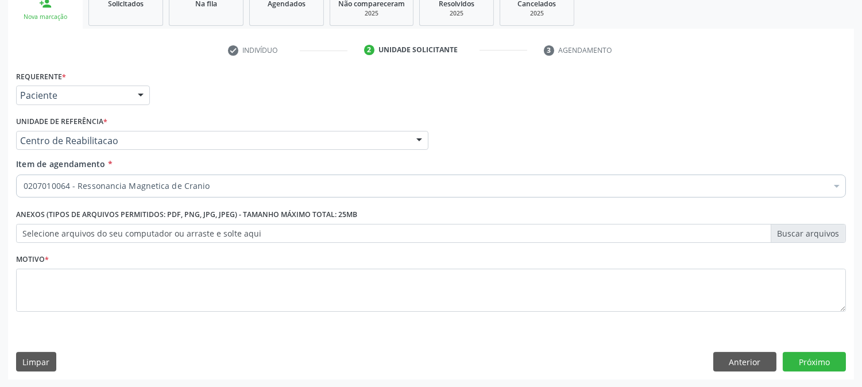
scroll to position [0, 0]
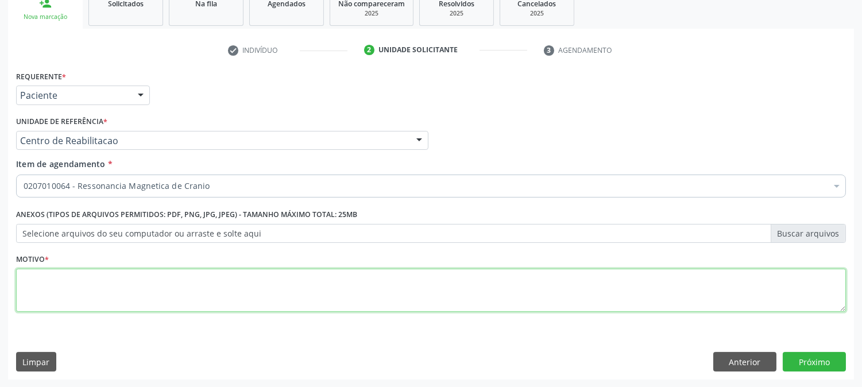
click at [157, 277] on textarea at bounding box center [431, 291] width 830 height 44
type textarea "."
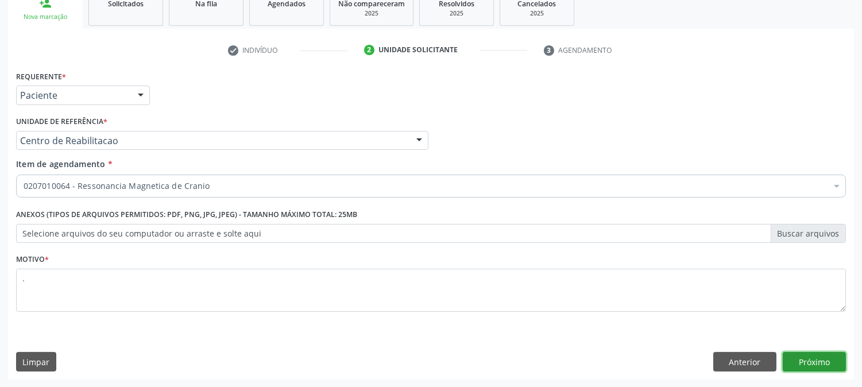
click at [825, 364] on button "Próximo" at bounding box center [814, 362] width 63 height 20
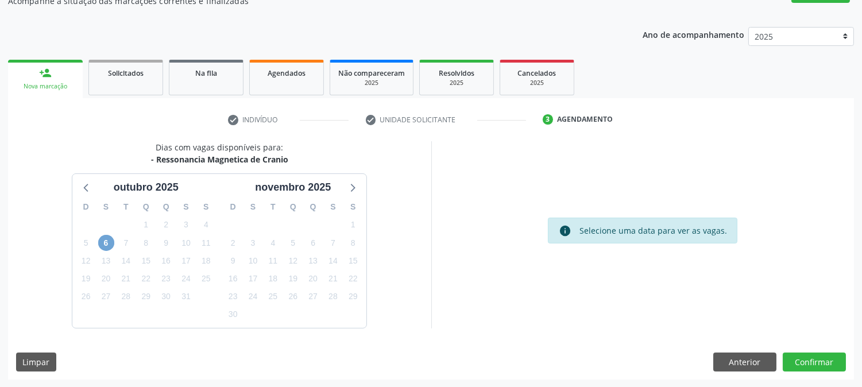
click at [107, 239] on span "6" at bounding box center [106, 243] width 16 height 16
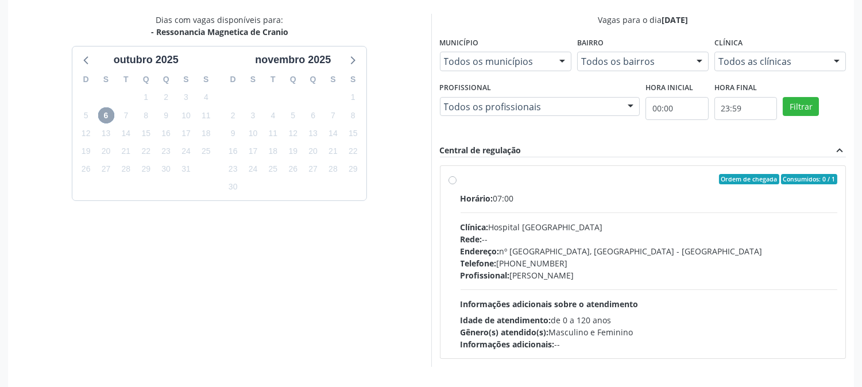
scroll to position [278, 0]
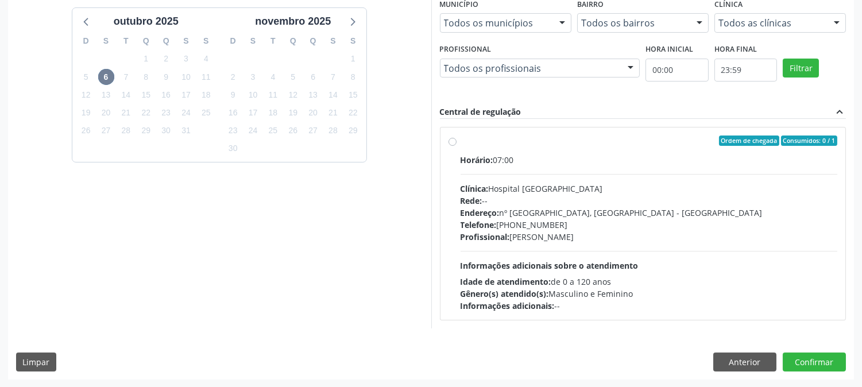
click at [573, 245] on div "Horário: 07:00 Clínica: Hospital [GEOGRAPHIC_DATA] Rede: -- Endereço: [STREET_A…" at bounding box center [649, 233] width 377 height 158
click at [457, 146] on input "Ordem de chegada Consumidos: 0 / 1 Horário: 07:00 Clínica: Hospital [GEOGRAPHIC…" at bounding box center [453, 141] width 8 height 10
radio input "true"
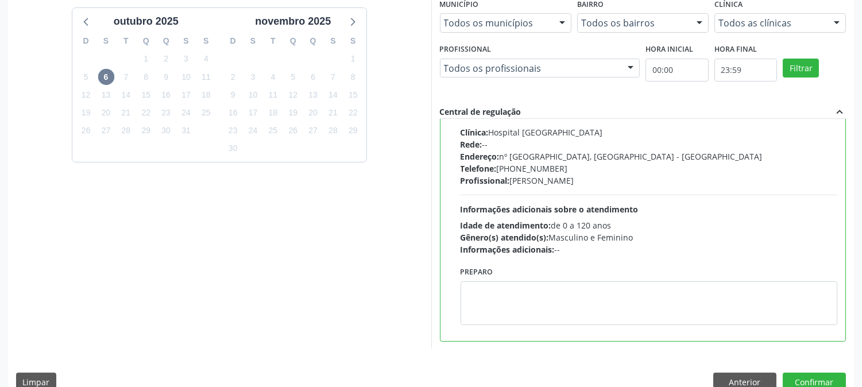
scroll to position [299, 0]
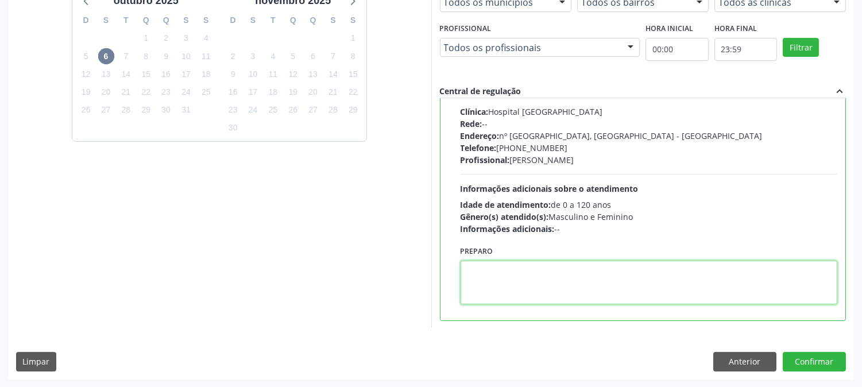
click at [564, 285] on textarea at bounding box center [649, 283] width 377 height 44
type textarea "SEM CONTRASTE"
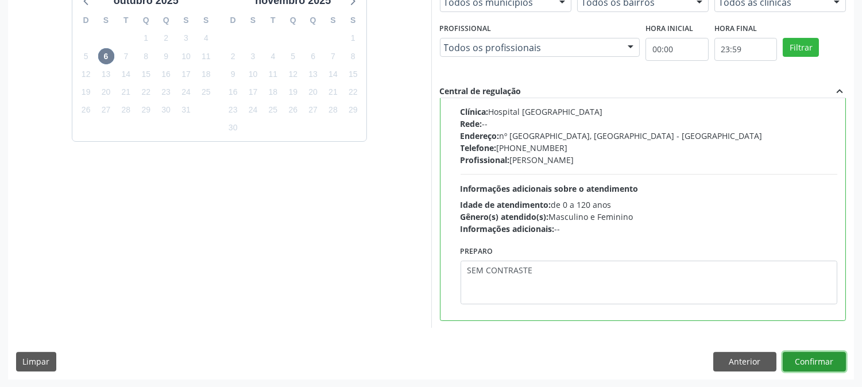
click at [819, 364] on button "Confirmar" at bounding box center [814, 362] width 63 height 20
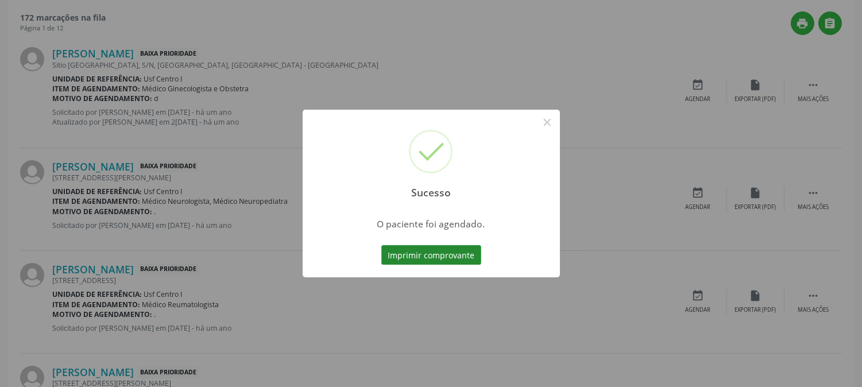
scroll to position [0, 0]
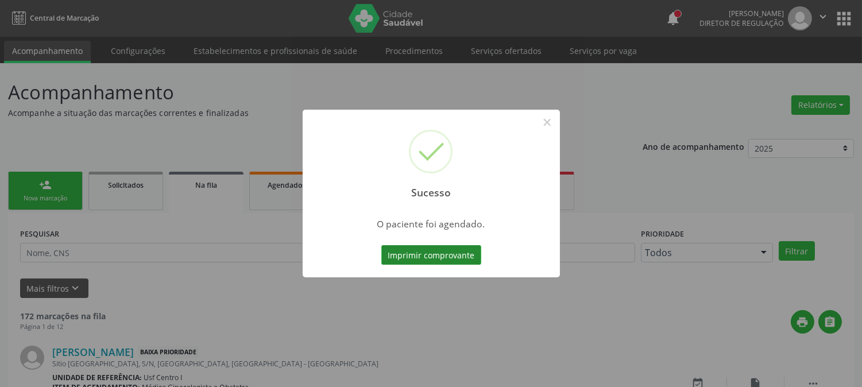
click at [428, 259] on button "Imprimir comprovante" at bounding box center [431, 255] width 100 height 20
